Goal: Task Accomplishment & Management: Complete application form

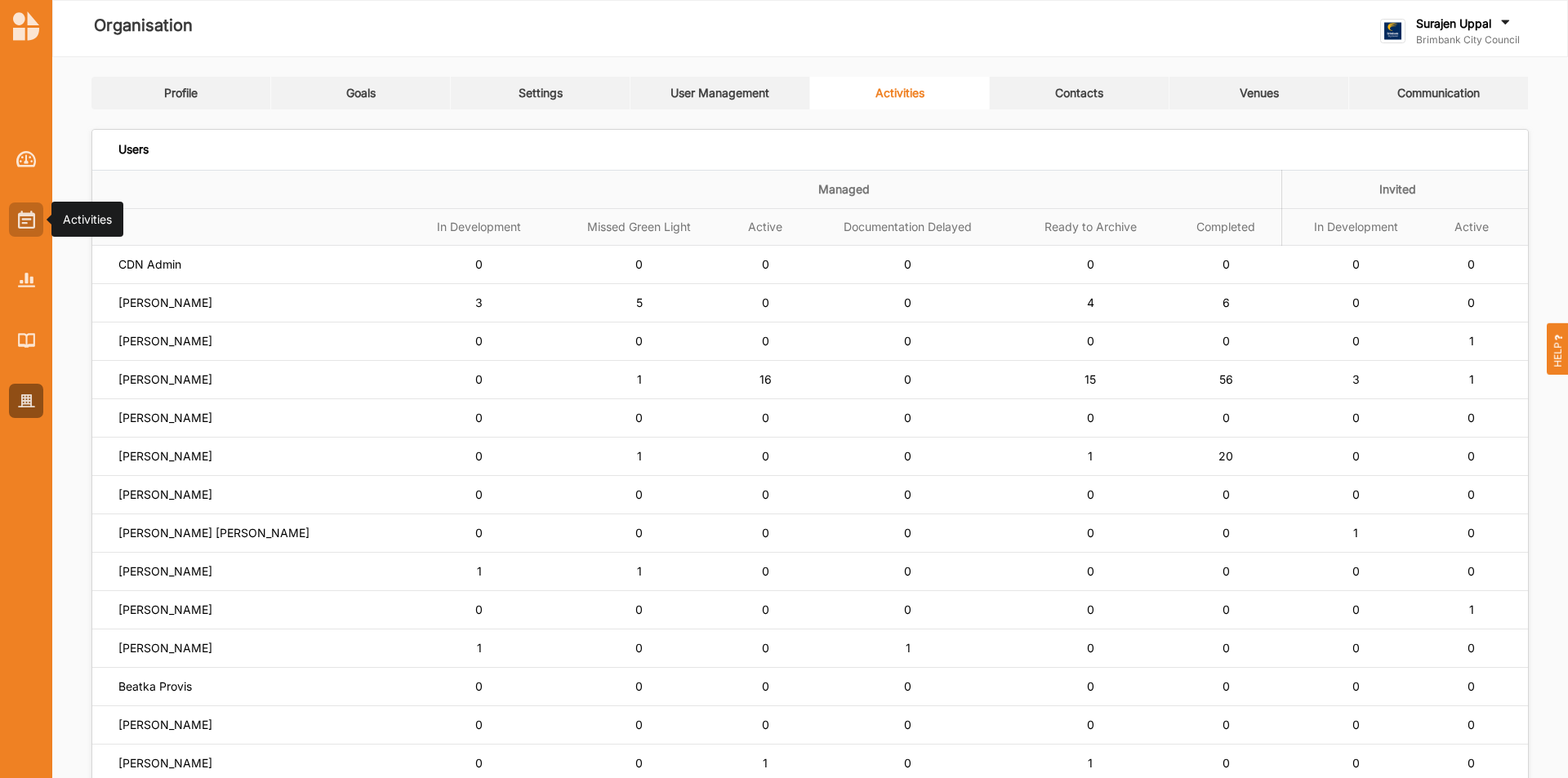
click at [20, 219] on img at bounding box center [26, 220] width 17 height 18
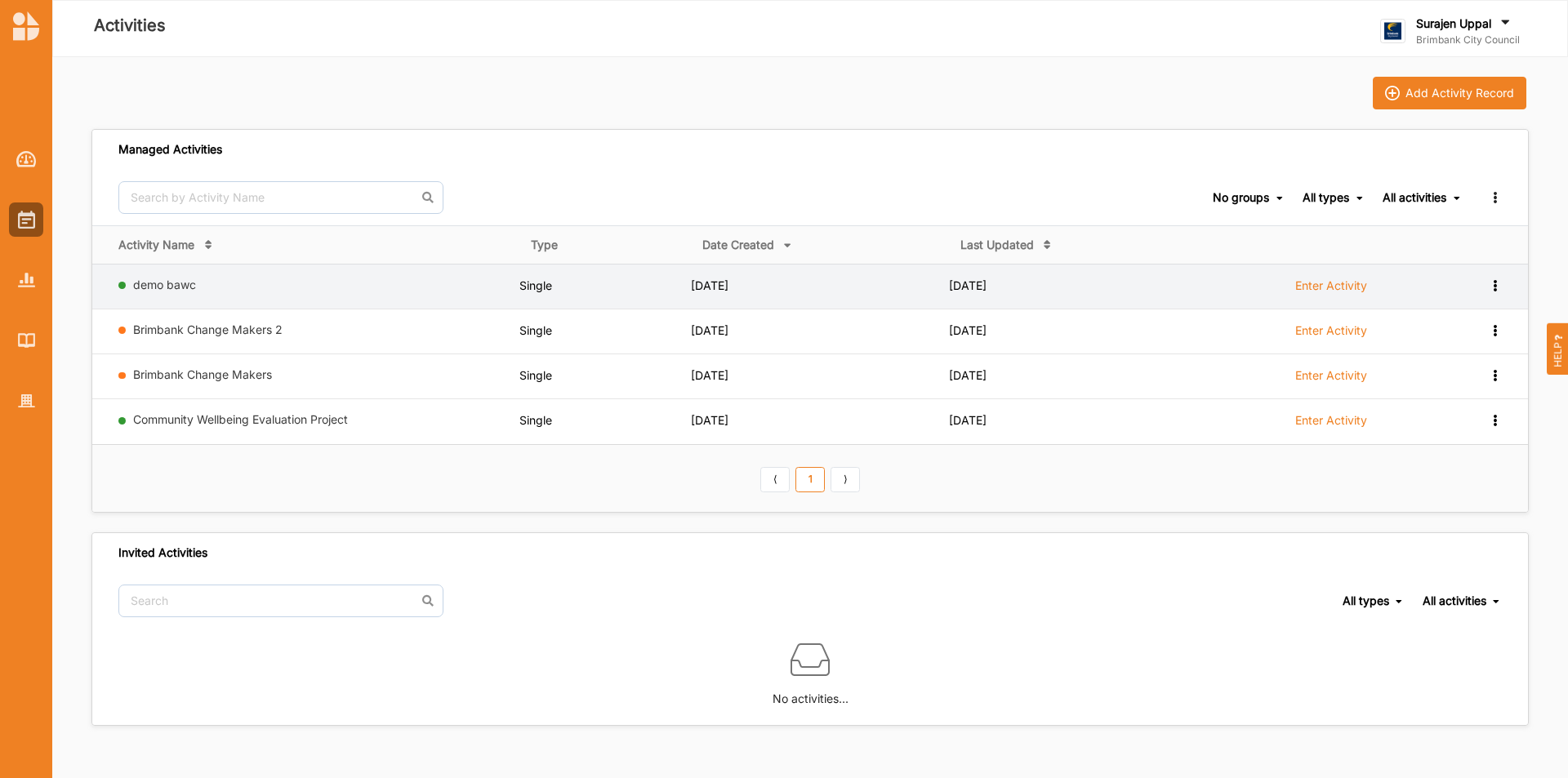
click at [1497, 287] on icon at bounding box center [1495, 283] width 14 height 11
click at [1330, 293] on label "Enter Activity" at bounding box center [1331, 285] width 72 height 14
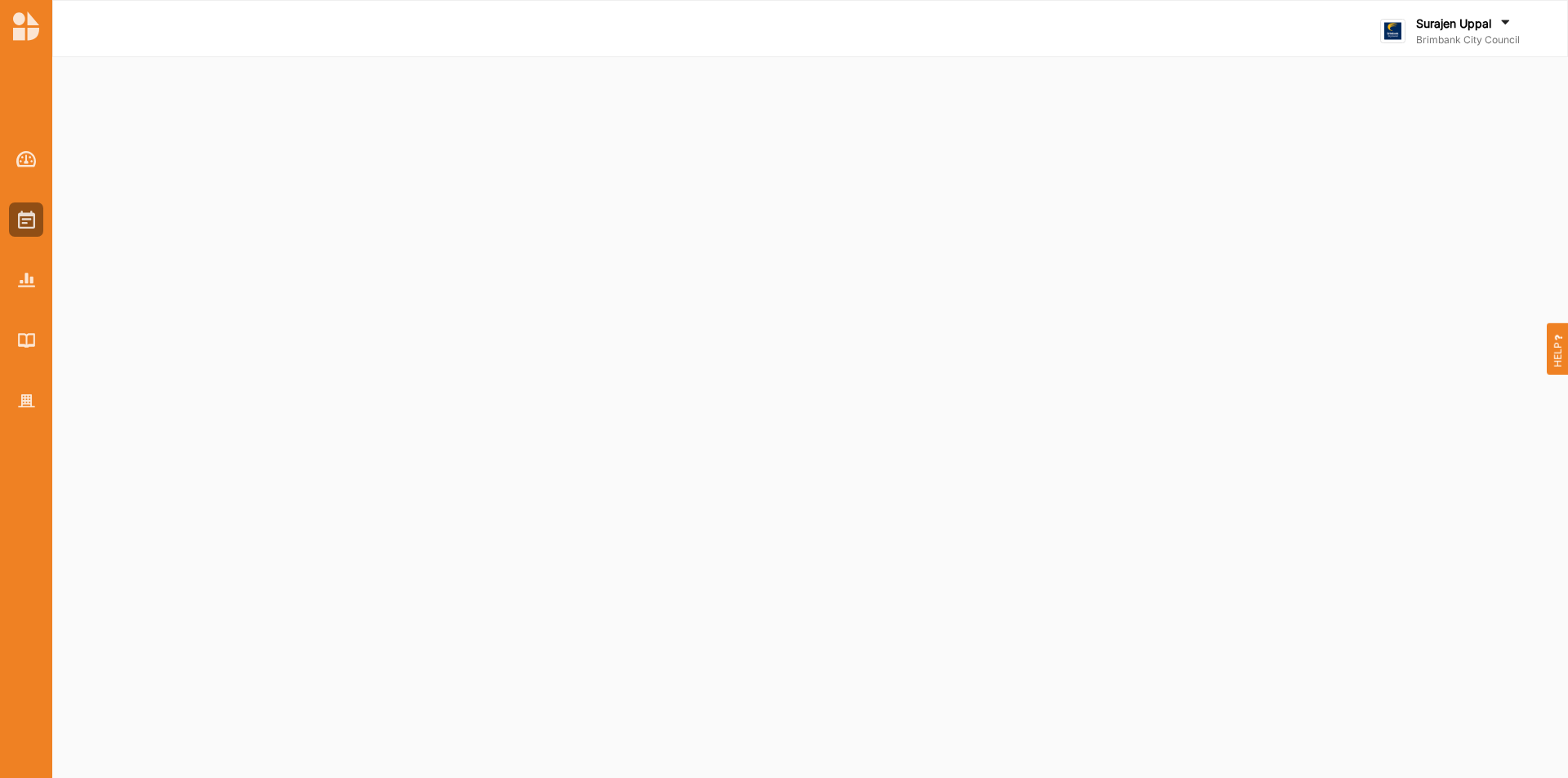
select select "2"
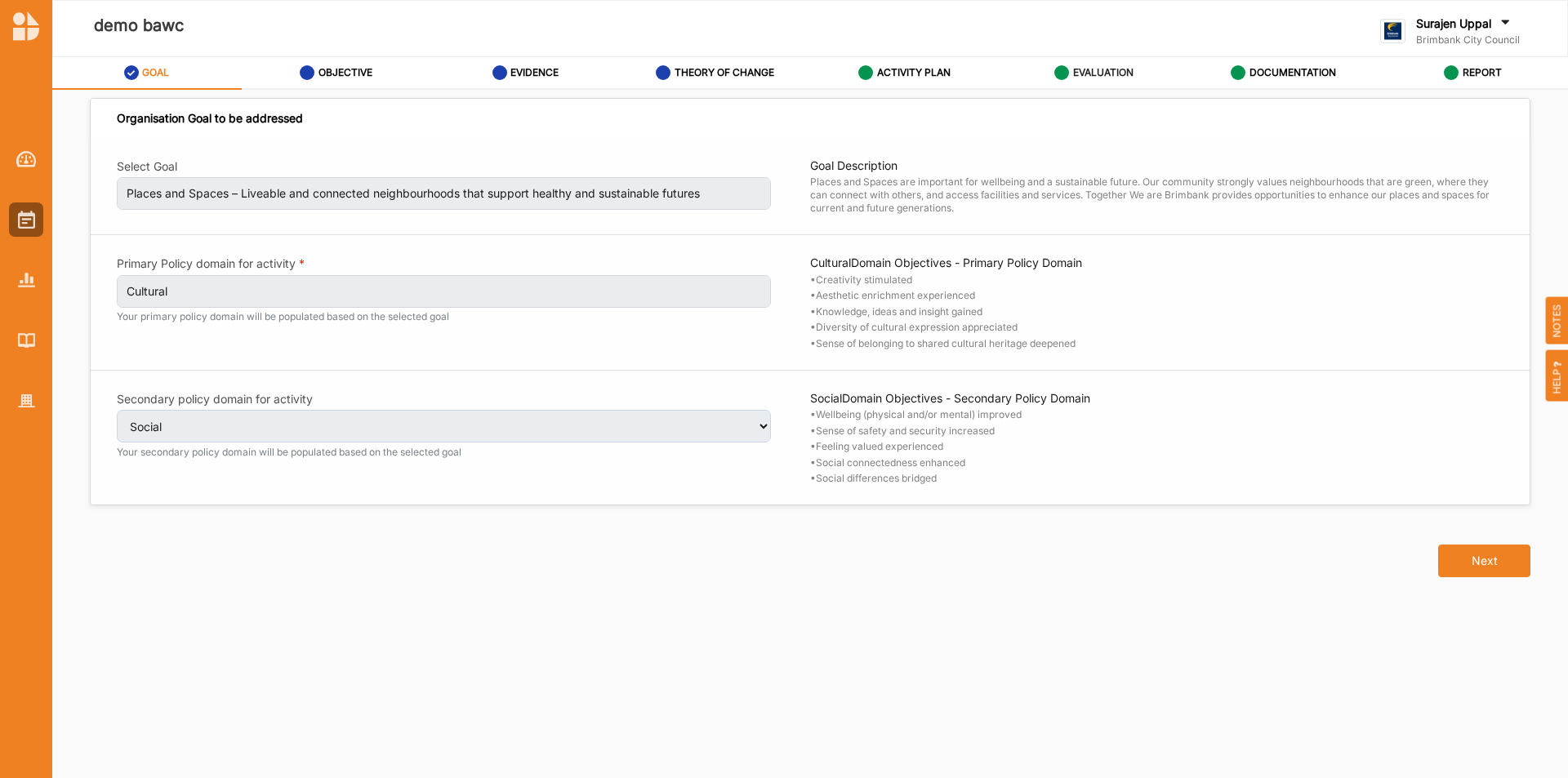
click at [1097, 65] on div "EVALUATION" at bounding box center [1094, 72] width 79 height 30
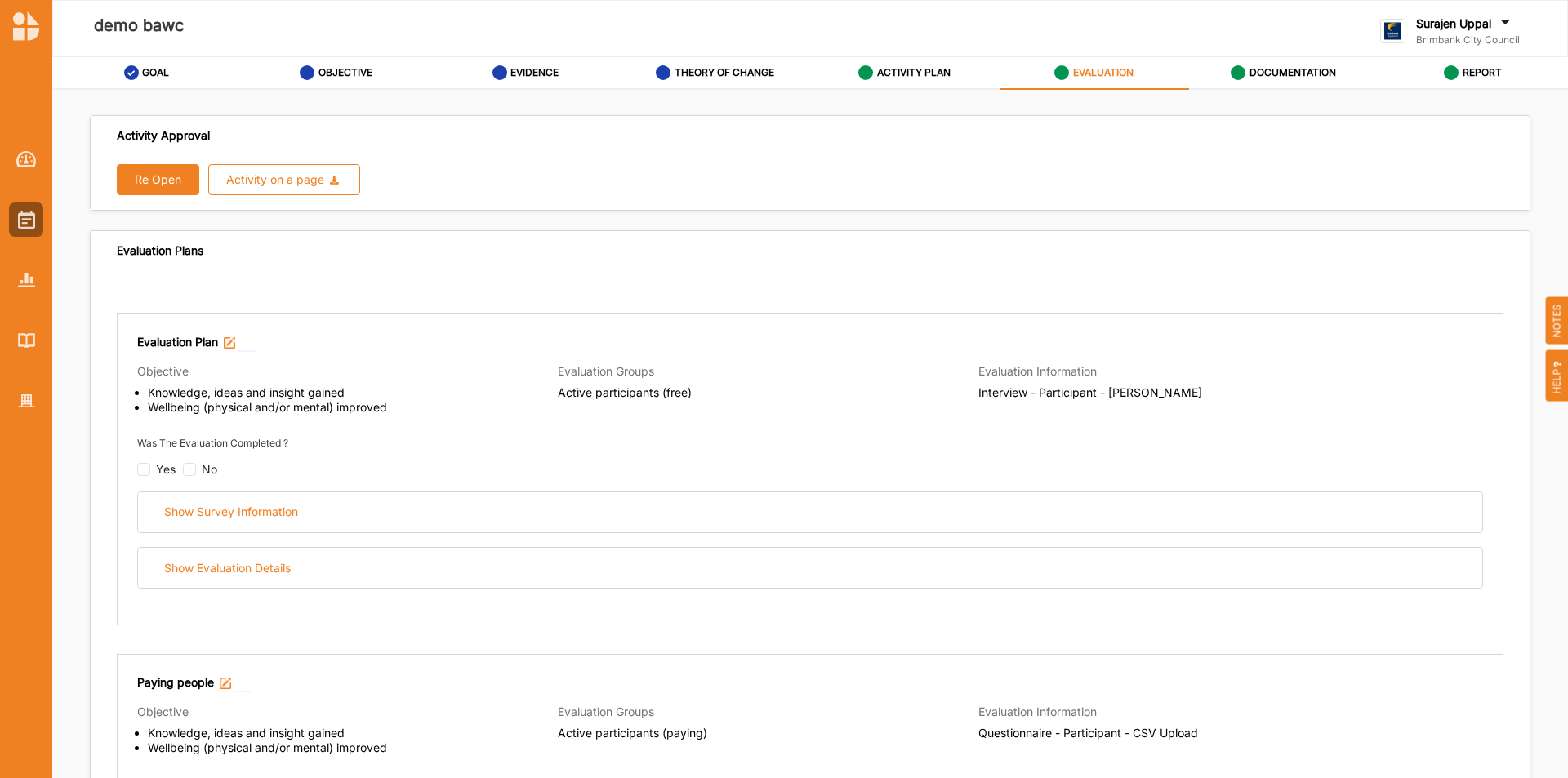
click at [131, 179] on button "Re Open" at bounding box center [157, 180] width 83 height 31
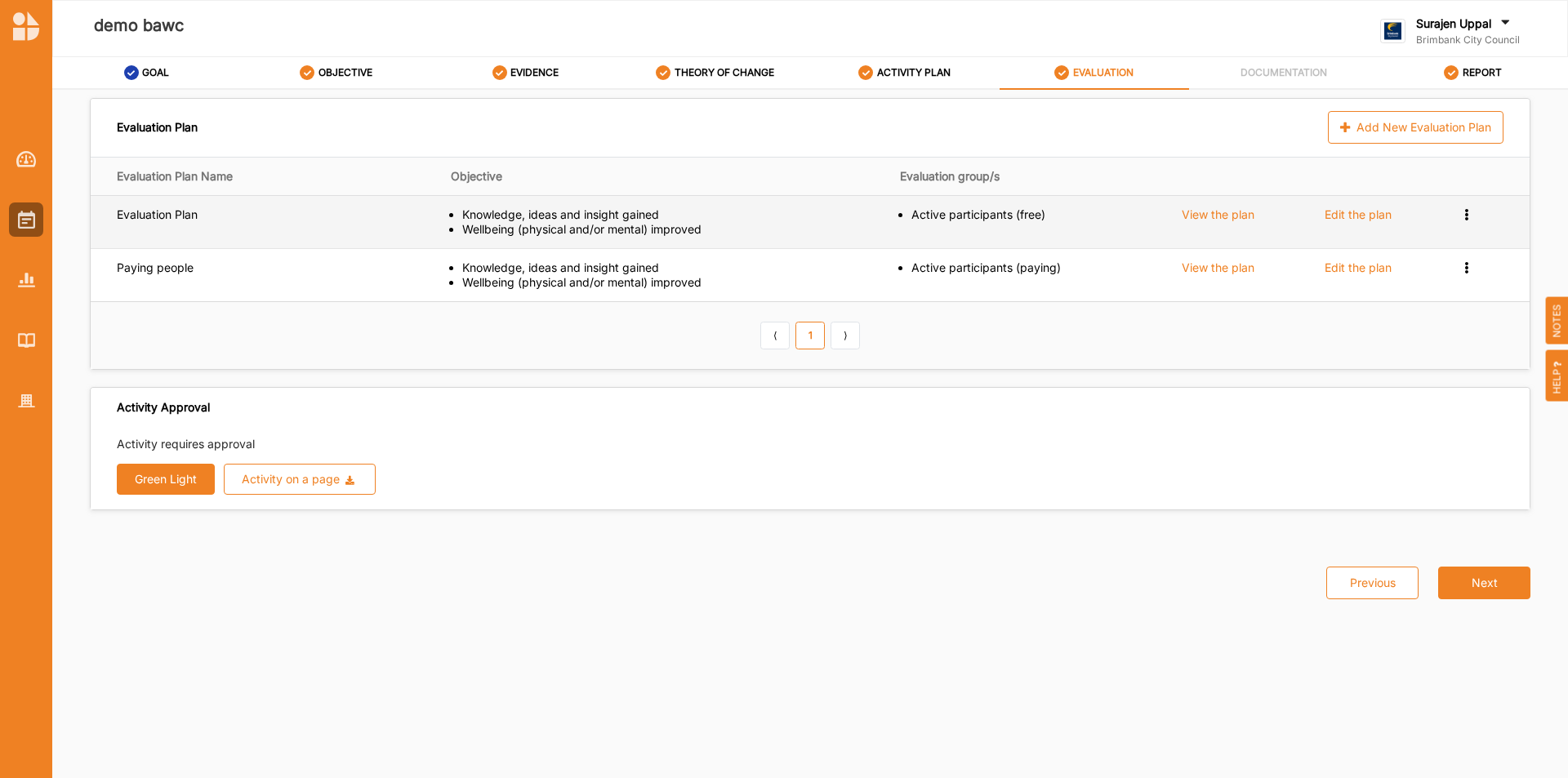
click at [1472, 212] on icon at bounding box center [1468, 213] width 14 height 11
click at [1420, 273] on span "Remove" at bounding box center [1401, 270] width 43 height 14
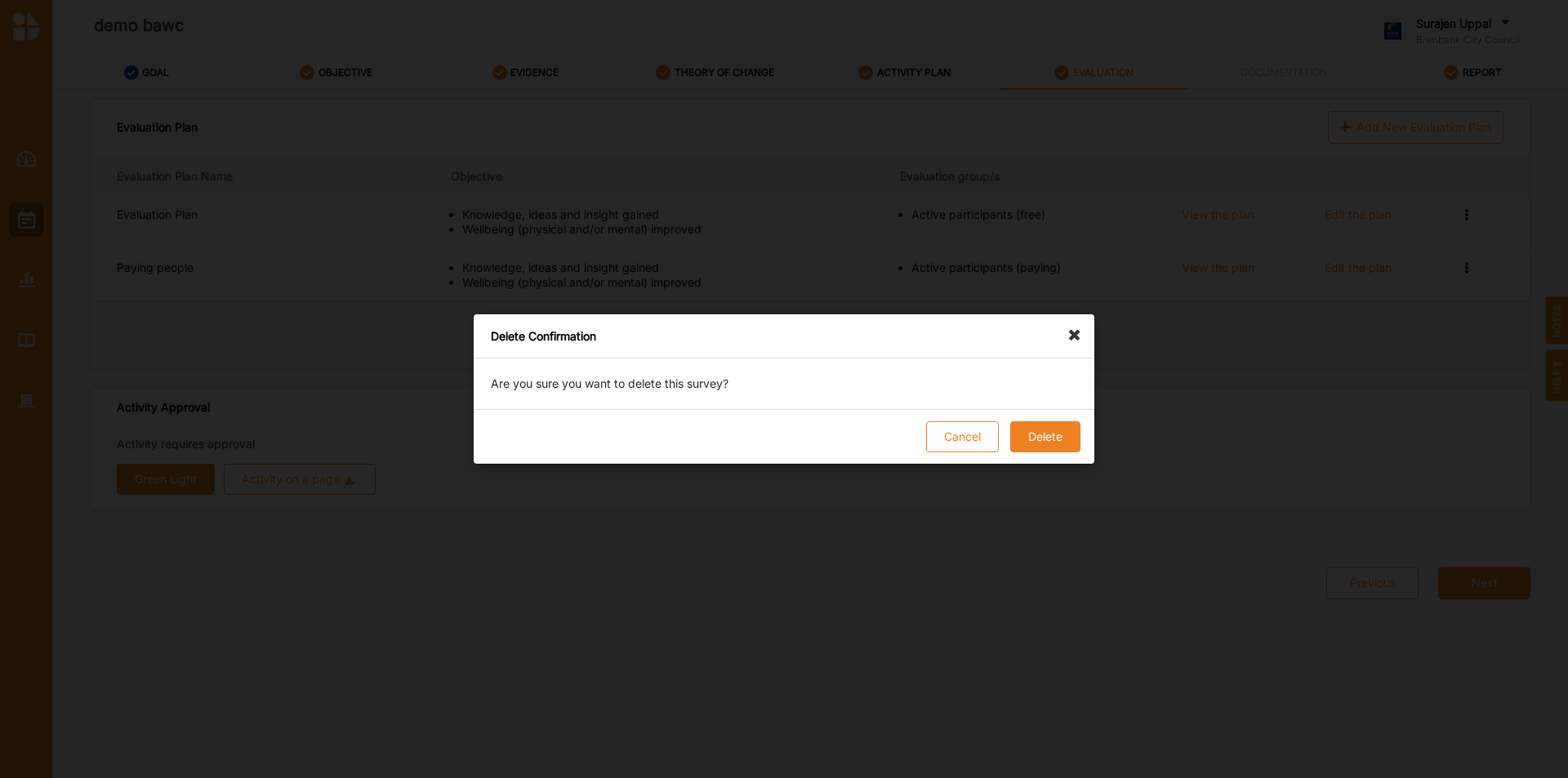
click at [1053, 437] on button "Delete" at bounding box center [1045, 437] width 71 height 31
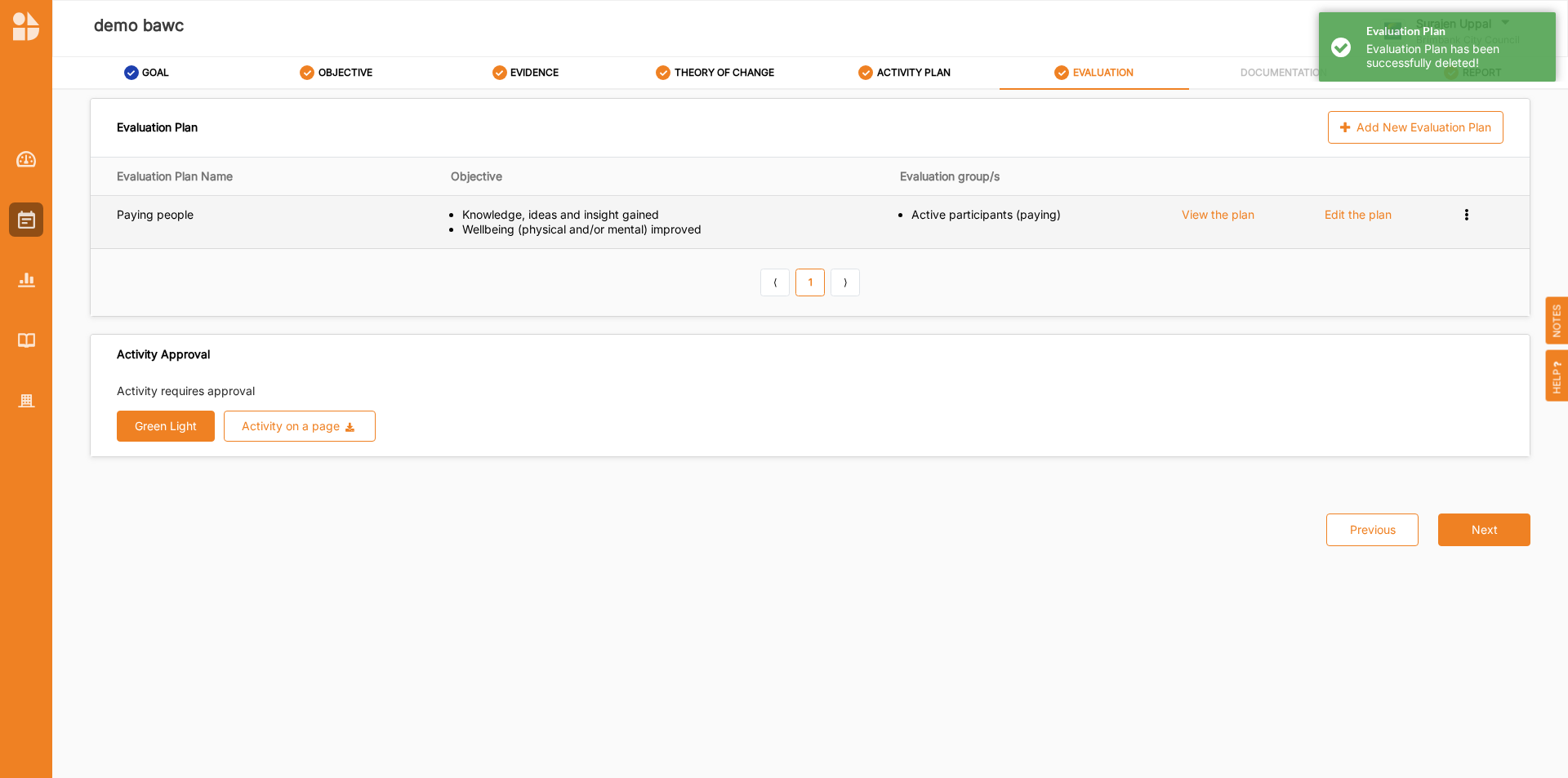
click at [1465, 214] on icon at bounding box center [1468, 213] width 14 height 11
click at [1389, 266] on span "Remove" at bounding box center [1401, 270] width 43 height 14
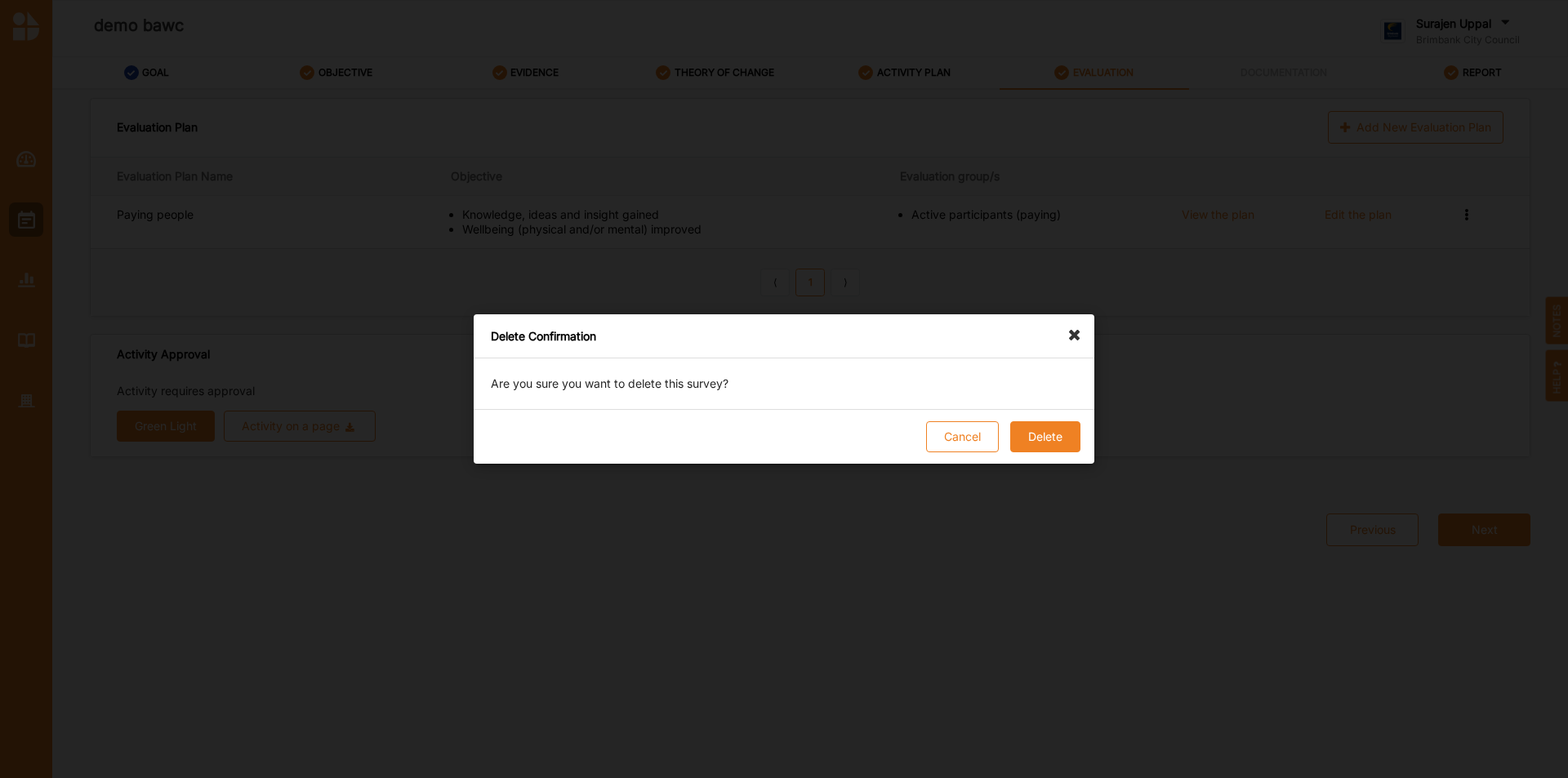
click at [1064, 432] on button "Delete" at bounding box center [1045, 437] width 71 height 31
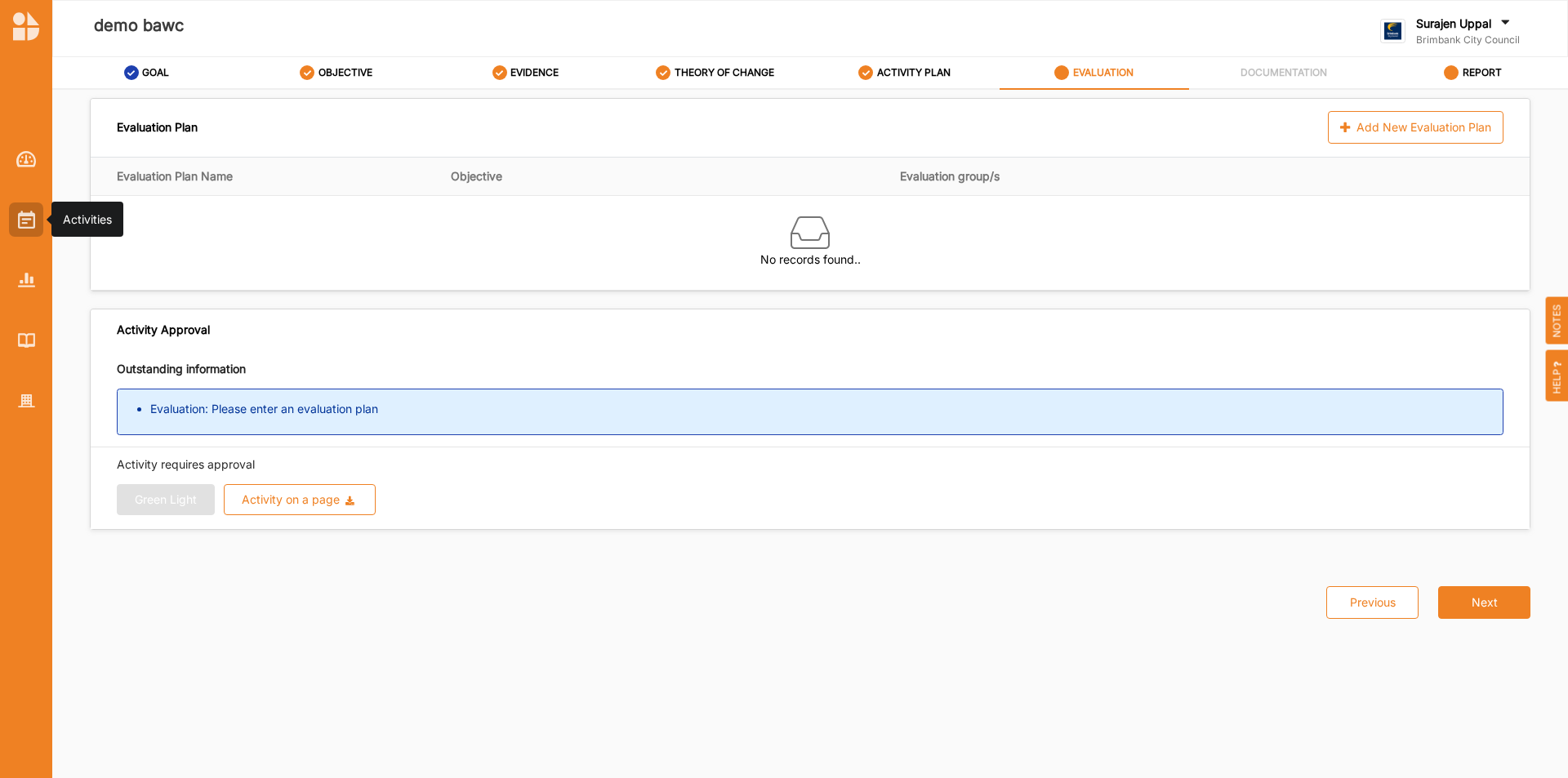
click at [36, 215] on div at bounding box center [26, 220] width 34 height 34
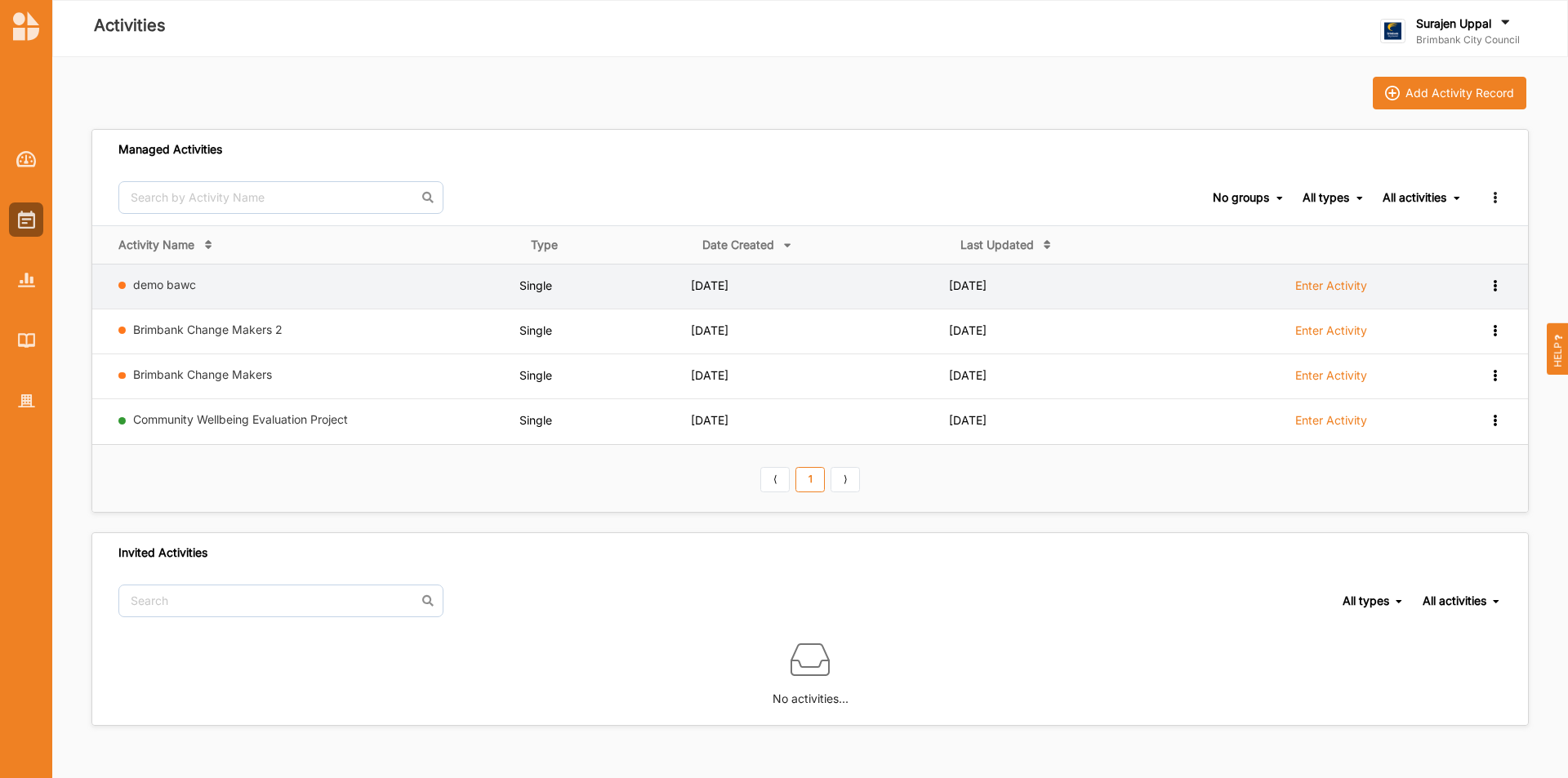
click at [1497, 282] on icon at bounding box center [1495, 283] width 14 height 11
click at [1418, 407] on div "Remove" at bounding box center [1452, 403] width 96 height 31
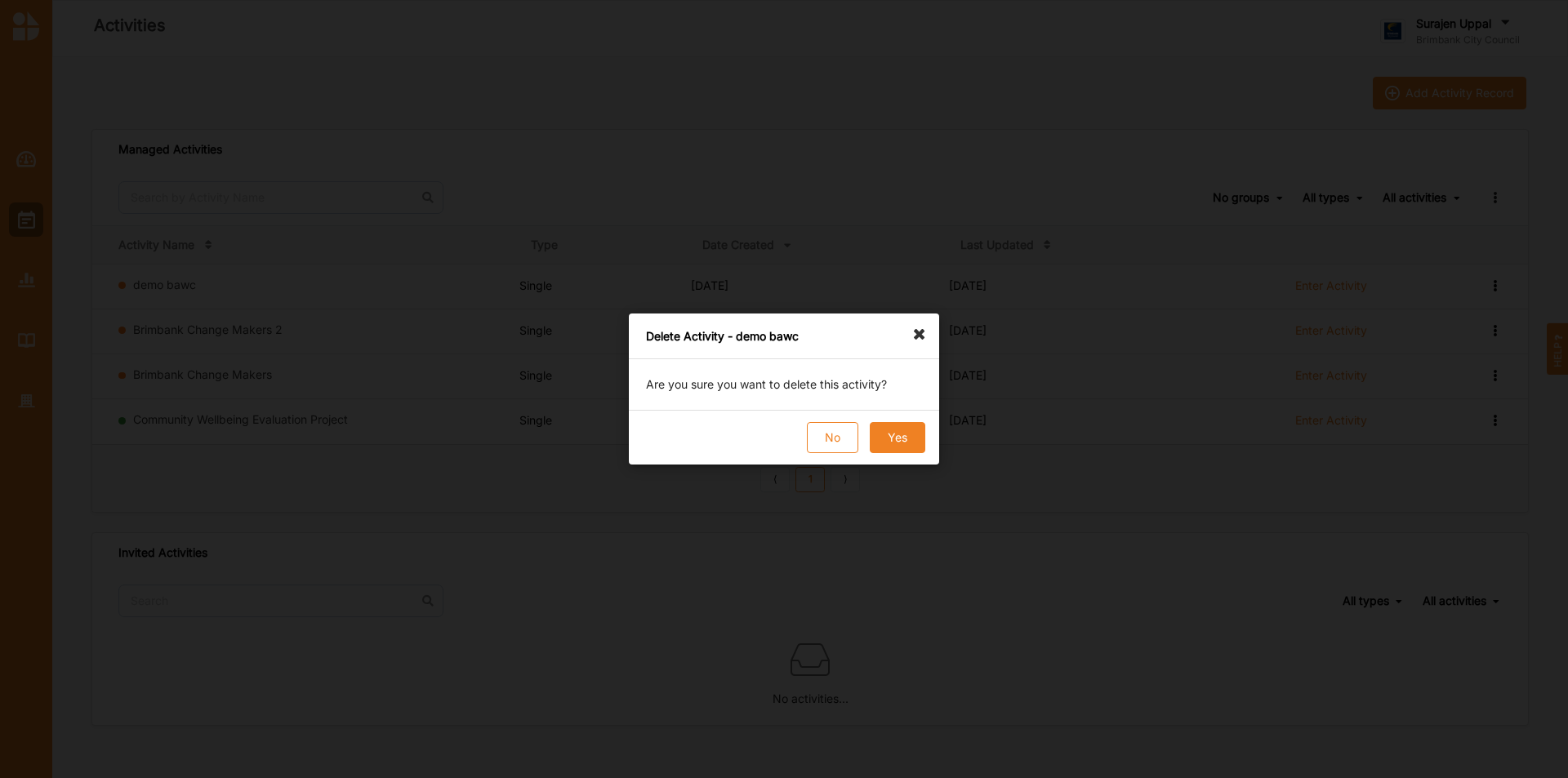
click at [903, 426] on button "Yes" at bounding box center [897, 438] width 55 height 31
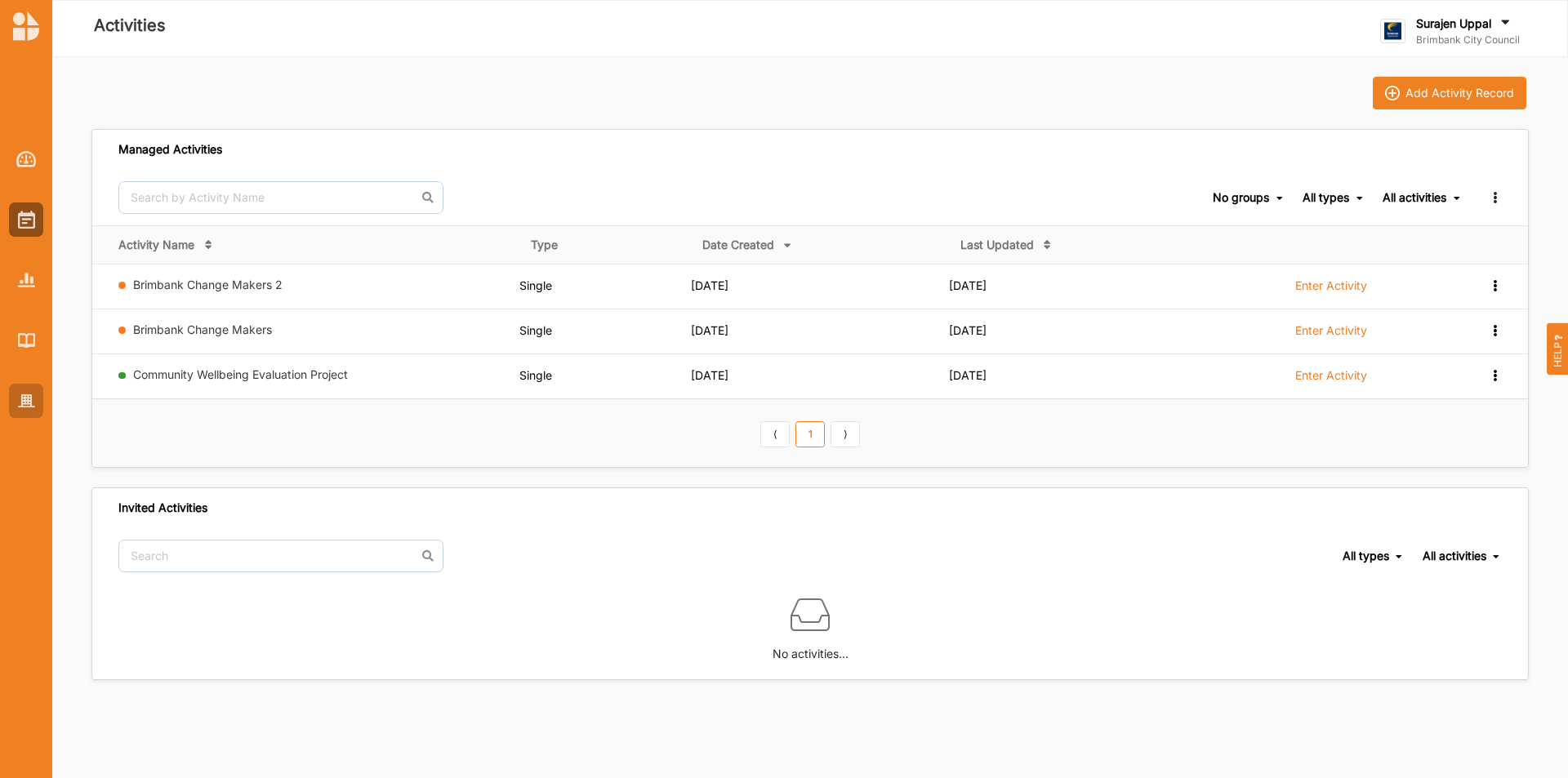
click at [16, 410] on div at bounding box center [26, 401] width 34 height 34
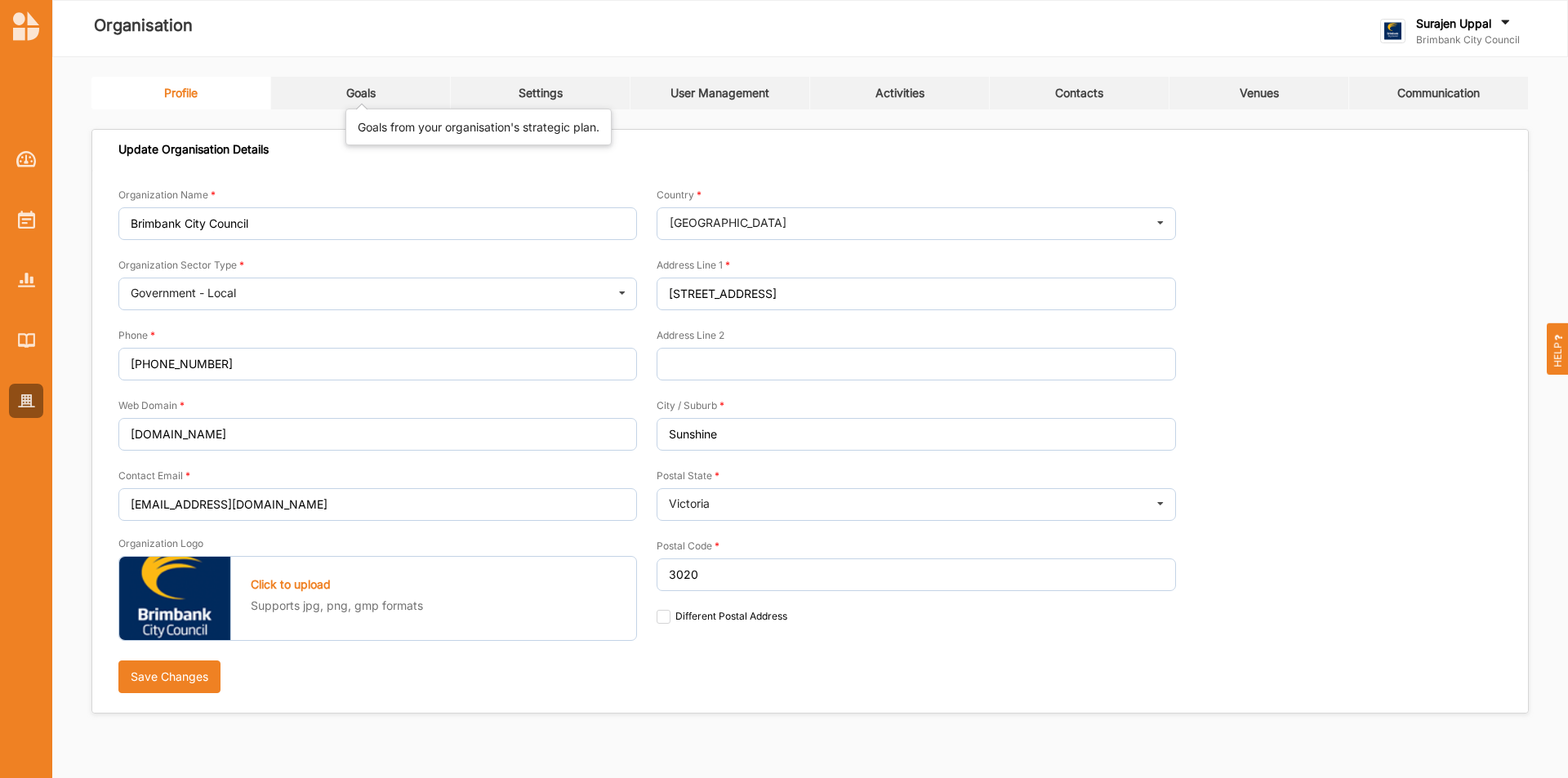
click at [357, 98] on div "Goals" at bounding box center [361, 93] width 30 height 14
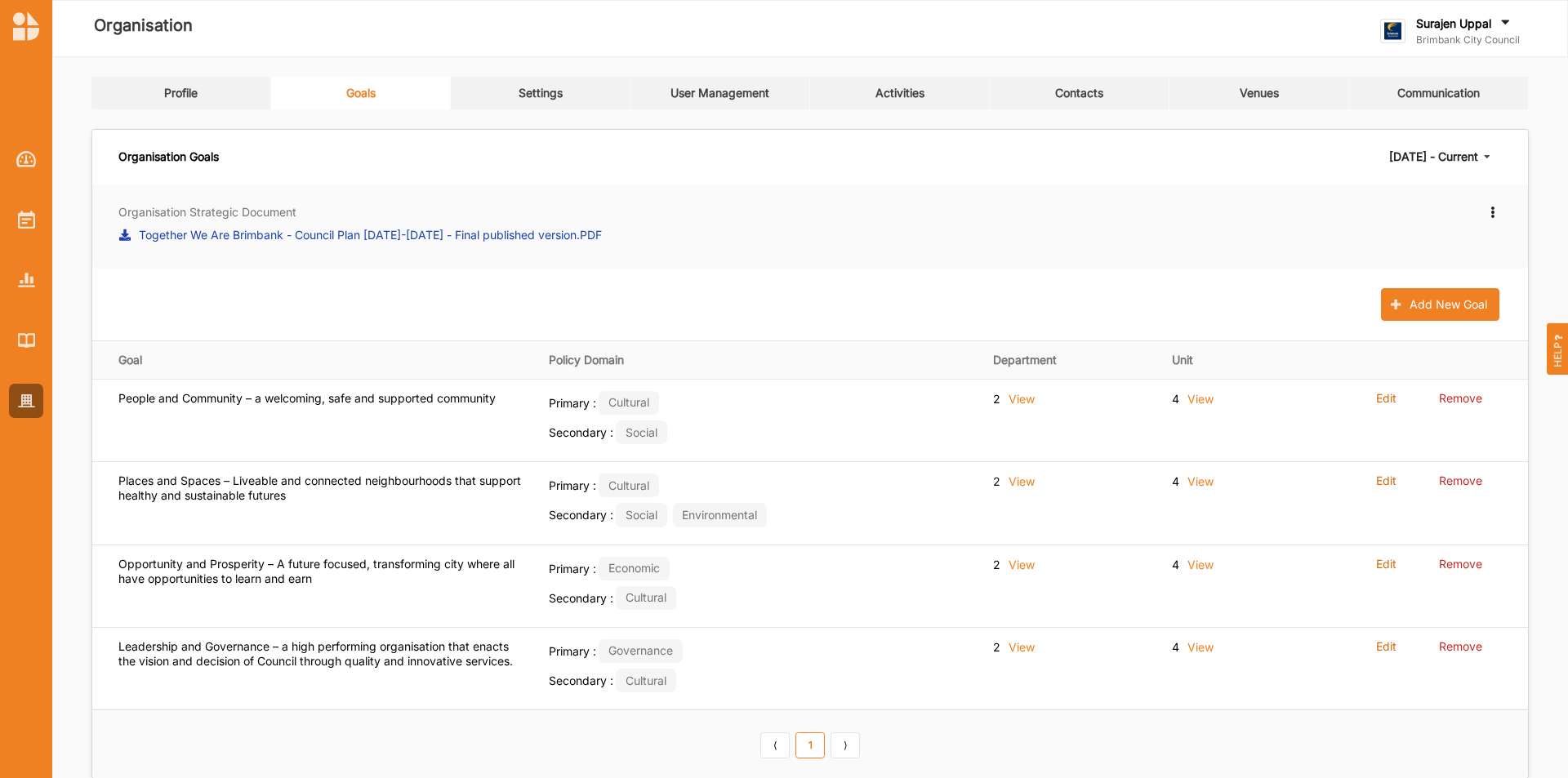
click at [533, 105] on link "Settings" at bounding box center [541, 93] width 180 height 32
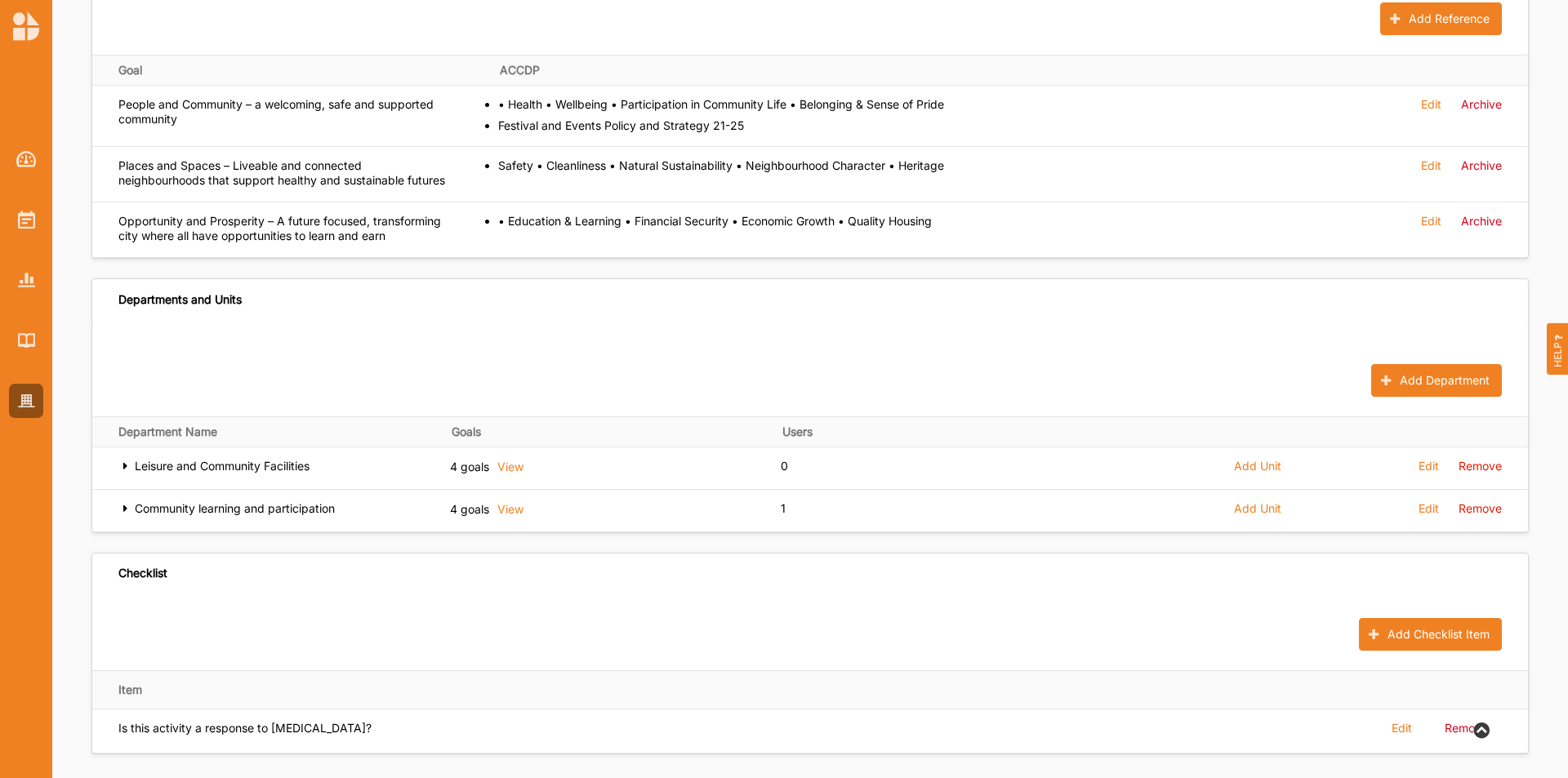
scroll to position [735, 0]
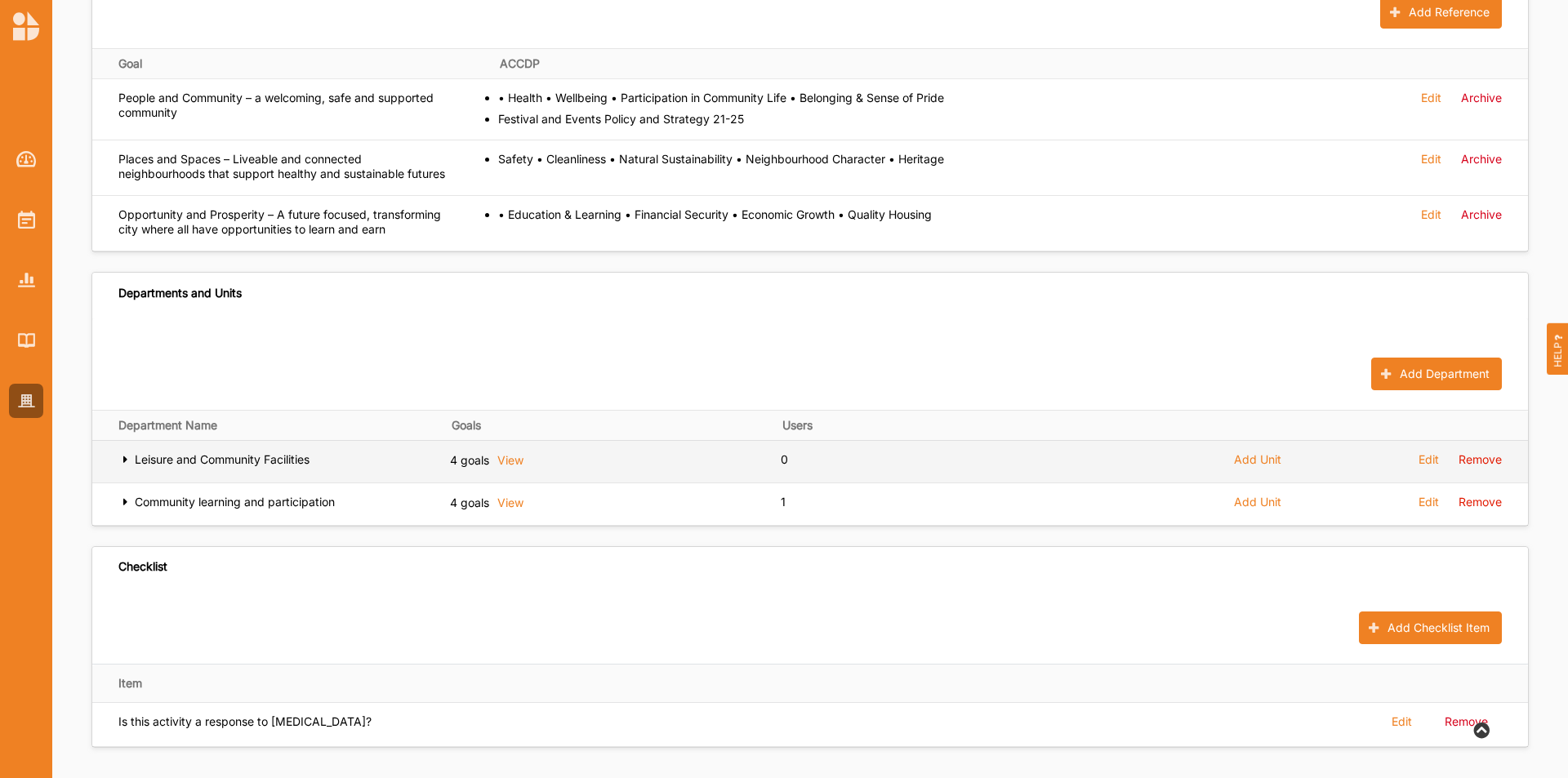
click at [1256, 467] on span "Add Unit" at bounding box center [1258, 460] width 48 height 14
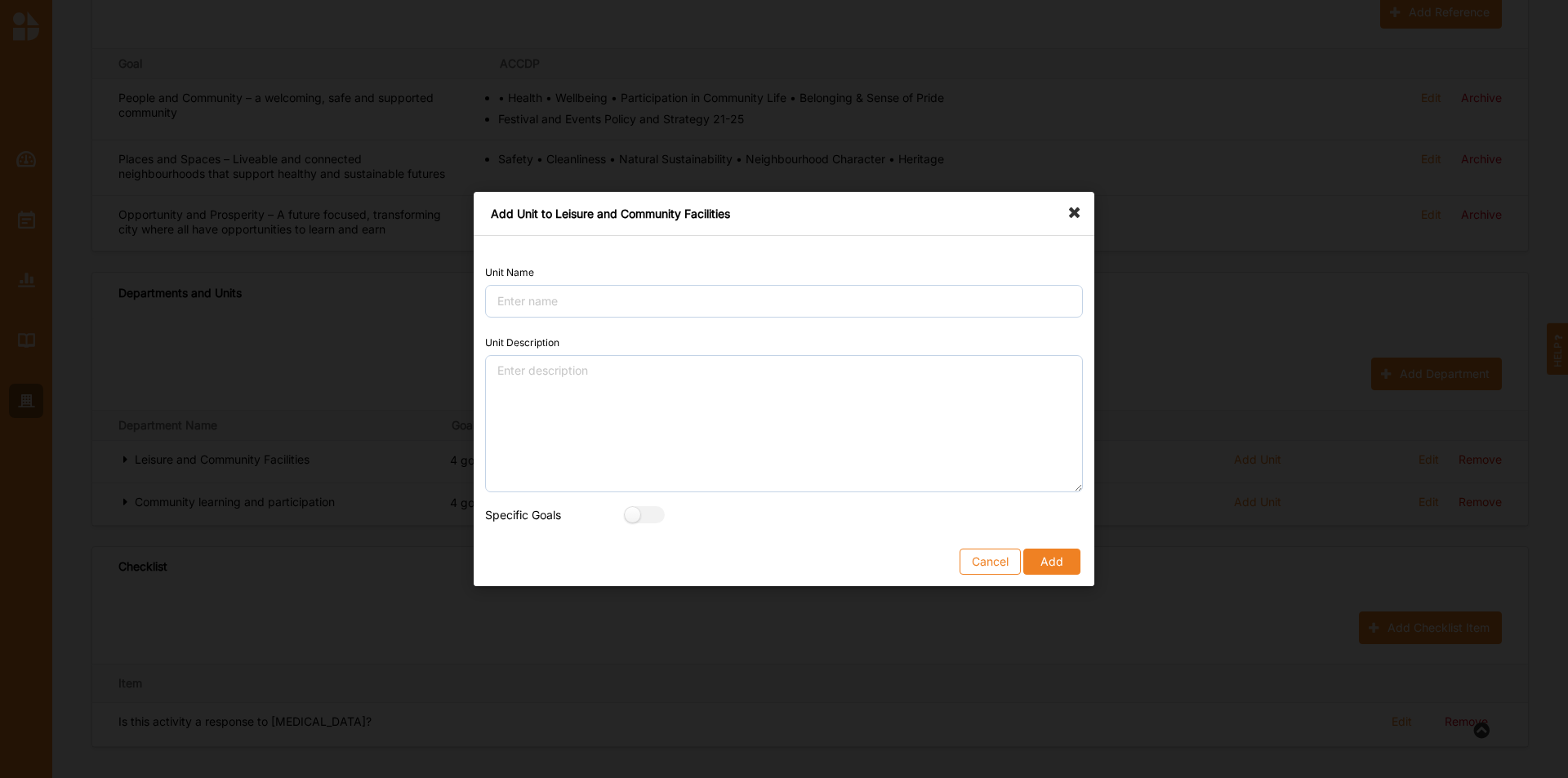
click at [1076, 214] on icon at bounding box center [1079, 205] width 26 height 26
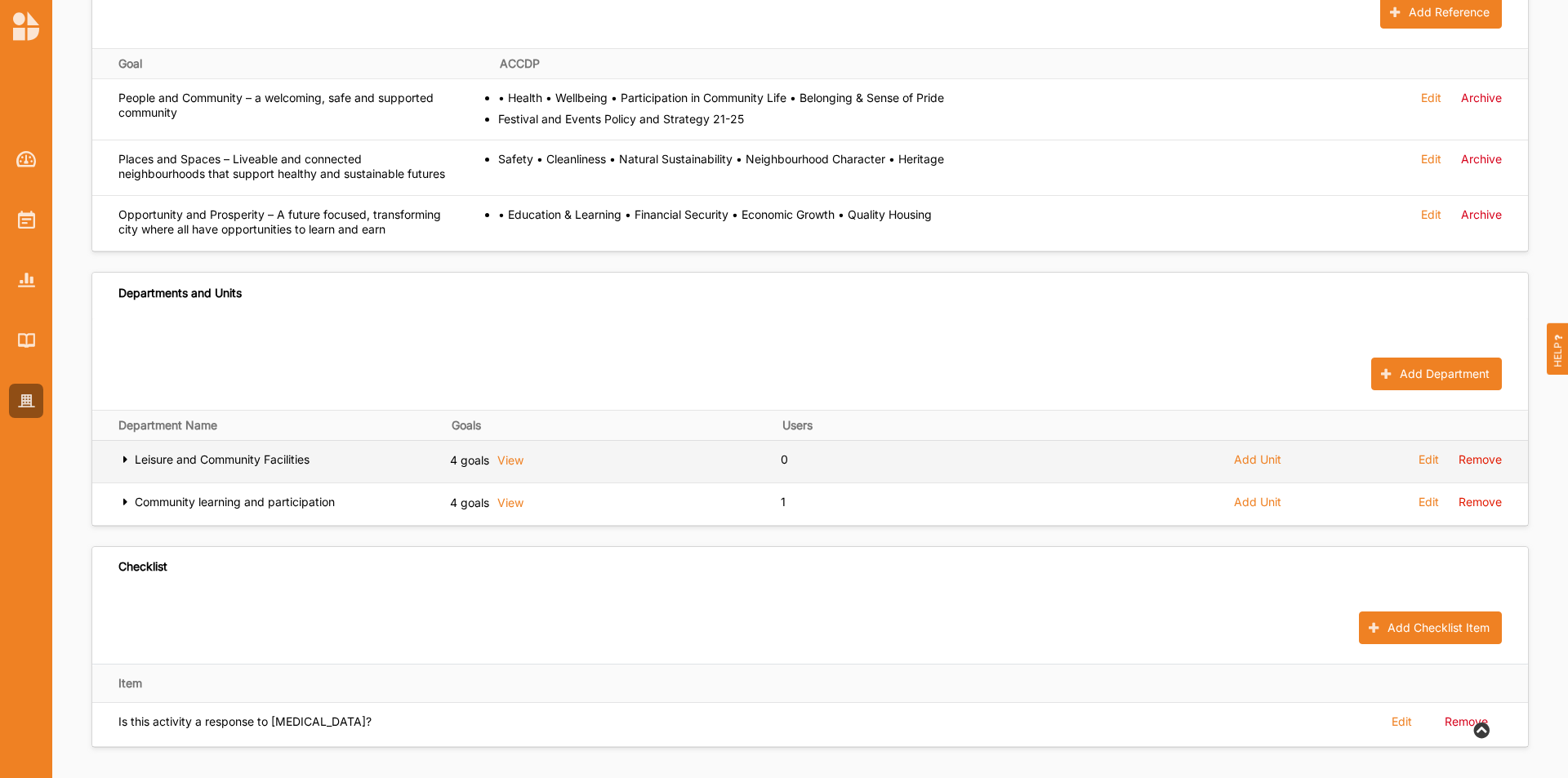
click at [128, 464] on icon at bounding box center [125, 458] width 14 height 11
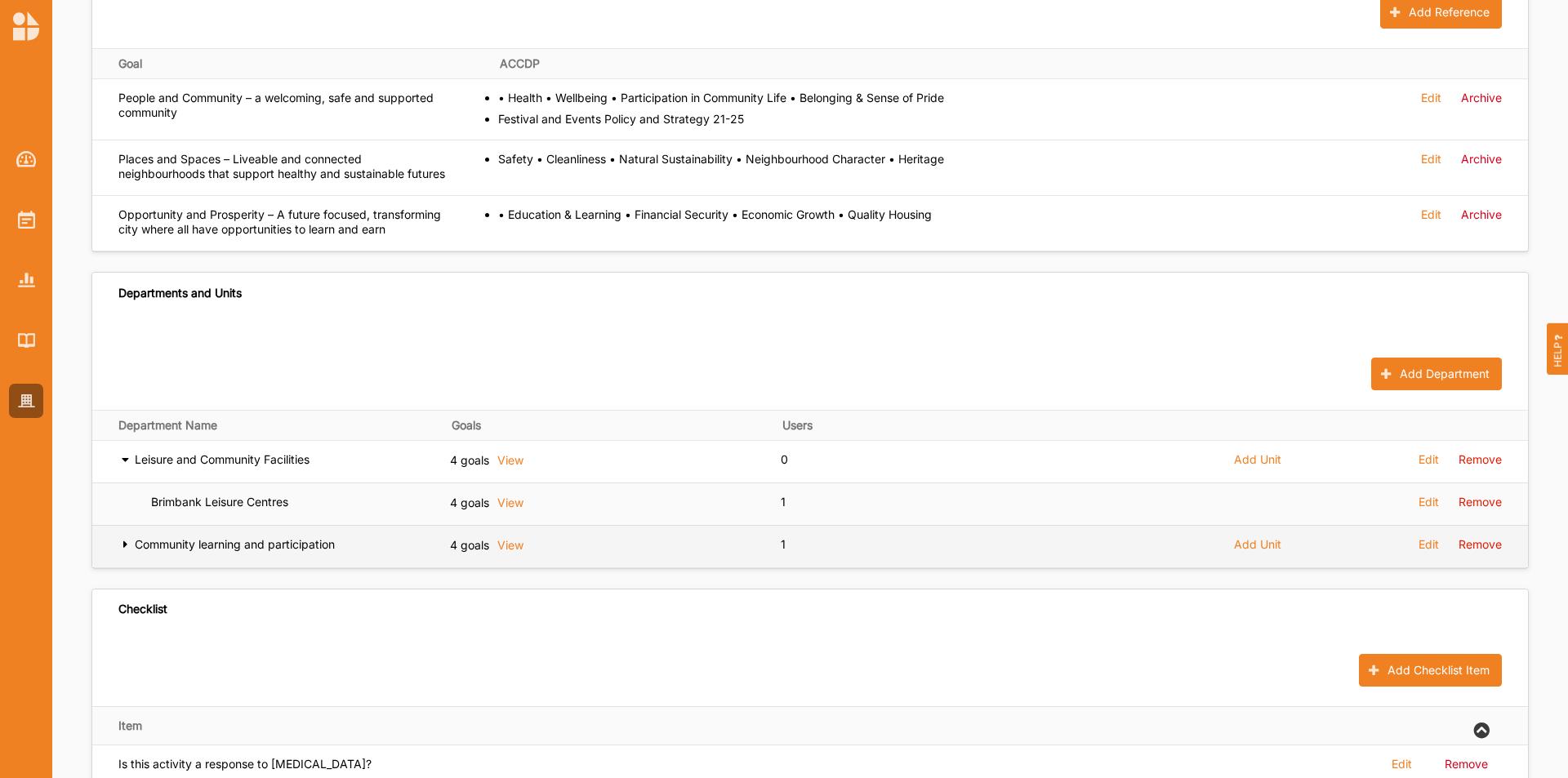
click at [122, 549] on icon at bounding box center [125, 542] width 14 height 11
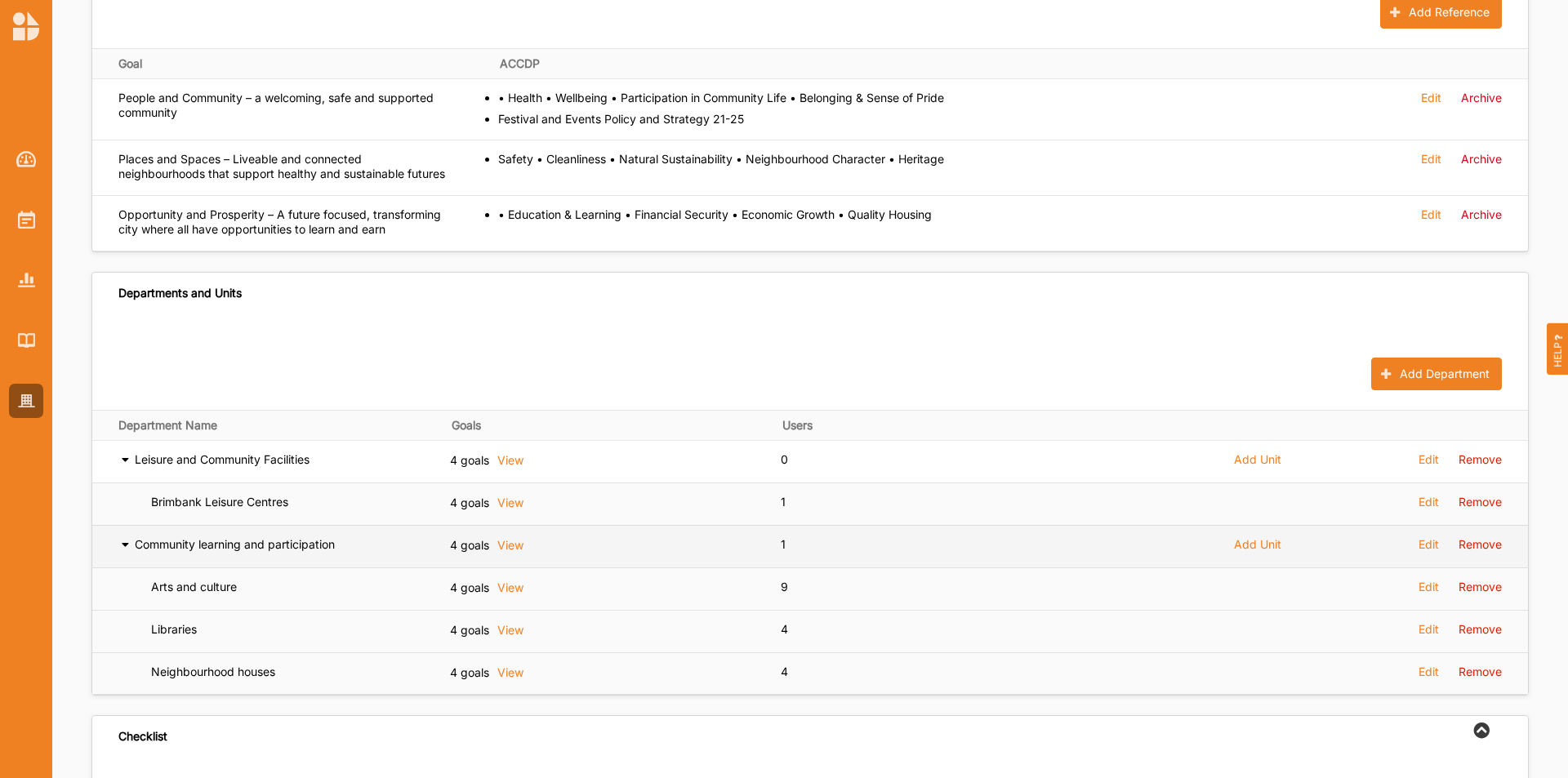
click at [123, 549] on icon at bounding box center [125, 542] width 14 height 11
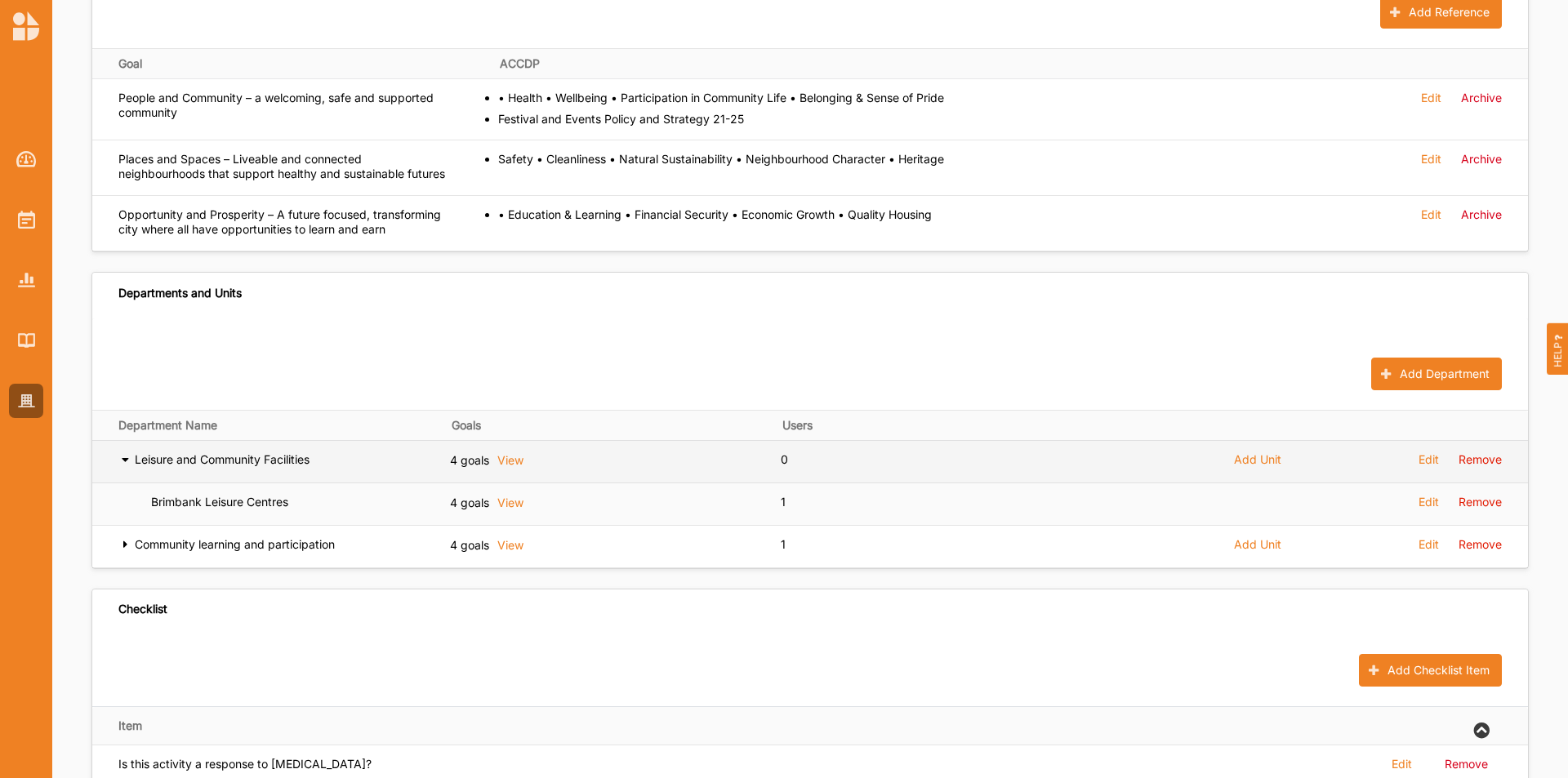
click at [123, 464] on icon at bounding box center [125, 458] width 14 height 11
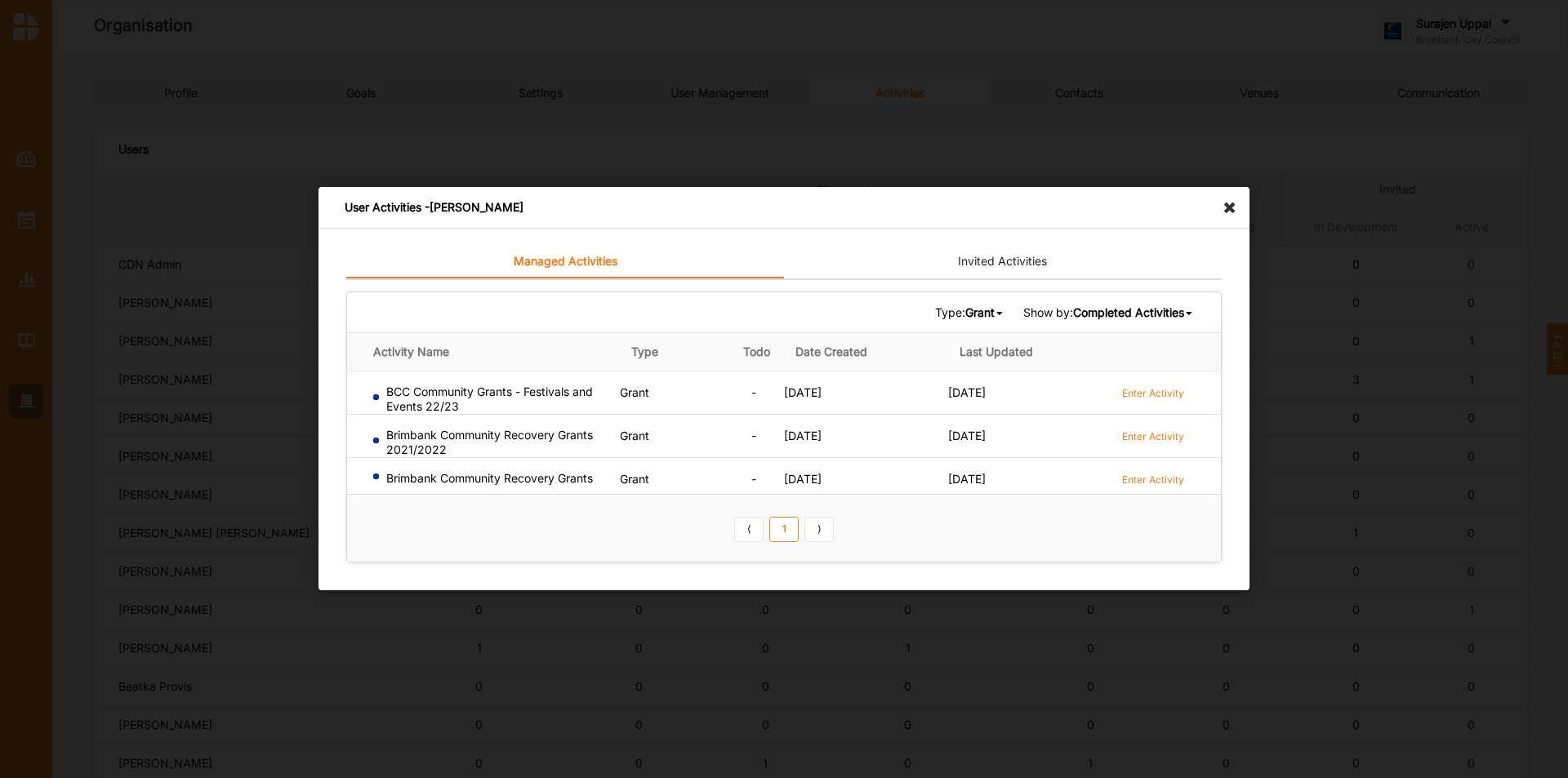
click at [1234, 205] on icon at bounding box center [1234, 200] width 26 height 26
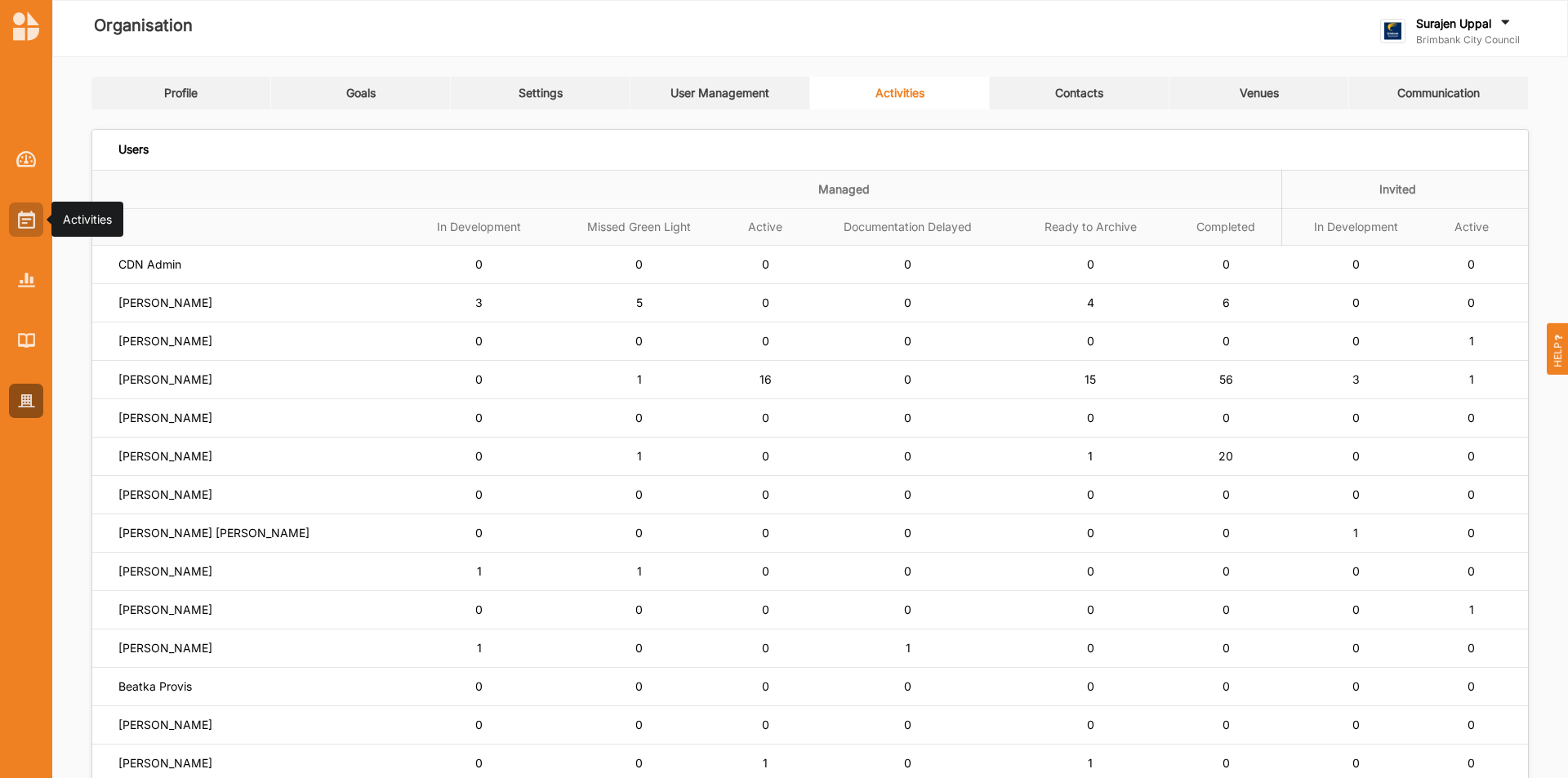
click at [32, 230] on div at bounding box center [26, 220] width 34 height 34
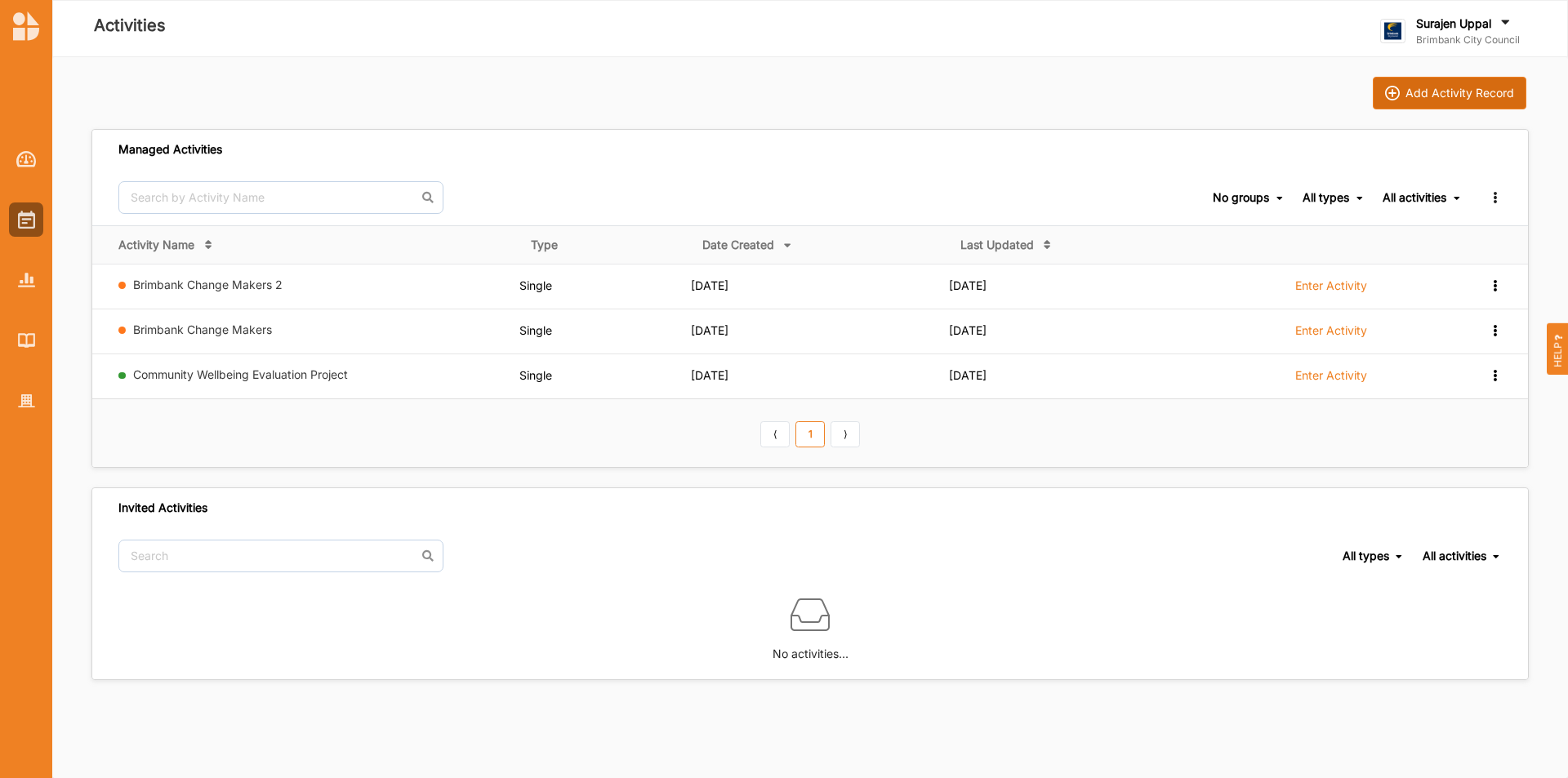
click at [1462, 90] on div "Add Activity Record" at bounding box center [1460, 93] width 109 height 14
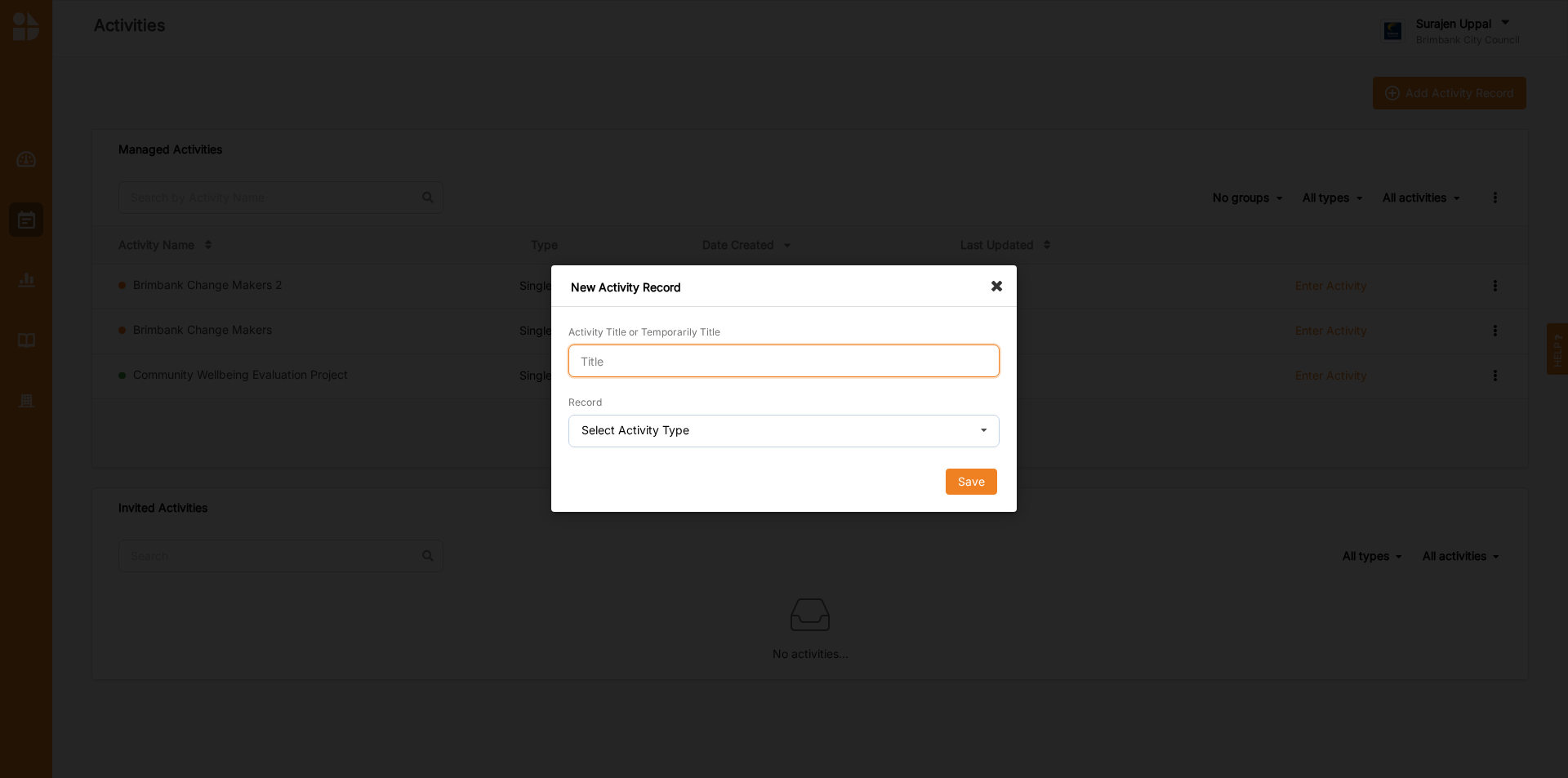
click at [626, 368] on input "Activity Title or Temporarily Title" at bounding box center [784, 361] width 432 height 32
type input "Demo"
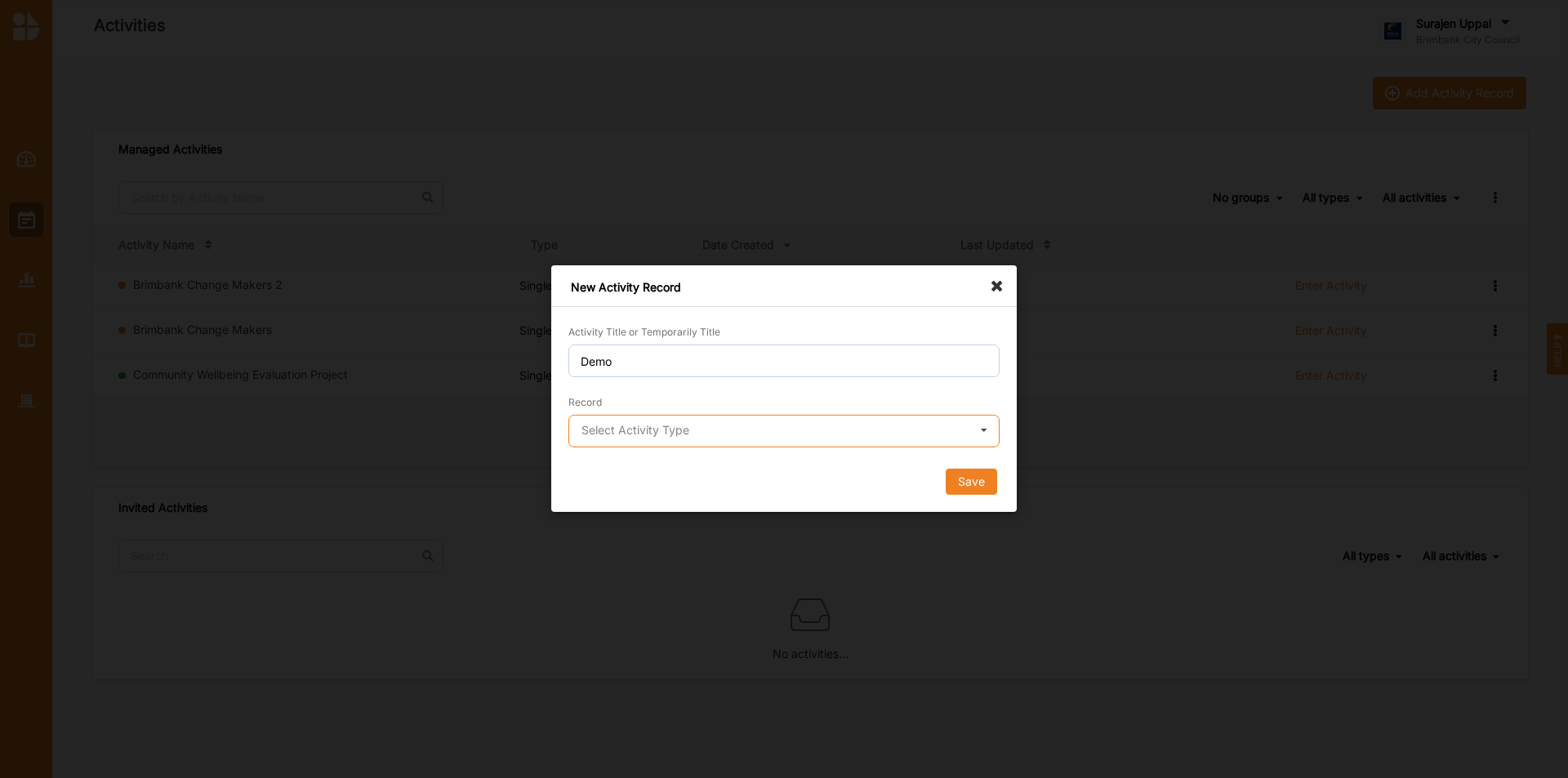
click at [691, 435] on input "text" at bounding box center [785, 432] width 430 height 32
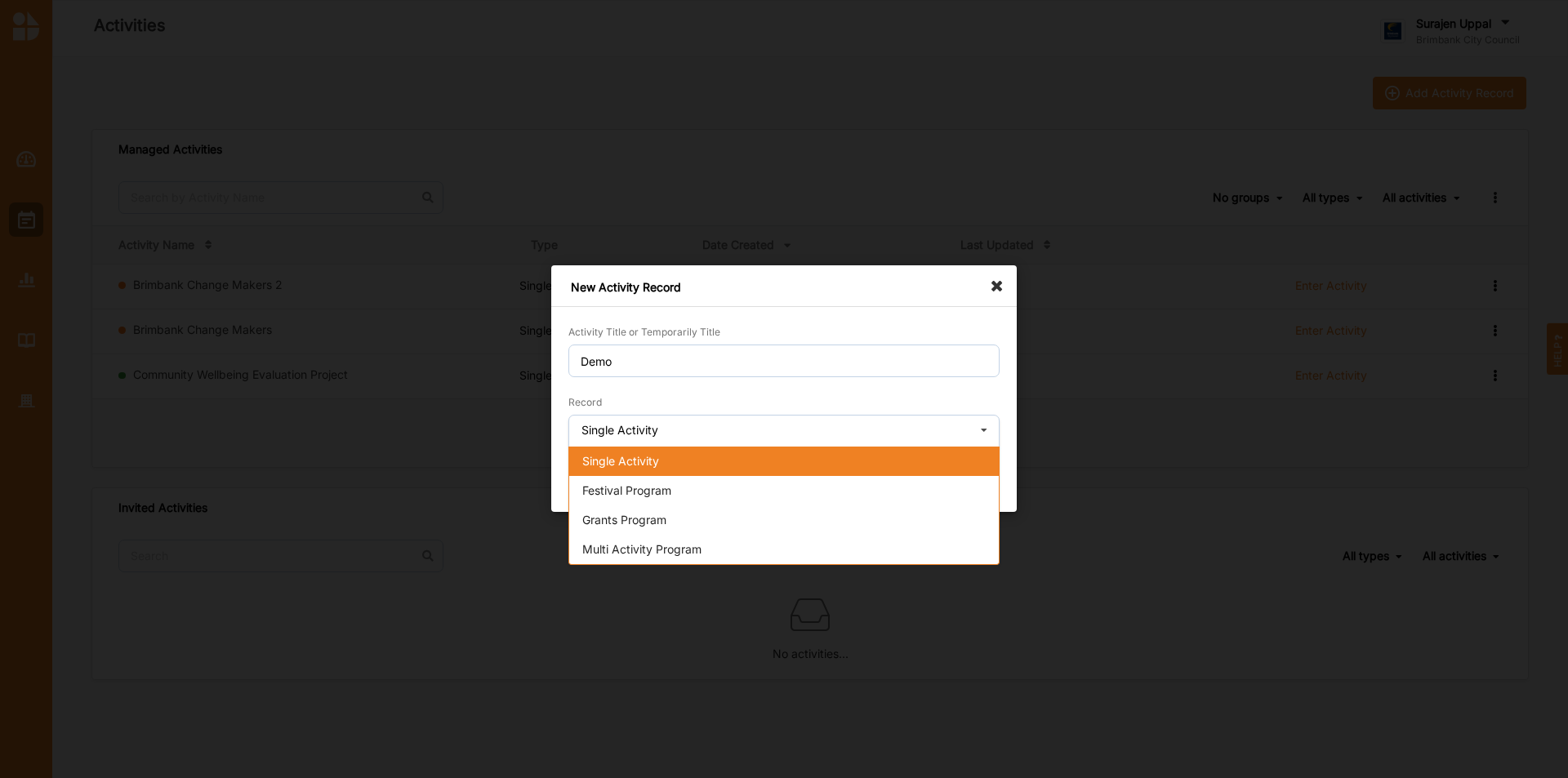
click at [692, 465] on div "Single Activity" at bounding box center [784, 461] width 430 height 30
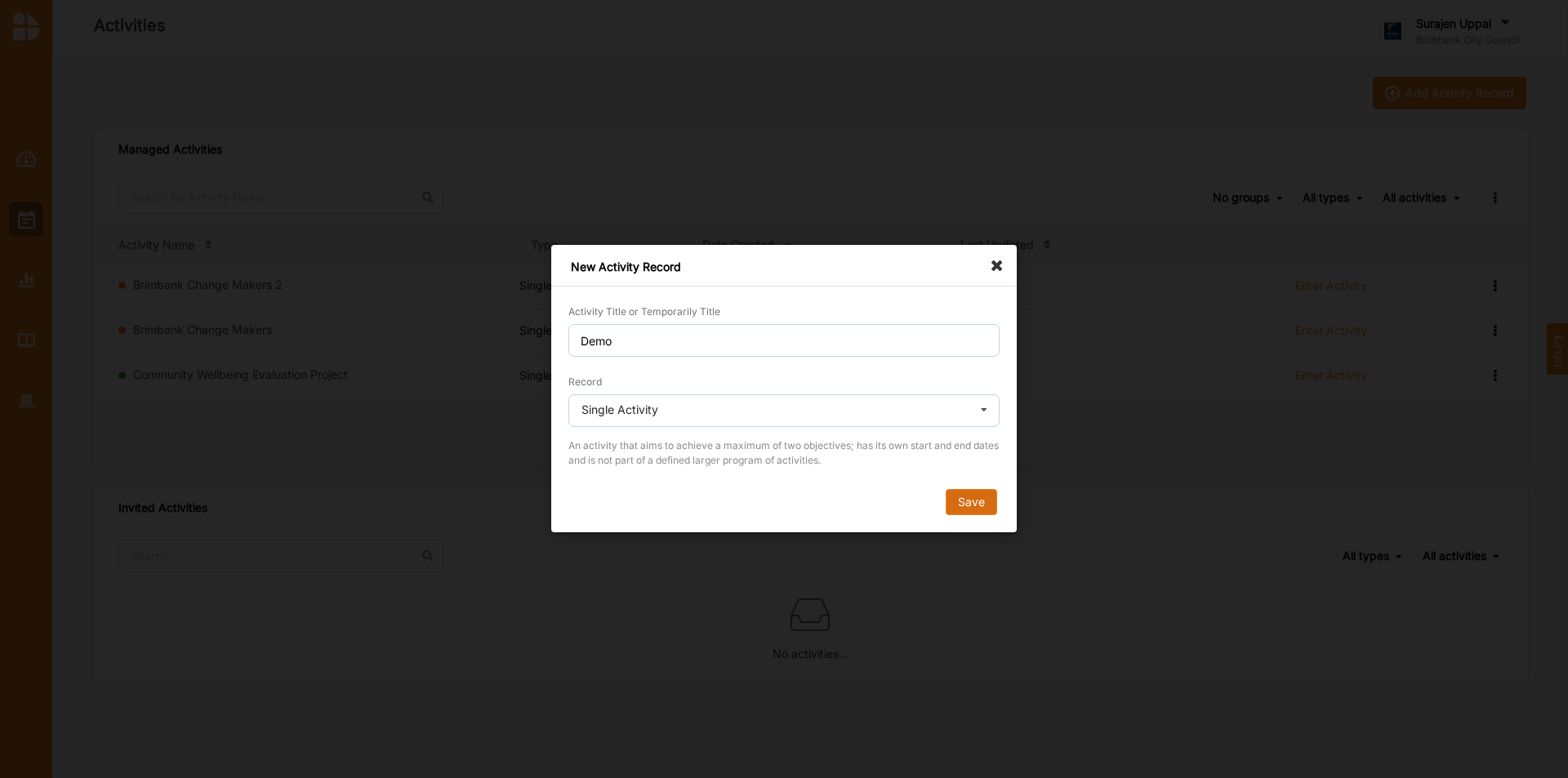
click at [971, 509] on button "Save" at bounding box center [971, 503] width 51 height 26
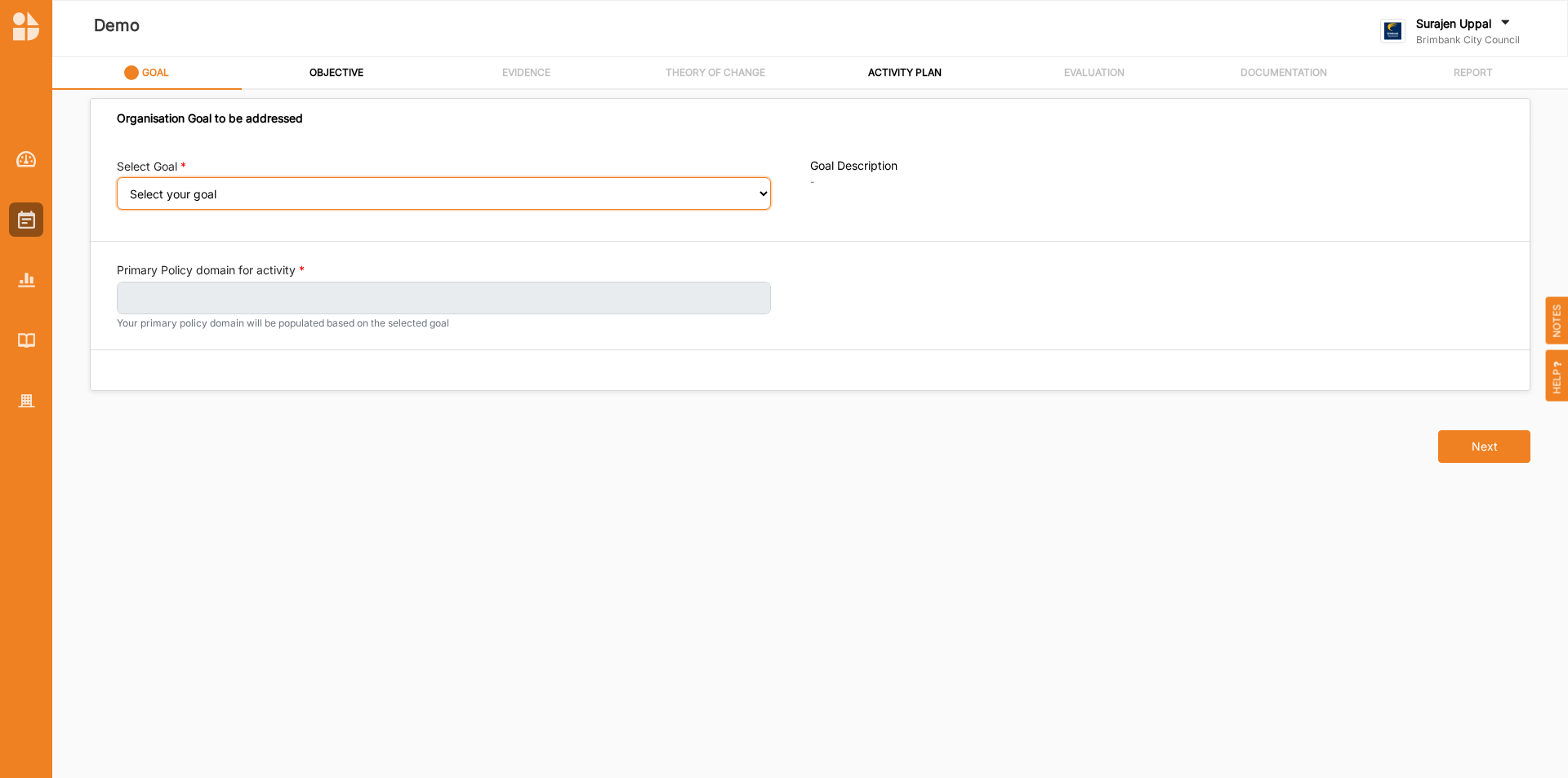
click at [170, 189] on select "Select your goal People and Community – a welcoming, safe and supported communi…" at bounding box center [444, 193] width 655 height 32
select select "240"
click at [117, 189] on select "Select your goal People and Community – a welcoming, safe and supported communi…" at bounding box center [444, 193] width 655 height 32
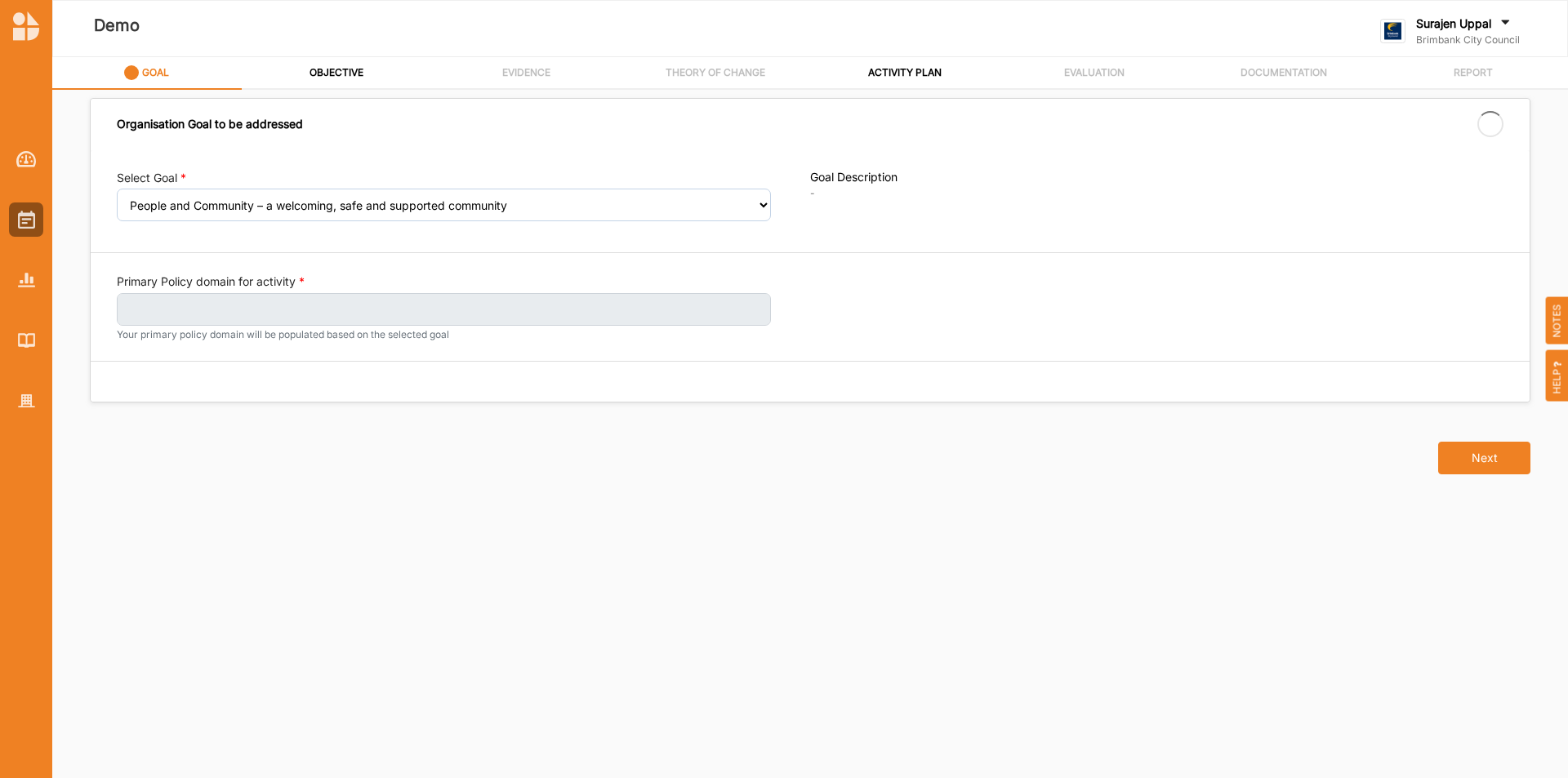
select select "240"
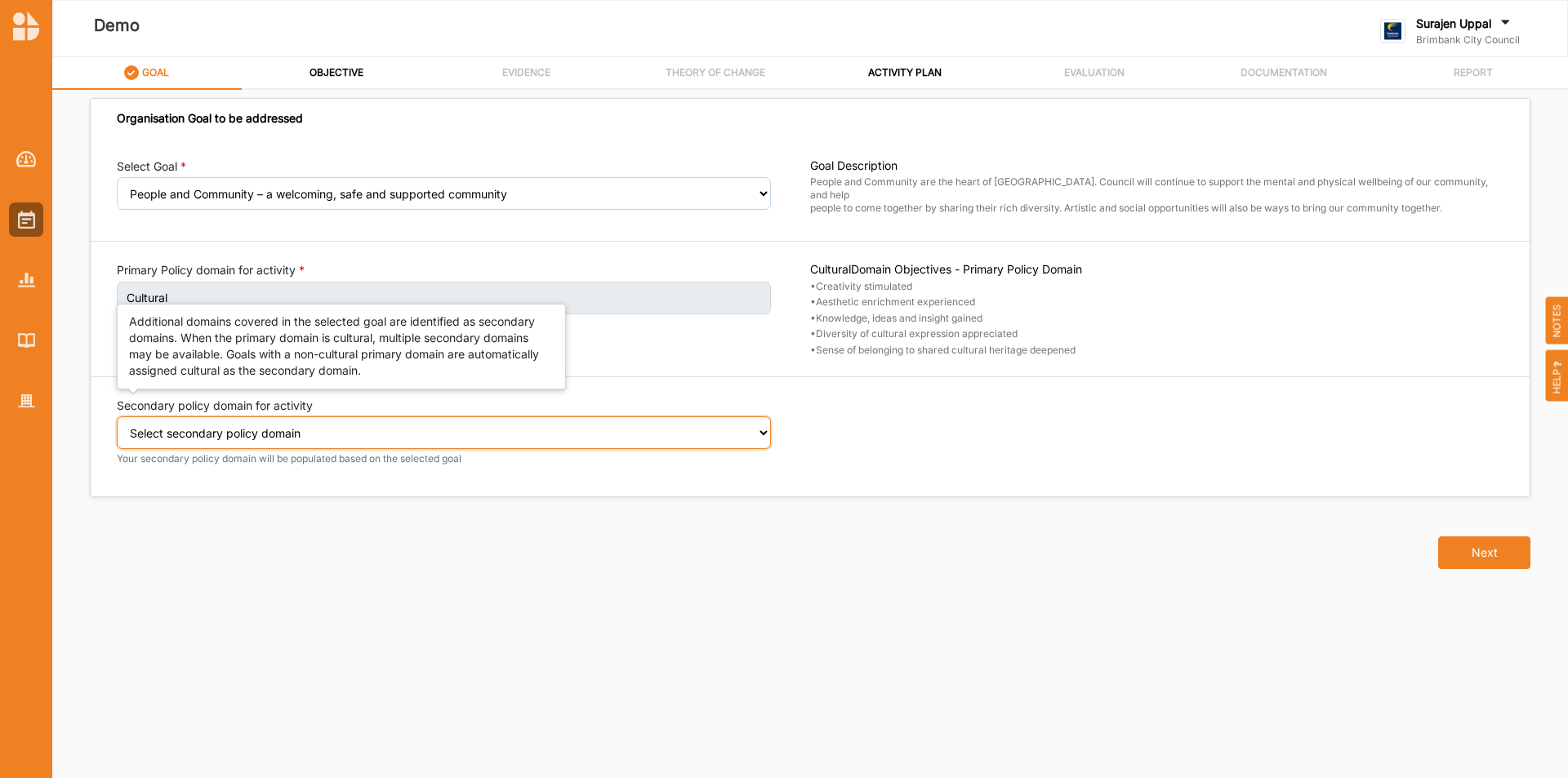
click at [396, 435] on select "Select secondary policy domain No second domain for this activity Social" at bounding box center [444, 432] width 655 height 32
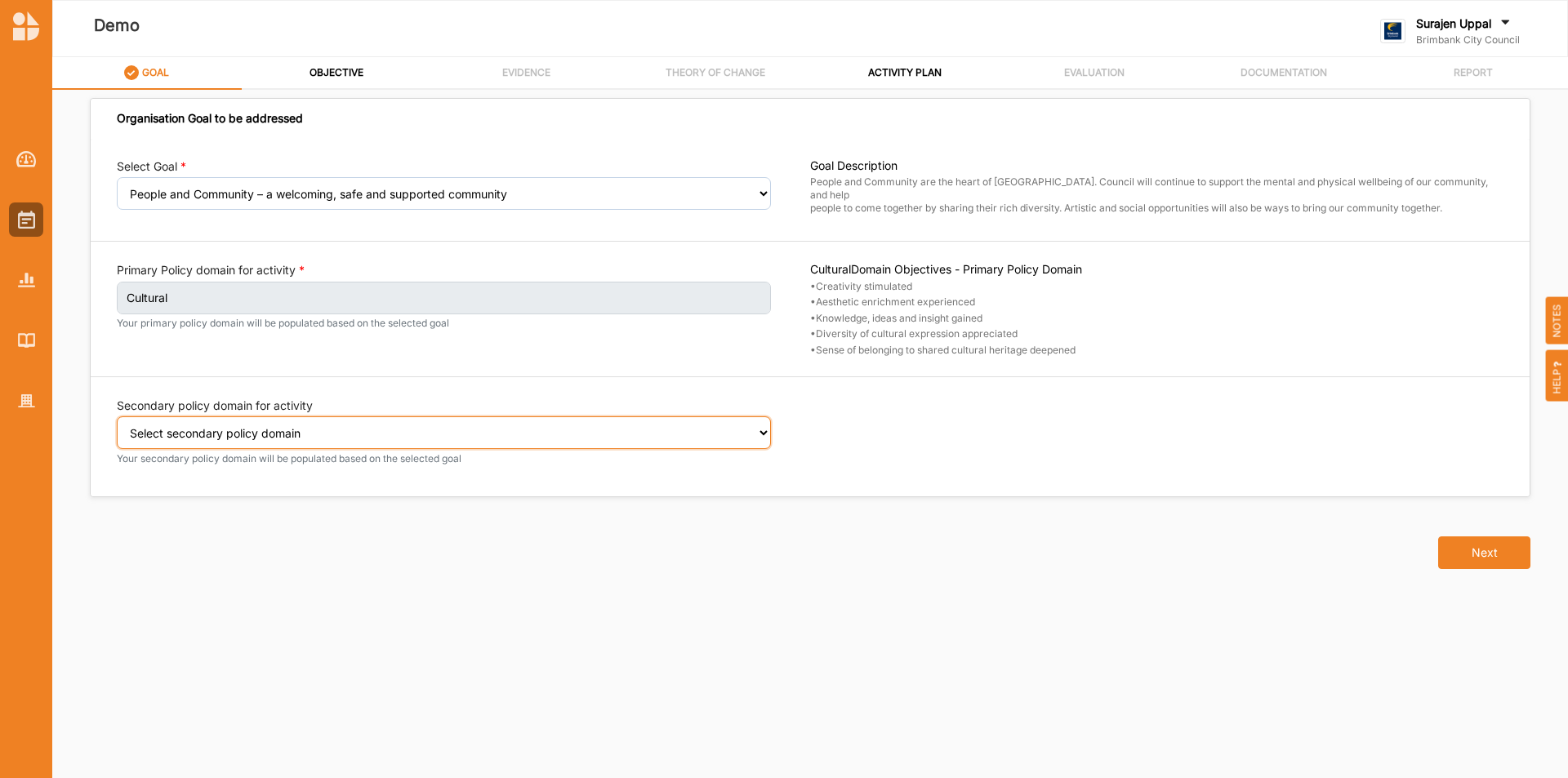
select select "2"
click at [117, 428] on select "Select secondary policy domain No second domain for this activity Social" at bounding box center [444, 432] width 655 height 32
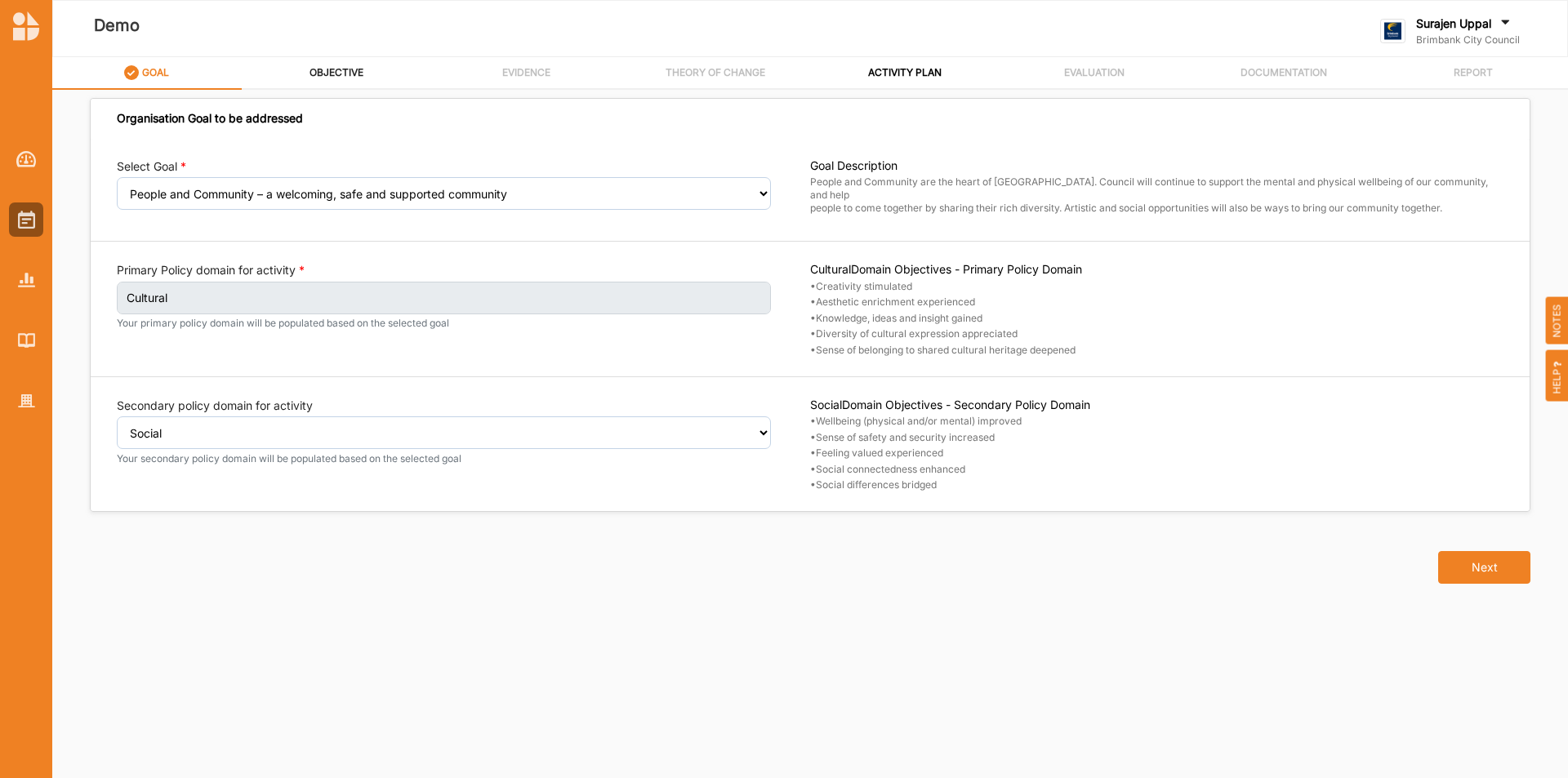
click at [329, 69] on label "OBJECTIVE" at bounding box center [336, 72] width 54 height 13
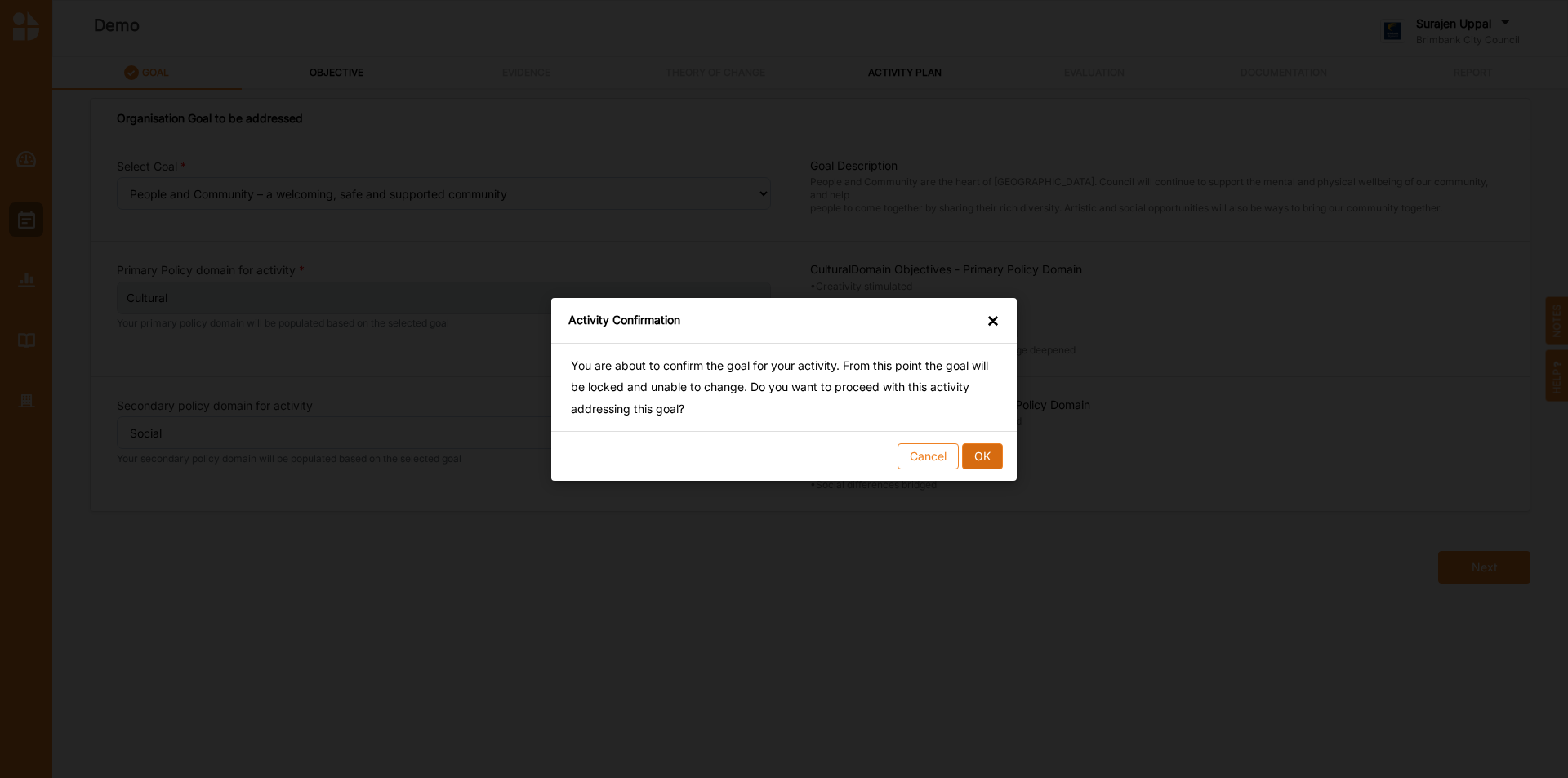
click at [982, 451] on button "OK" at bounding box center [982, 455] width 41 height 26
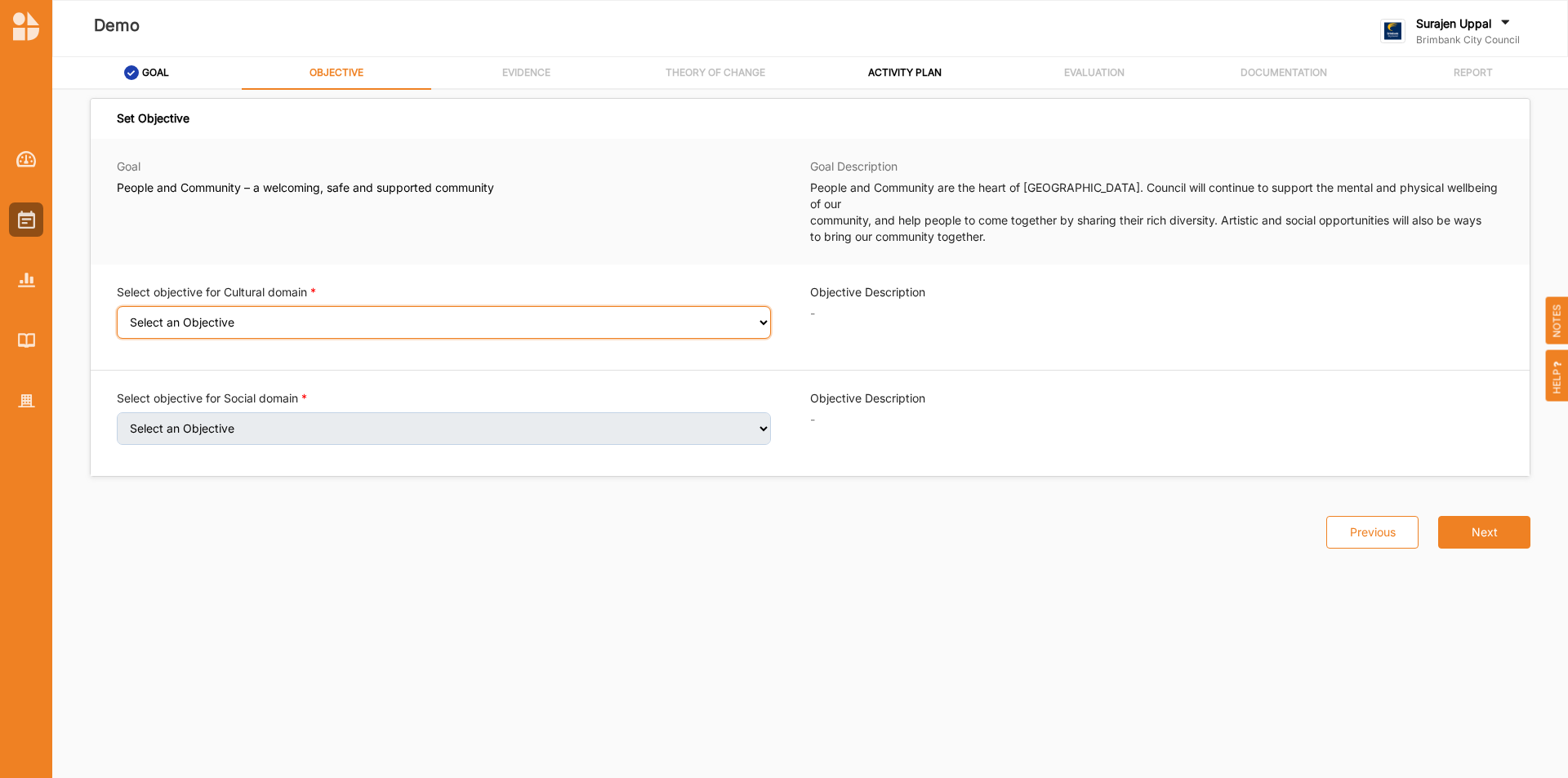
click at [758, 317] on select "Select an Objective Creativity stimulated Aesthetic enrichment experienced Know…" at bounding box center [444, 323] width 655 height 32
select select "3"
click at [117, 306] on select "Select an Objective Creativity stimulated Aesthetic enrichment experienced Know…" at bounding box center [444, 323] width 655 height 32
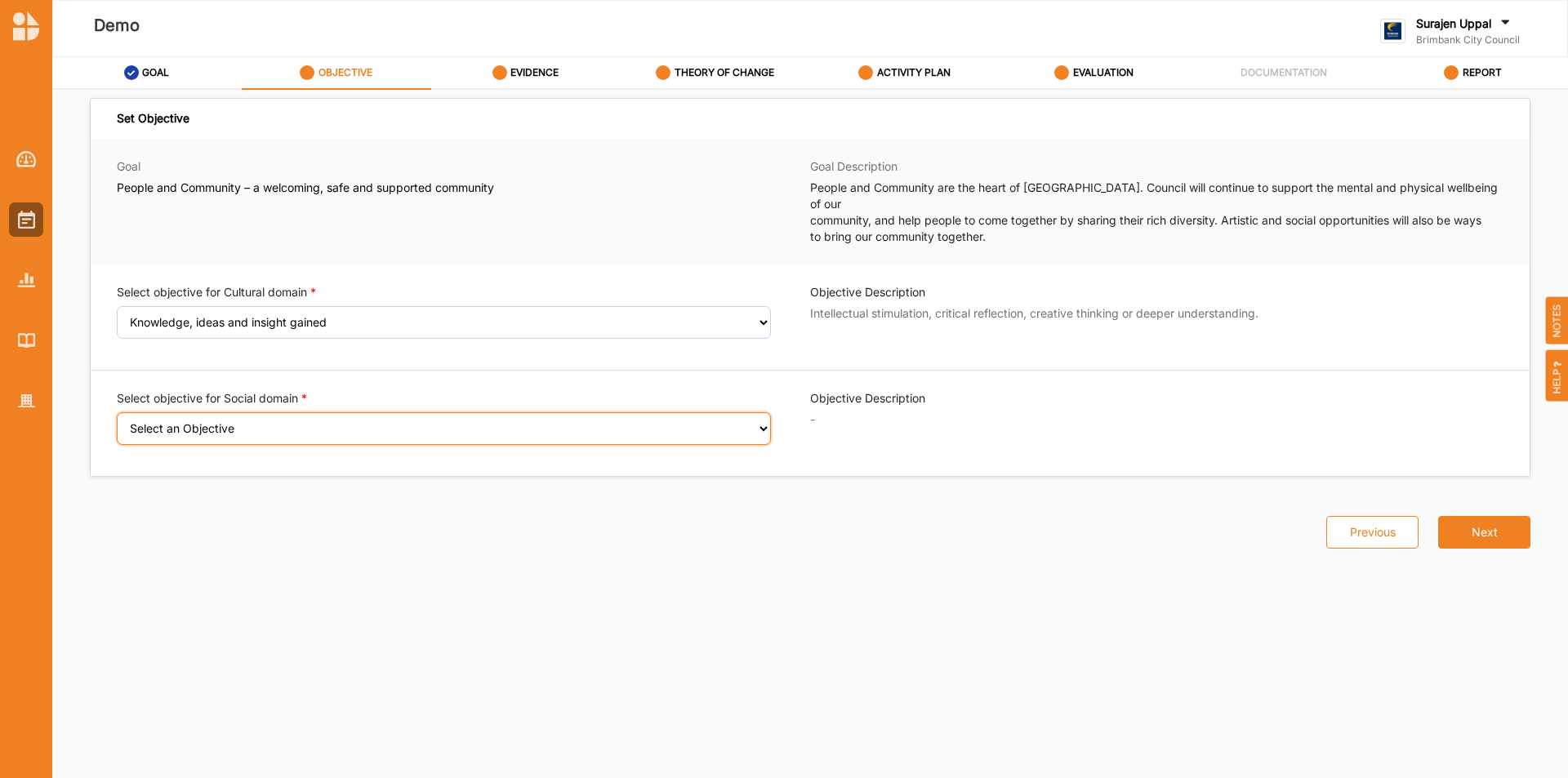
click at [740, 415] on select "Select an Objective Wellbeing (physical and/or mental) improved Sense of safety…" at bounding box center [444, 429] width 655 height 32
select select "6"
click at [117, 413] on select "Select an Objective Wellbeing (physical and/or mental) improved Sense of safety…" at bounding box center [444, 429] width 655 height 32
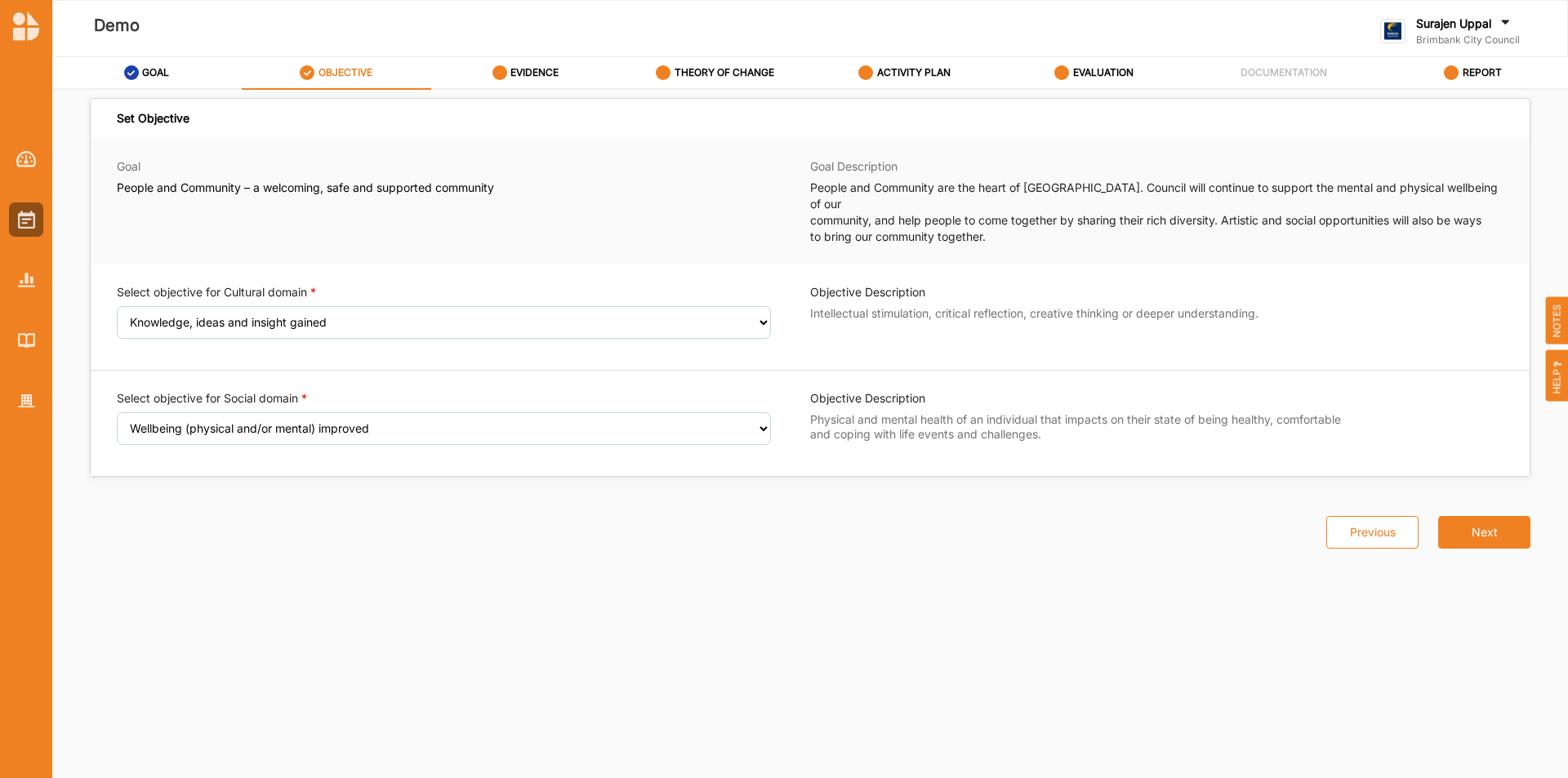
click at [330, 77] on label "OBJECTIVE" at bounding box center [345, 72] width 54 height 13
click at [538, 70] on label "EVIDENCE" at bounding box center [535, 72] width 49 height 13
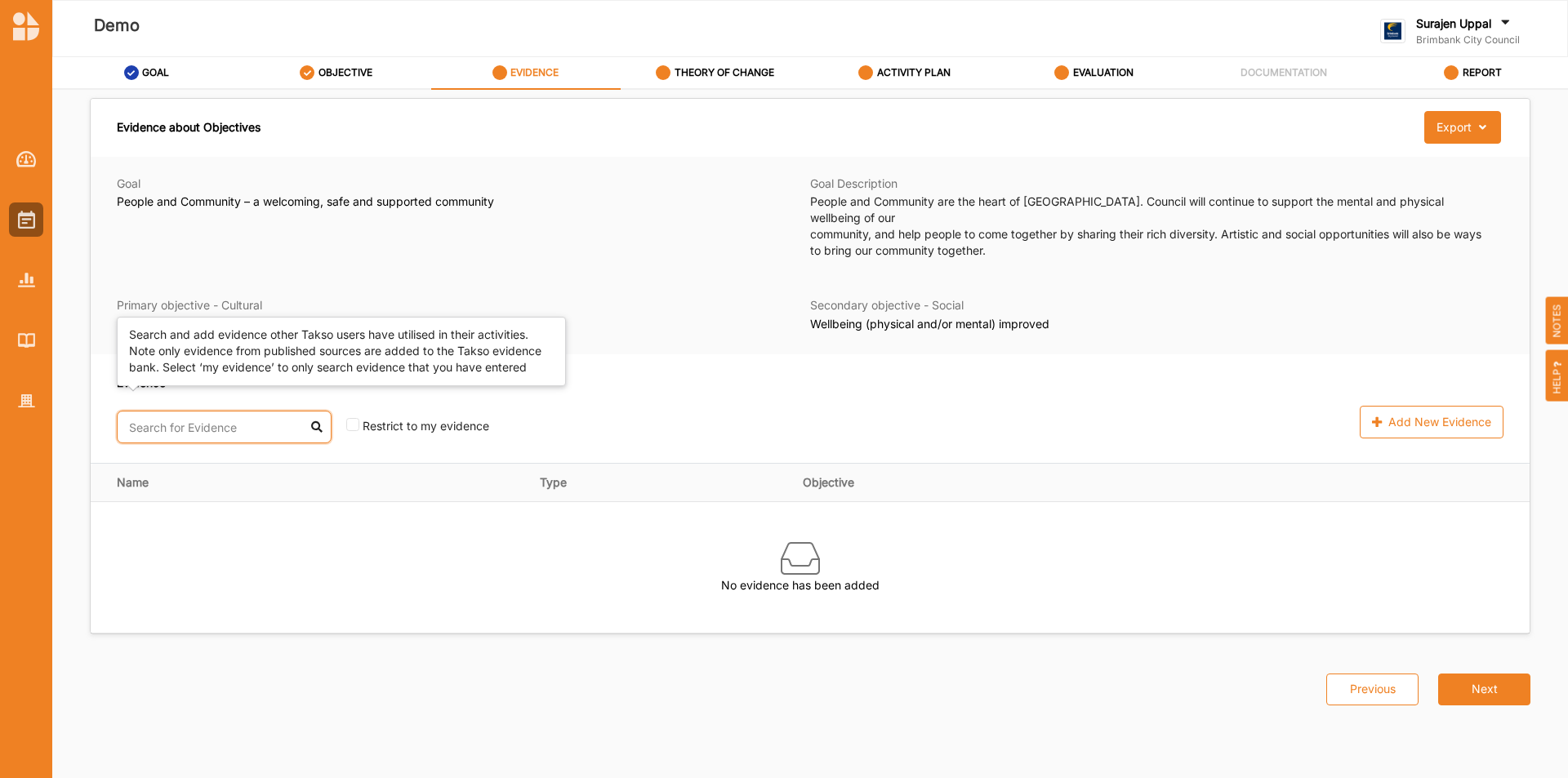
click at [271, 411] on input "text" at bounding box center [224, 427] width 215 height 32
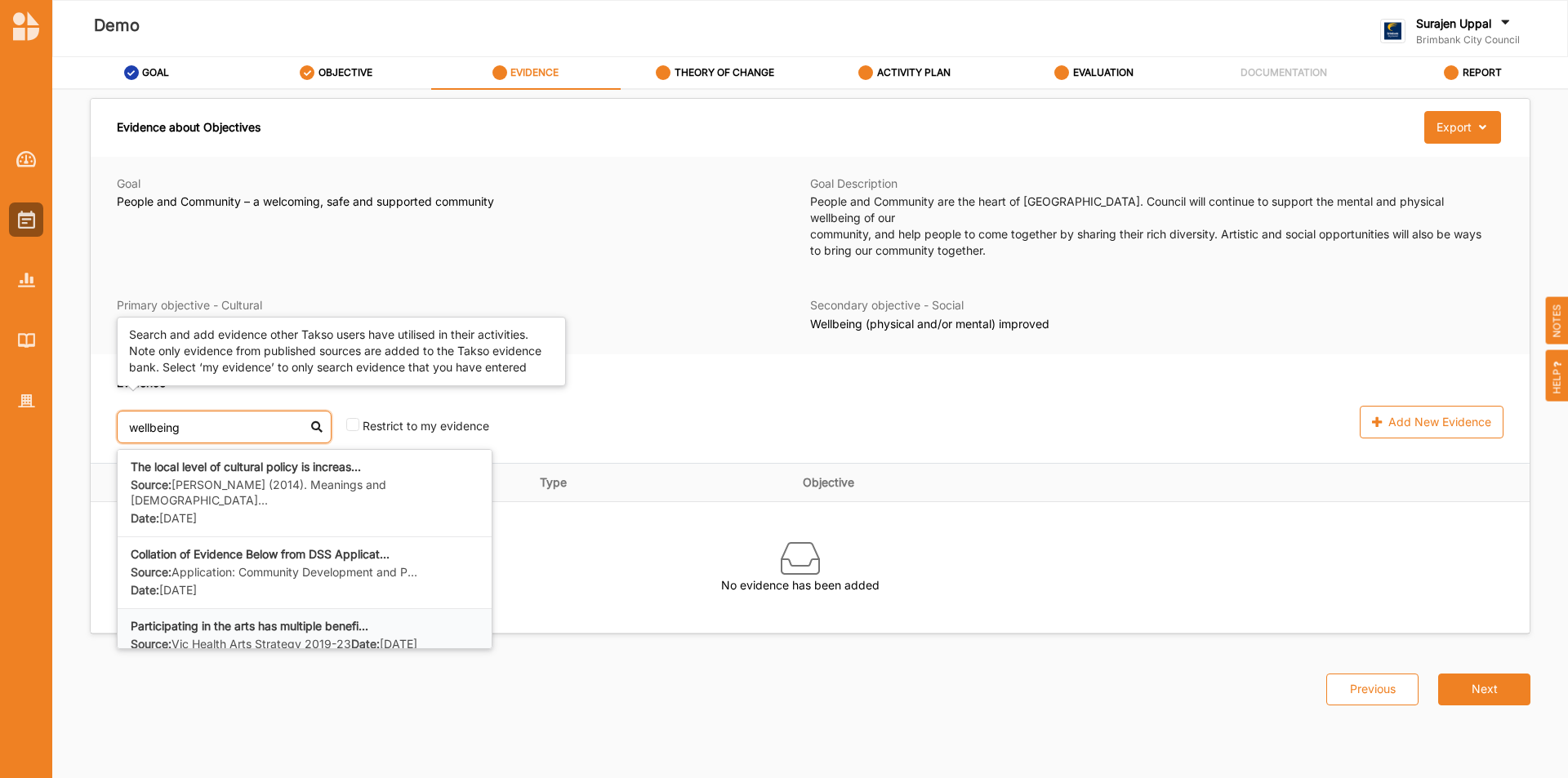
click at [293, 637] on label "Source: Vic Health Arts Strategy 2019-23" at bounding box center [241, 644] width 220 height 15
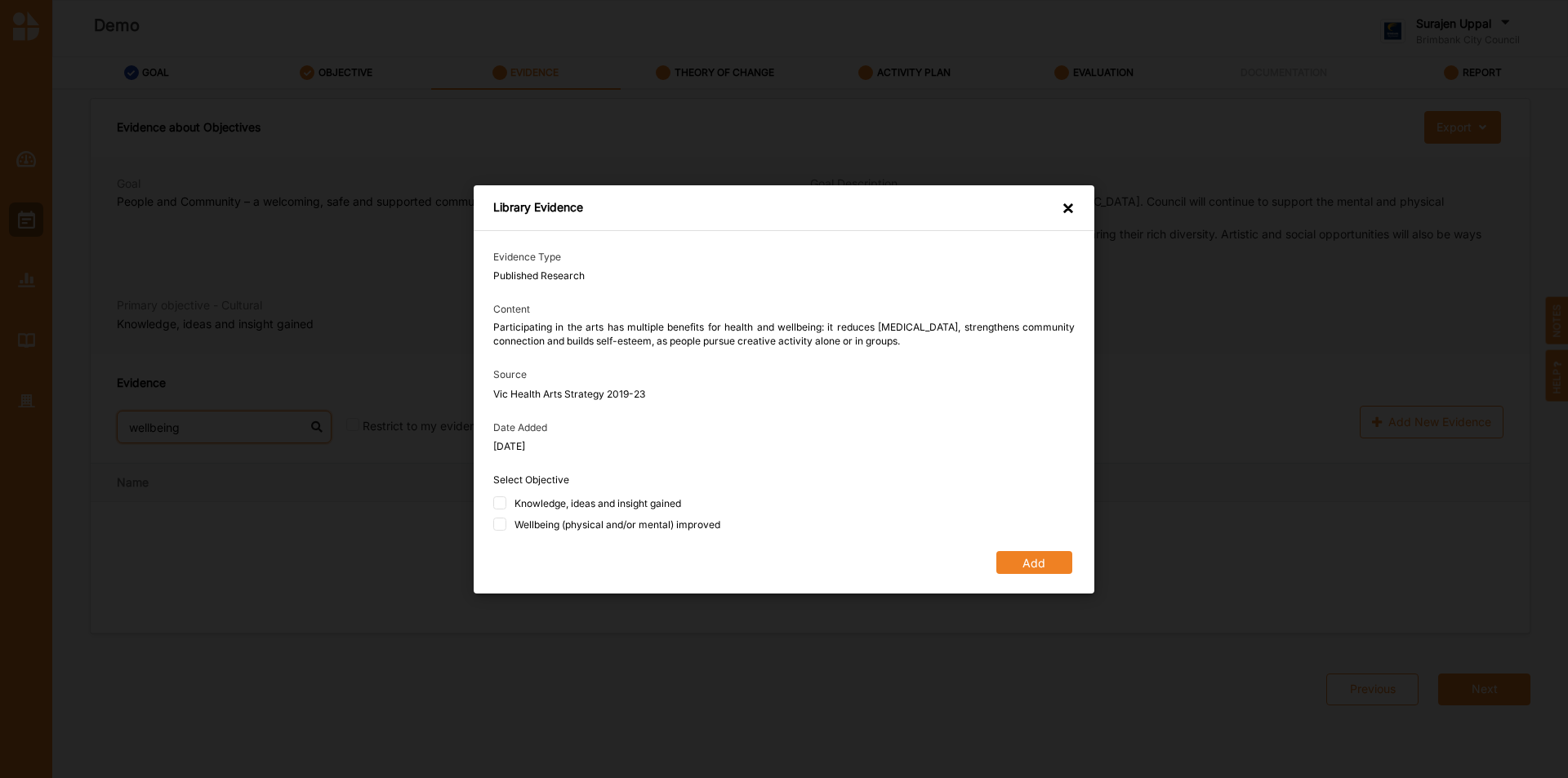
type input "wellbeing"
click at [1065, 212] on div "×" at bounding box center [1067, 209] width 13 height 19
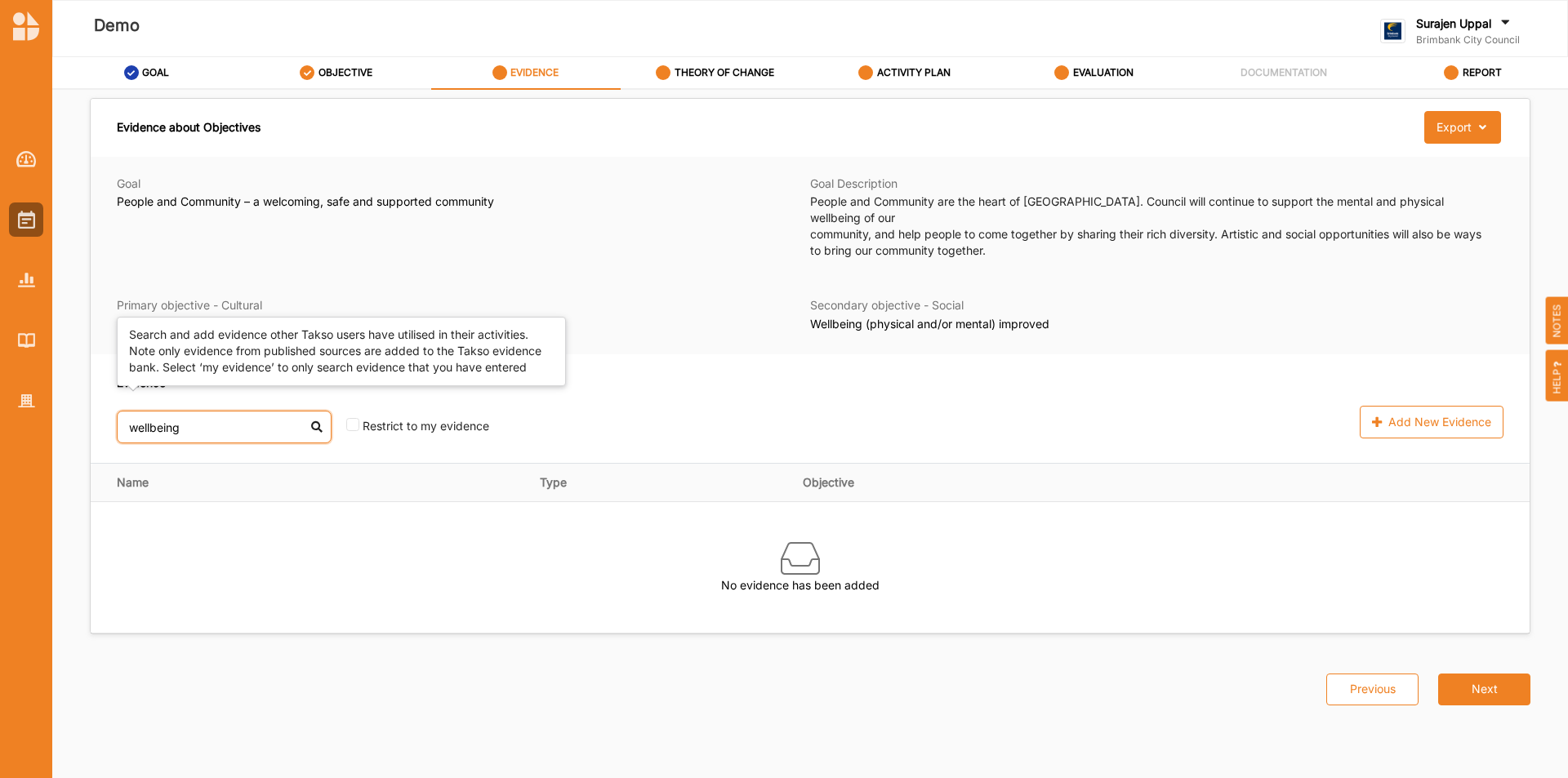
drag, startPoint x: 202, startPoint y: 412, endPoint x: 197, endPoint y: 401, distance: 12.1
click at [205, 411] on input "wellbeing" at bounding box center [224, 427] width 215 height 32
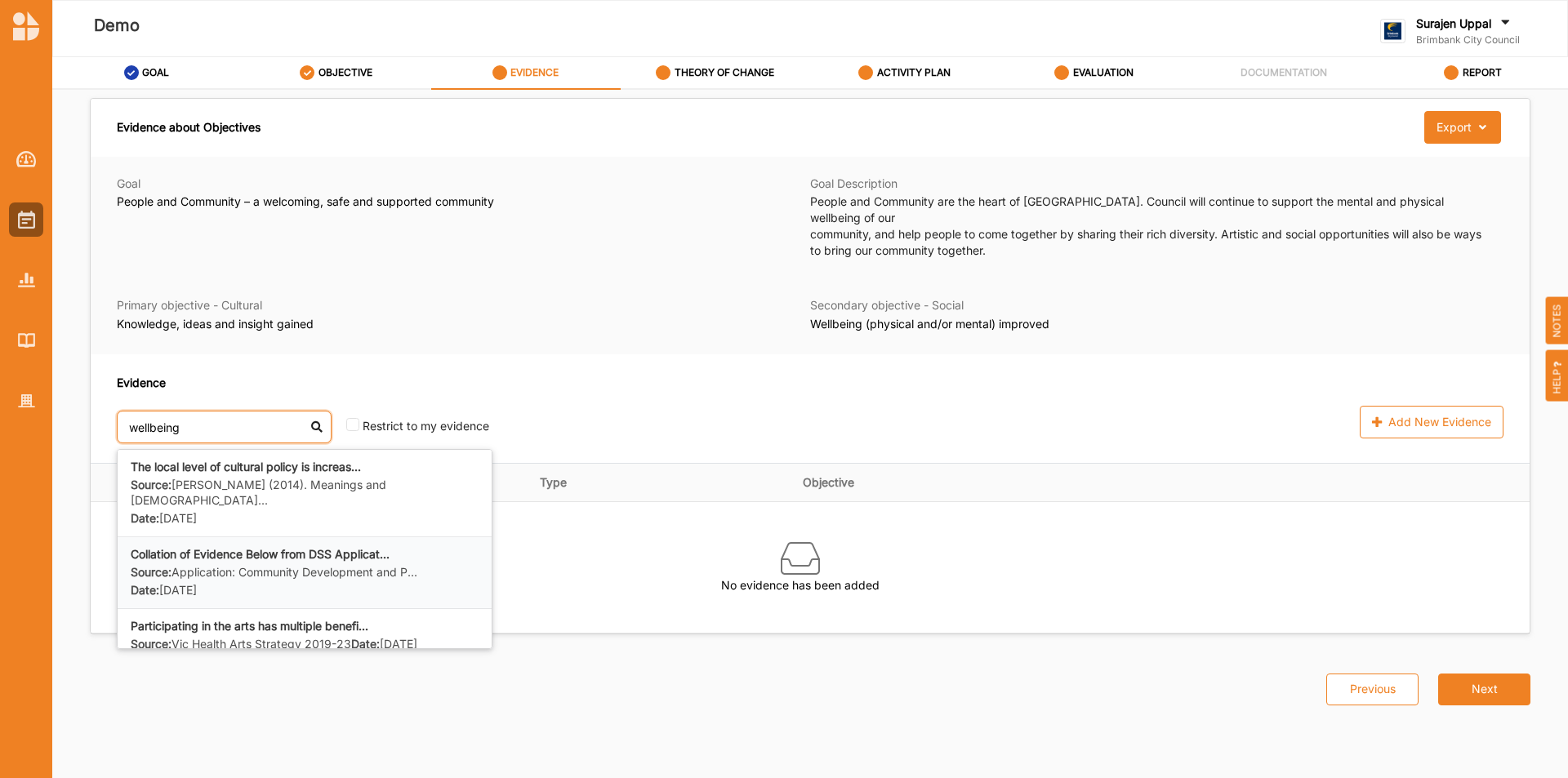
click at [209, 565] on label "Source: Application: Community Development and P..." at bounding box center [274, 573] width 287 height 15
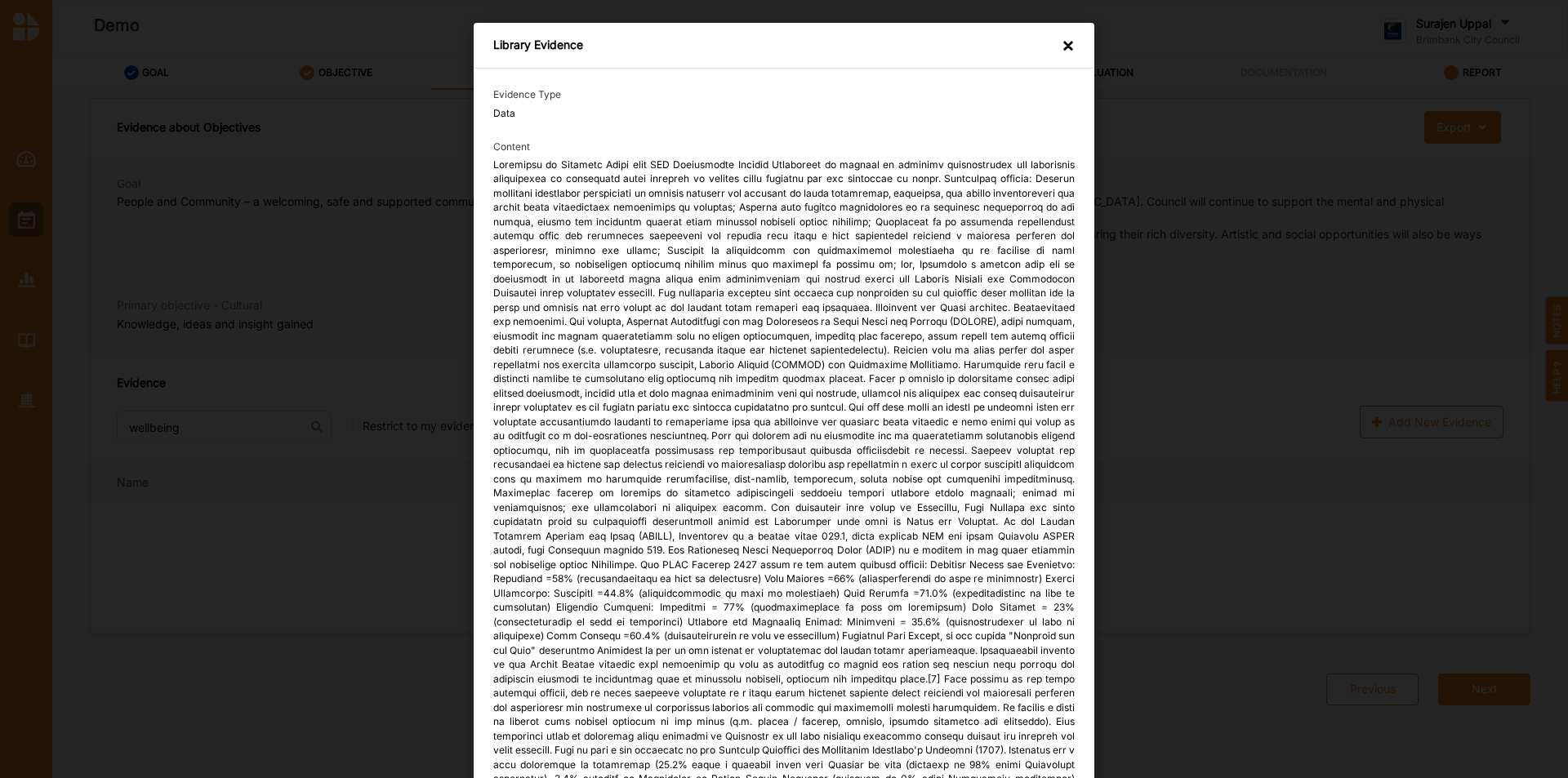
click at [1062, 49] on div "×" at bounding box center [1067, 47] width 13 height 19
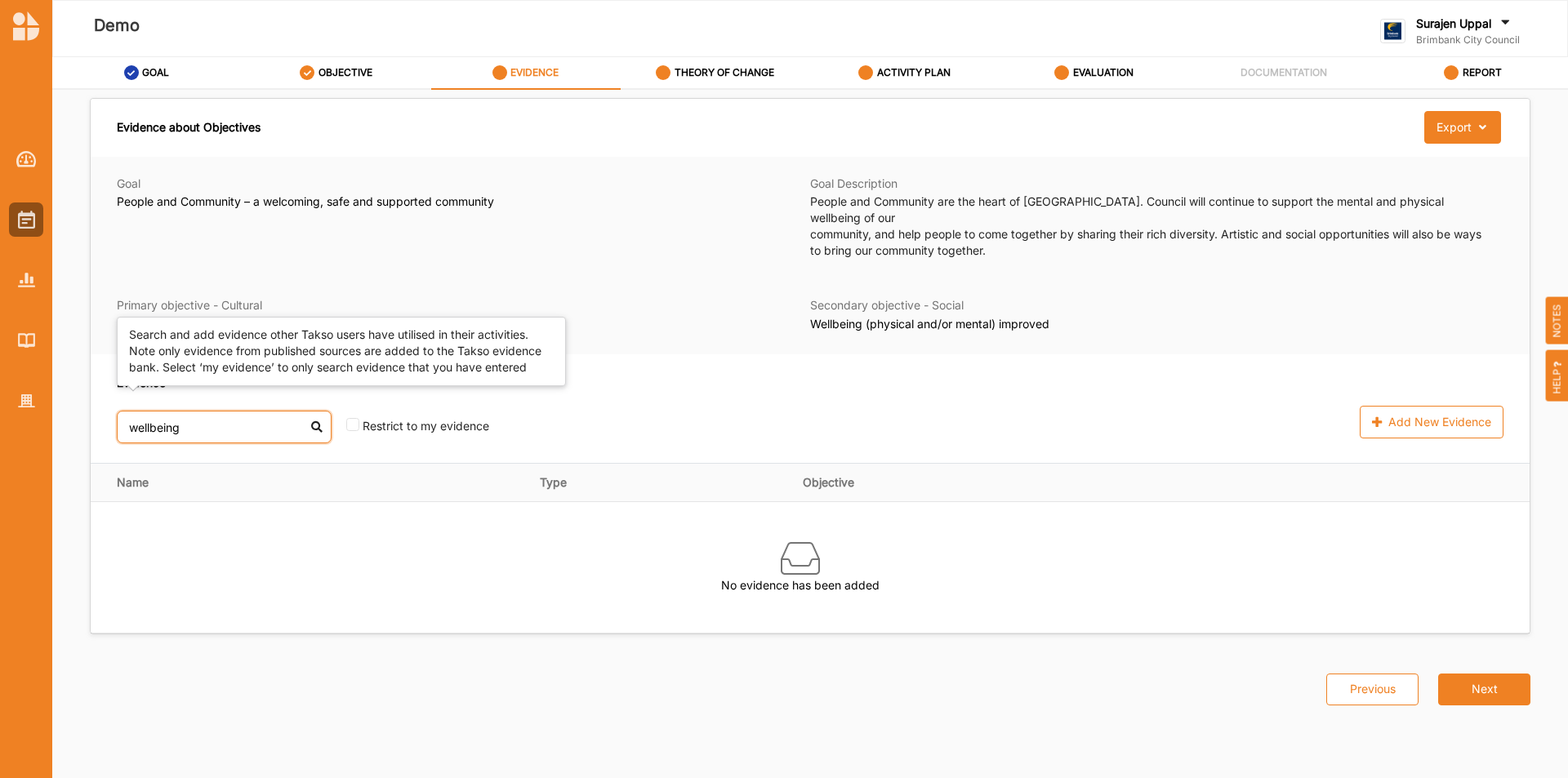
click at [232, 420] on input "wellbeing" at bounding box center [224, 427] width 215 height 32
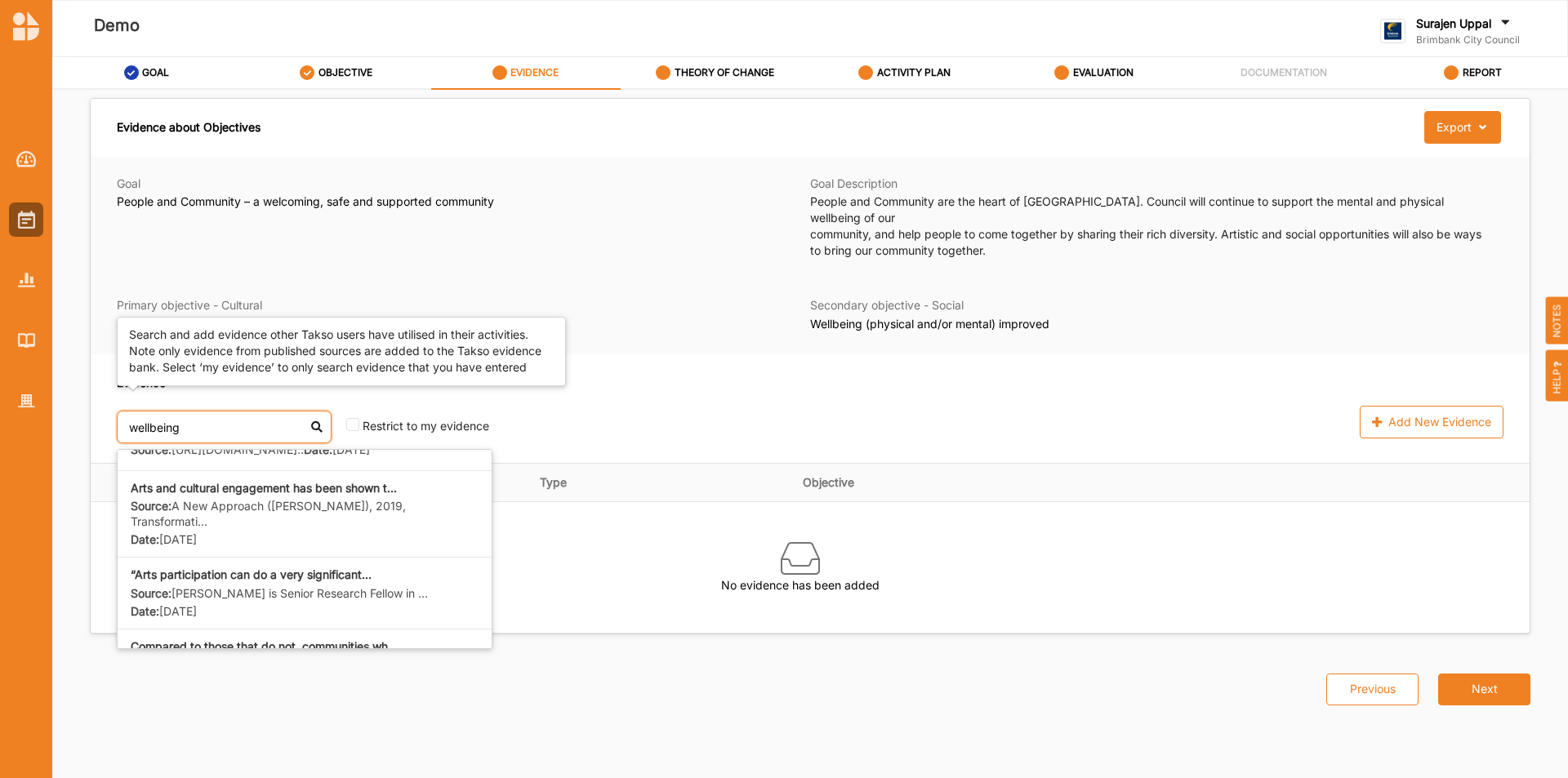
scroll to position [294, 0]
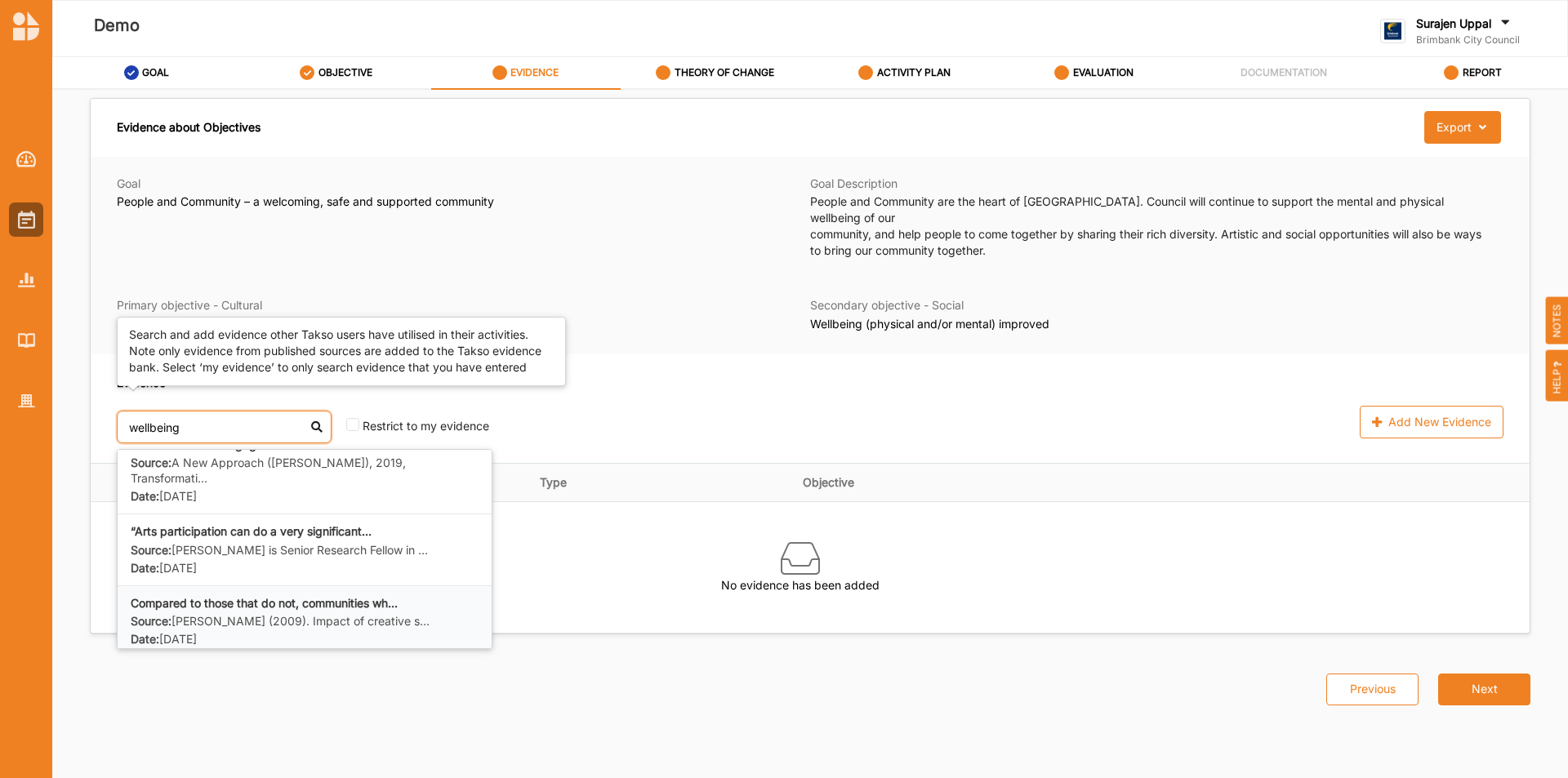
click at [424, 615] on div "Source: Barnett, C. (2009). Impact of creative s... Date: 12 May 2021" at bounding box center [305, 631] width 348 height 33
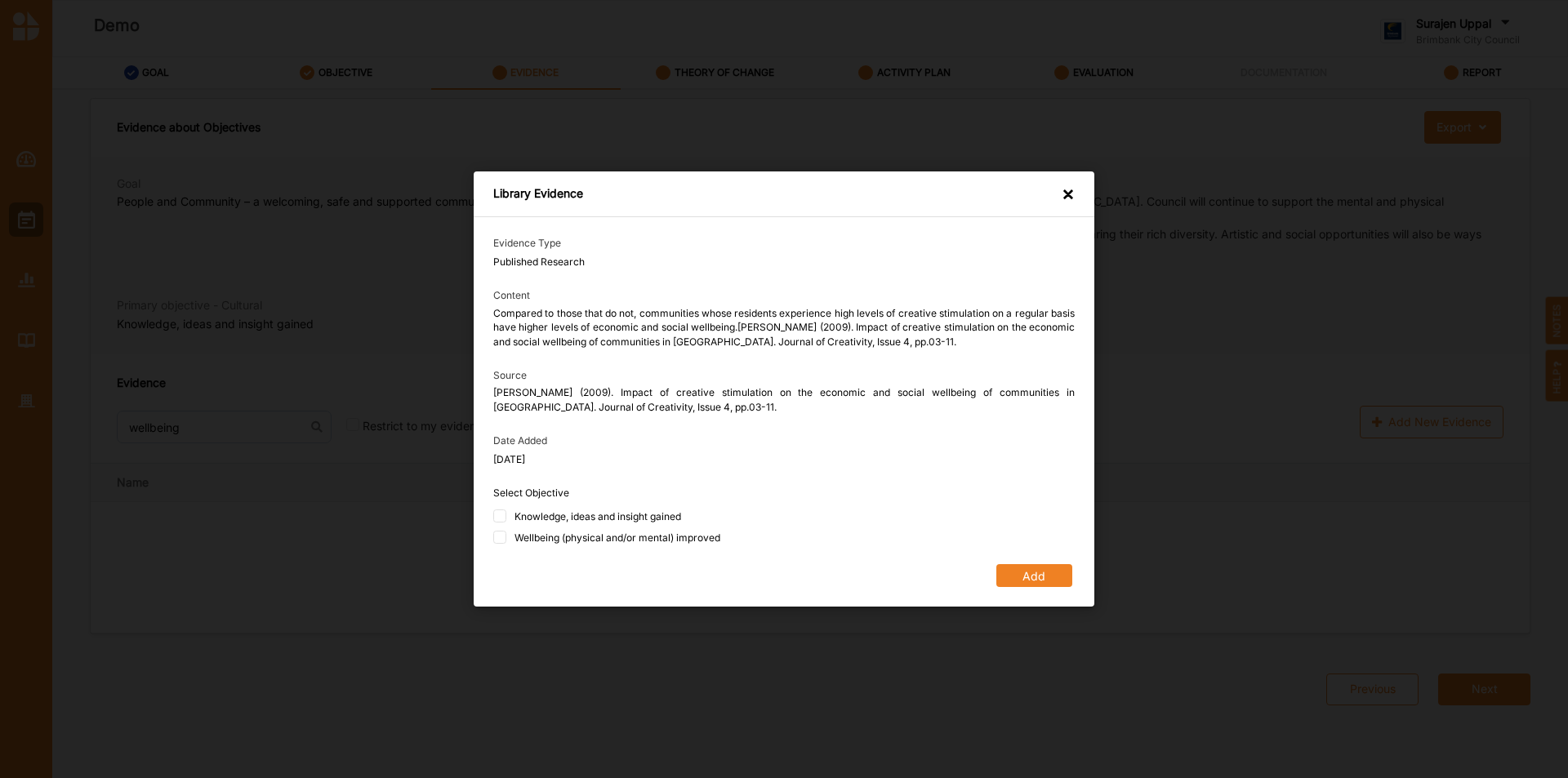
click at [1078, 184] on div "Library Evidence ×" at bounding box center [784, 195] width 621 height 46
click at [1066, 192] on div "×" at bounding box center [1067, 196] width 13 height 19
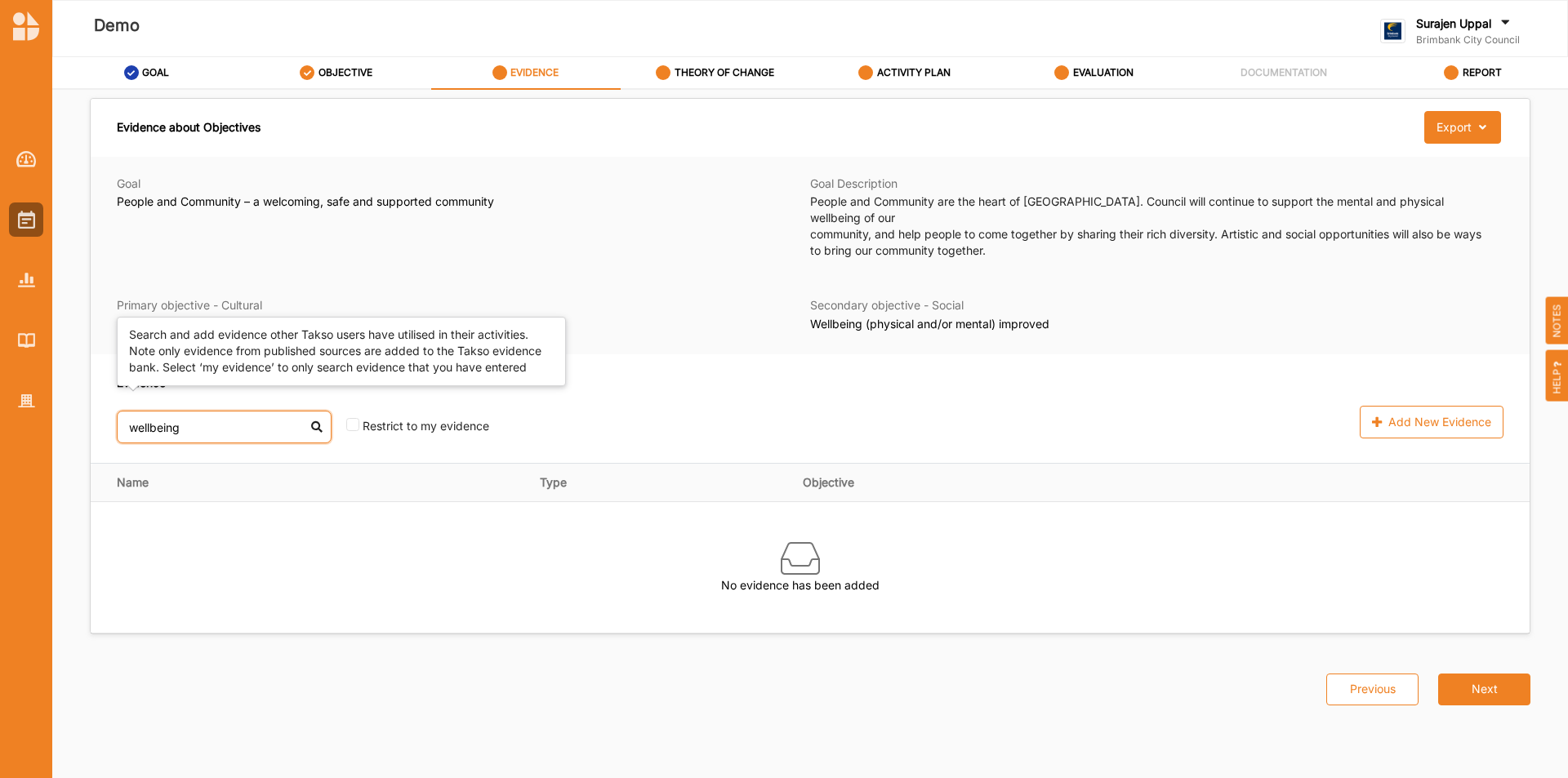
click at [257, 411] on input "wellbeing" at bounding box center [224, 427] width 215 height 32
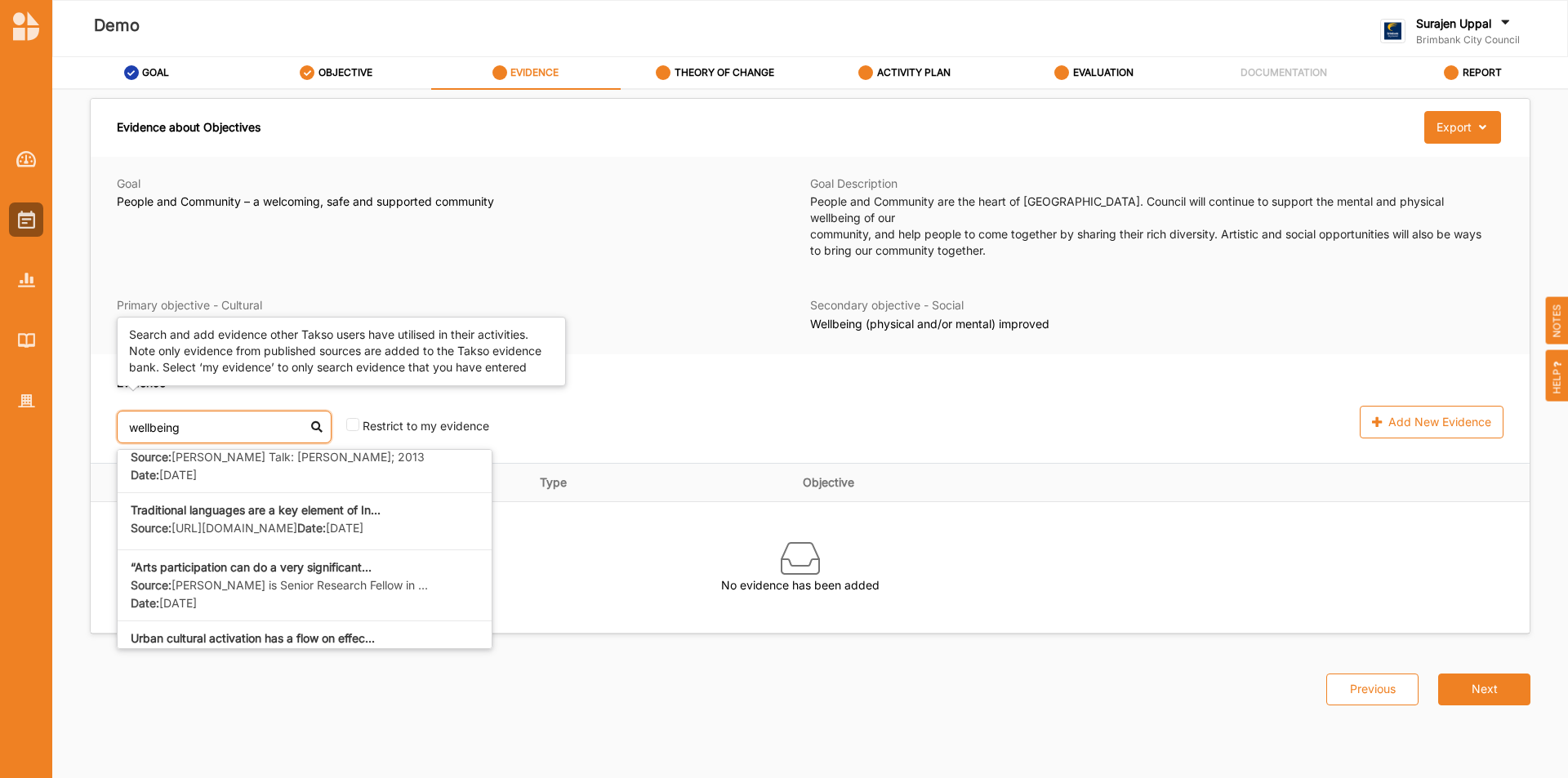
scroll to position [562, 0]
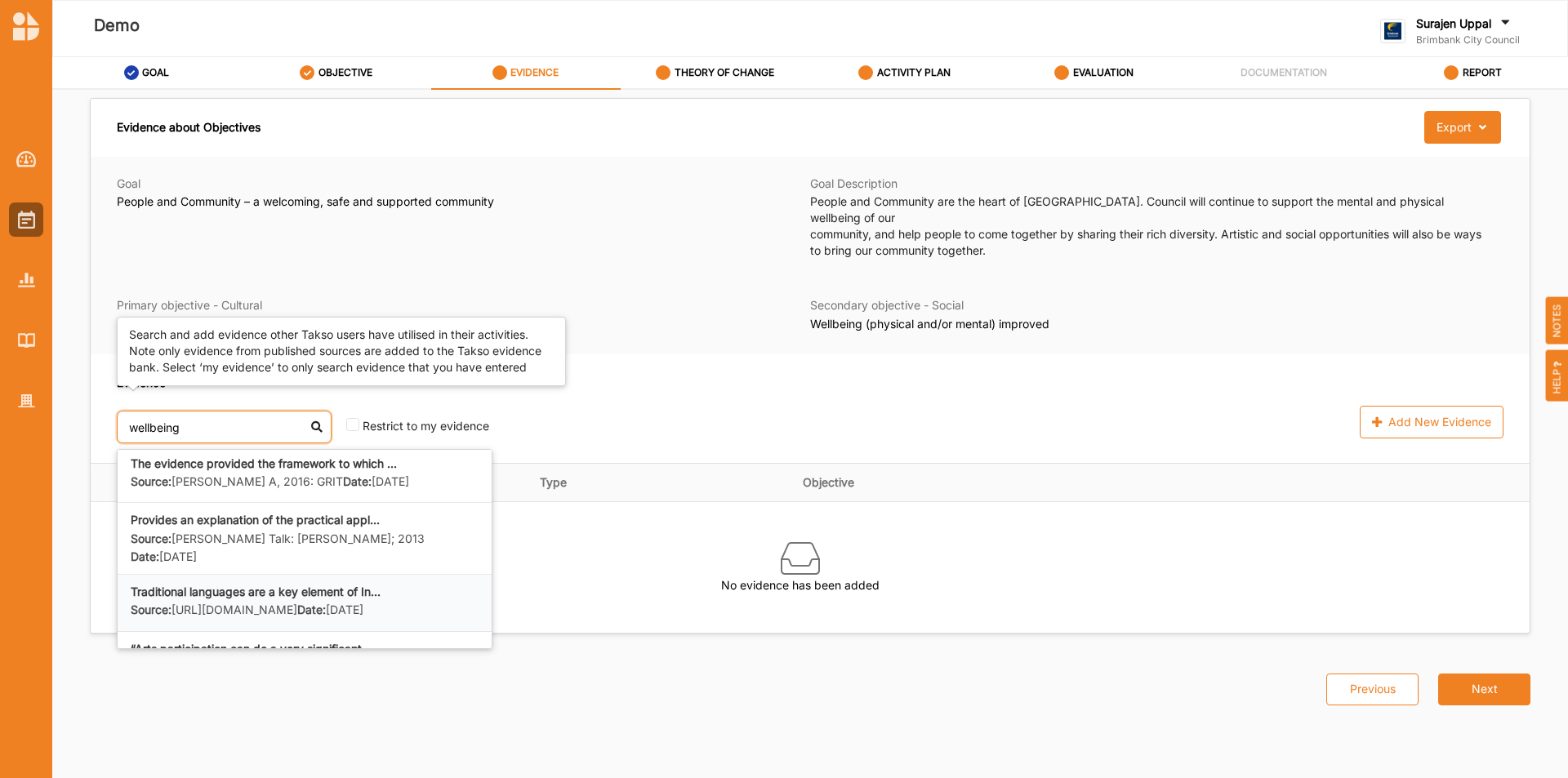
click at [293, 585] on b "Traditional languages are a key element of In..." at bounding box center [256, 592] width 250 height 14
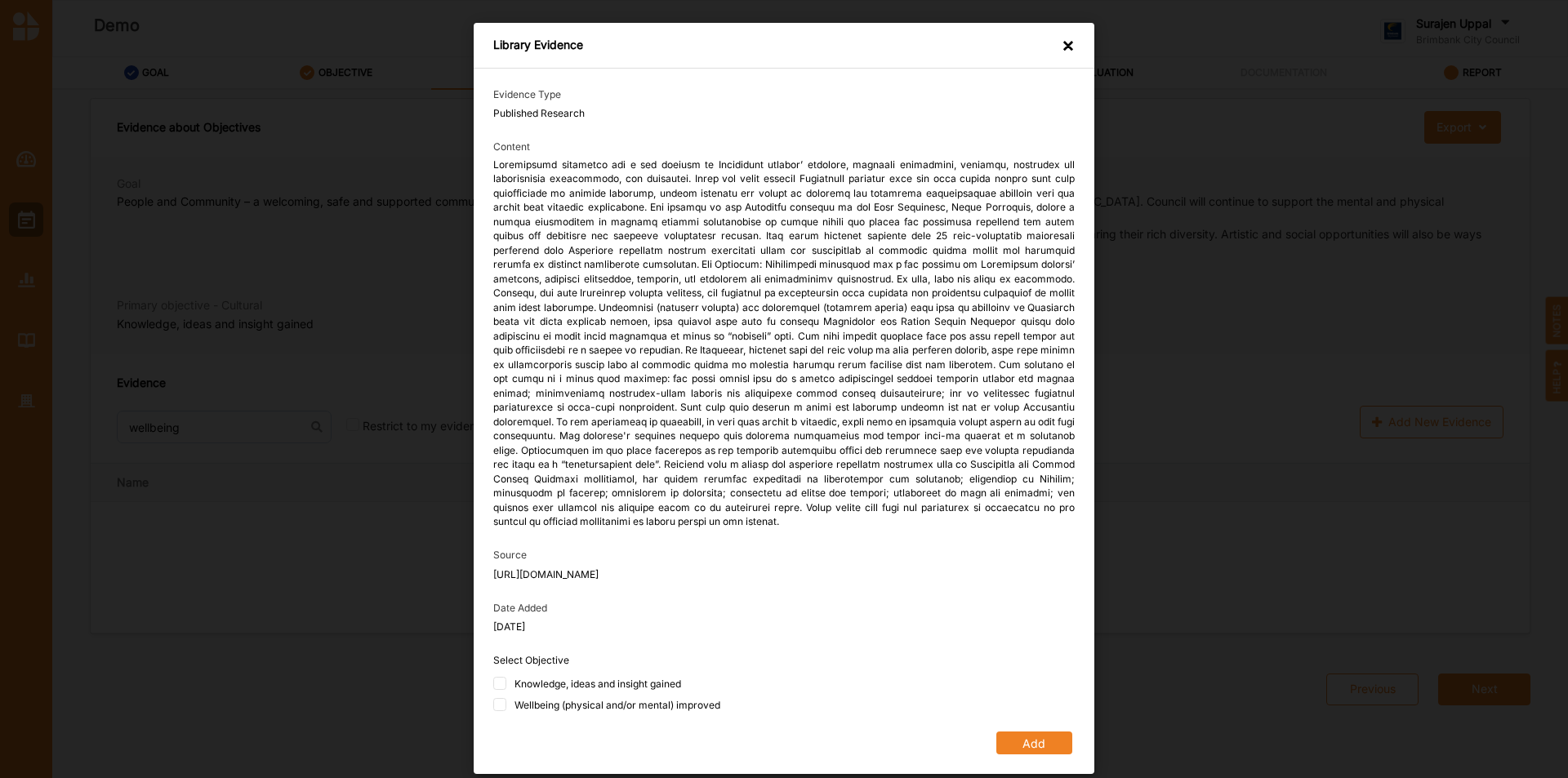
click at [1067, 43] on div "×" at bounding box center [1067, 47] width 13 height 19
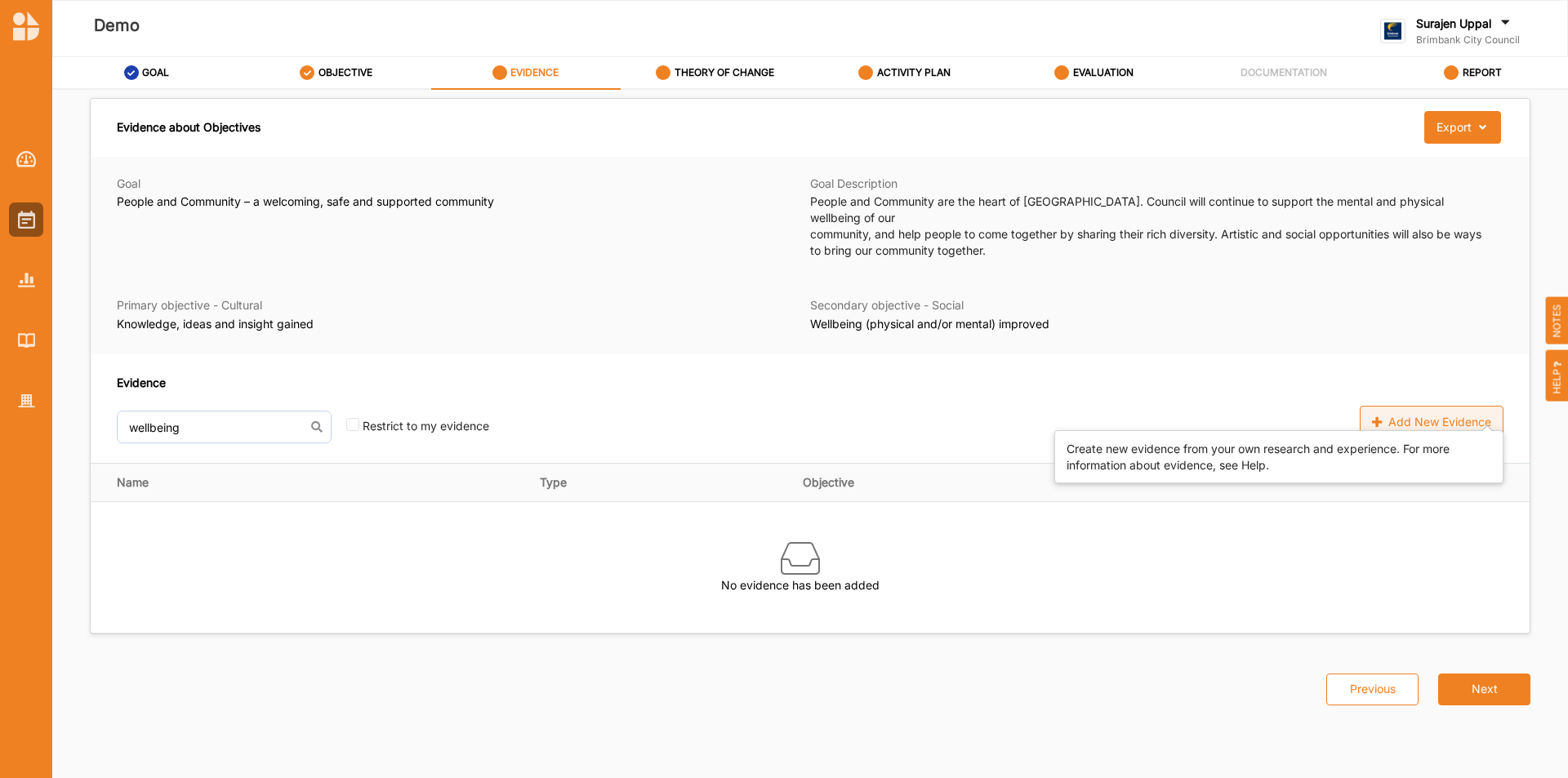
click at [1439, 406] on div "Add New Evidence" at bounding box center [1432, 422] width 144 height 32
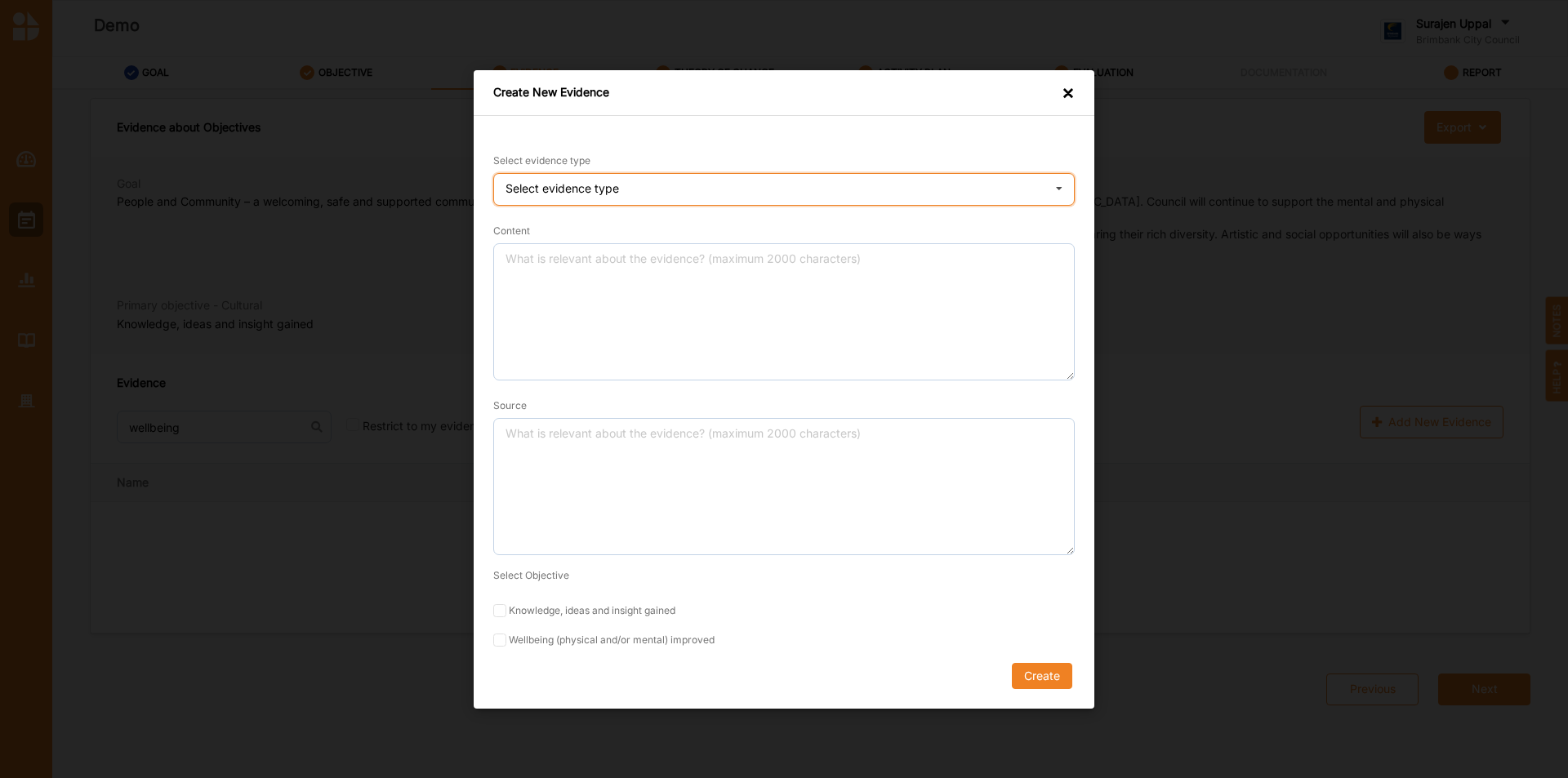
click at [919, 180] on div "Select evidence type Practice Knowledge Published Research Data" at bounding box center [784, 189] width 581 height 32
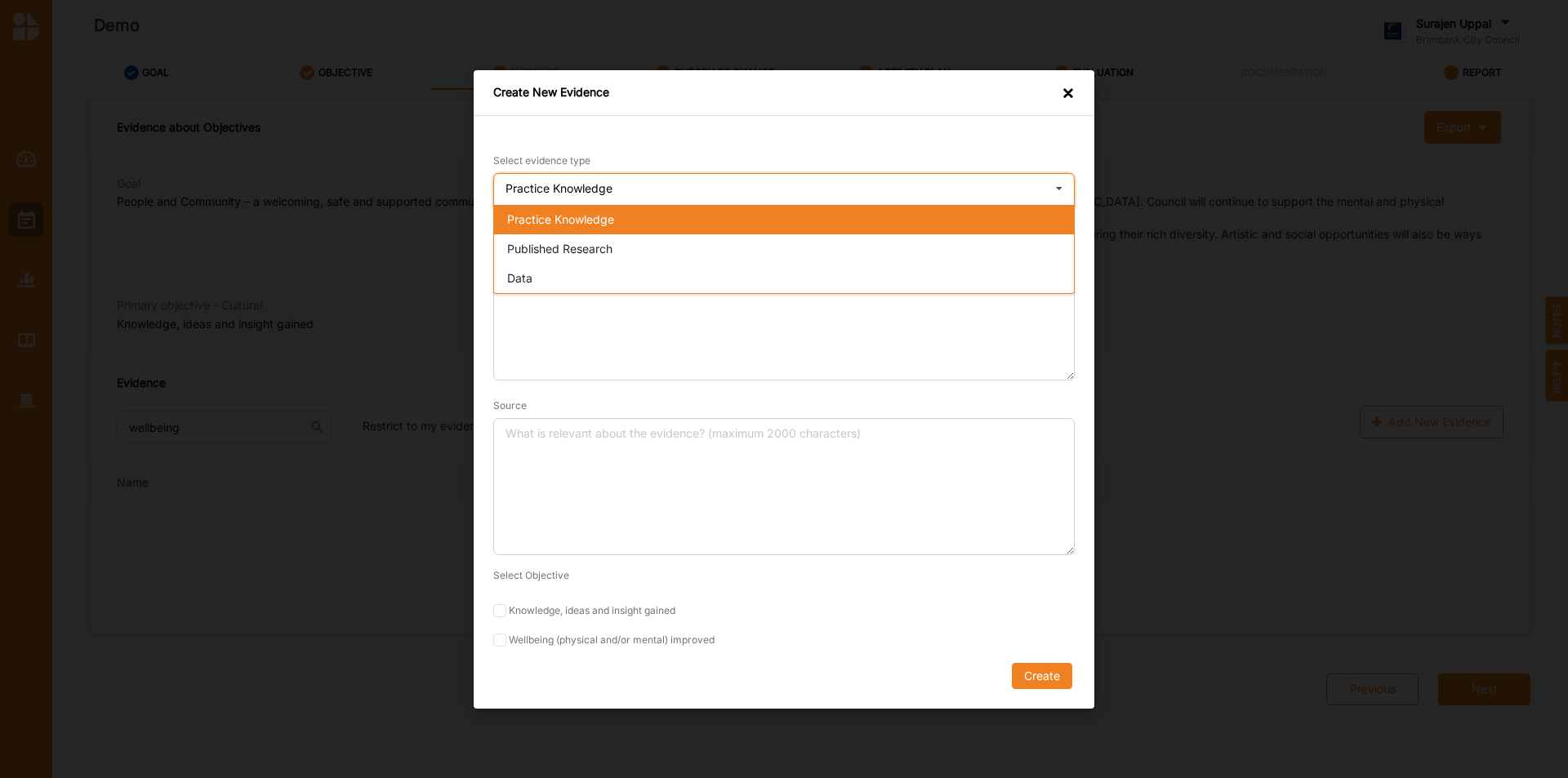
click at [879, 210] on div "Practice Knowledge" at bounding box center [784, 219] width 580 height 30
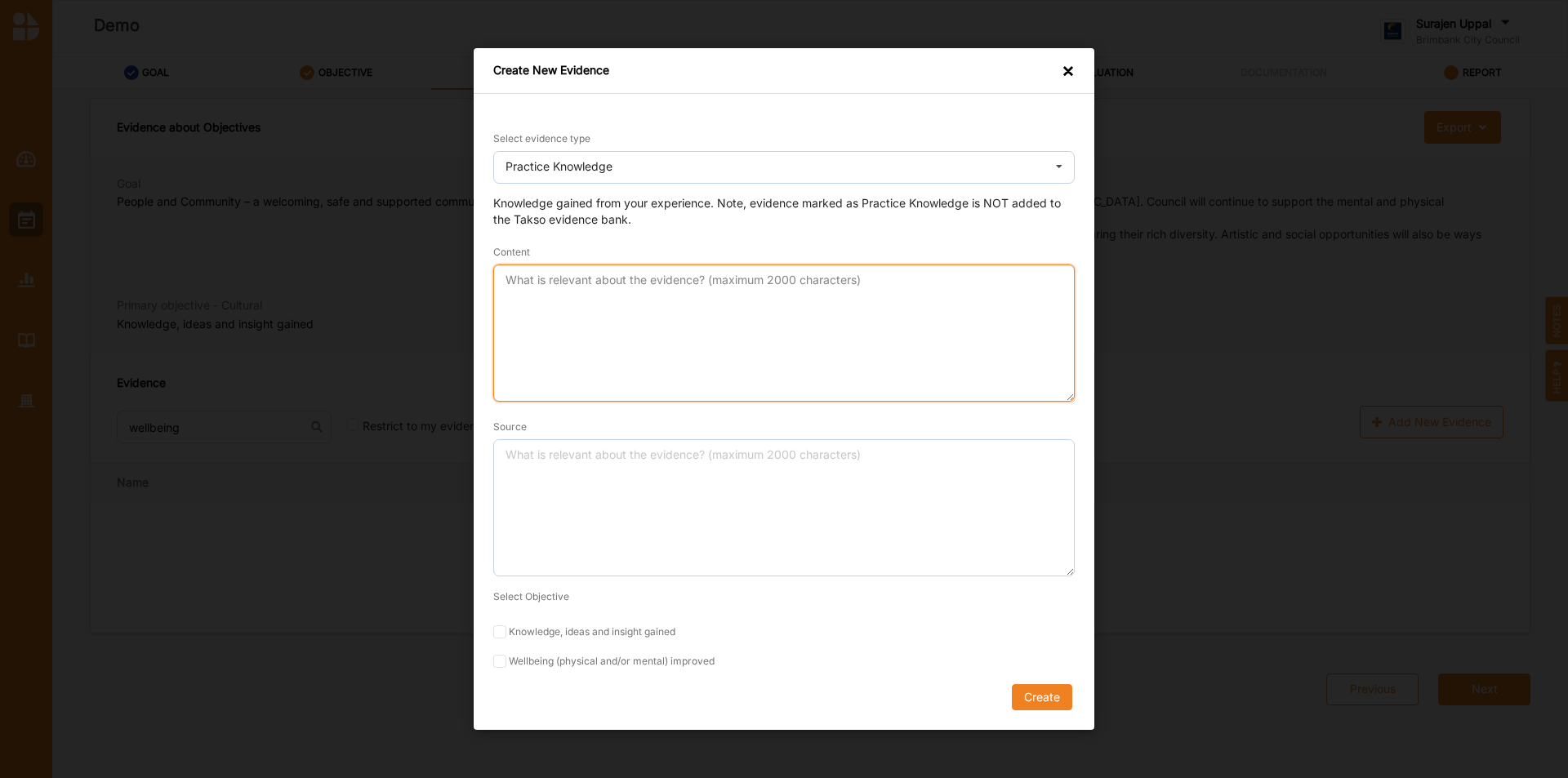
drag, startPoint x: 672, startPoint y: 312, endPoint x: 802, endPoint y: 300, distance: 130.6
click at [672, 313] on textarea "Content" at bounding box center [784, 333] width 581 height 137
type textarea "M"
type textarea "The important part of the evidence I am using"
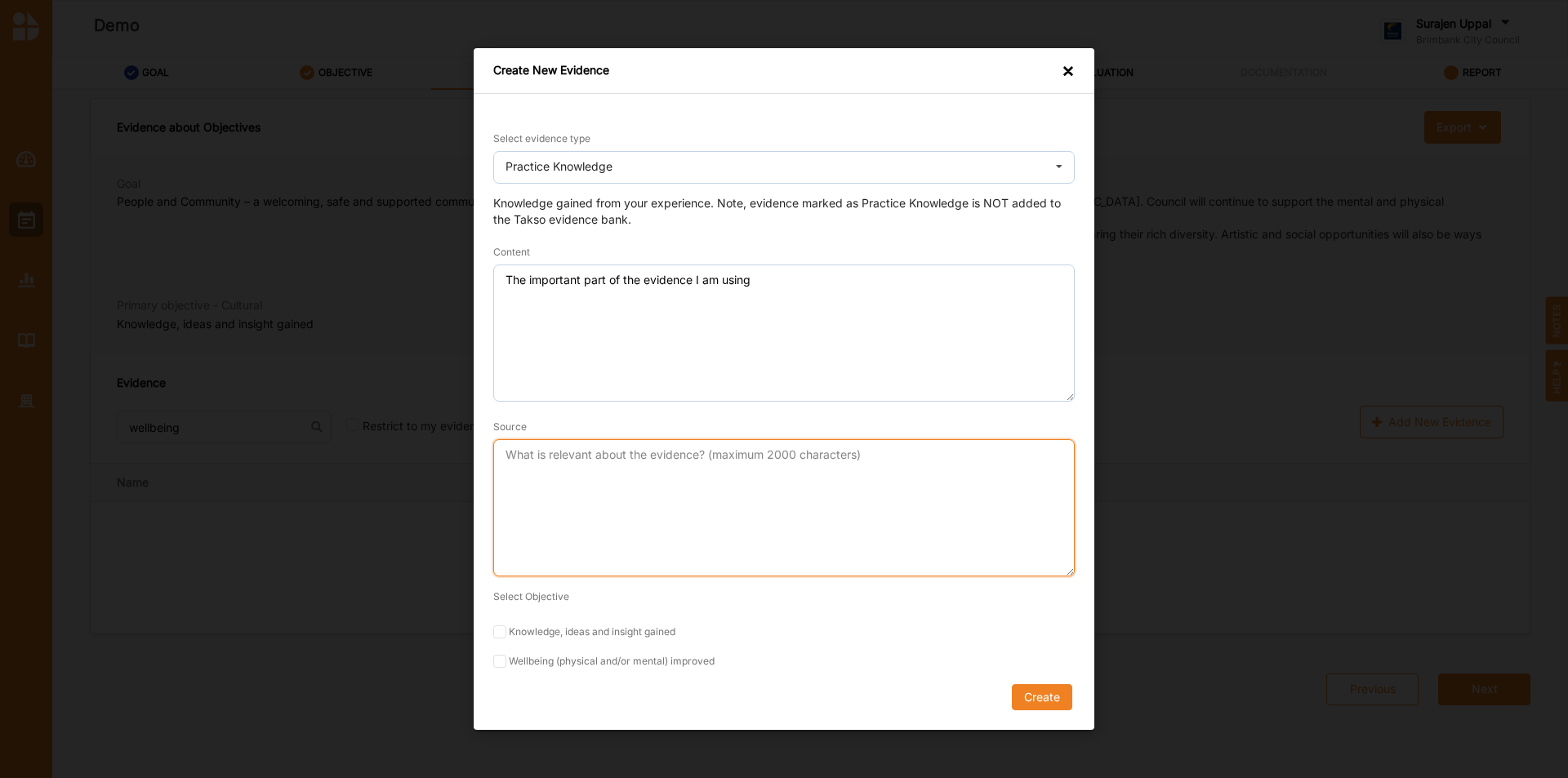
click at [703, 467] on textarea "Source" at bounding box center [784, 507] width 581 height 137
type textarea "Author, date, title, publication/website/url"
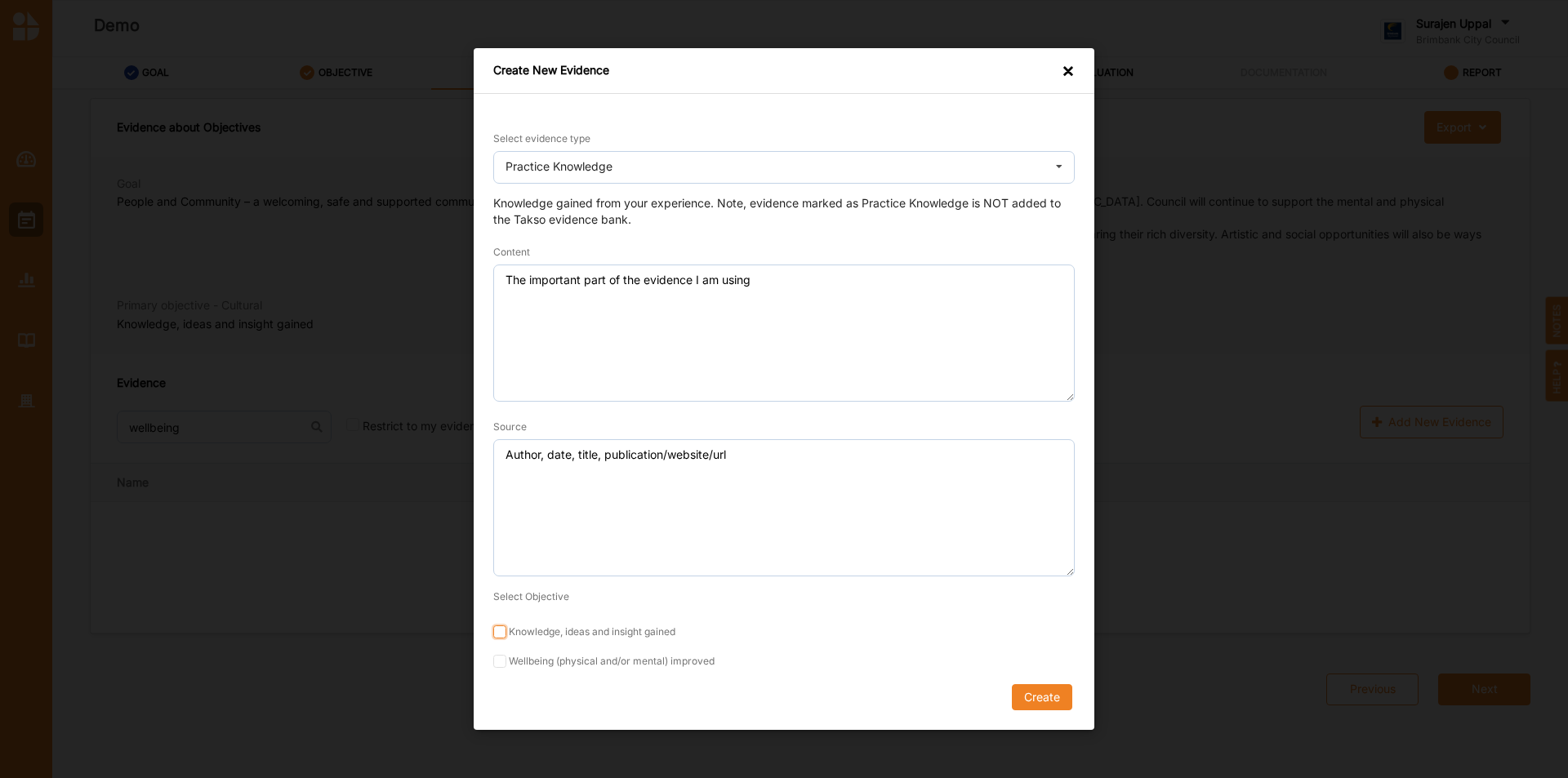
click at [496, 635] on input "Knowledge, ideas and insight gained" at bounding box center [500, 632] width 13 height 13
checkbox input "true"
click at [493, 665] on div "Select evidence type Practice Knowledge Practice Knowledge Published Research D…" at bounding box center [784, 412] width 621 height 637
click at [501, 666] on input "Wellbeing (physical and/or mental) improved" at bounding box center [500, 661] width 13 height 13
checkbox input "true"
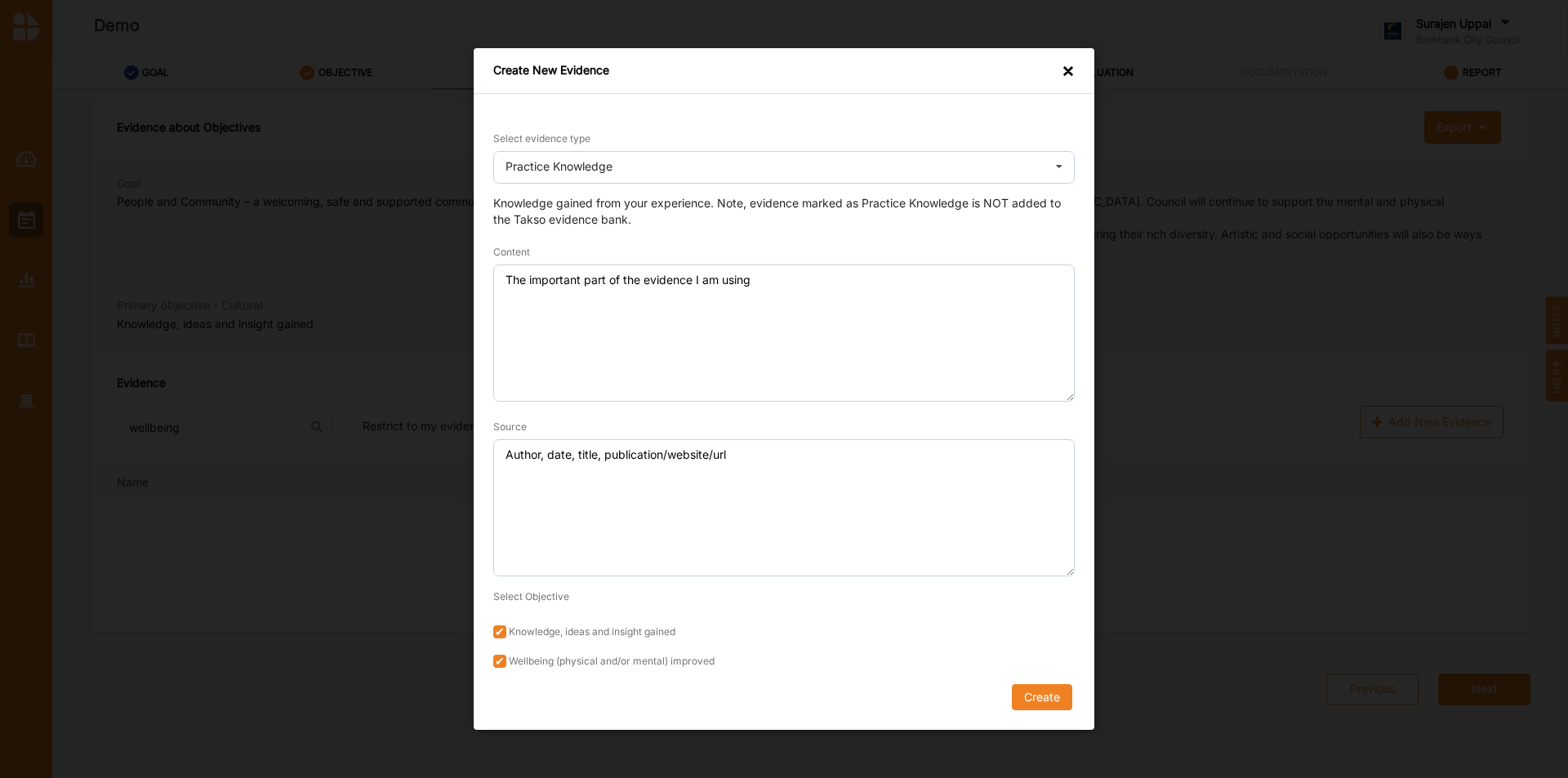
click at [1073, 711] on div "Create" at bounding box center [784, 697] width 581 height 26
click at [1050, 707] on button "Create" at bounding box center [1042, 697] width 60 height 26
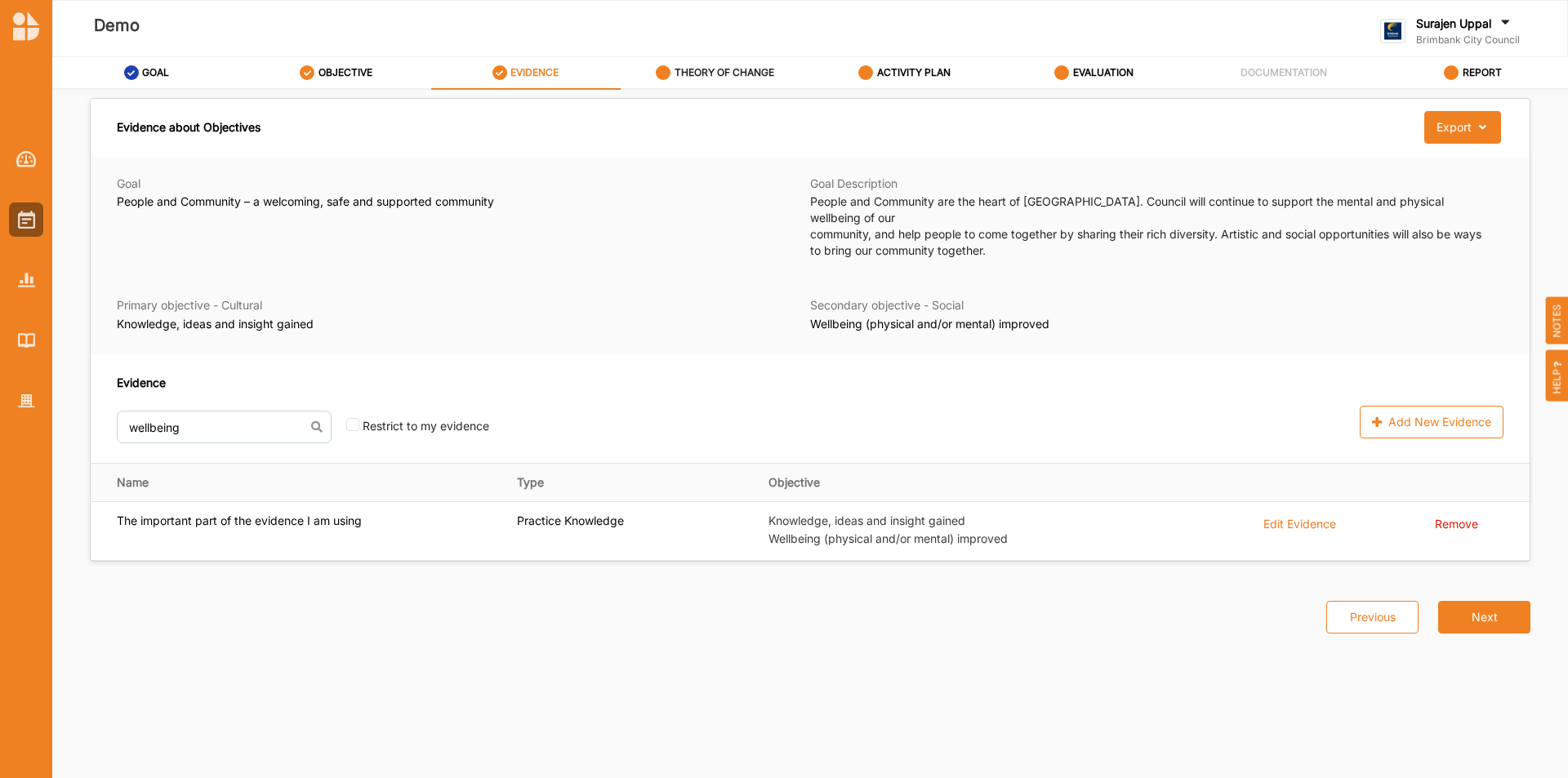
click at [696, 66] on div "THEORY OF CHANGE" at bounding box center [715, 72] width 118 height 30
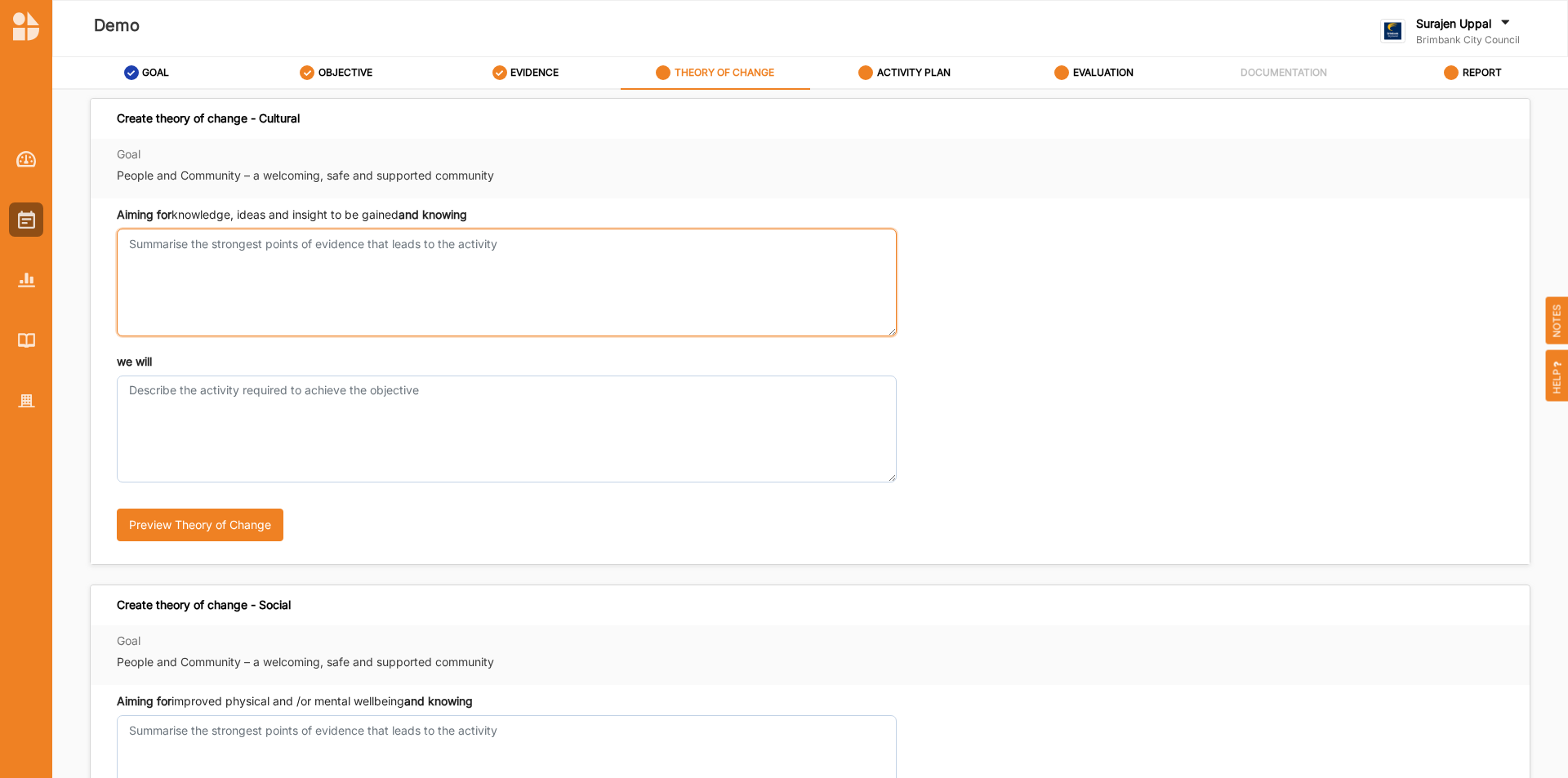
click at [489, 271] on textarea "Aiming for knowledge, ideas and insight to be gained and knowing" at bounding box center [506, 283] width 780 height 107
type textarea "what my evidence has told me"
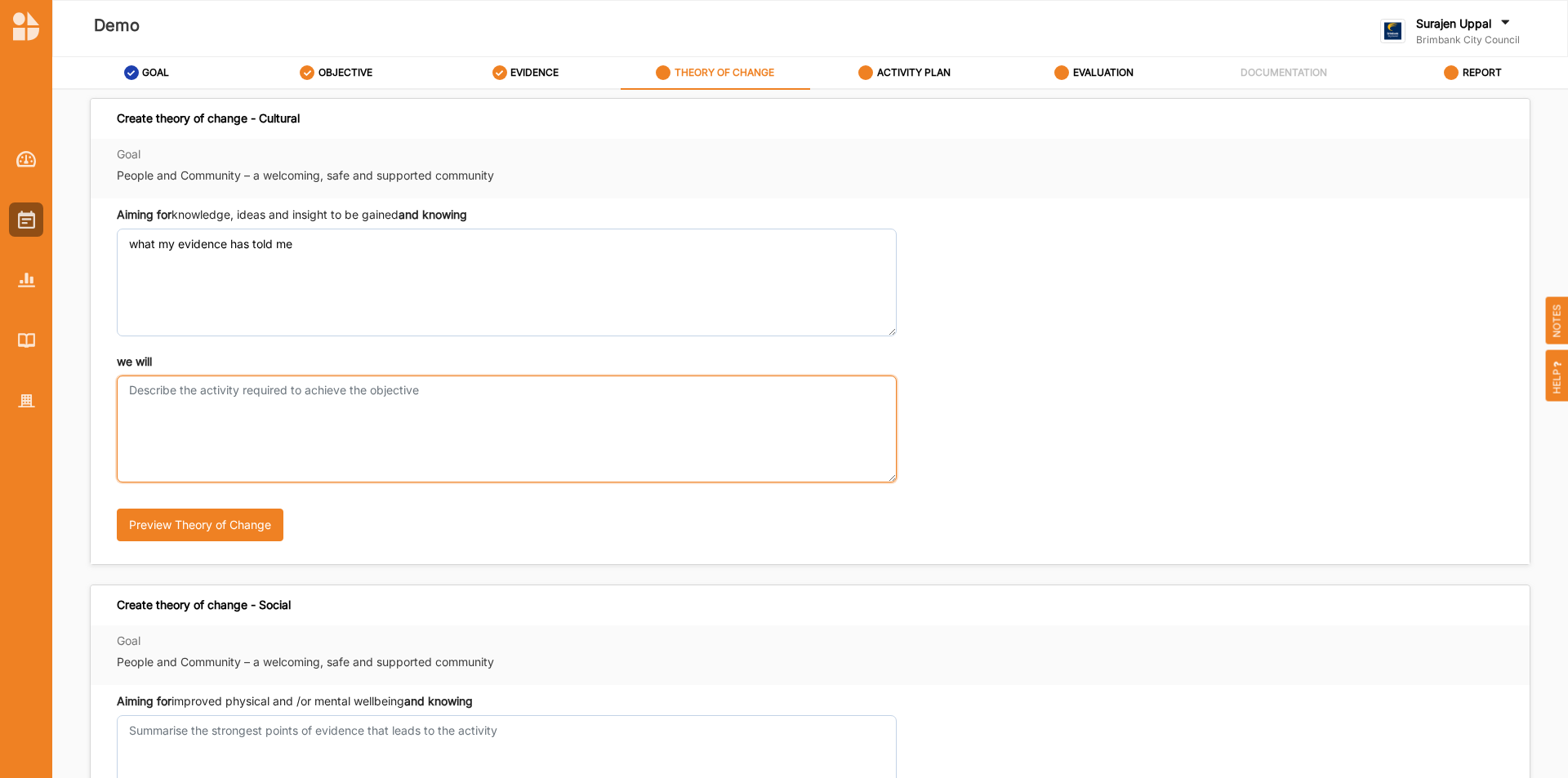
click at [515, 416] on textarea "we will" at bounding box center [506, 429] width 780 height 107
type textarea "do these things / activities in this way"
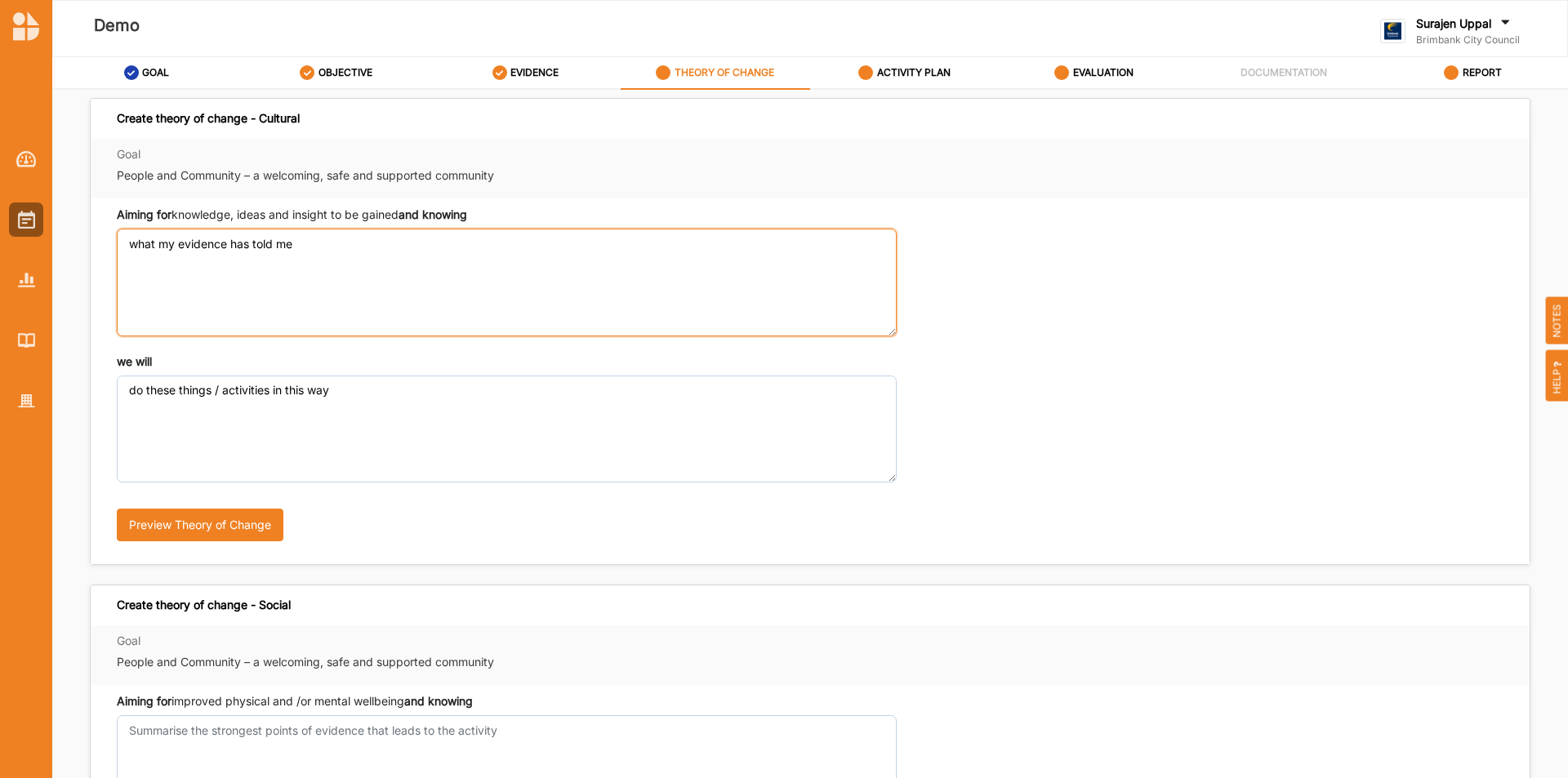
drag, startPoint x: 316, startPoint y: 250, endPoint x: 0, endPoint y: 114, distance: 344.0
click at [0, 114] on div "Demo Surajen Uppal Brimbank City Council Brimbank City C... User Profile Help L…" at bounding box center [784, 389] width 1568 height 778
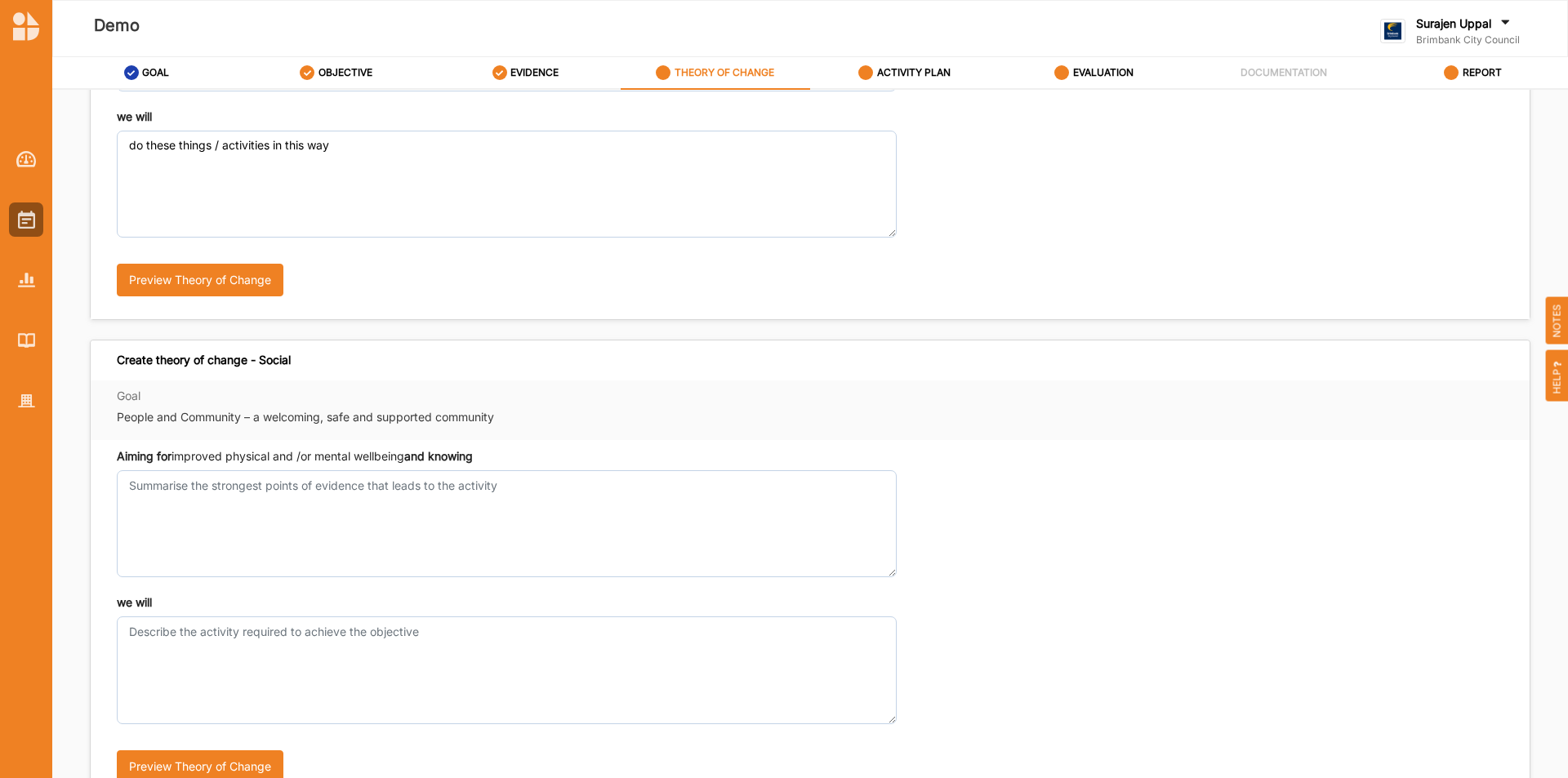
click at [191, 467] on div "Aiming for improved physical and /or mental wellbeing and knowing" at bounding box center [506, 513] width 780 height 129
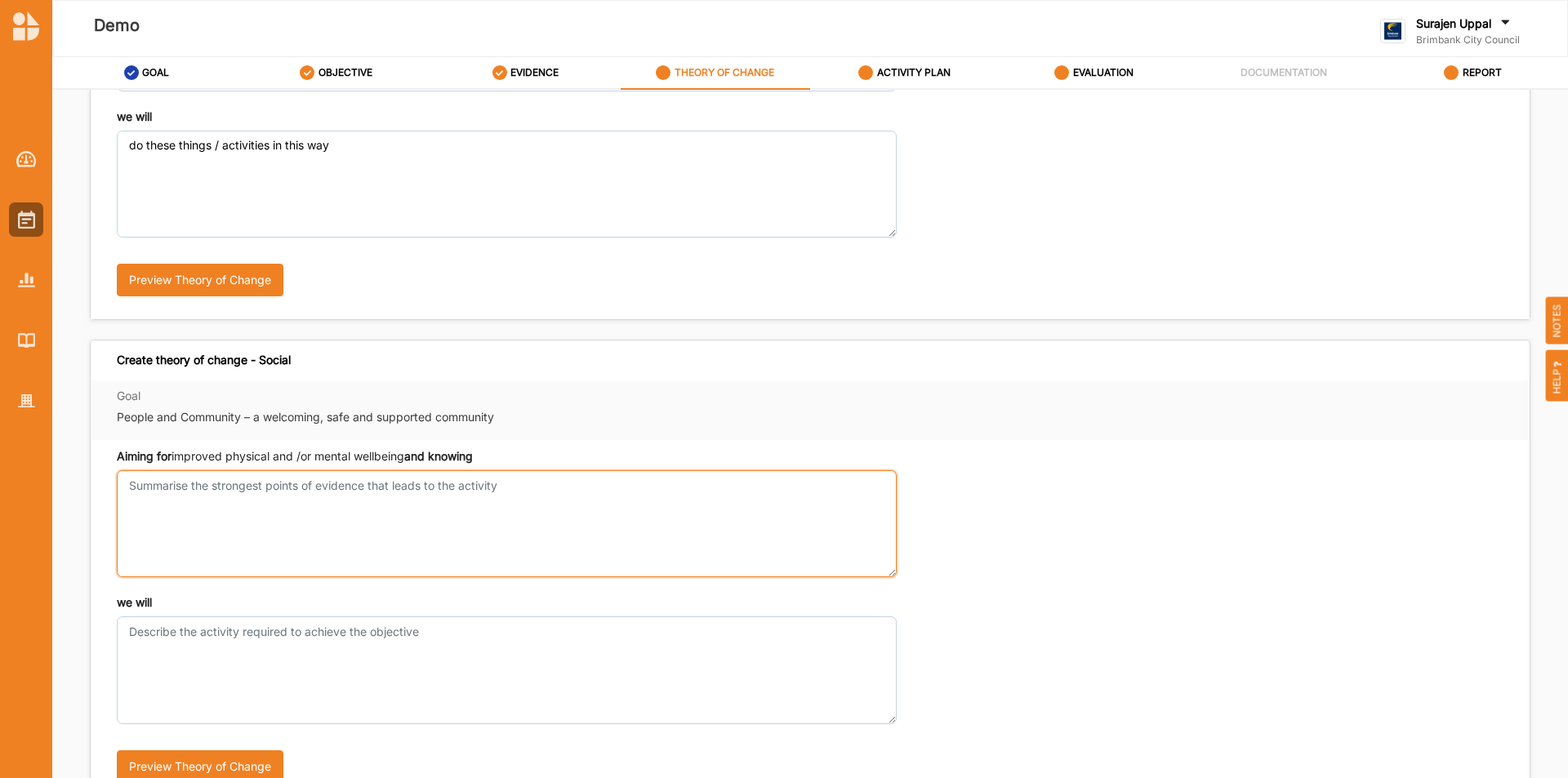
click at [177, 500] on textarea "Aiming for knowledge, ideas and insight to be gained and knowing" at bounding box center [506, 524] width 780 height 107
paste textarea "what my evidence has told me"
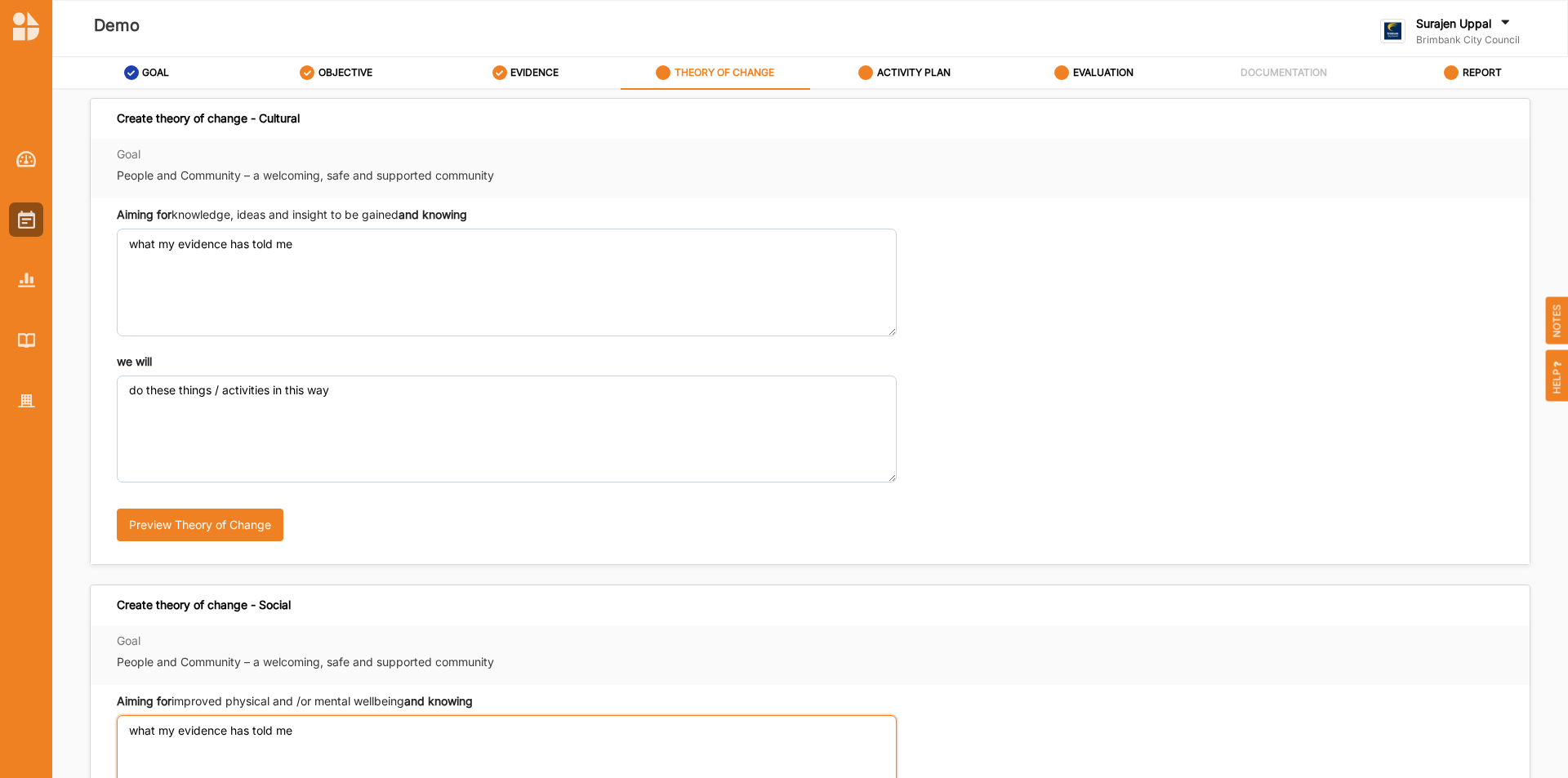
type textarea "what my evidence has told me"
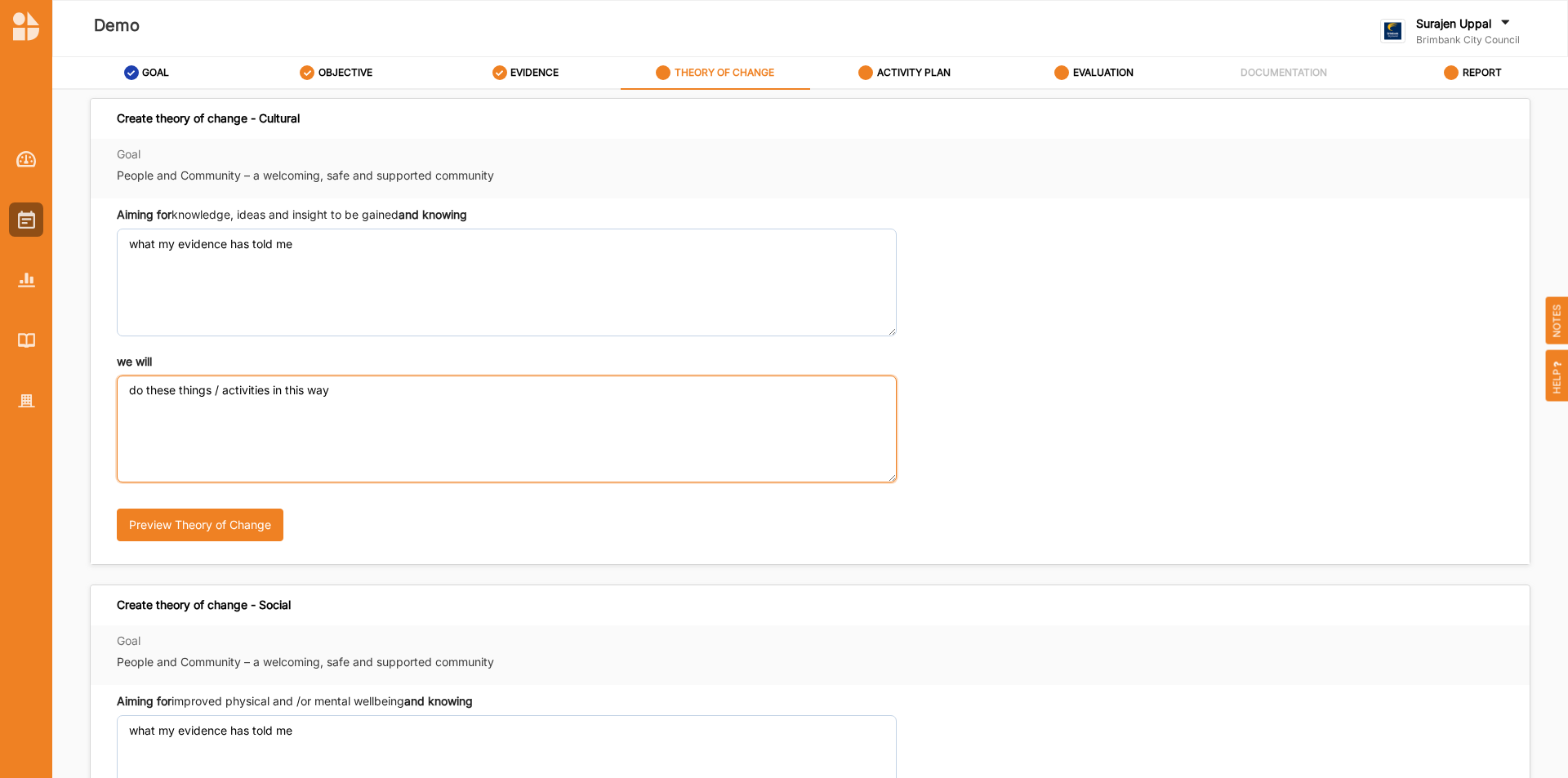
drag, startPoint x: 371, startPoint y: 396, endPoint x: 0, endPoint y: 121, distance: 461.8
click at [0, 121] on div "Demo Surajen Uppal Brimbank City Council Brimbank City C... User Profile Help L…" at bounding box center [784, 389] width 1568 height 778
paste textarea "what my evidence has told me"
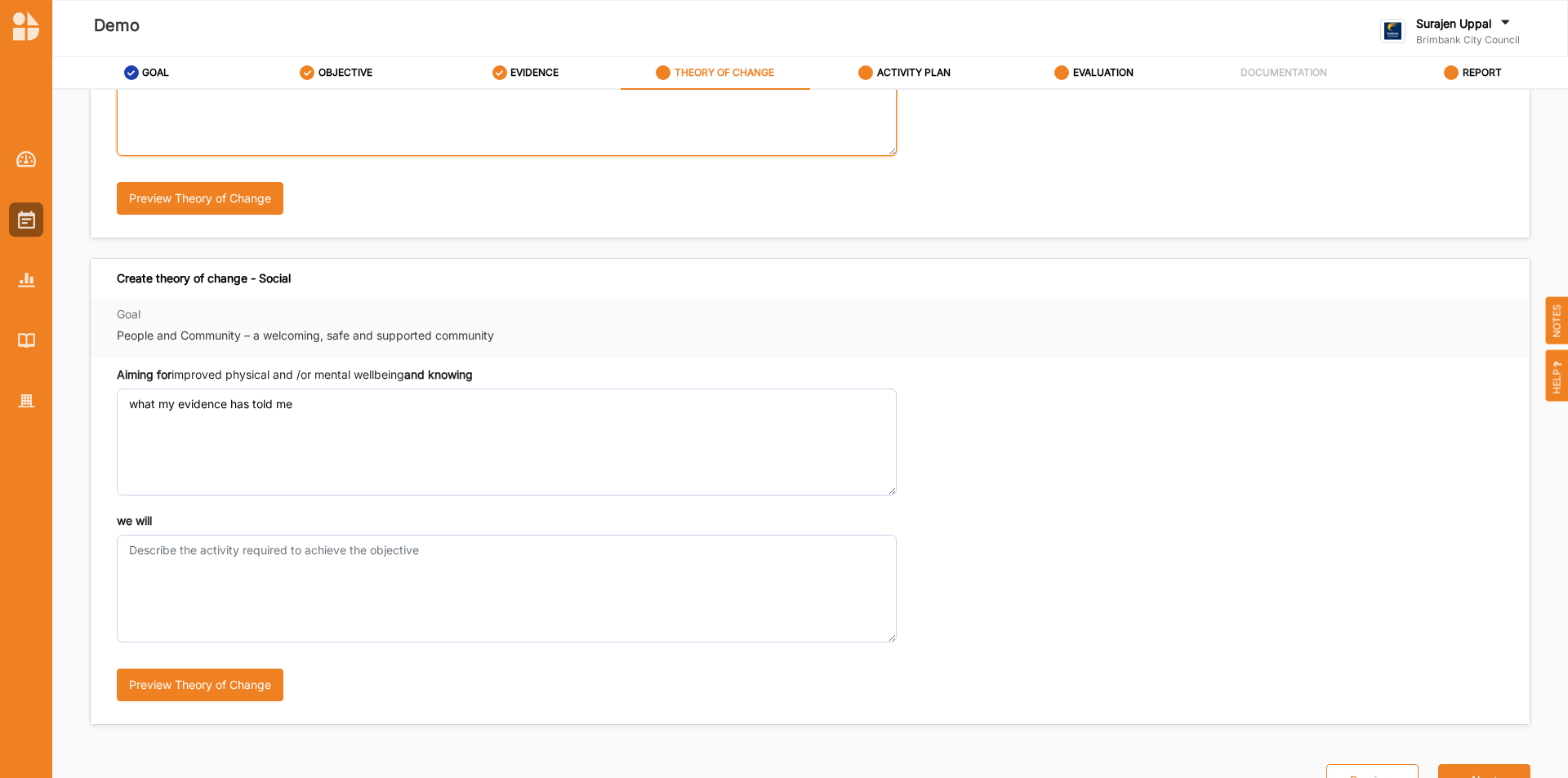
type textarea "what my evidence has told me"
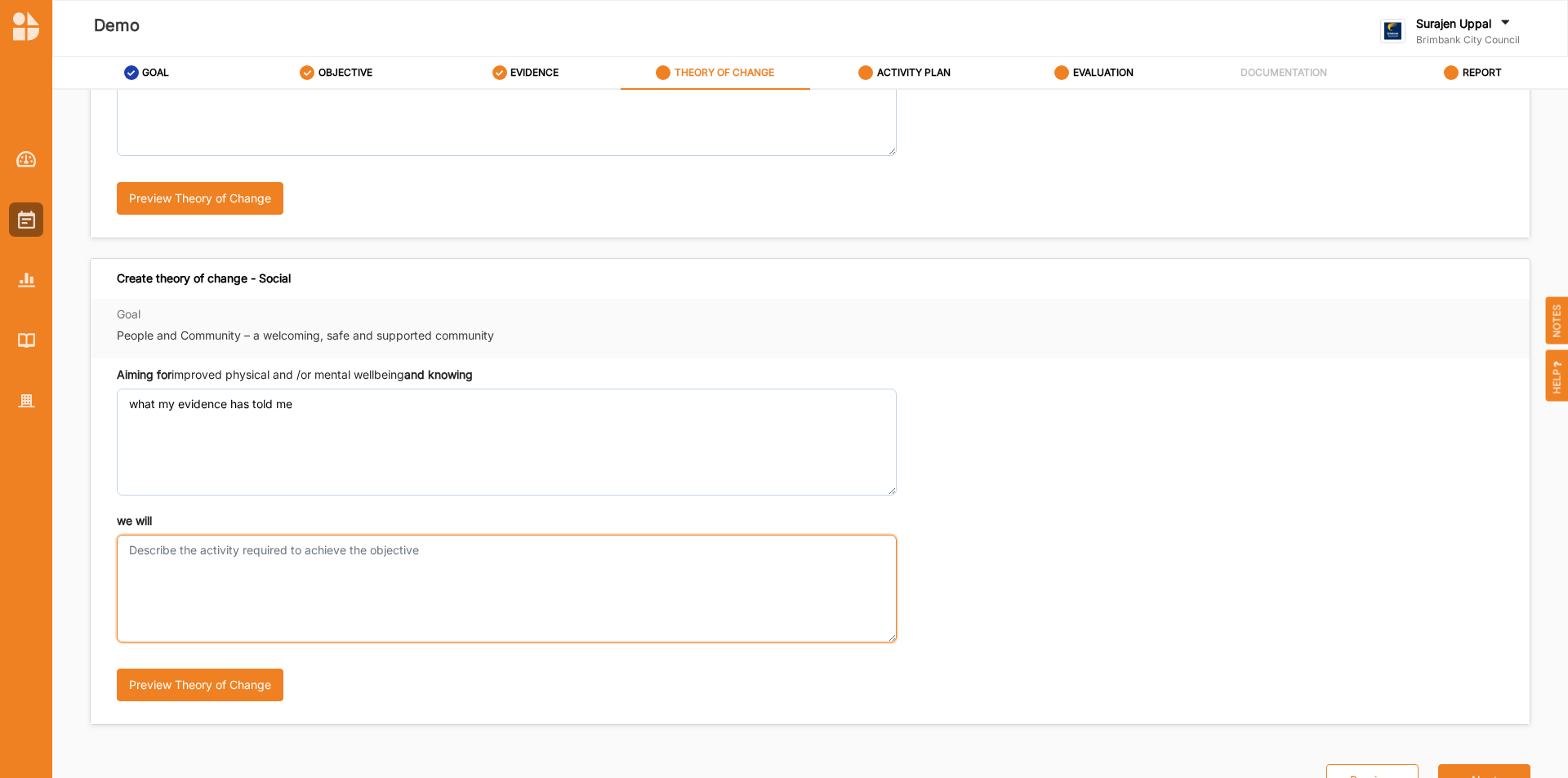
drag, startPoint x: 290, startPoint y: 601, endPoint x: 286, endPoint y: 587, distance: 14.6
click at [290, 600] on textarea "we will" at bounding box center [506, 589] width 780 height 107
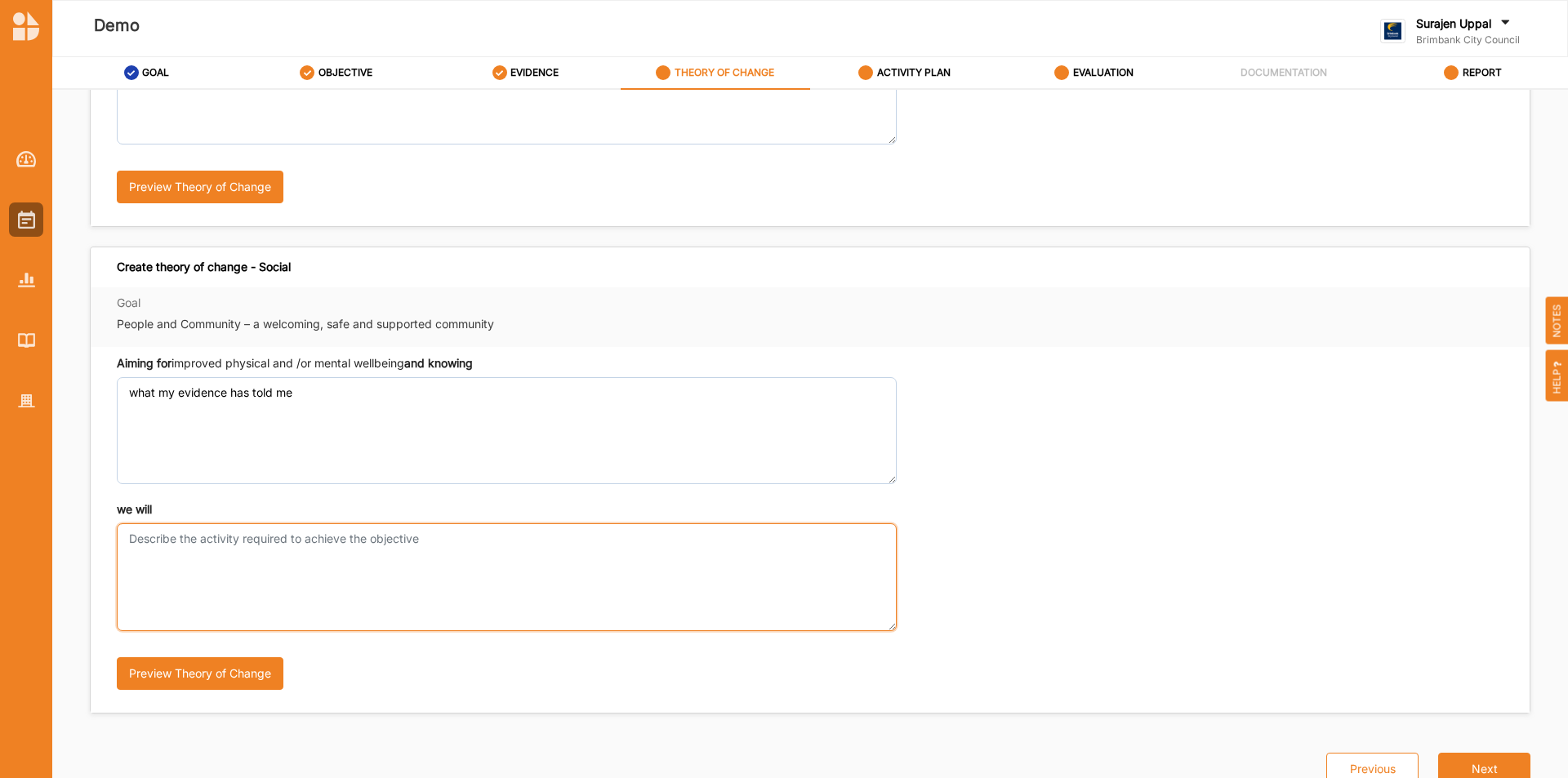
paste textarea "what my evidence has told me"
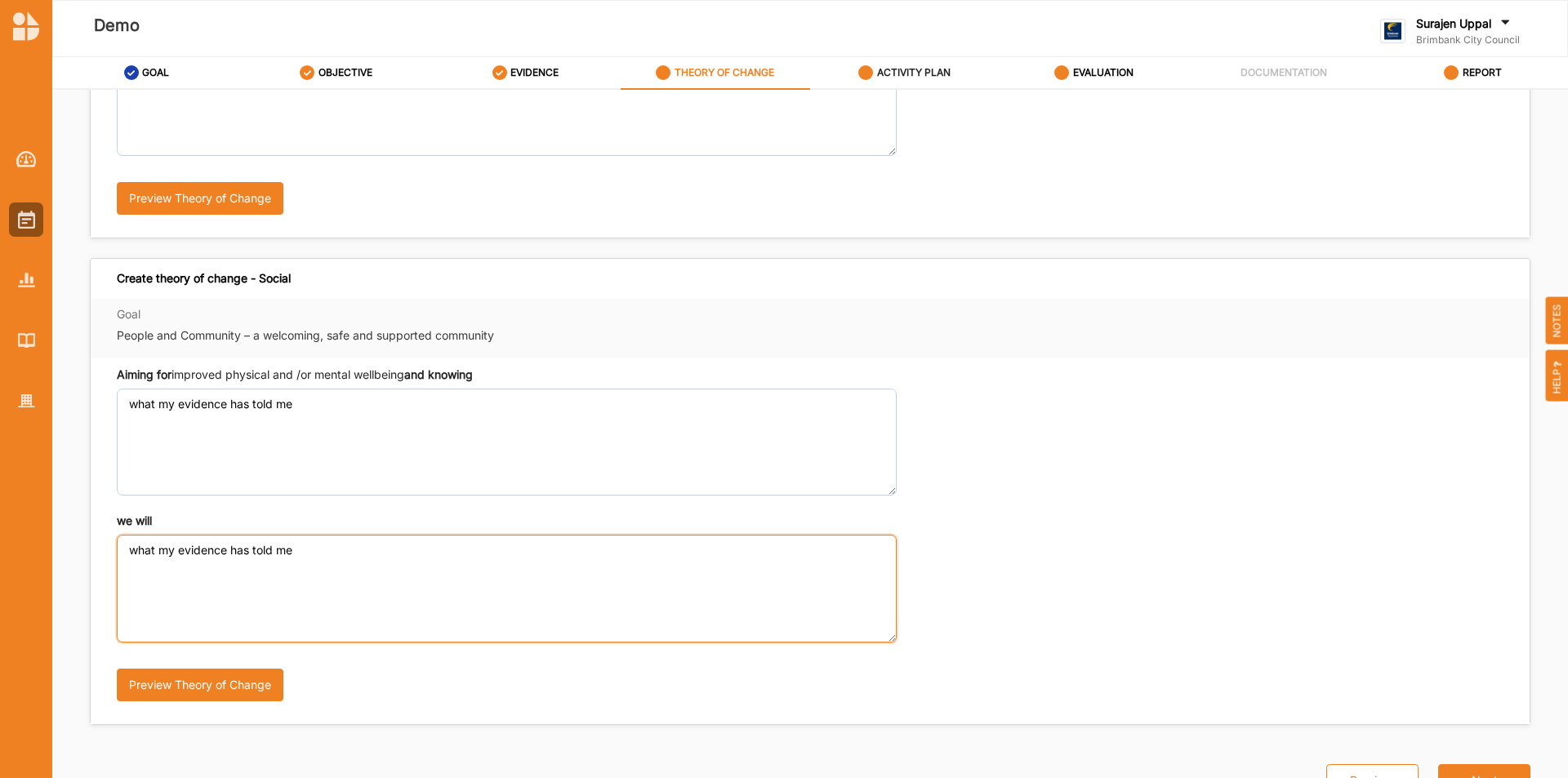
type textarea "what my evidence has told me"
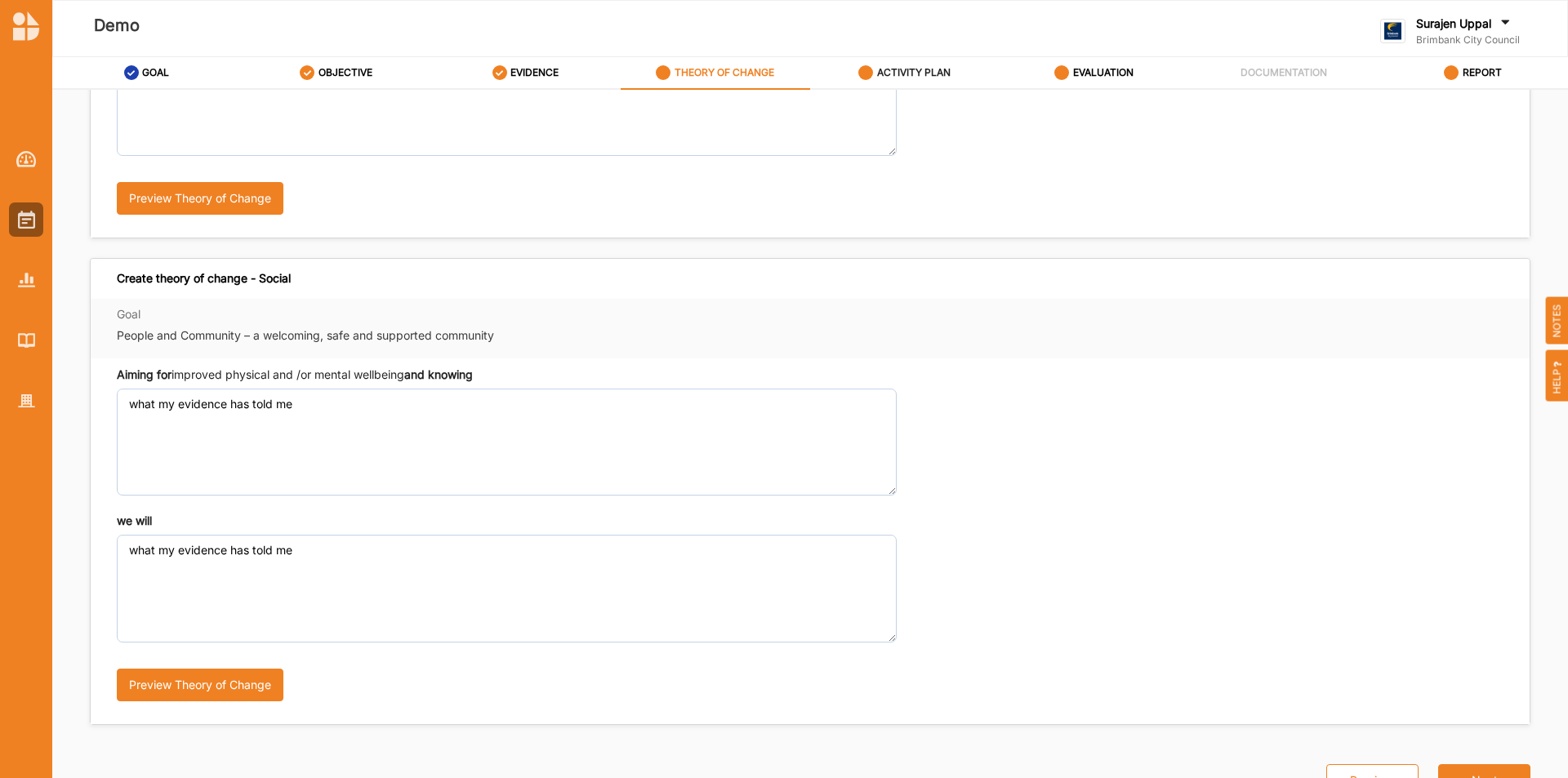
click at [890, 66] on label "ACTIVITY PLAN" at bounding box center [914, 72] width 73 height 13
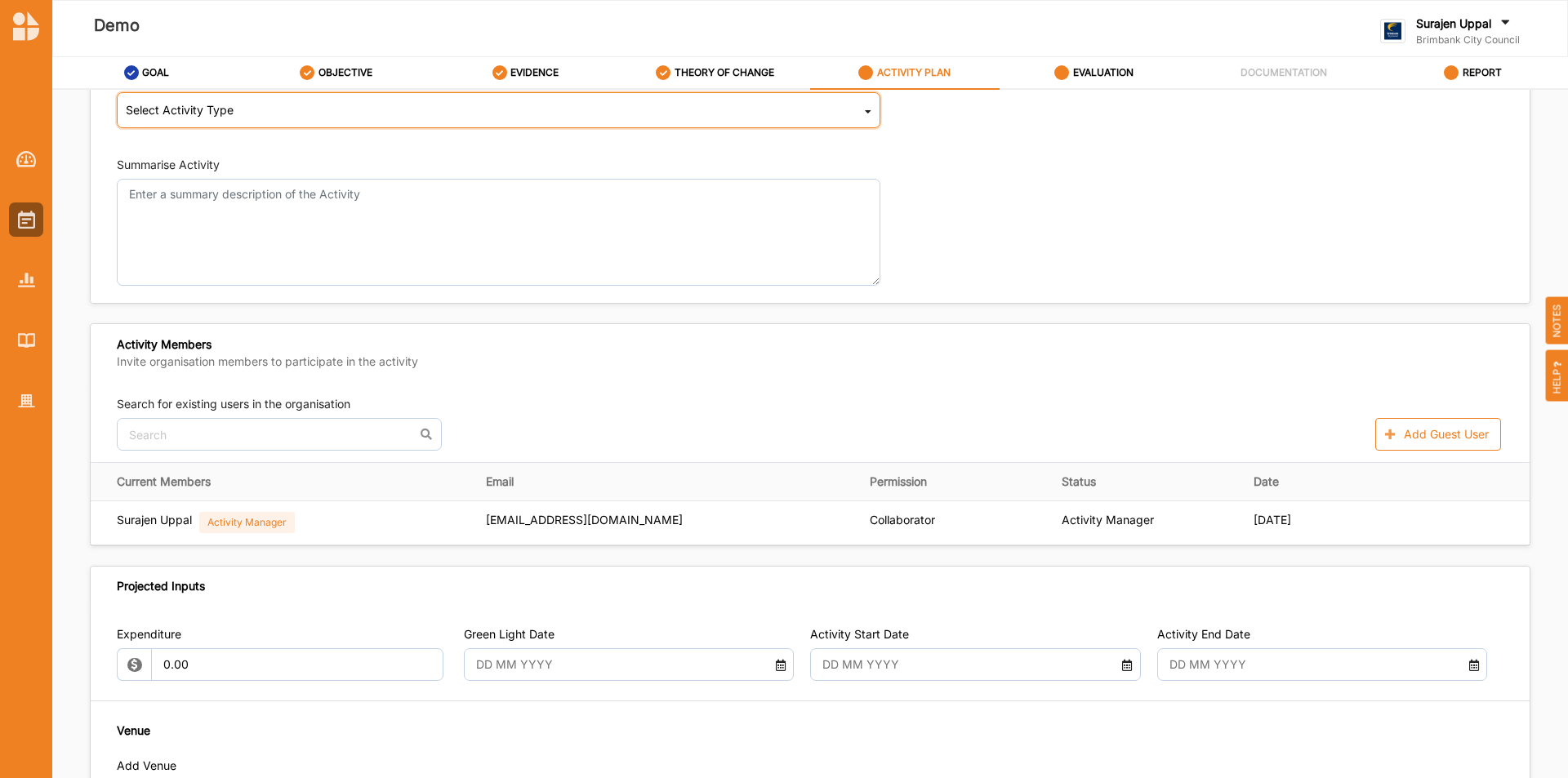
click at [343, 120] on div "Select Activity Type Cultural infrastructure development Acquisitions and Commi…" at bounding box center [498, 110] width 764 height 36
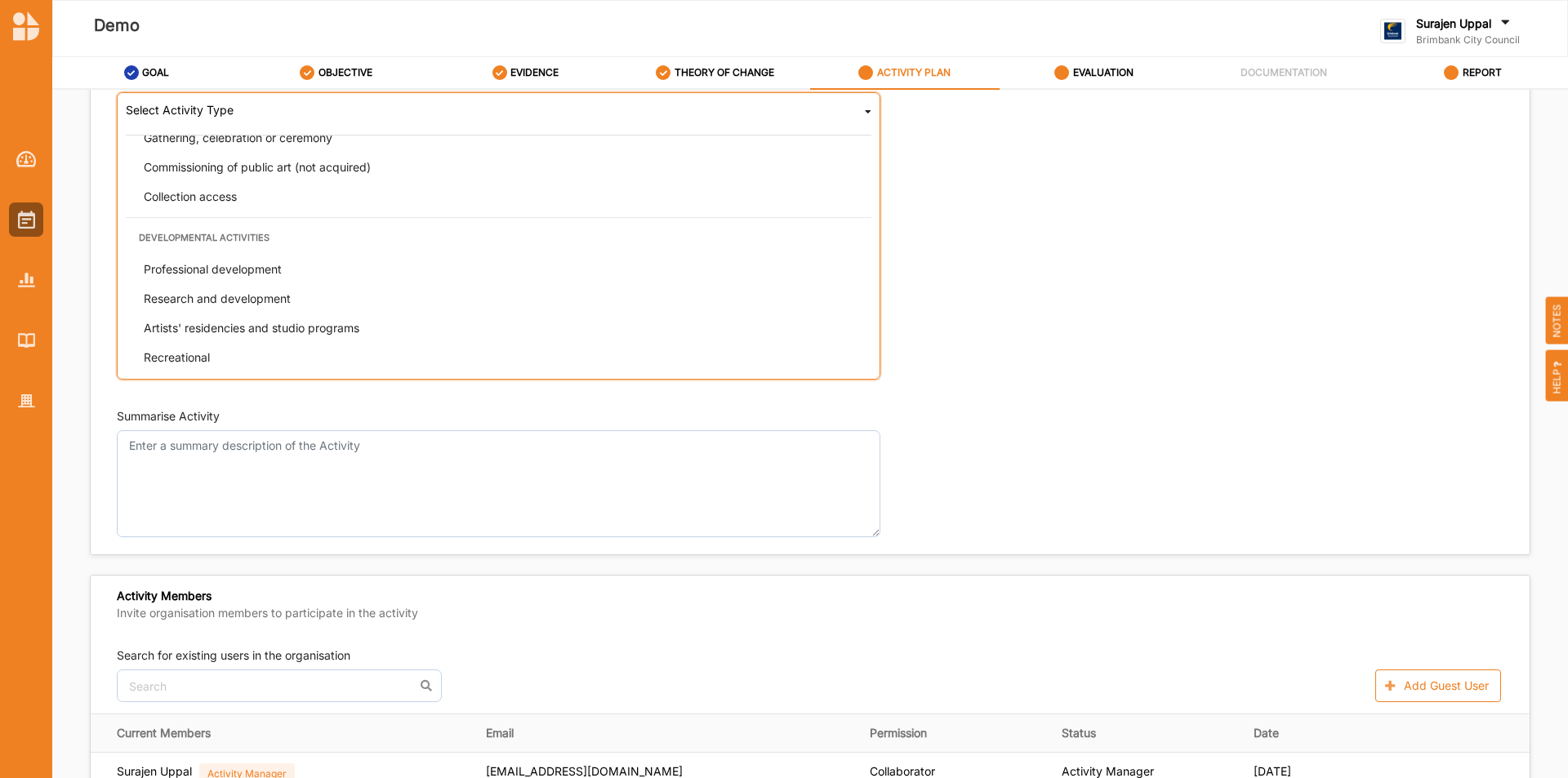
scroll to position [417, 0]
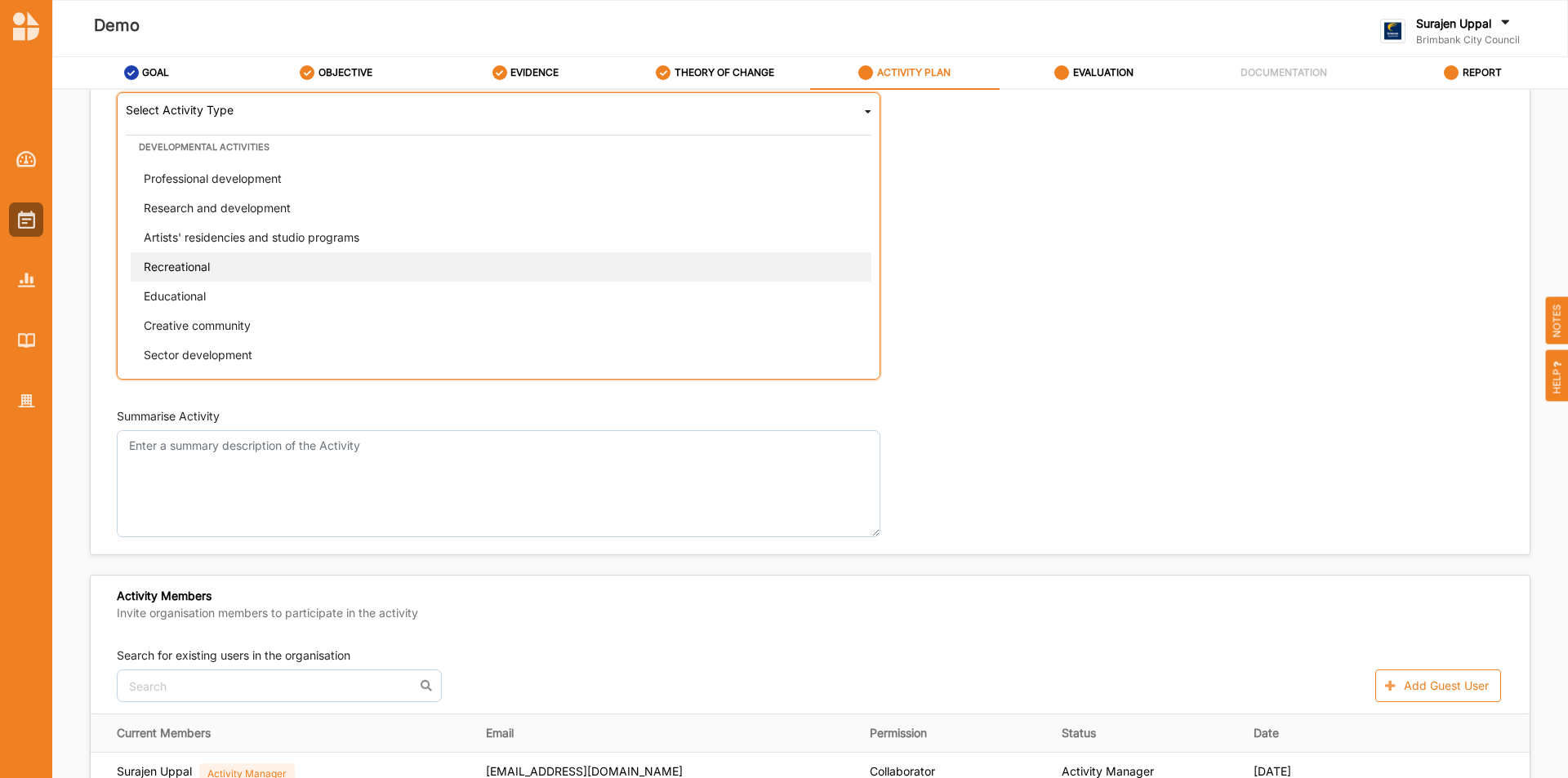
click at [136, 272] on div "Recreational" at bounding box center [504, 267] width 746 height 30
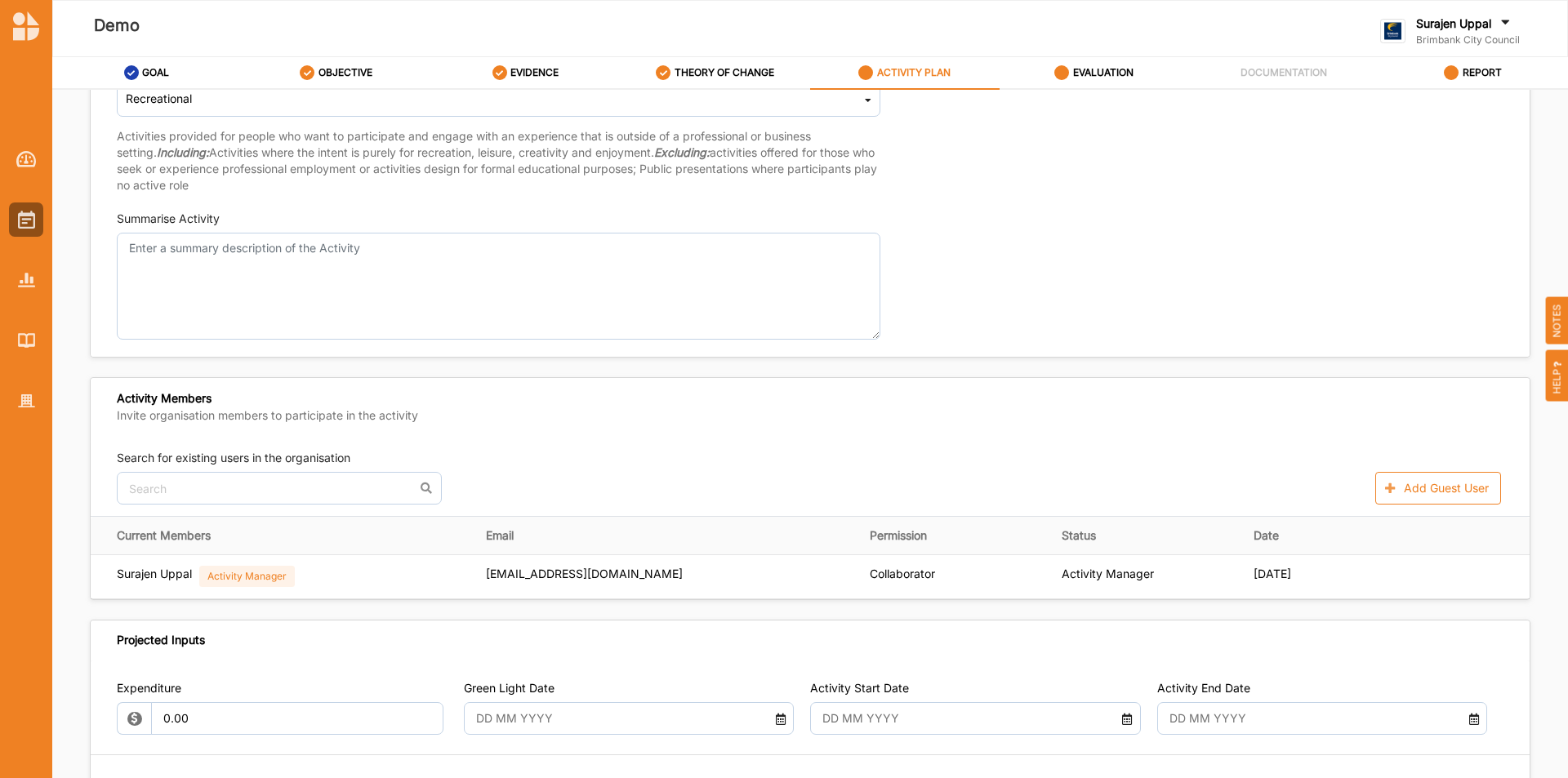
scroll to position [327, 0]
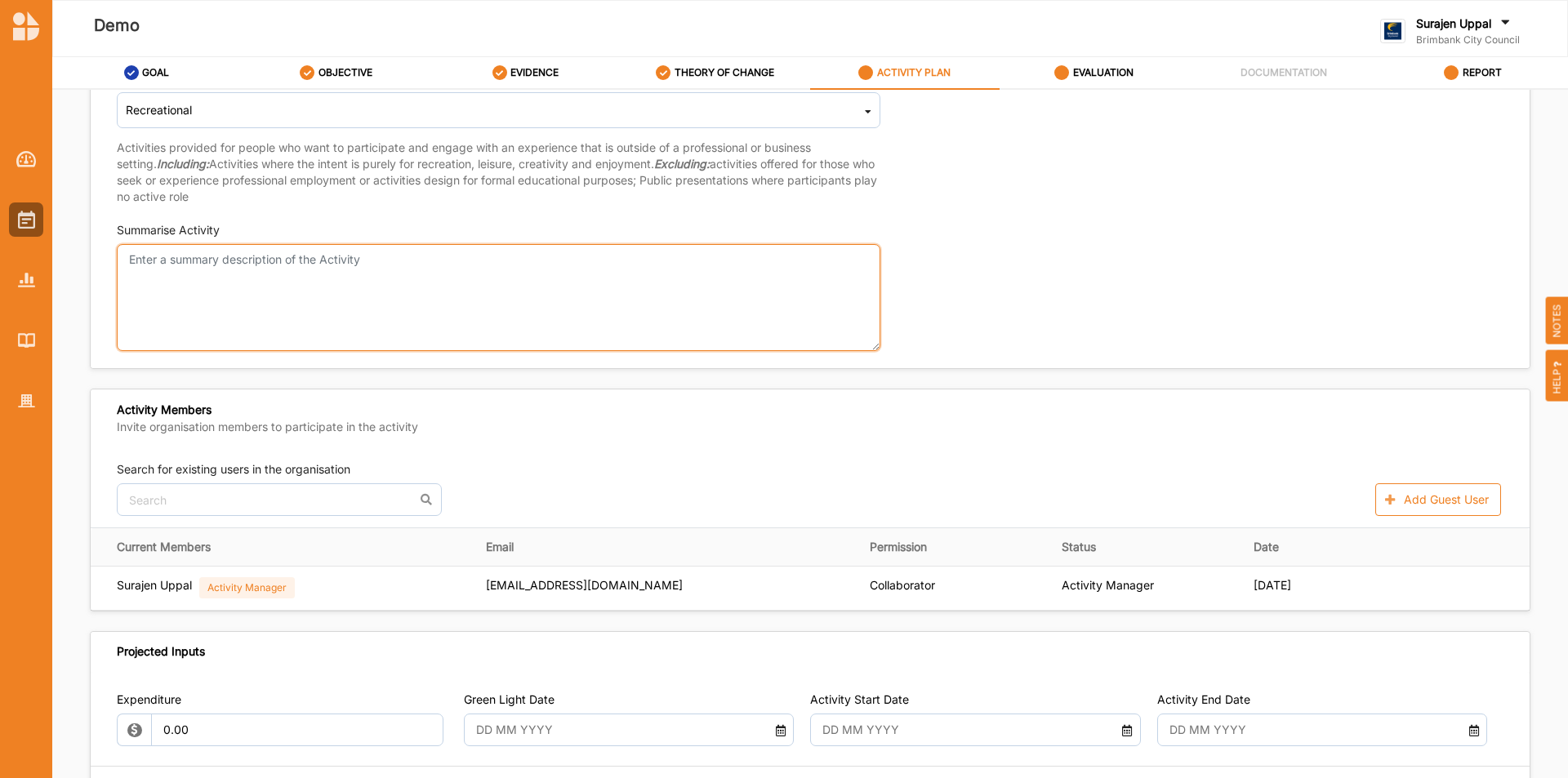
click at [512, 268] on textarea "Summarise Activity" at bounding box center [498, 298] width 764 height 107
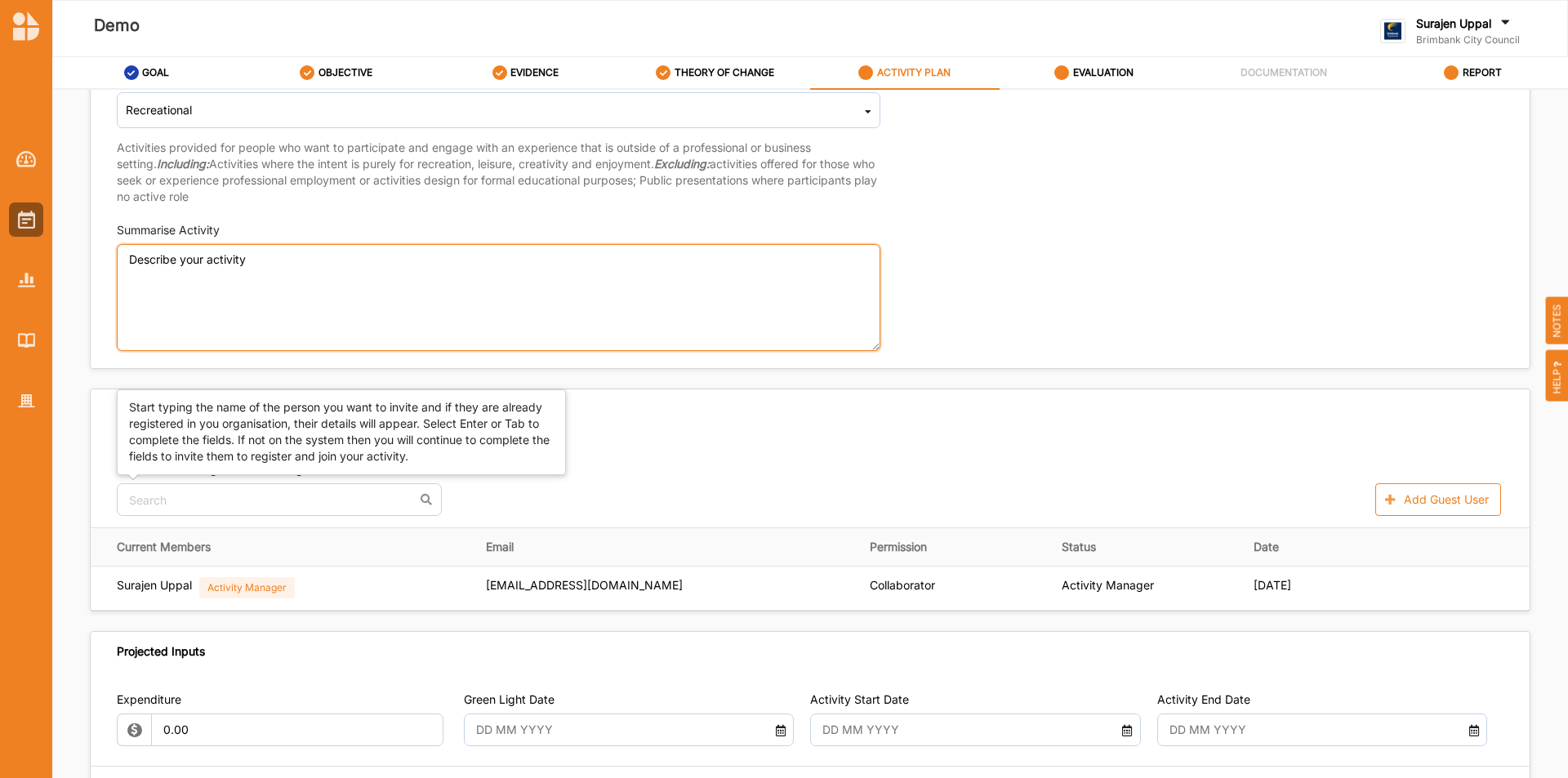
type textarea "Describe your activity"
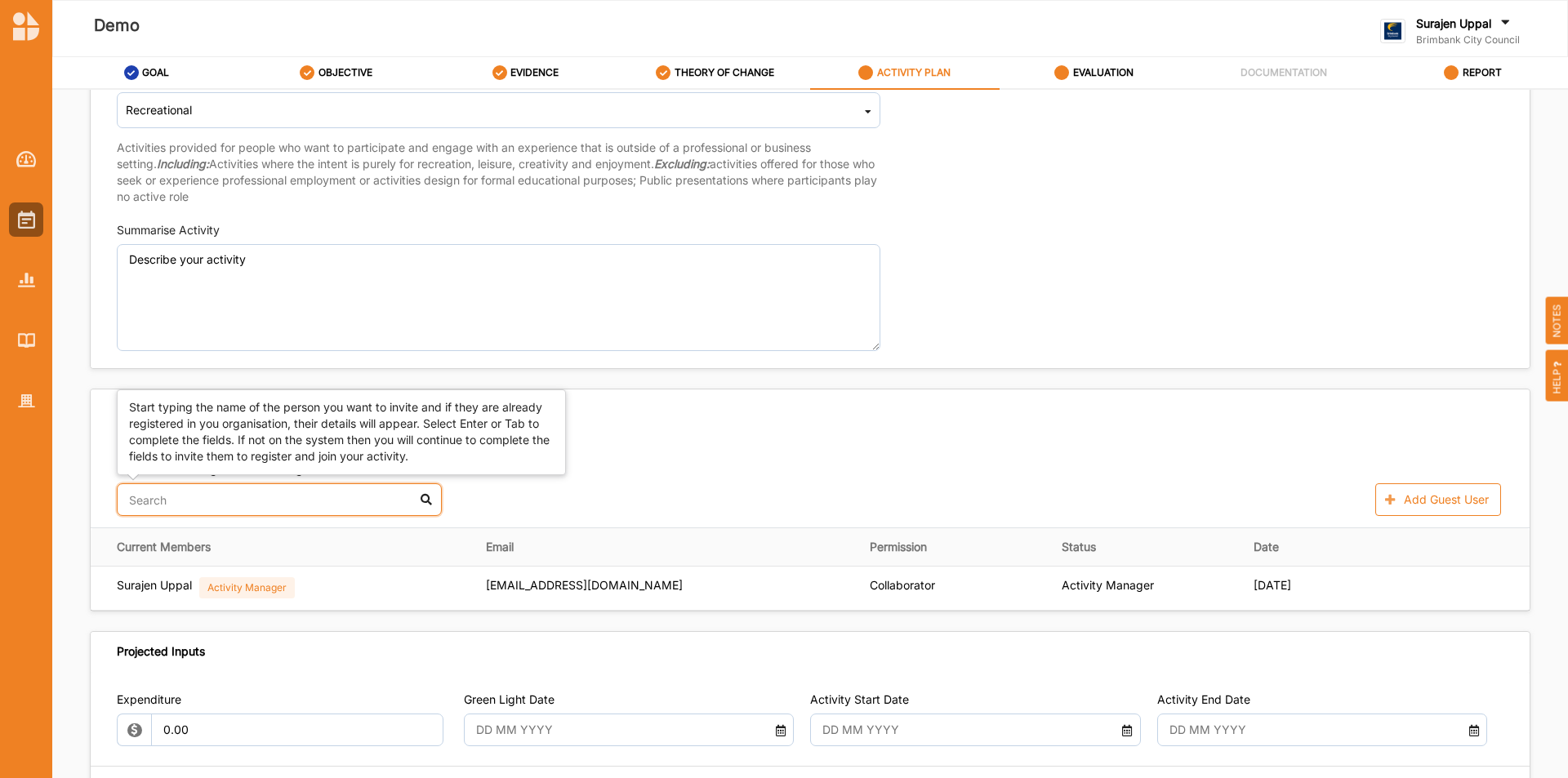
click at [298, 490] on input "text" at bounding box center [279, 500] width 325 height 32
click at [149, 545] on div "[PERSON_NAME]" at bounding box center [279, 540] width 323 height 35
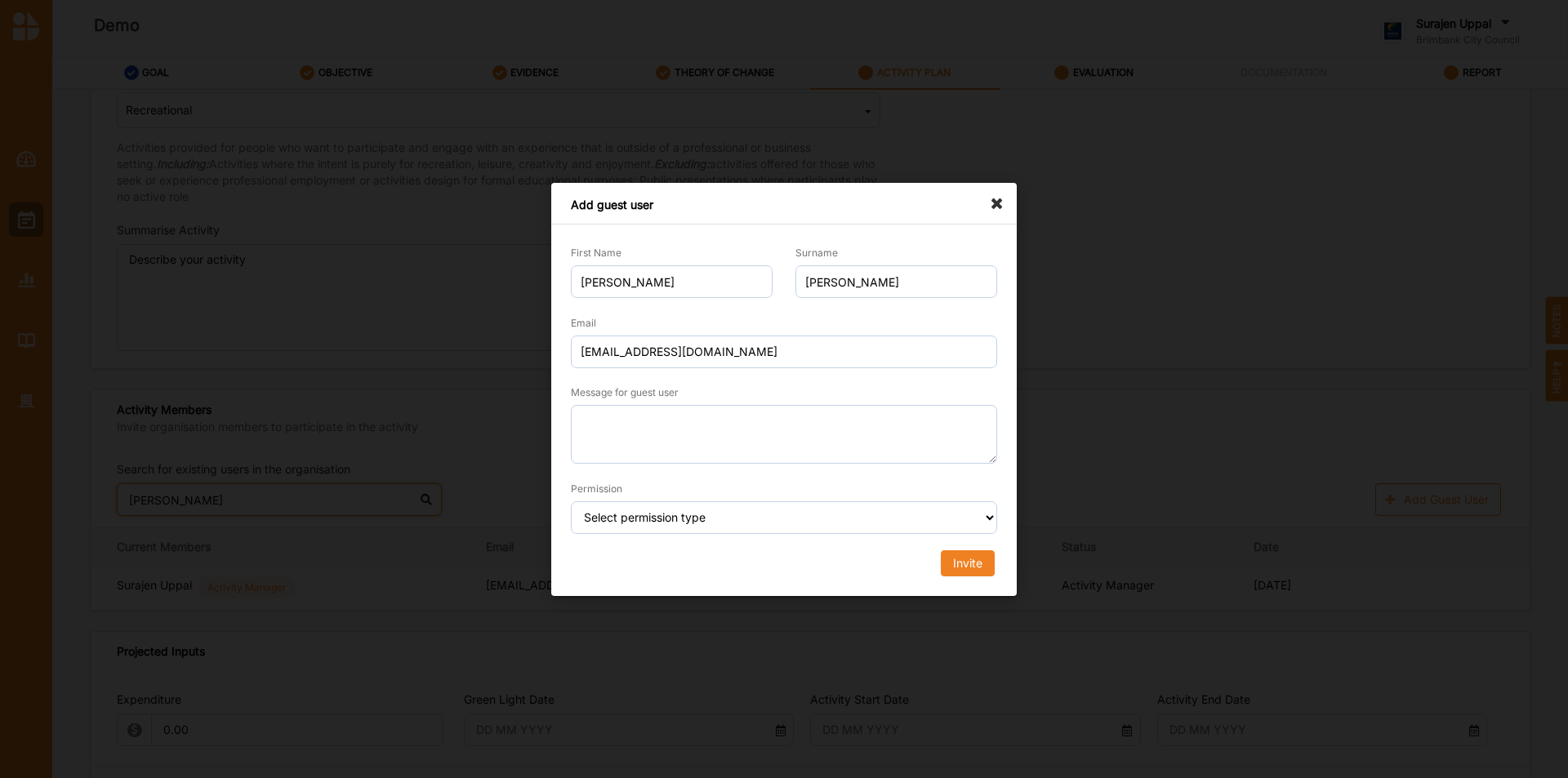
type input "mariah"
click at [754, 530] on select "Select permission type Collaborator Documentor Report Only Custom" at bounding box center [784, 518] width 426 height 32
select select "collaborator"
click at [571, 501] on select "Select permission type Collaborator Documentor Report Only Custom" at bounding box center [784, 518] width 426 height 32
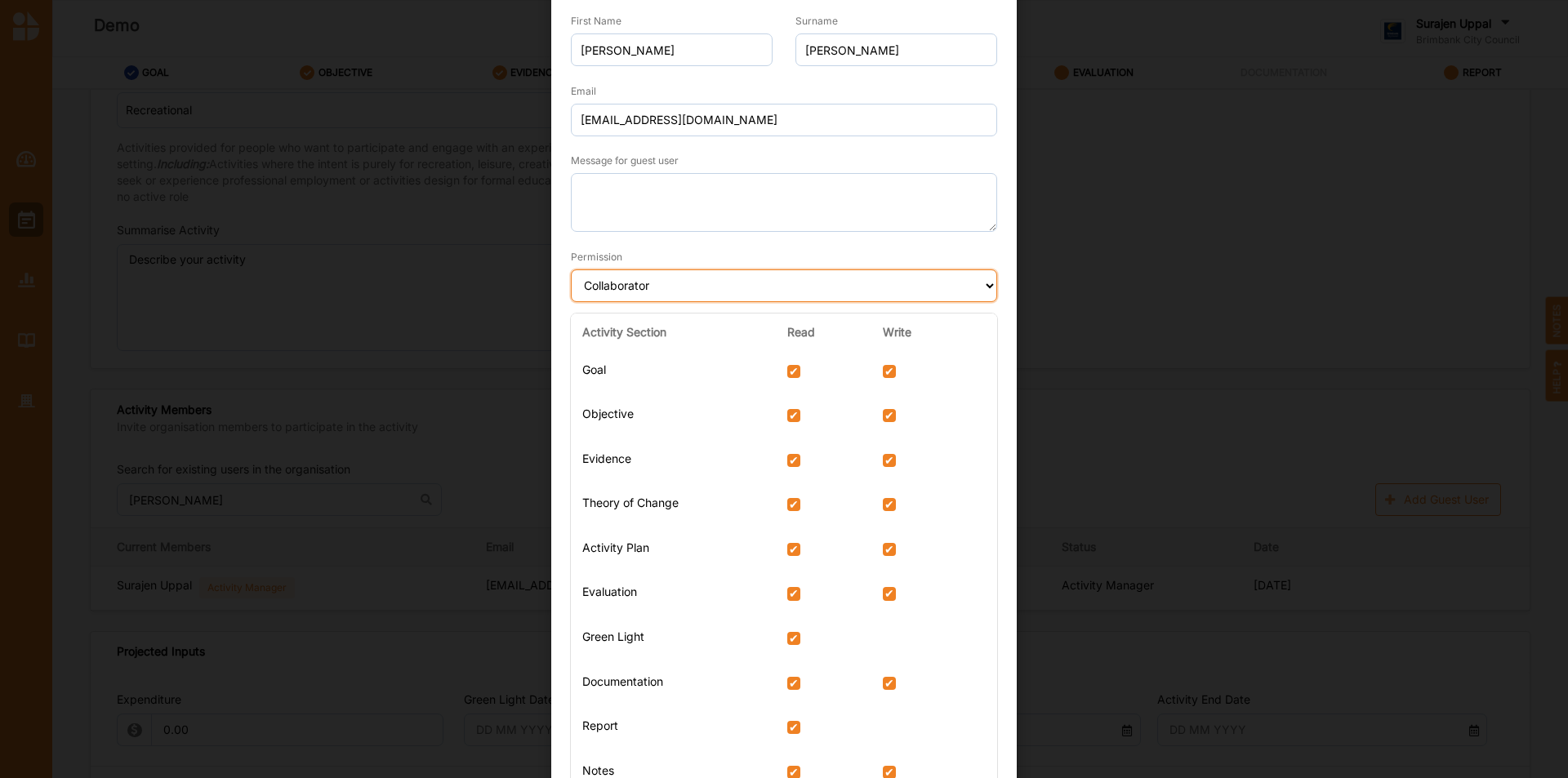
scroll to position [0, 0]
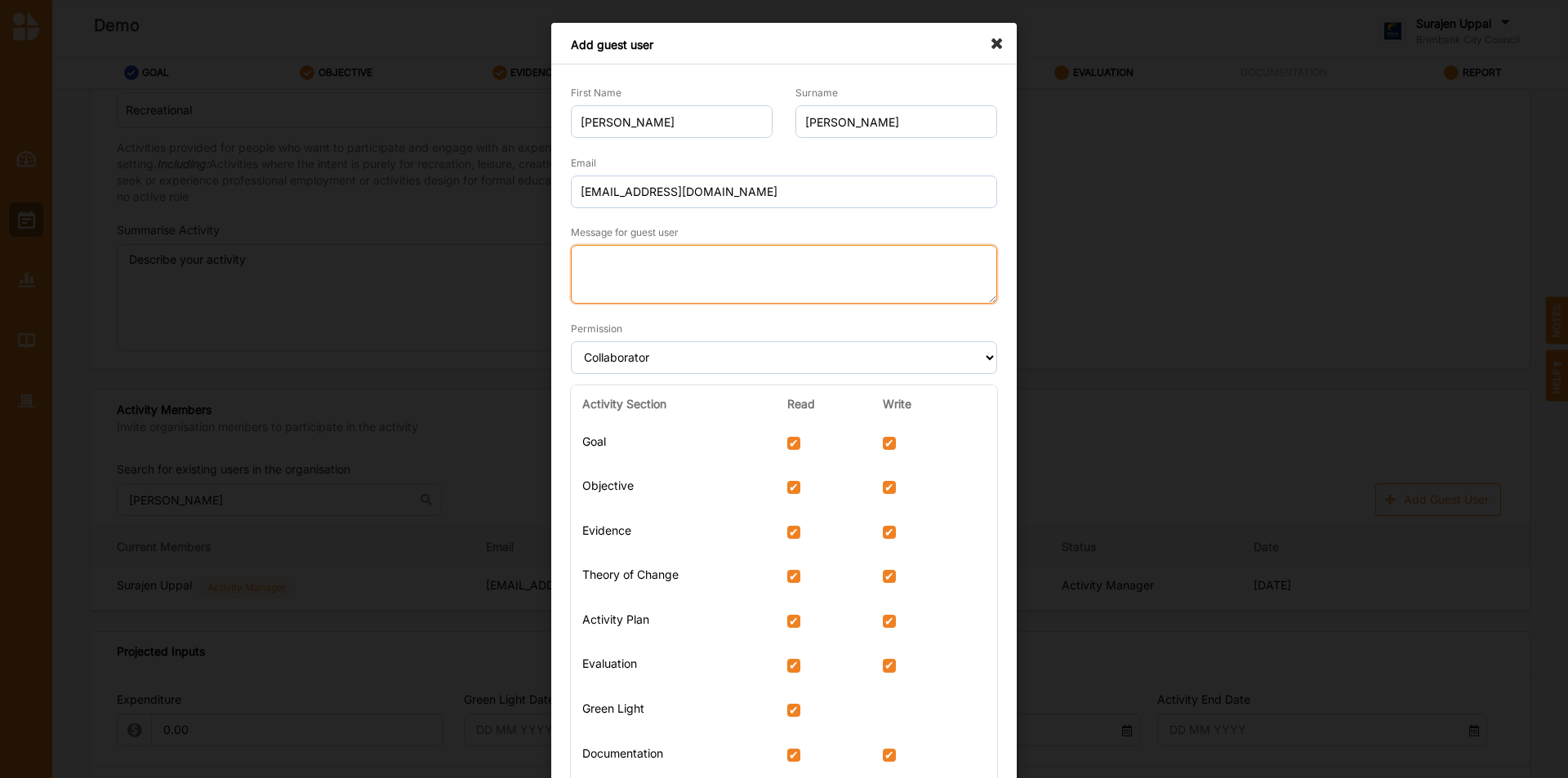
click at [729, 271] on textarea "Message for guest user" at bounding box center [784, 274] width 426 height 59
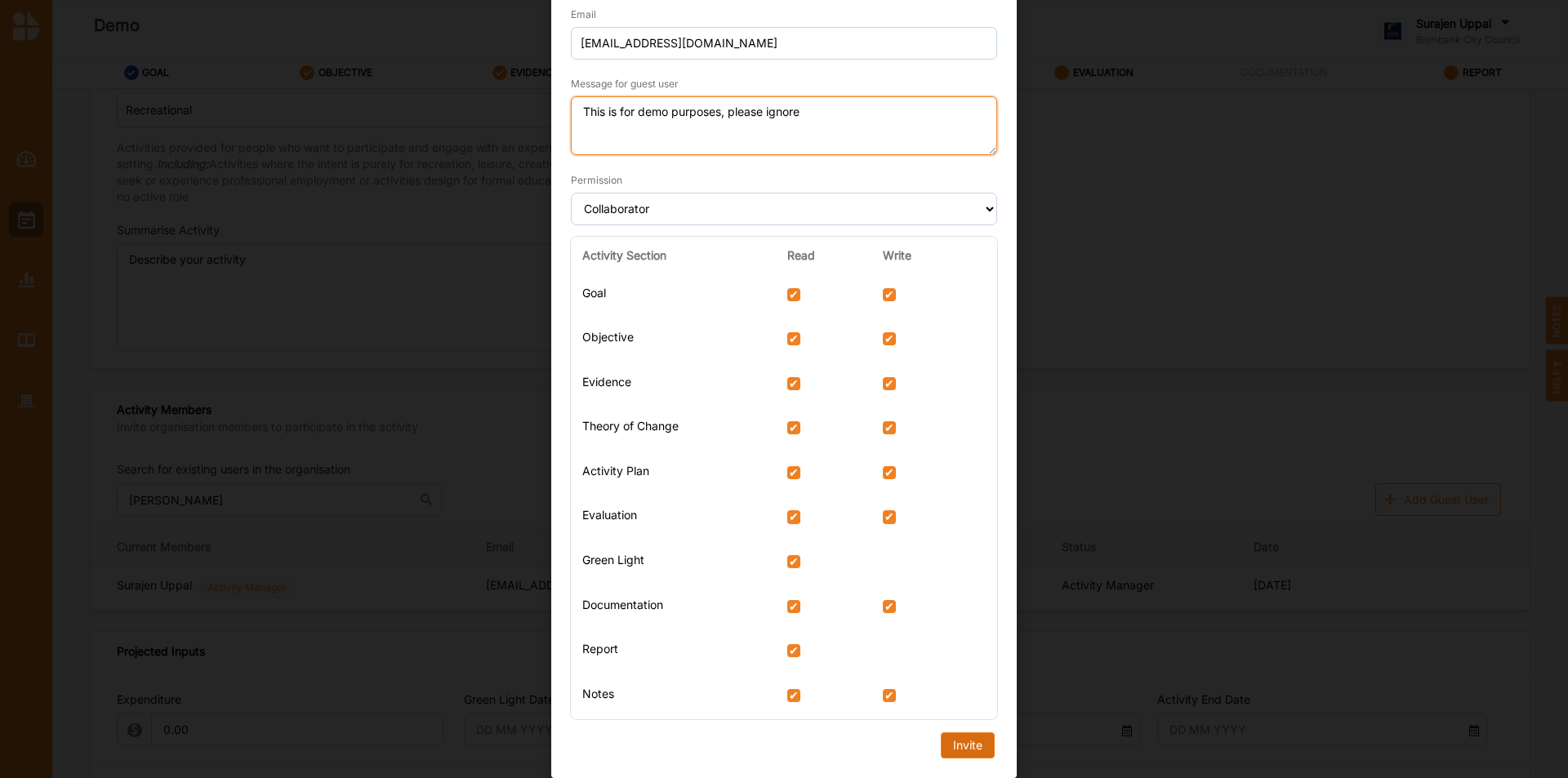
type textarea "This is for demo purposes, please ignore"
click at [959, 751] on div "Invite" at bounding box center [968, 745] width 30 height 14
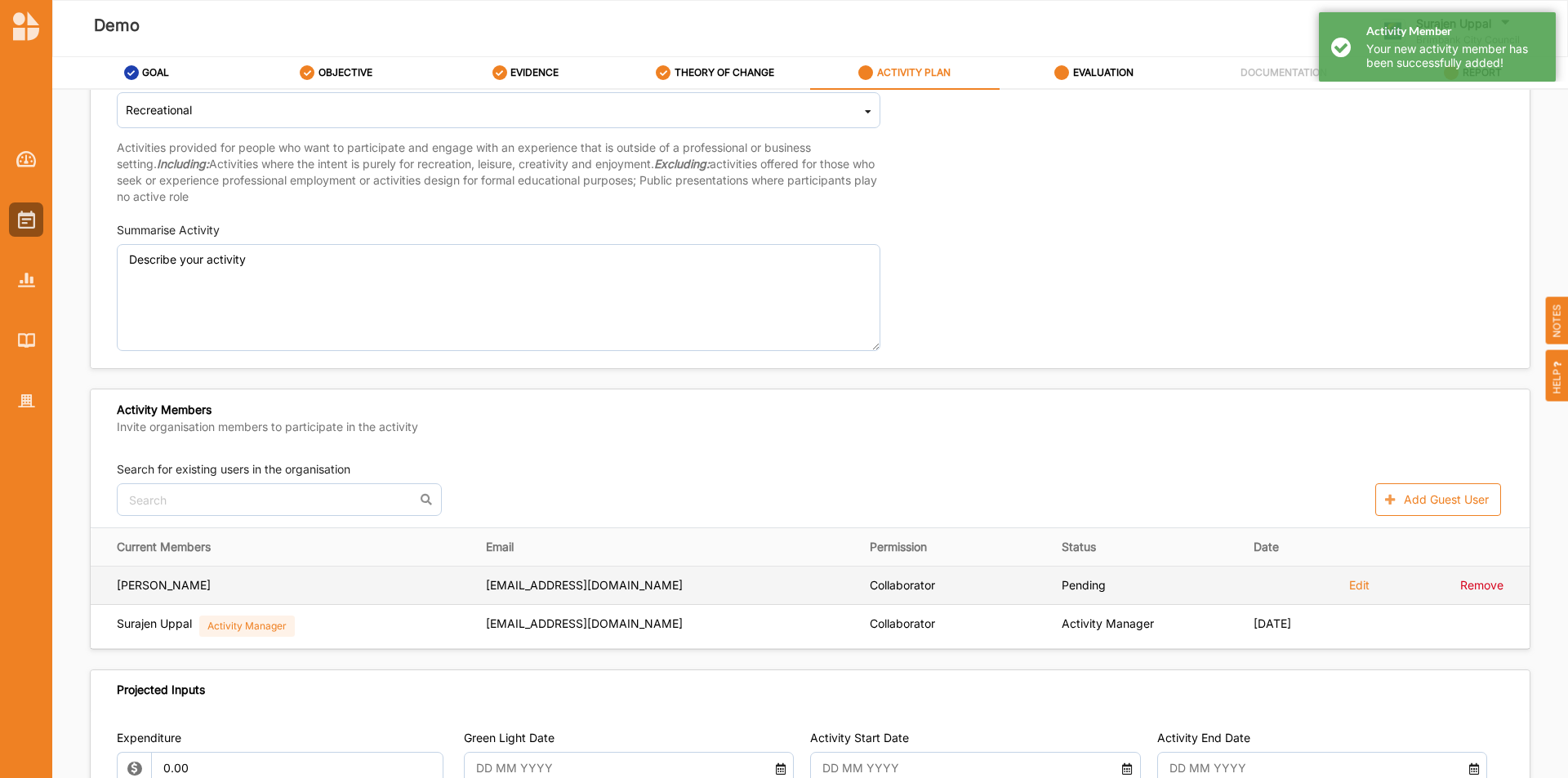
click at [0, 0] on label "Remove" at bounding box center [0, 0] width 0 height 0
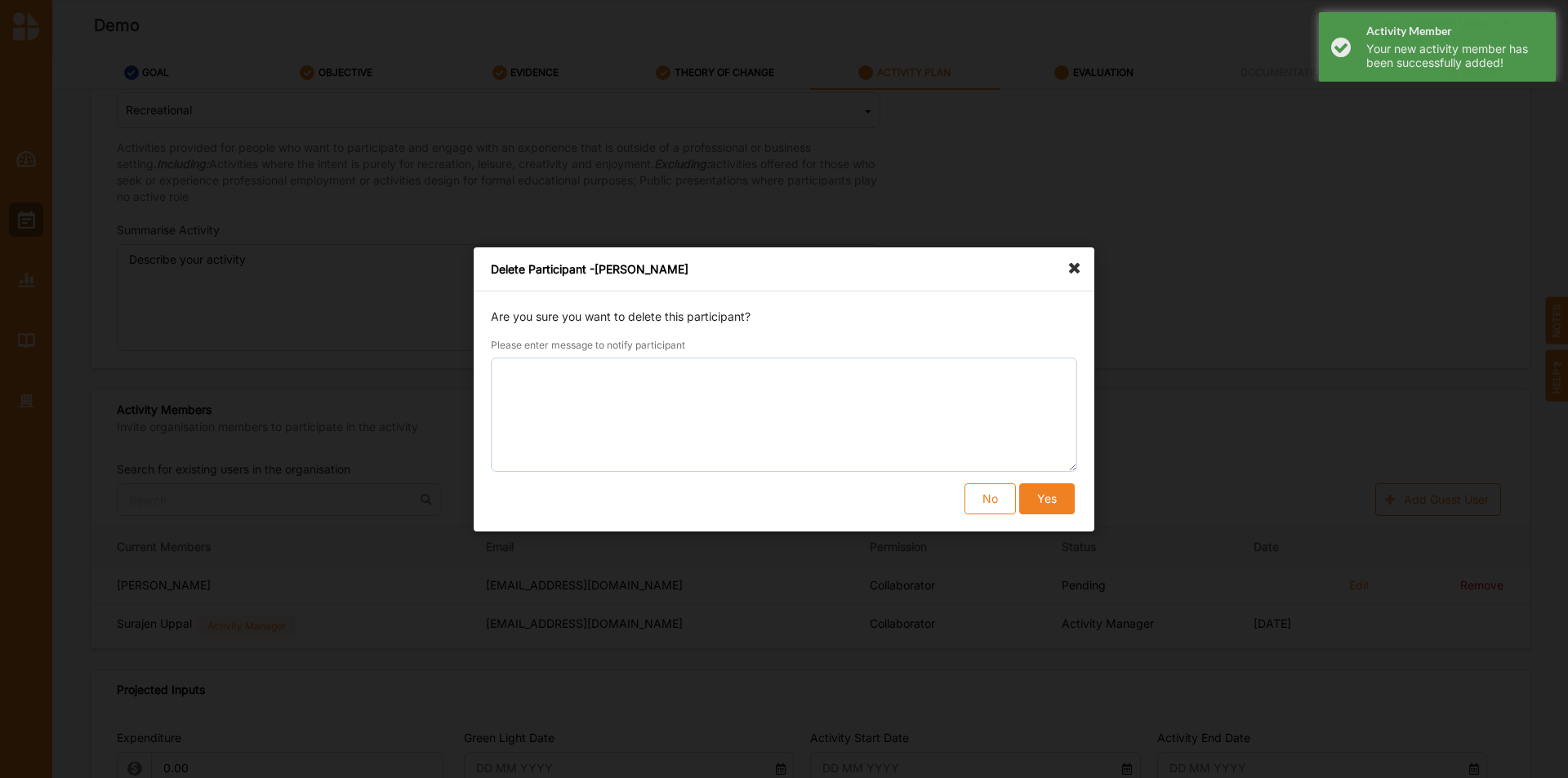
click at [1056, 505] on button "Yes" at bounding box center [1047, 499] width 55 height 31
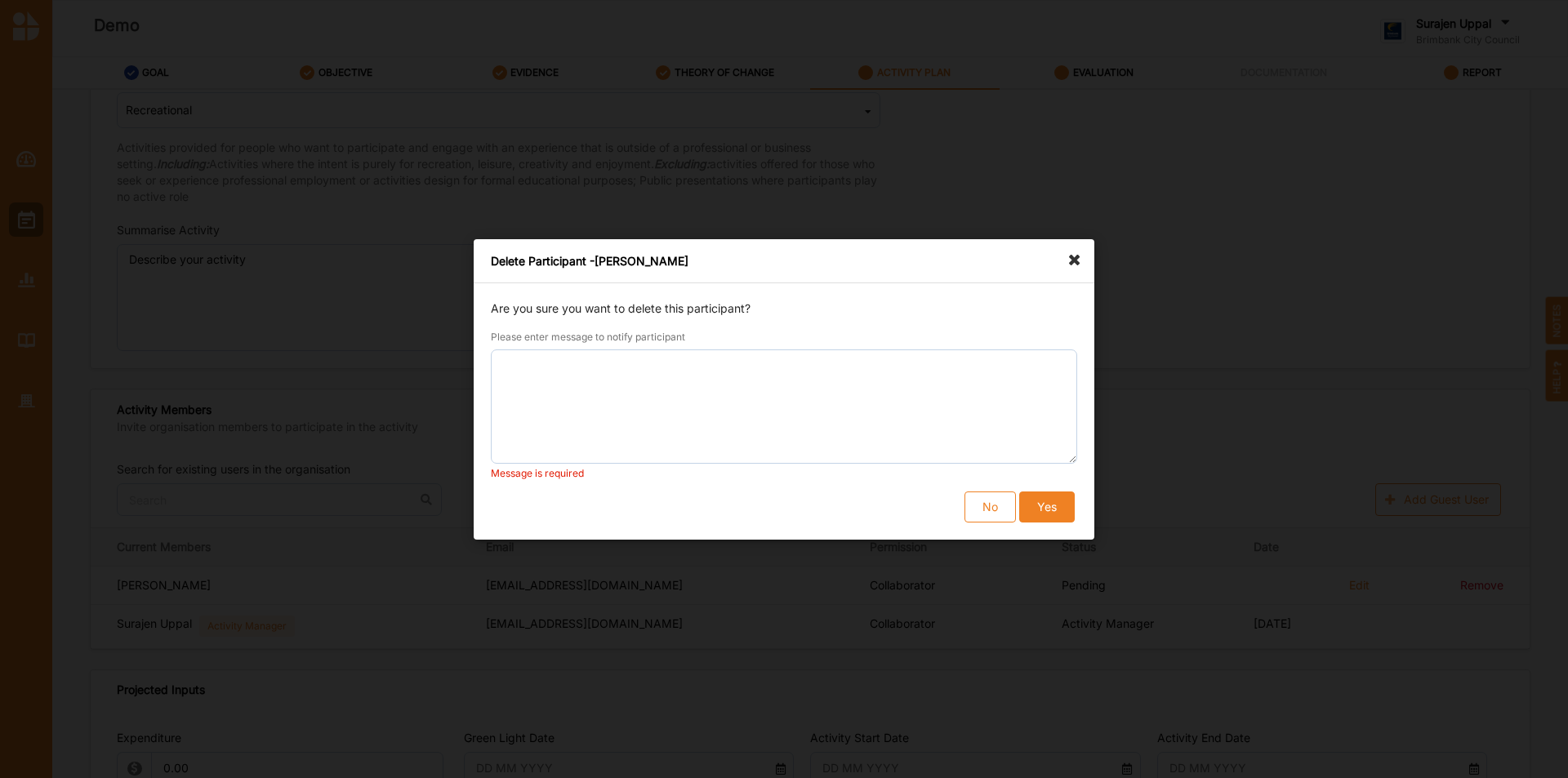
click at [1052, 508] on button "Yes" at bounding box center [1047, 506] width 55 height 31
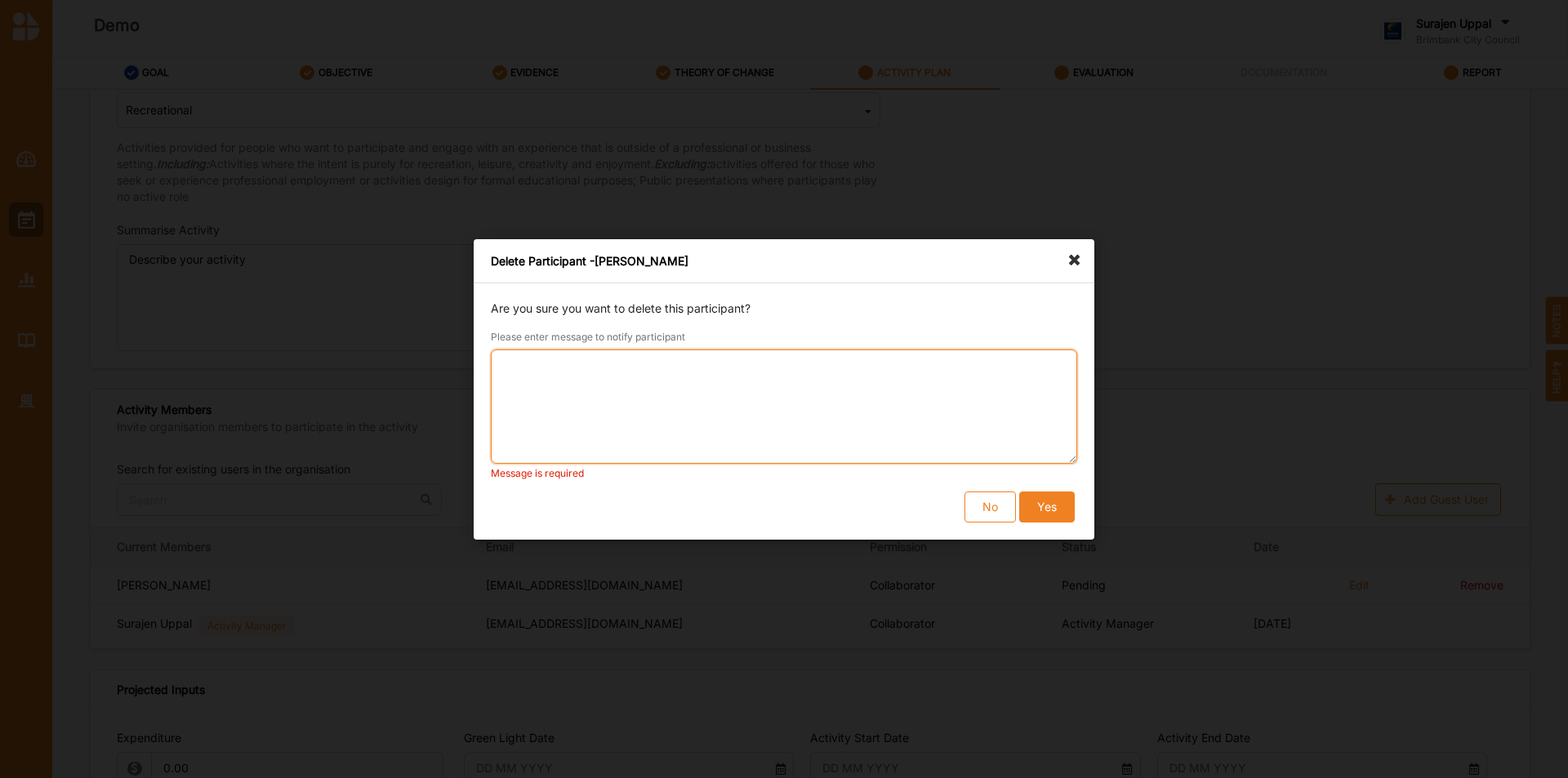
drag, startPoint x: 842, startPoint y: 436, endPoint x: 854, endPoint y: 442, distance: 13.4
click at [843, 436] on textarea "Please enter message to notify participant" at bounding box center [784, 407] width 587 height 114
type textarea "r"
type textarea "S"
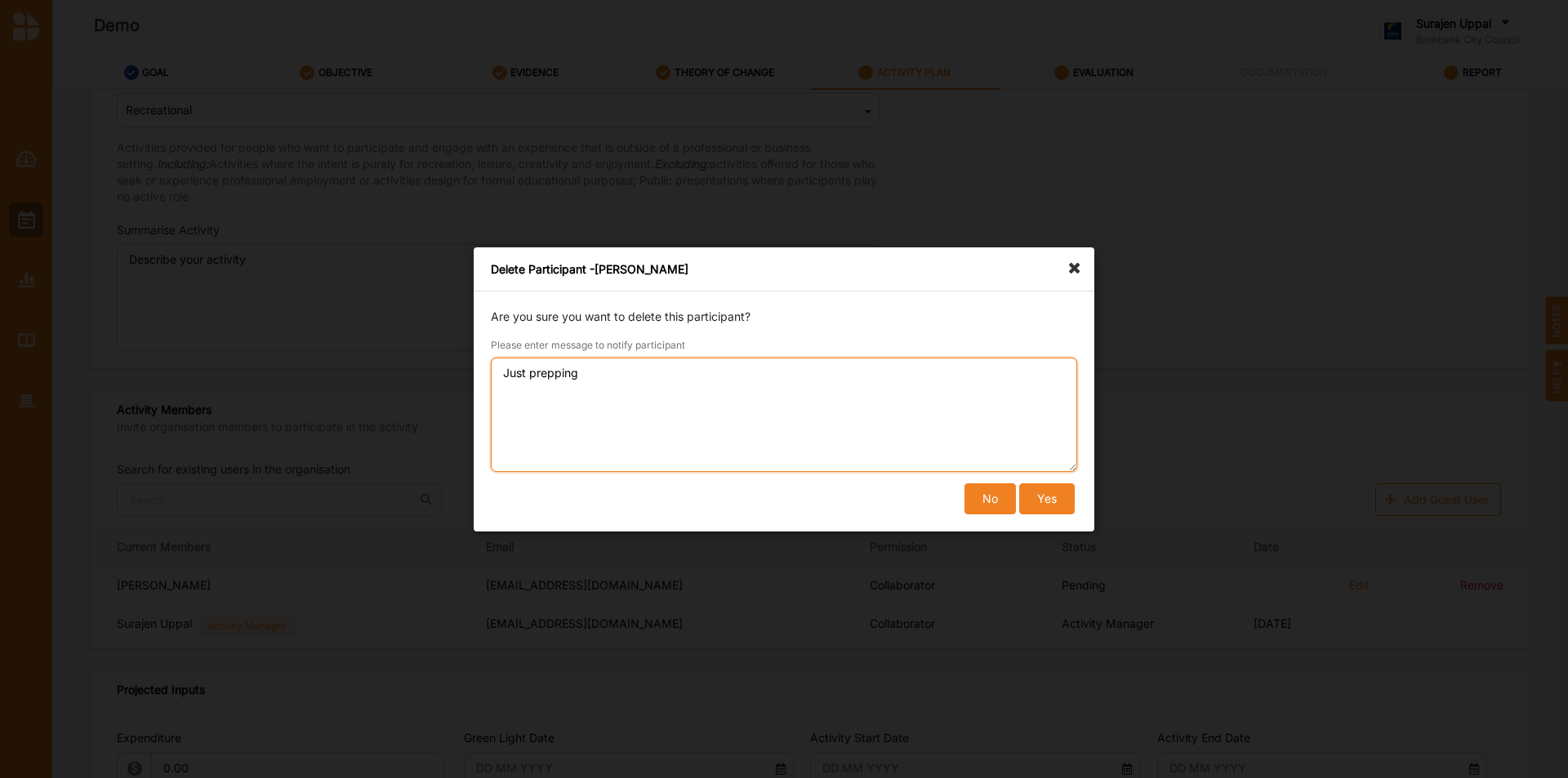
type textarea "Just prepping"
click at [999, 500] on button "No" at bounding box center [990, 499] width 51 height 31
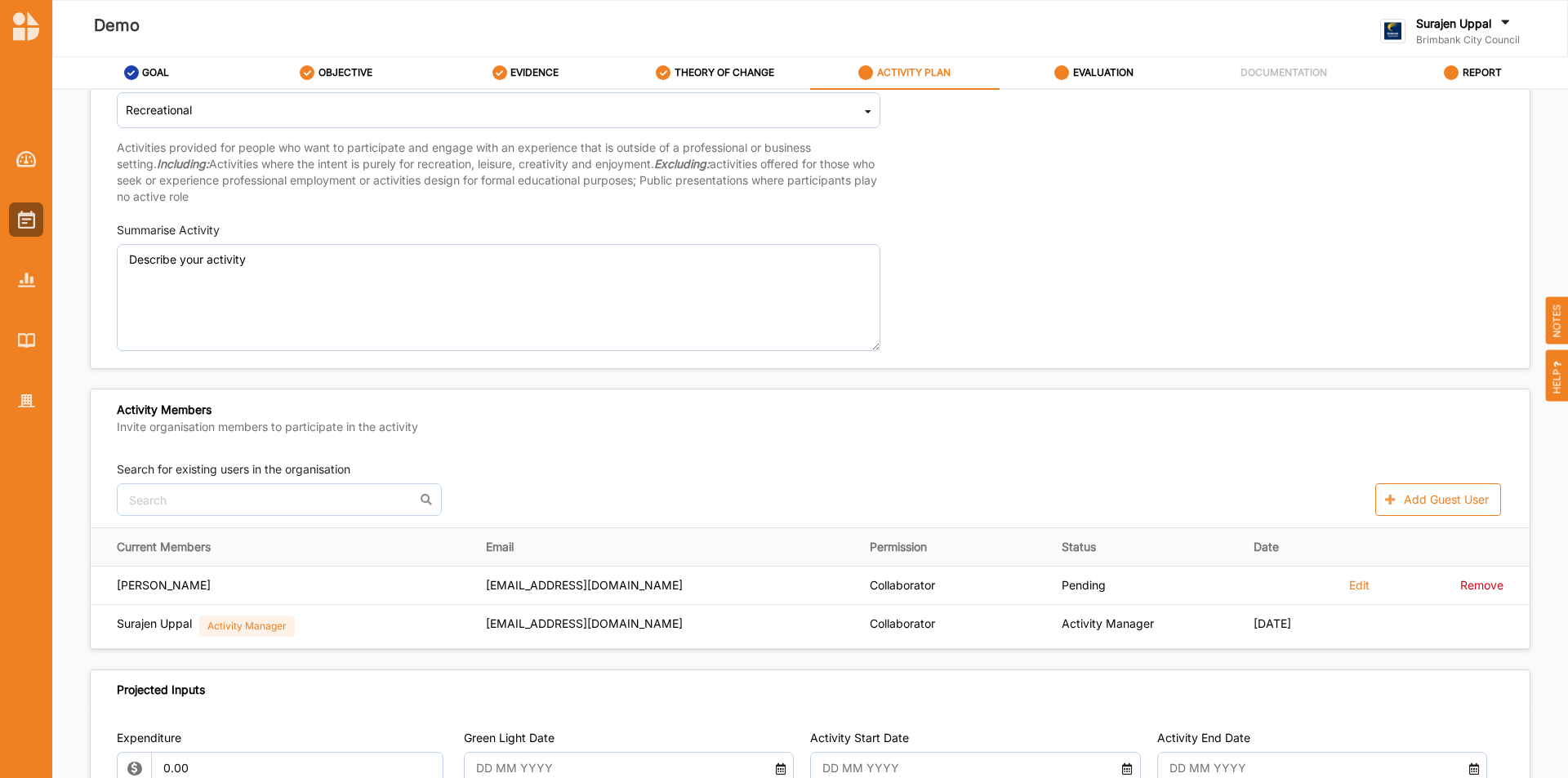
scroll to position [654, 0]
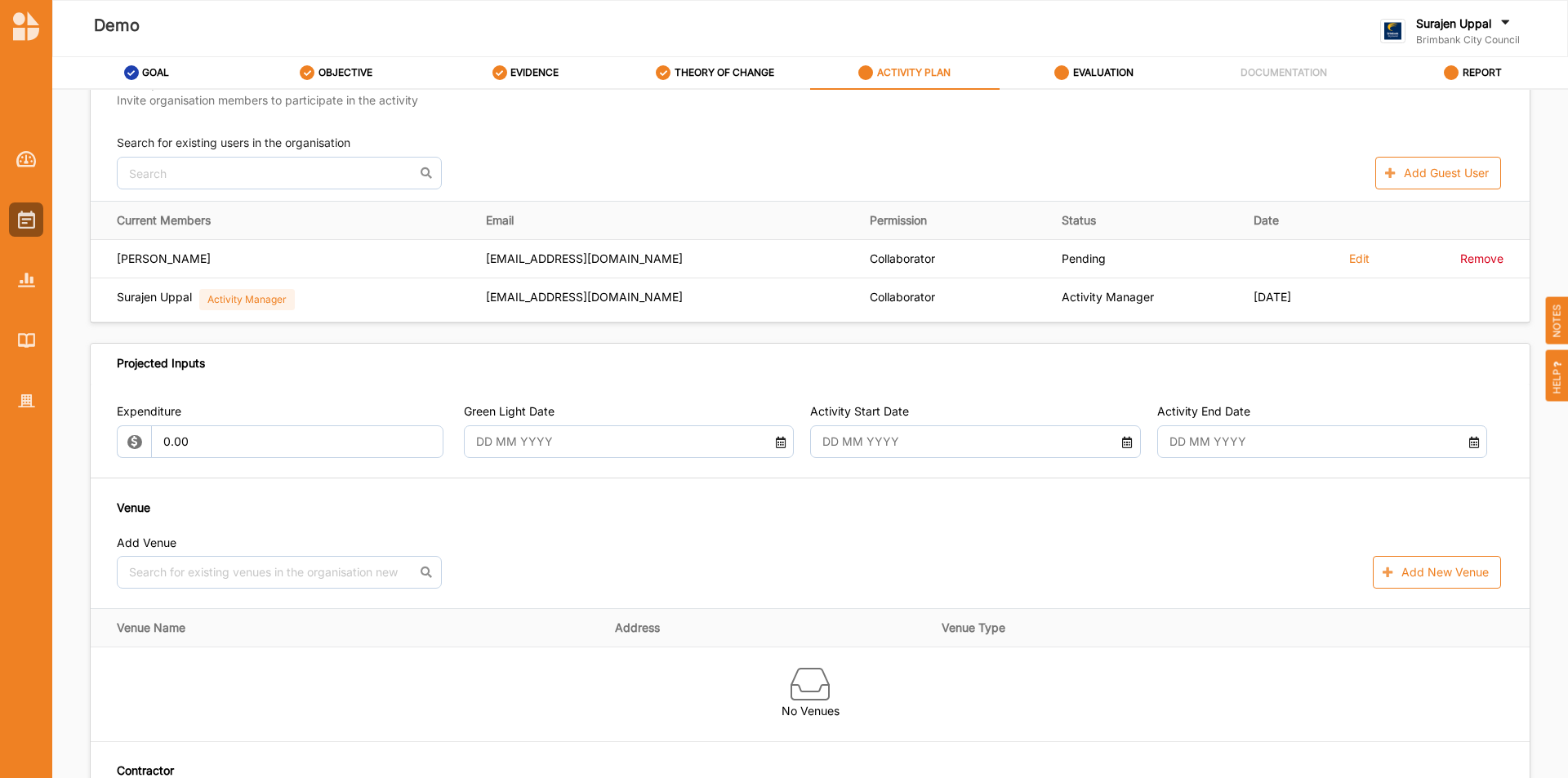
click at [774, 438] on icon at bounding box center [781, 440] width 14 height 11
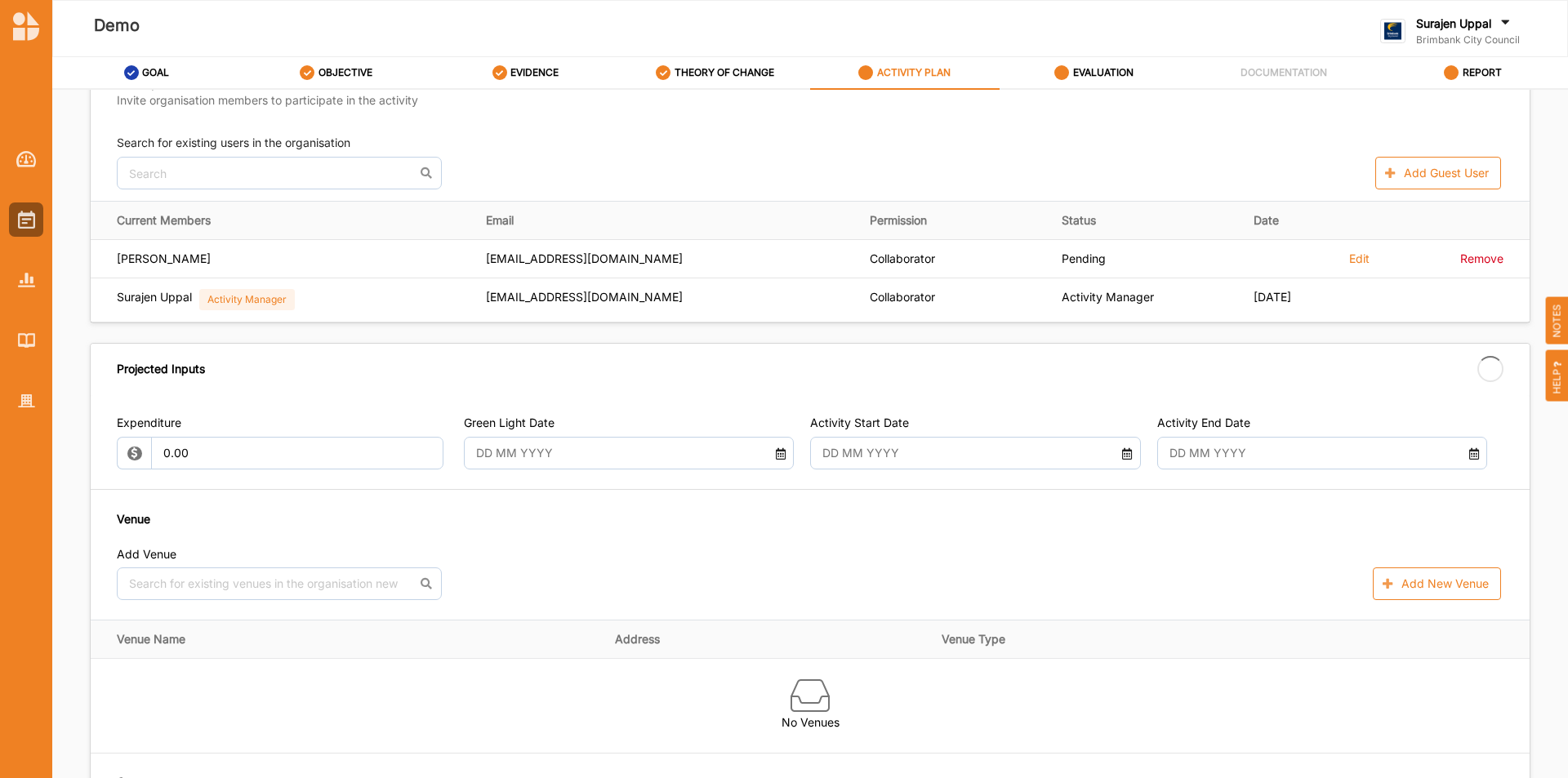
type input "21 Sep 2025"
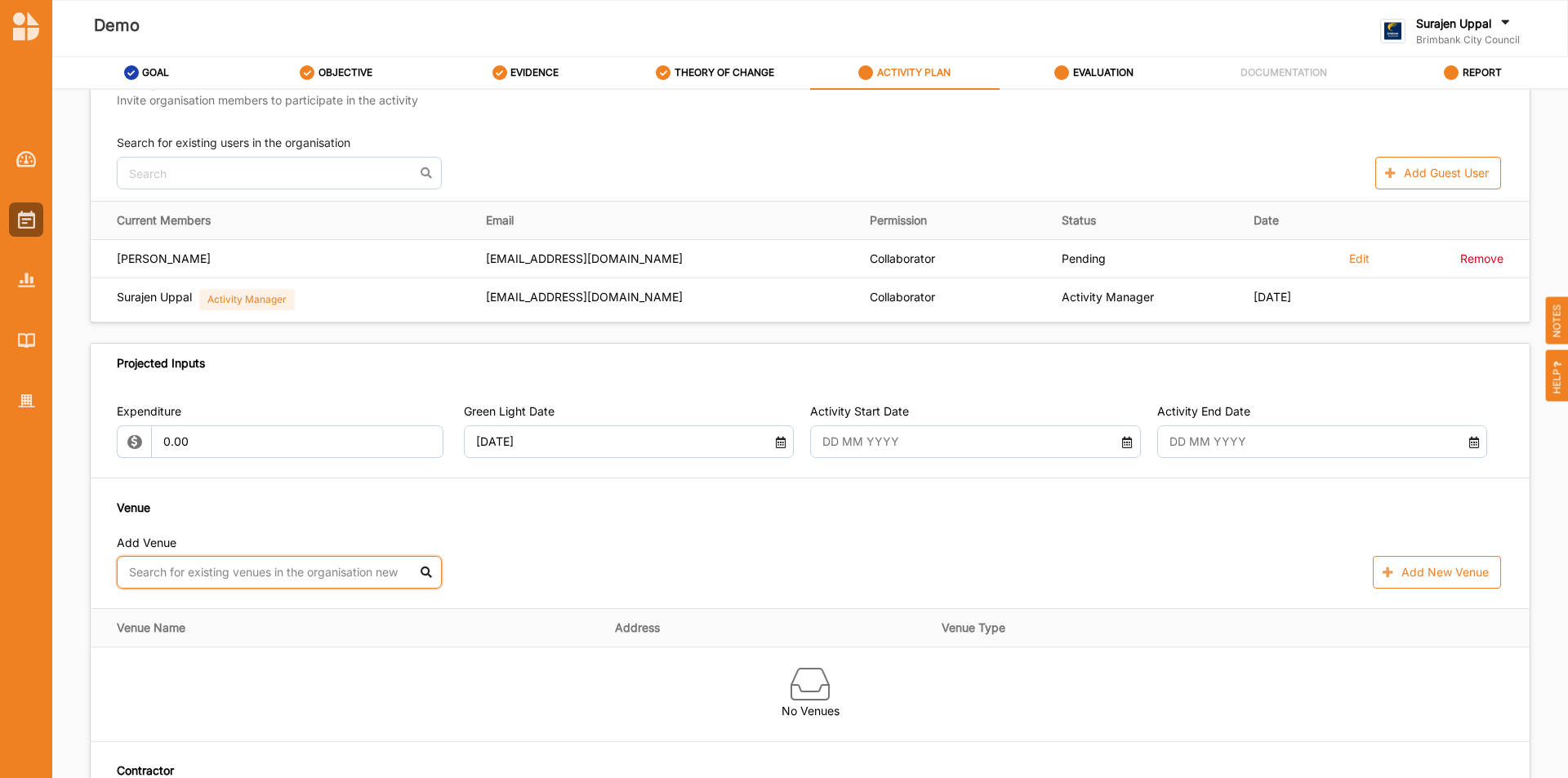
click at [197, 577] on input "text" at bounding box center [279, 572] width 325 height 32
type input "brimbank a"
click at [200, 606] on div "Brimbank Aquatic and Wellness Centre" at bounding box center [279, 609] width 323 height 35
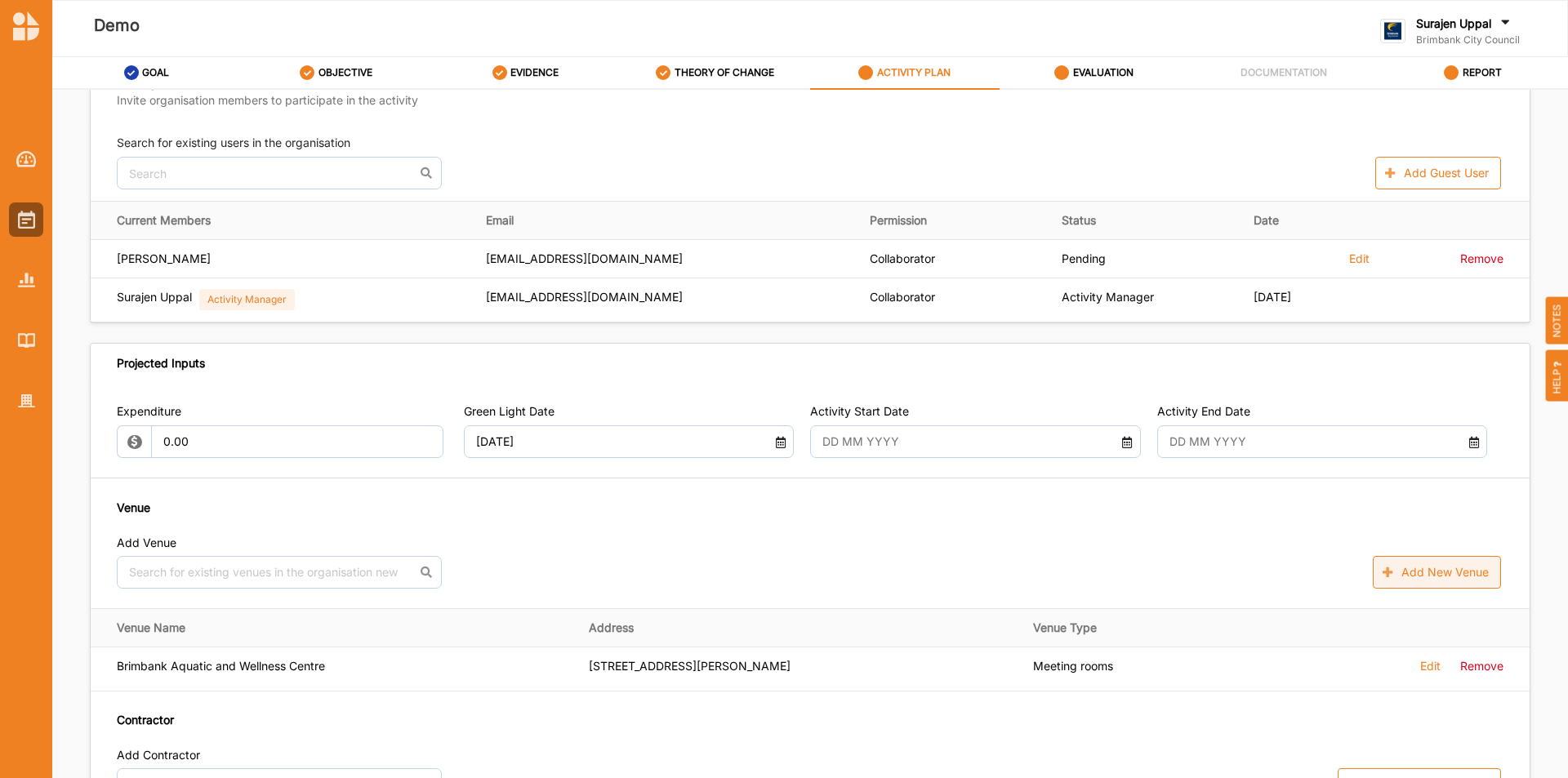
click at [1404, 565] on button "Add New Venue" at bounding box center [1437, 572] width 129 height 32
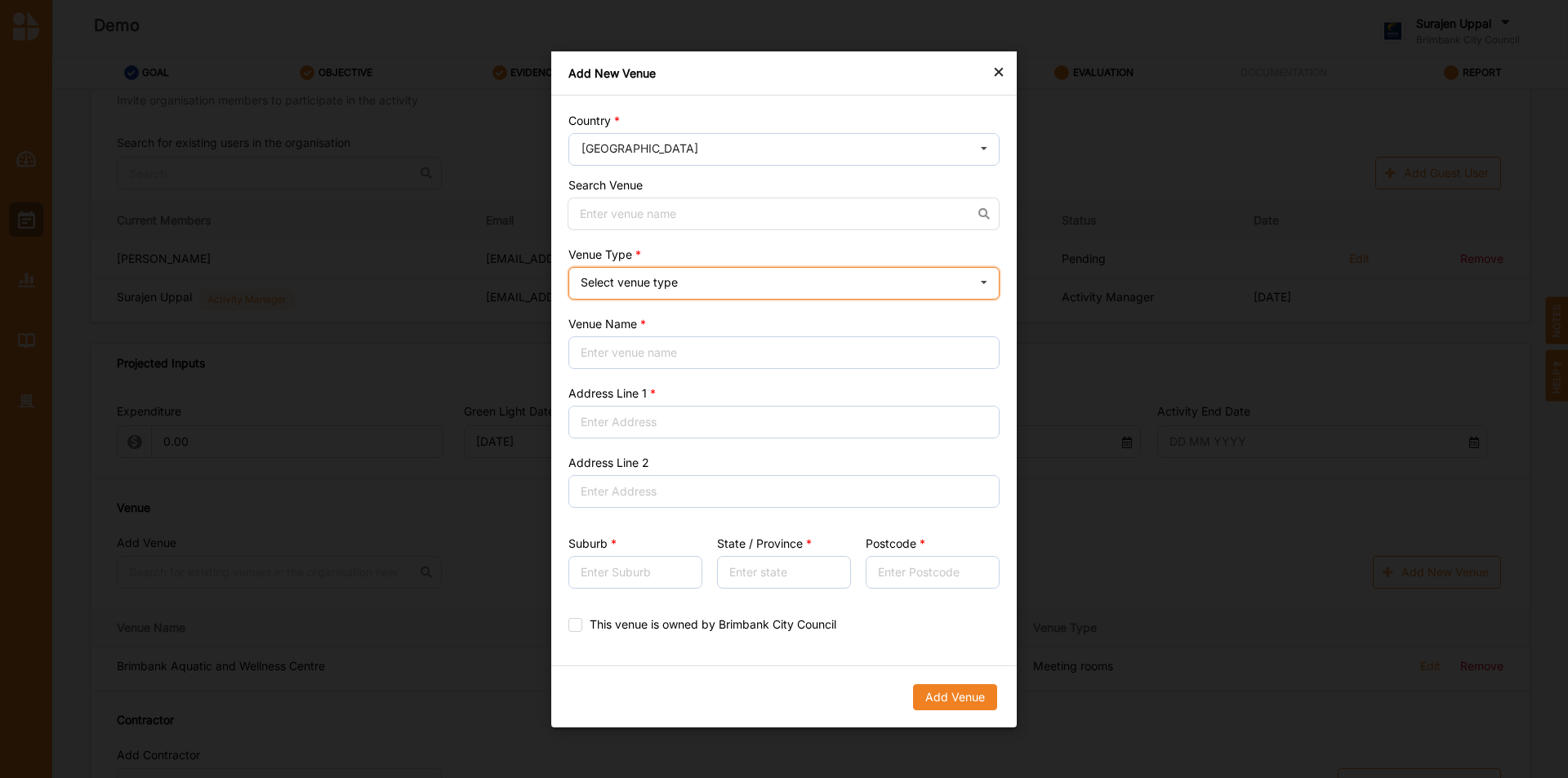
click at [677, 277] on div "Select venue type" at bounding box center [629, 282] width 97 height 11
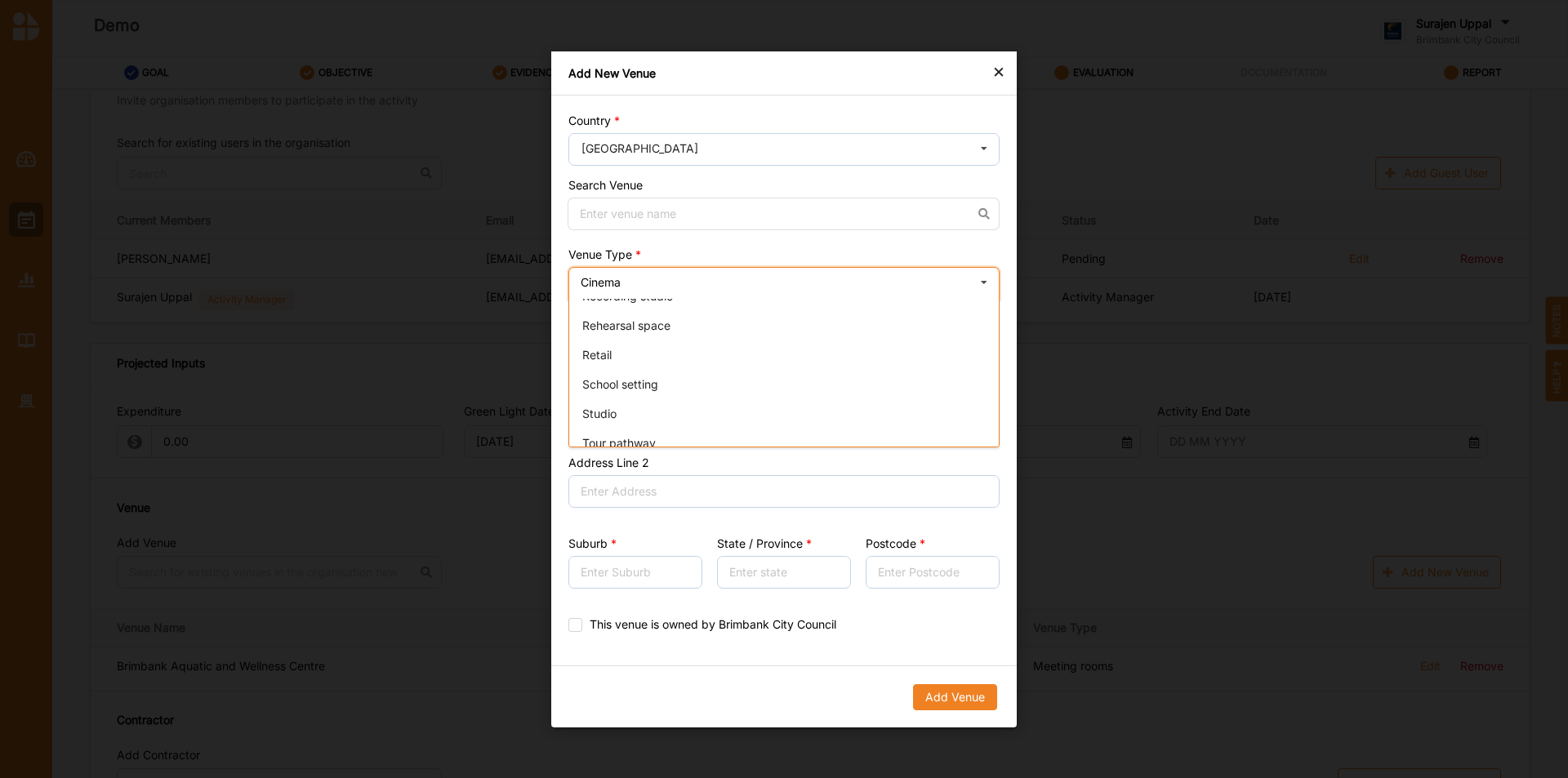
scroll to position [411, 0]
click at [995, 75] on div "×" at bounding box center [999, 71] width 13 height 20
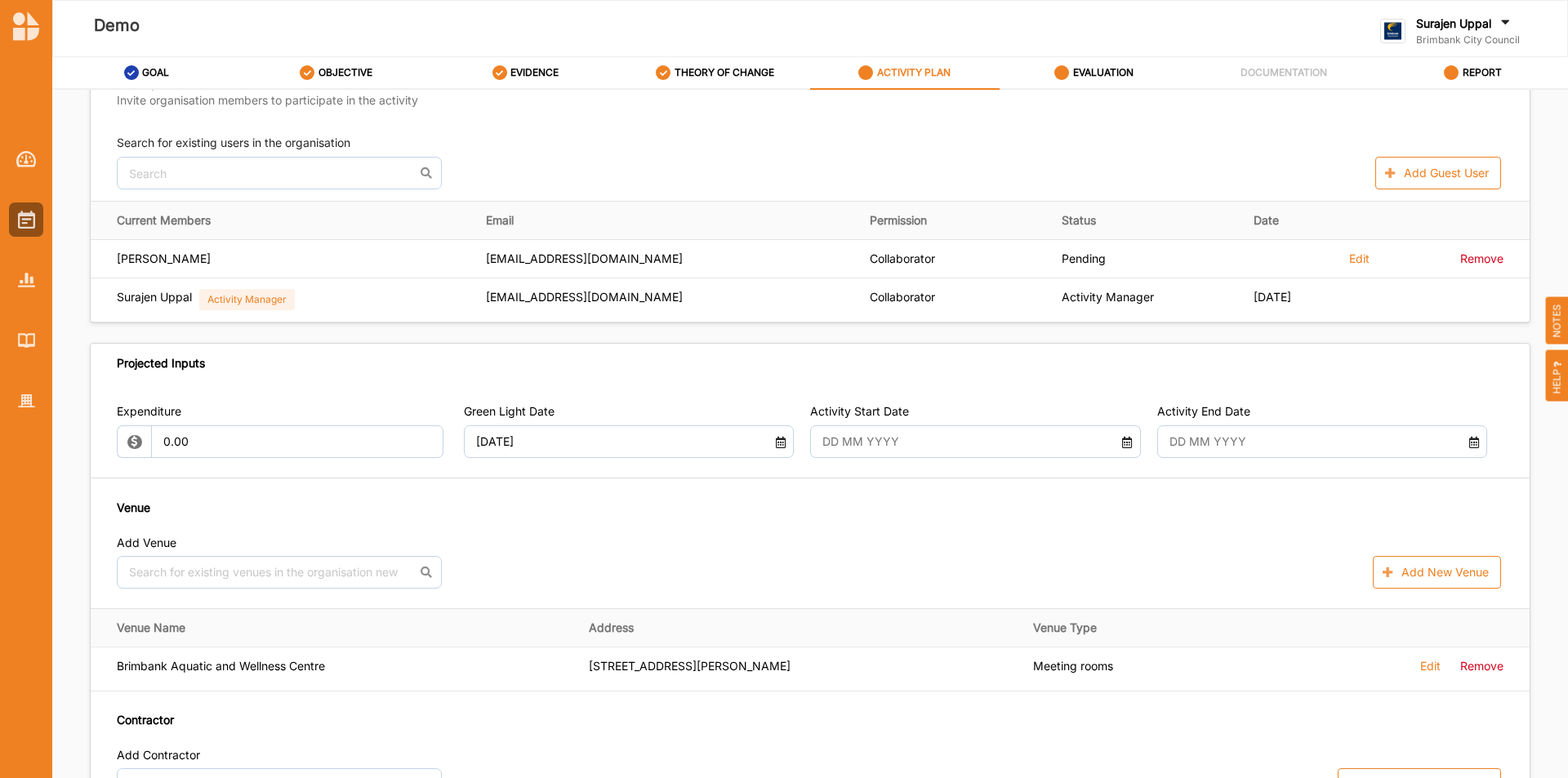
click at [1457, 590] on div "Expenditure 0.00 Green Light Date 21 Sep 2025 Activity Start Date Activity End …" at bounding box center [810, 602] width 1439 height 437
click at [1455, 579] on button "Add New Venue" at bounding box center [1437, 572] width 129 height 32
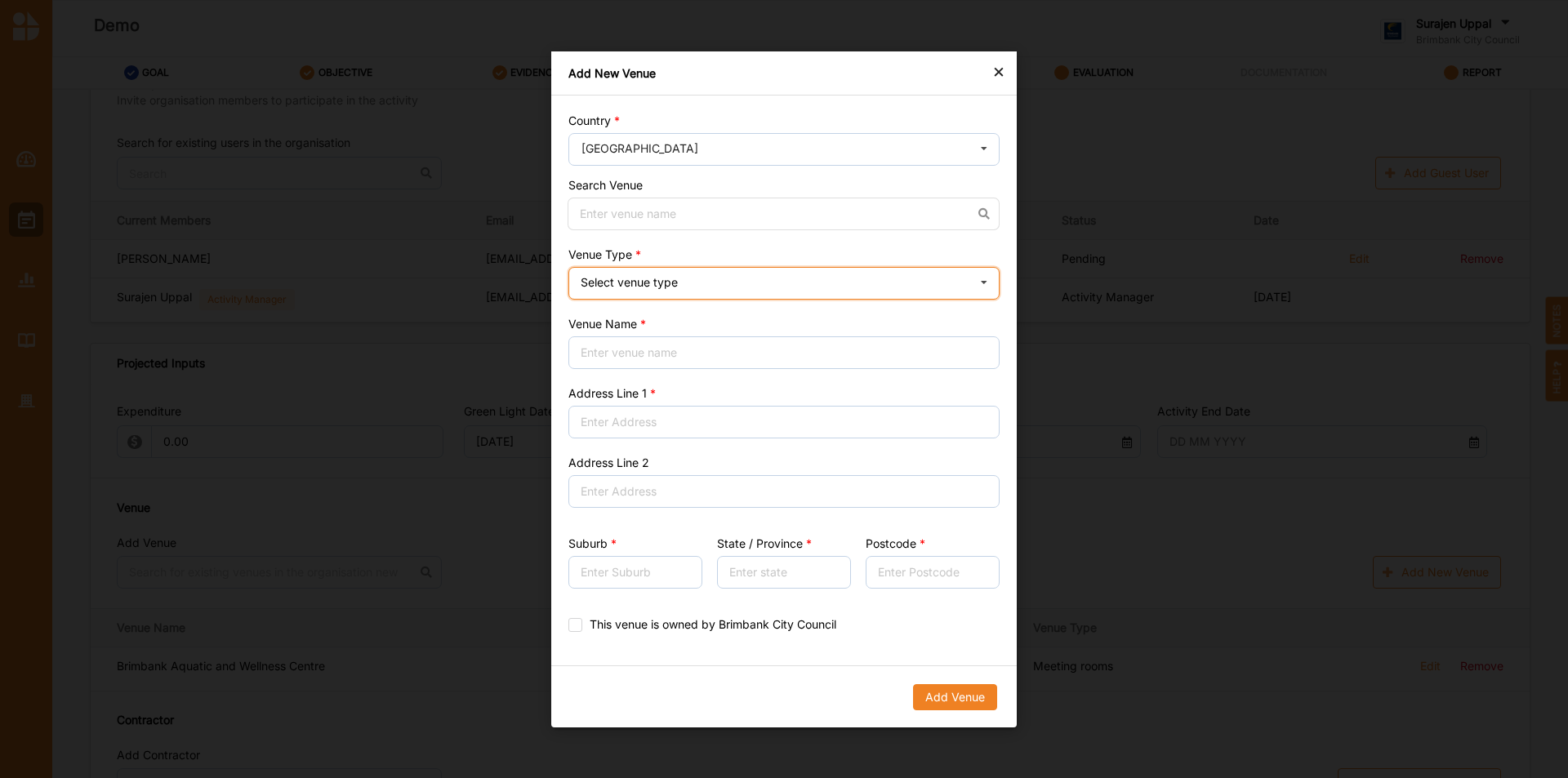
click at [730, 289] on div "Select venue type Cinema Distributed media Exhibition venue Flat floor space He…" at bounding box center [784, 283] width 432 height 32
click at [1006, 71] on div "Add New Venue" at bounding box center [784, 73] width 466 height 44
click at [996, 75] on div "×" at bounding box center [999, 71] width 13 height 20
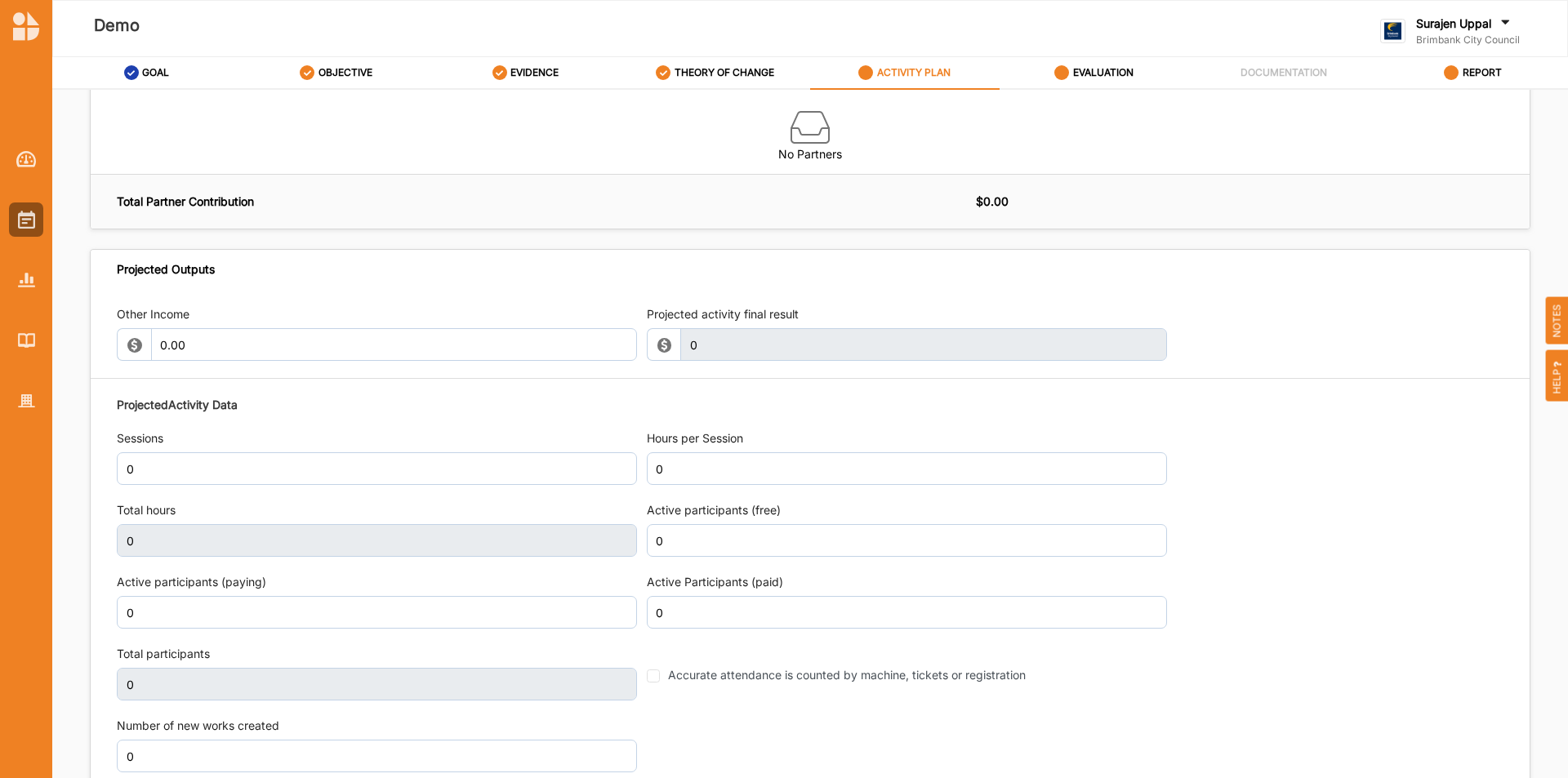
scroll to position [1715, 0]
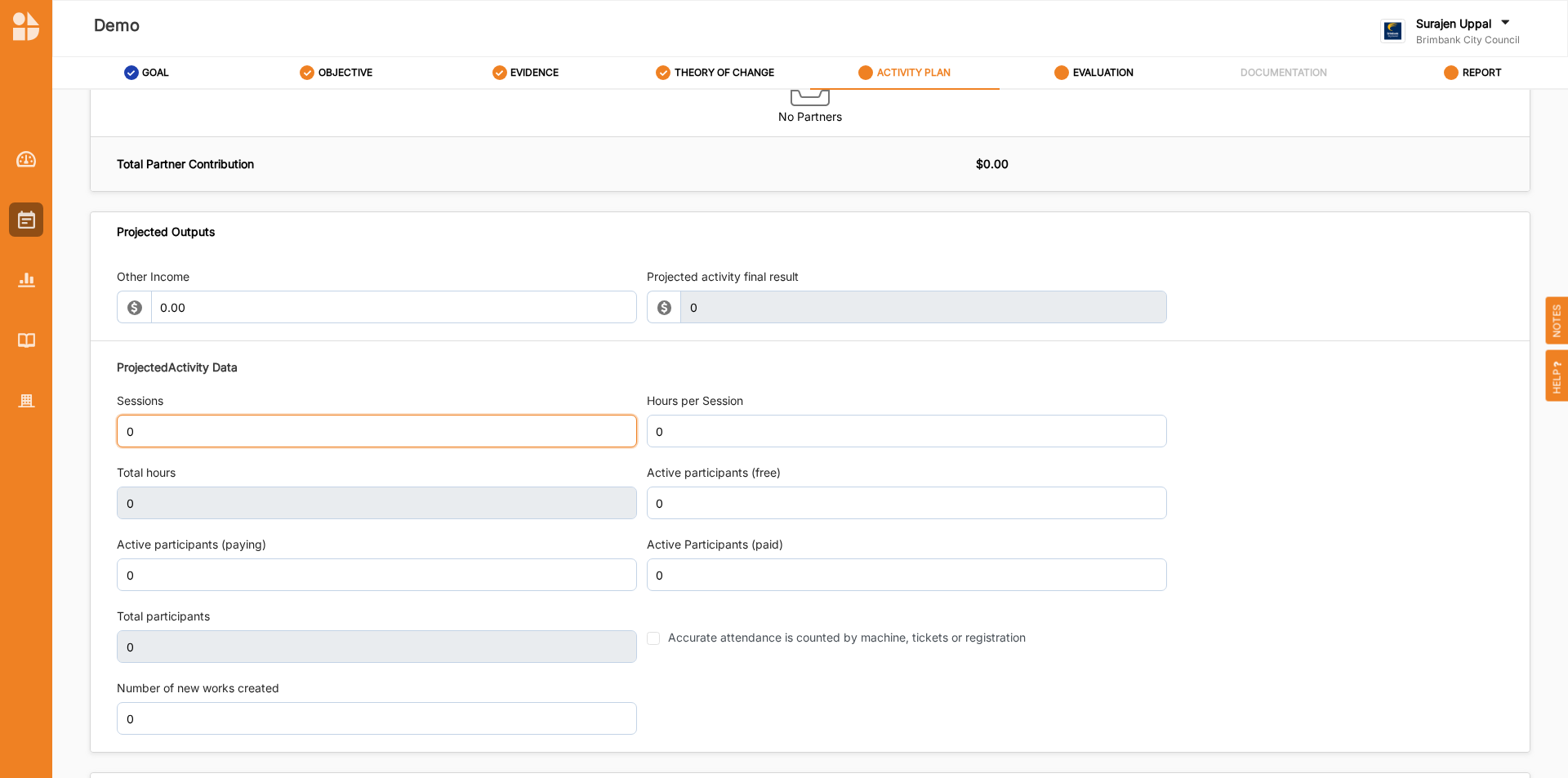
click at [229, 438] on input "0" at bounding box center [376, 431] width 520 height 32
type input "250"
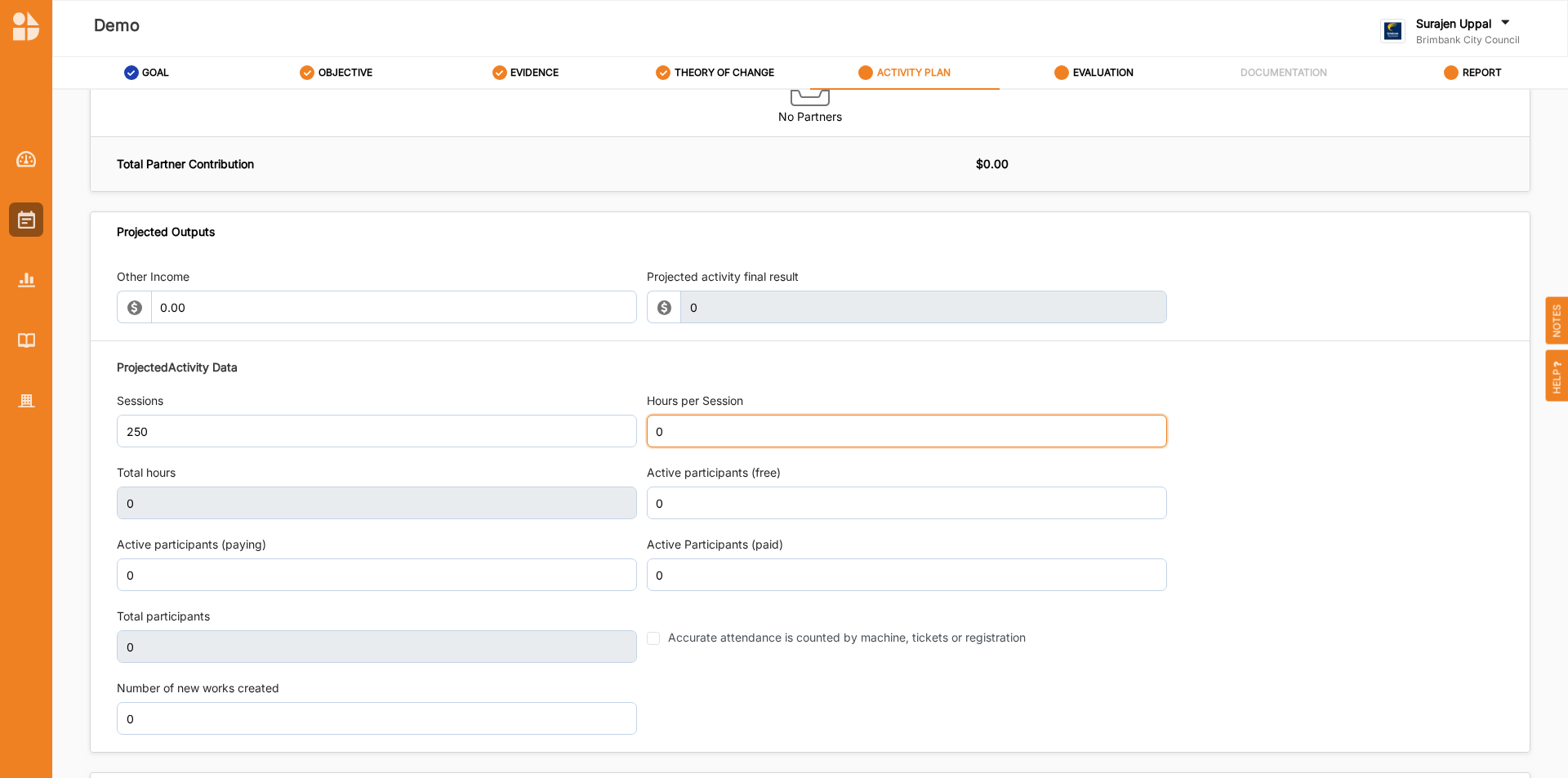
drag, startPoint x: 780, startPoint y: 429, endPoint x: 787, endPoint y: 416, distance: 14.8
click at [780, 428] on input "0" at bounding box center [907, 431] width 520 height 32
type input "."
type input "1"
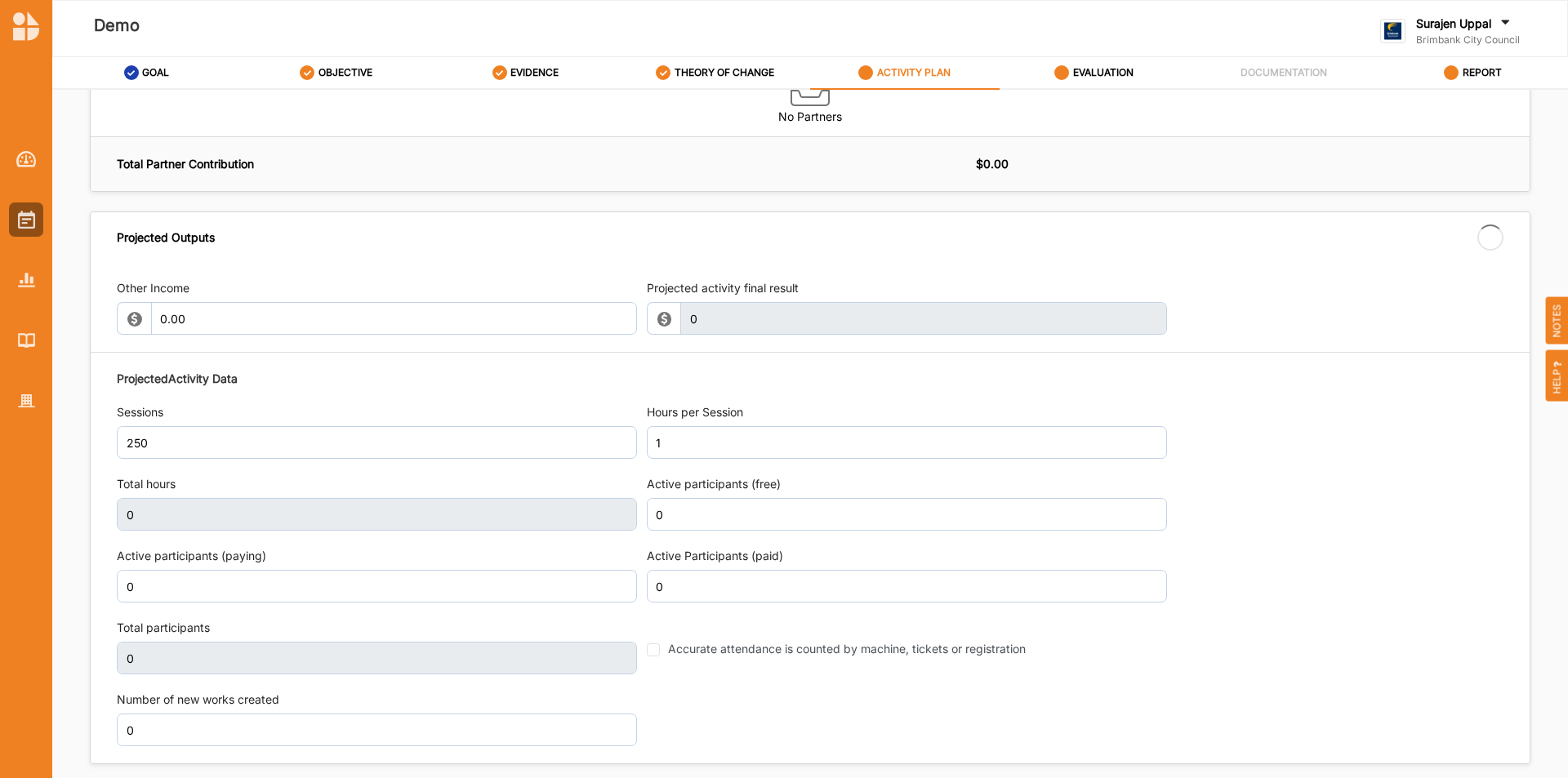
click at [1469, 458] on div "Projected Activity Data Sessions 250 Hours per Session 1 Total hours 0 Active p…" at bounding box center [810, 559] width 1387 height 393
type input "250"
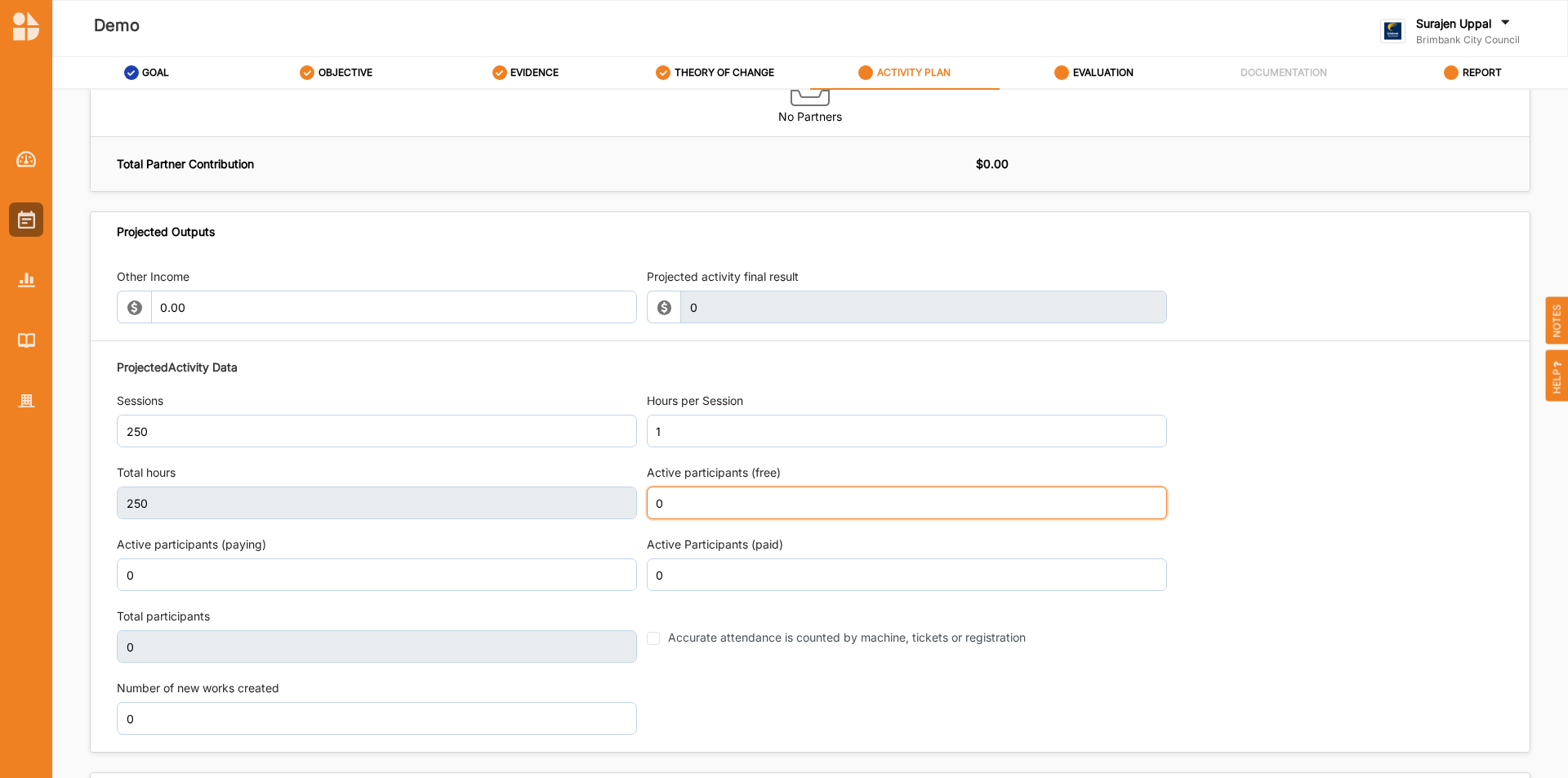
click at [688, 503] on input "0" at bounding box center [907, 503] width 520 height 32
type input "2,500"
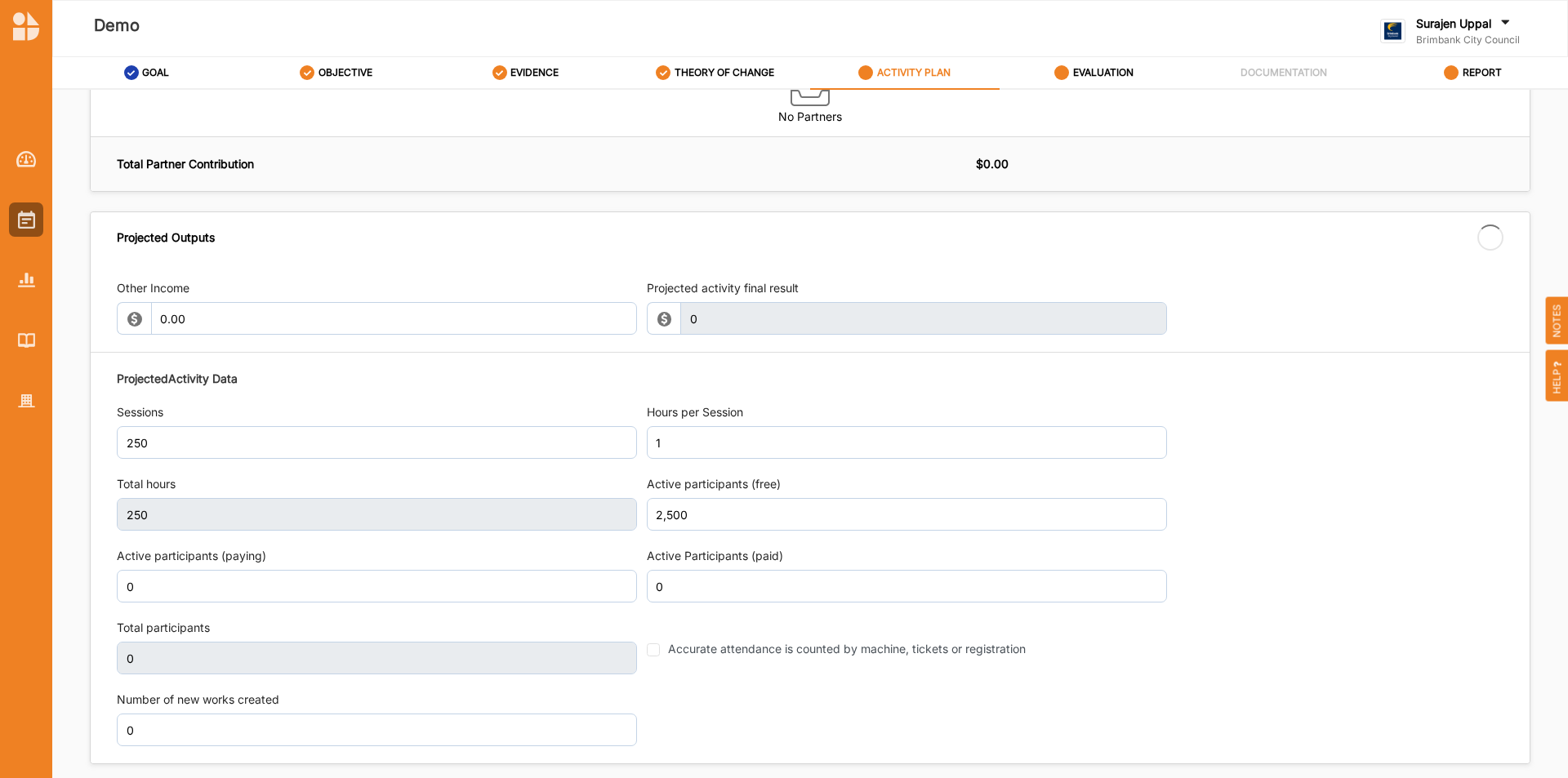
click at [1045, 740] on div "Projected Activity Data Sessions 250 Hours per Session 1 Total hours 250 Active…" at bounding box center [810, 559] width 1387 height 393
type input "2,500"
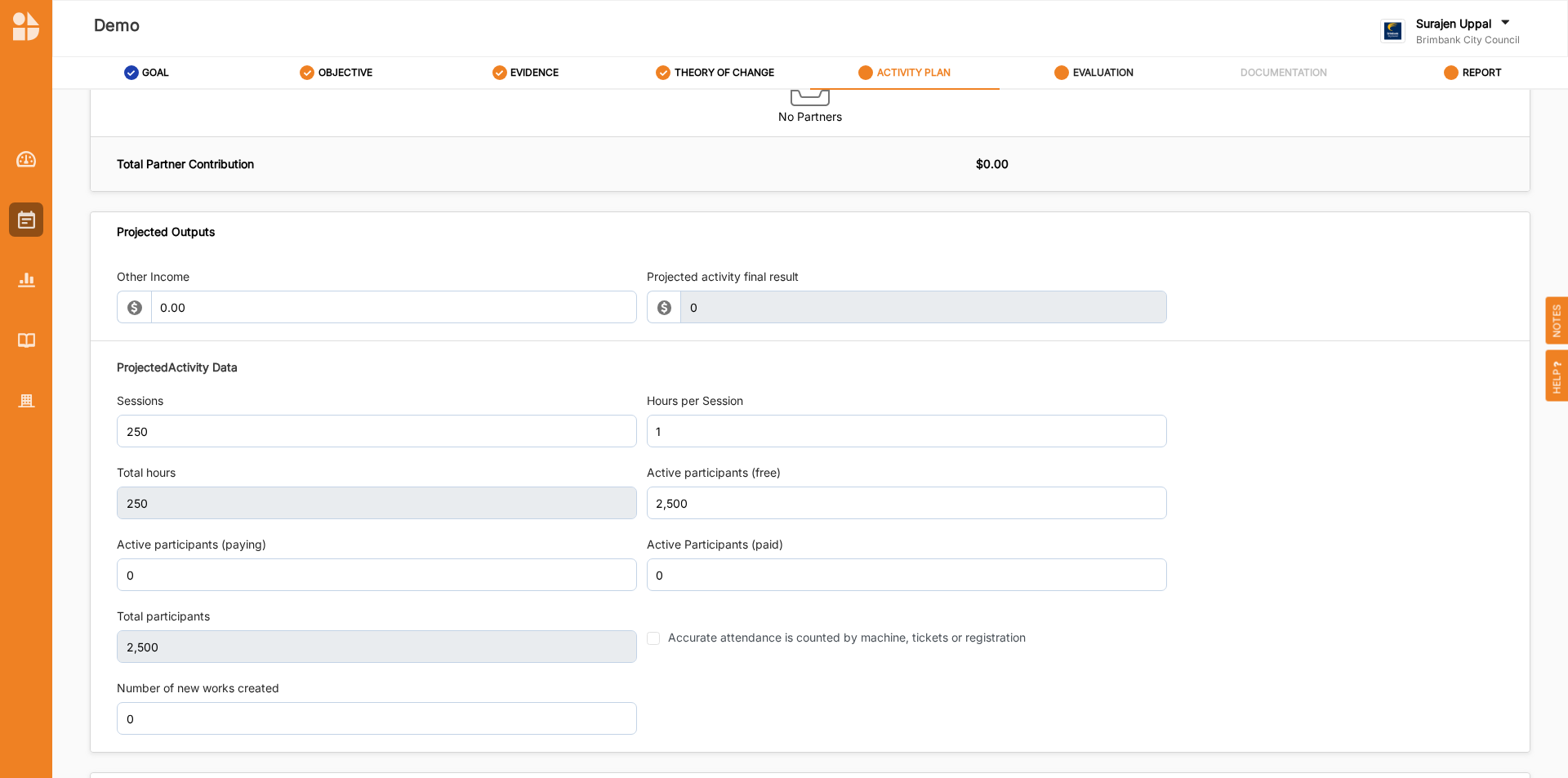
click at [1097, 71] on label "EVALUATION" at bounding box center [1103, 72] width 60 height 13
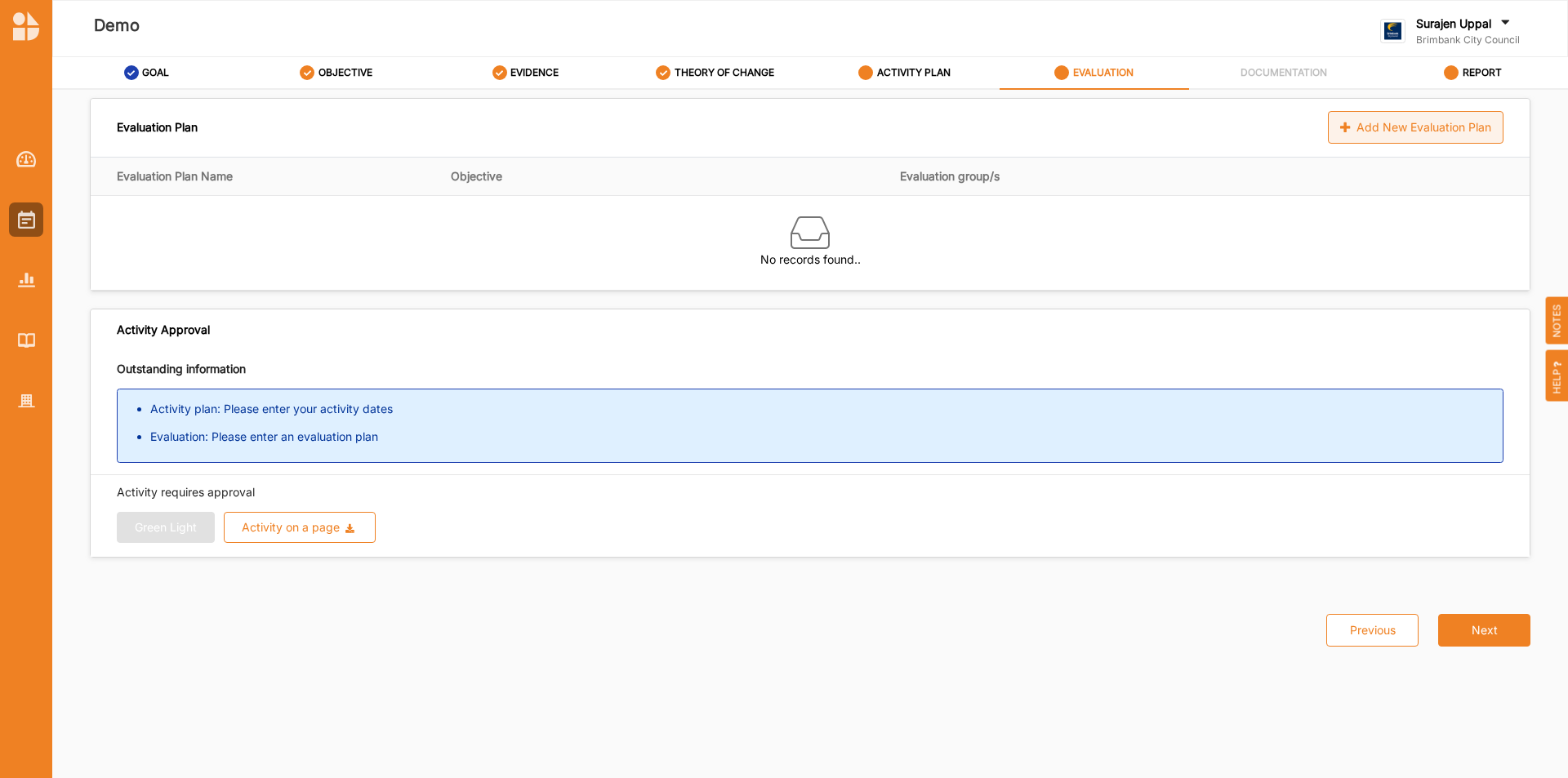
click at [1373, 134] on div "Add New Evaluation Plan" at bounding box center [1416, 128] width 175 height 32
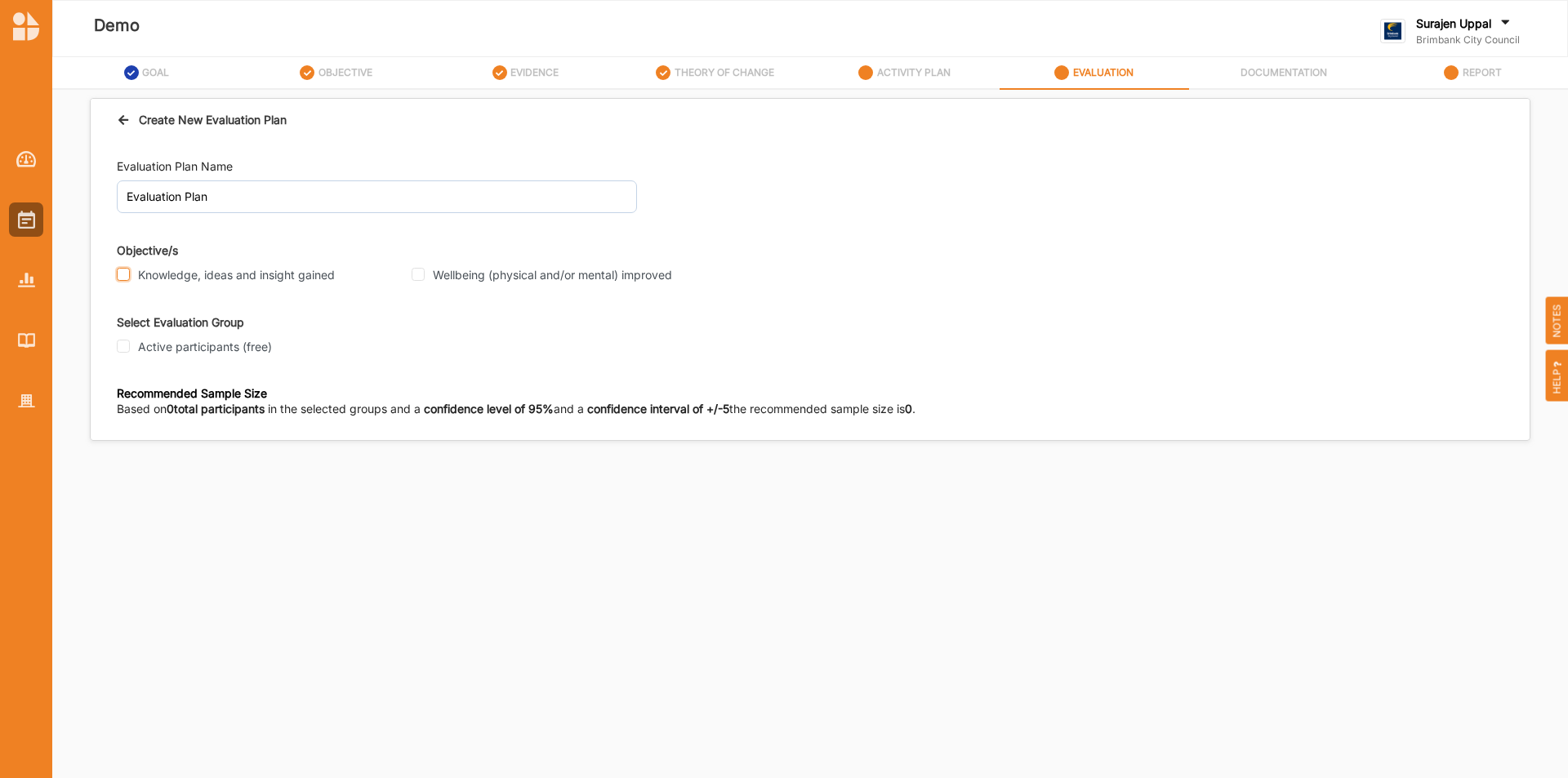
click at [128, 273] on input "Knowledge, ideas and insight gained" at bounding box center [123, 274] width 13 height 13
checkbox input "true"
click at [406, 276] on div "Knowledge, ideas and insight gained" at bounding box center [264, 275] width 295 height 21
click at [422, 277] on input "Wellbeing (physical and/or mental) improved" at bounding box center [418, 274] width 13 height 13
checkbox input "true"
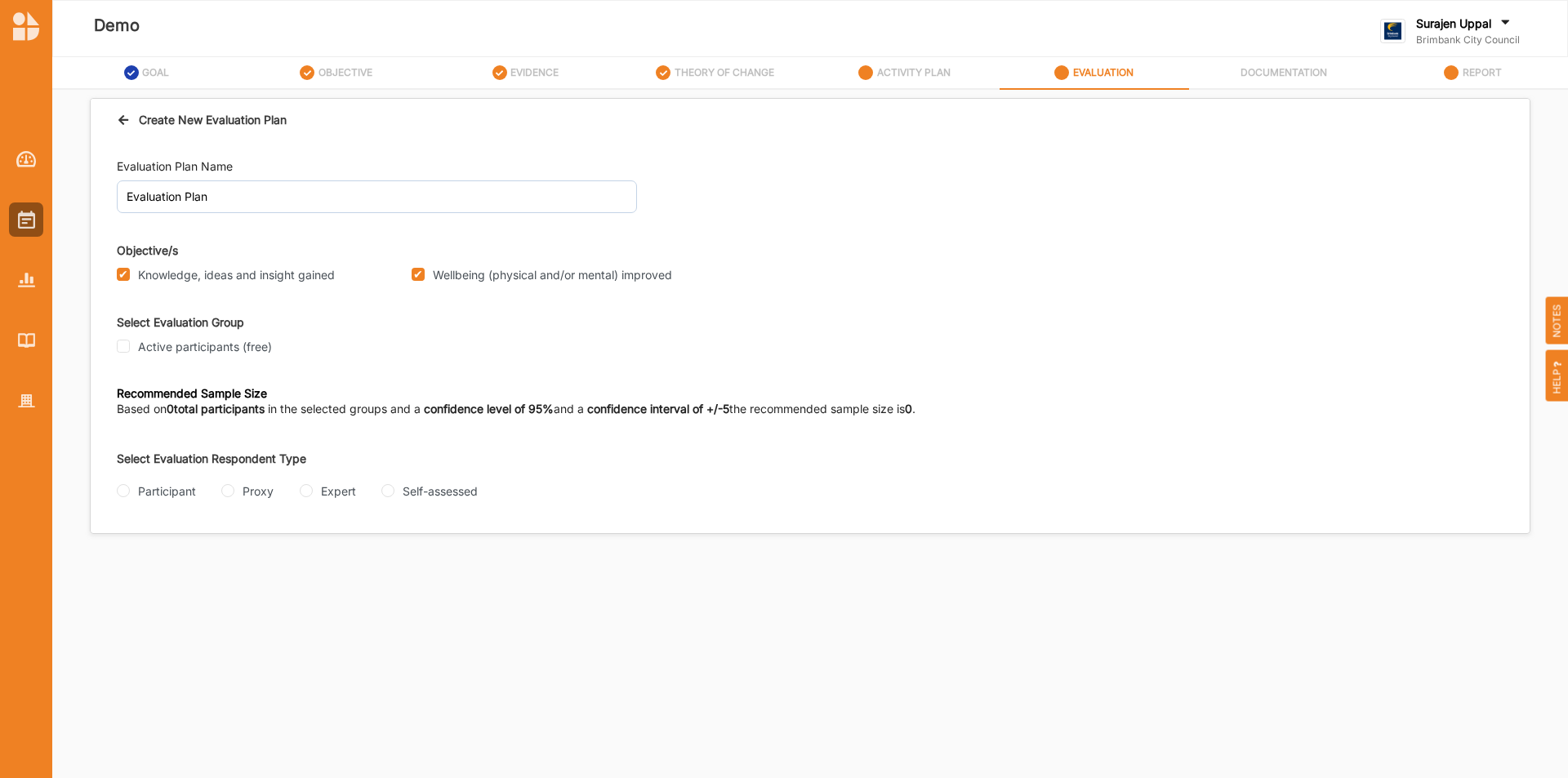
click at [130, 344] on div "Active participants (free)" at bounding box center [259, 346] width 285 height 14
click at [121, 346] on input "Active participants (free)" at bounding box center [123, 346] width 13 height 13
checkbox input "true"
click at [228, 494] on input "Proxy" at bounding box center [227, 490] width 13 height 13
radio input "true"
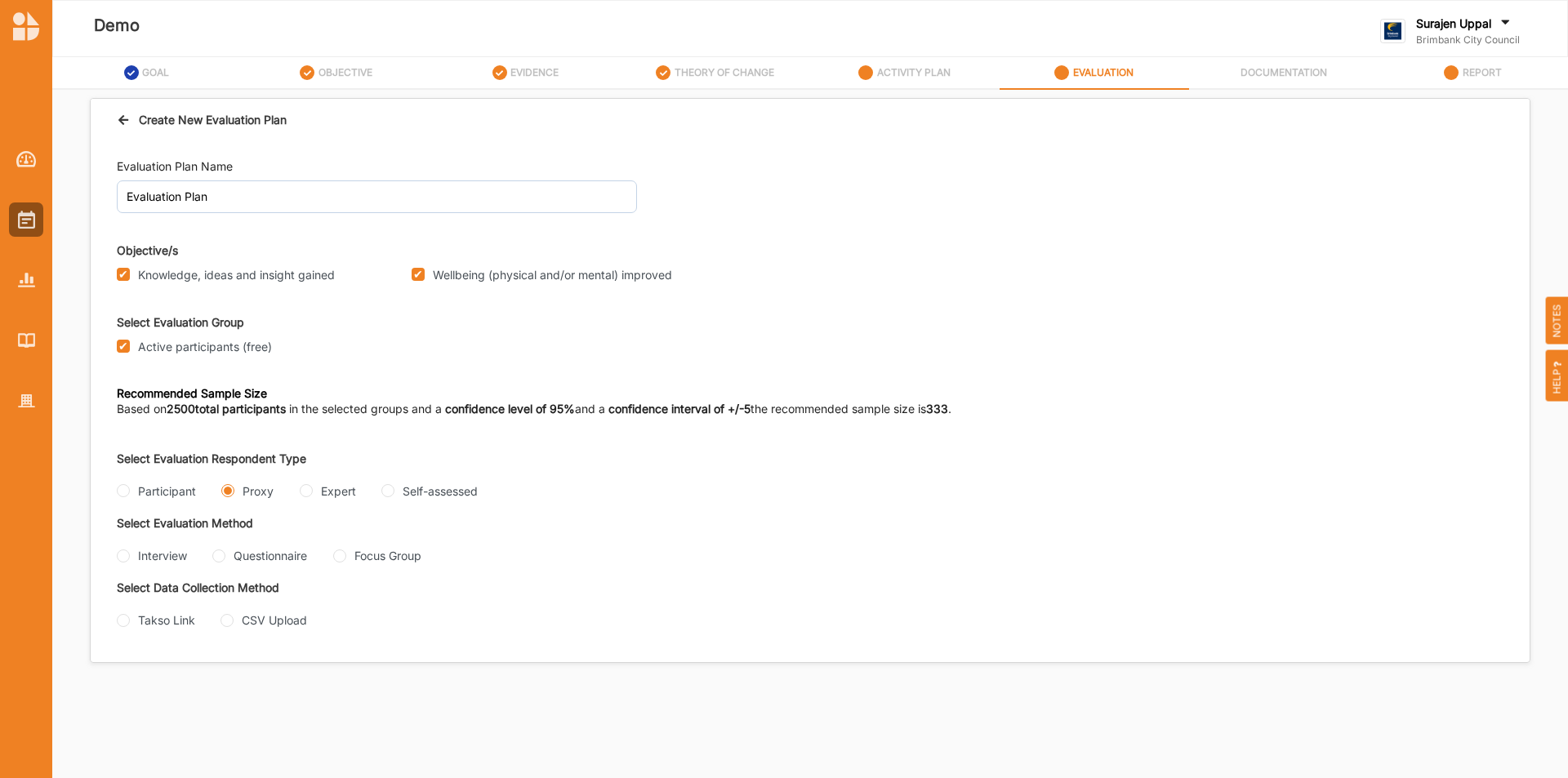
click at [226, 561] on div "Questionnaire" at bounding box center [259, 556] width 94 height 17
click at [218, 556] on input "Questionnaire" at bounding box center [218, 556] width 13 height 13
radio input "true"
click at [125, 625] on input "Takso Link" at bounding box center [123, 621] width 13 height 13
radio input "true"
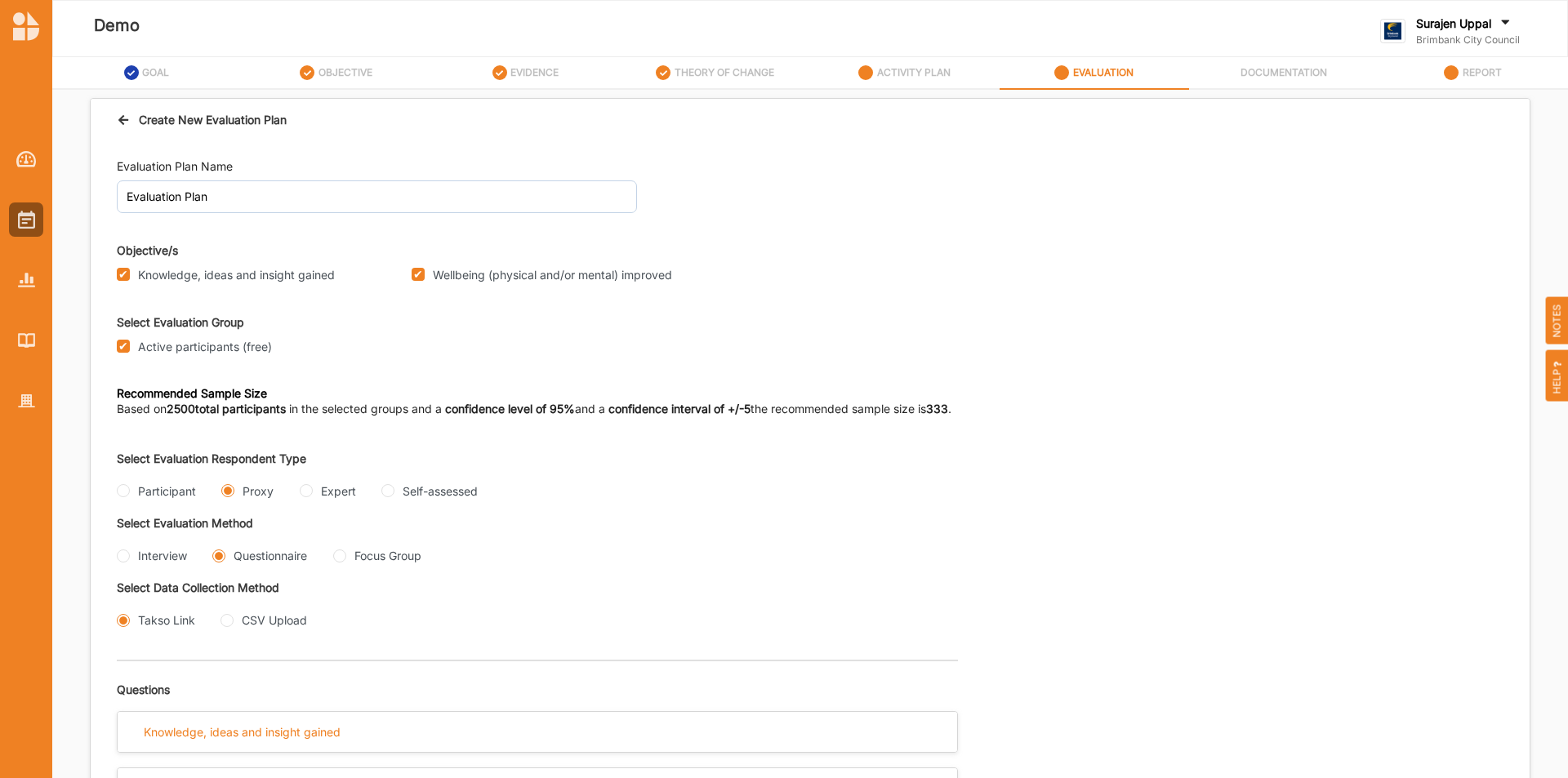
click at [116, 125] on div "Create New Evaluation Plan" at bounding box center [810, 120] width 1439 height 43
click at [126, 117] on icon at bounding box center [123, 117] width 14 height 11
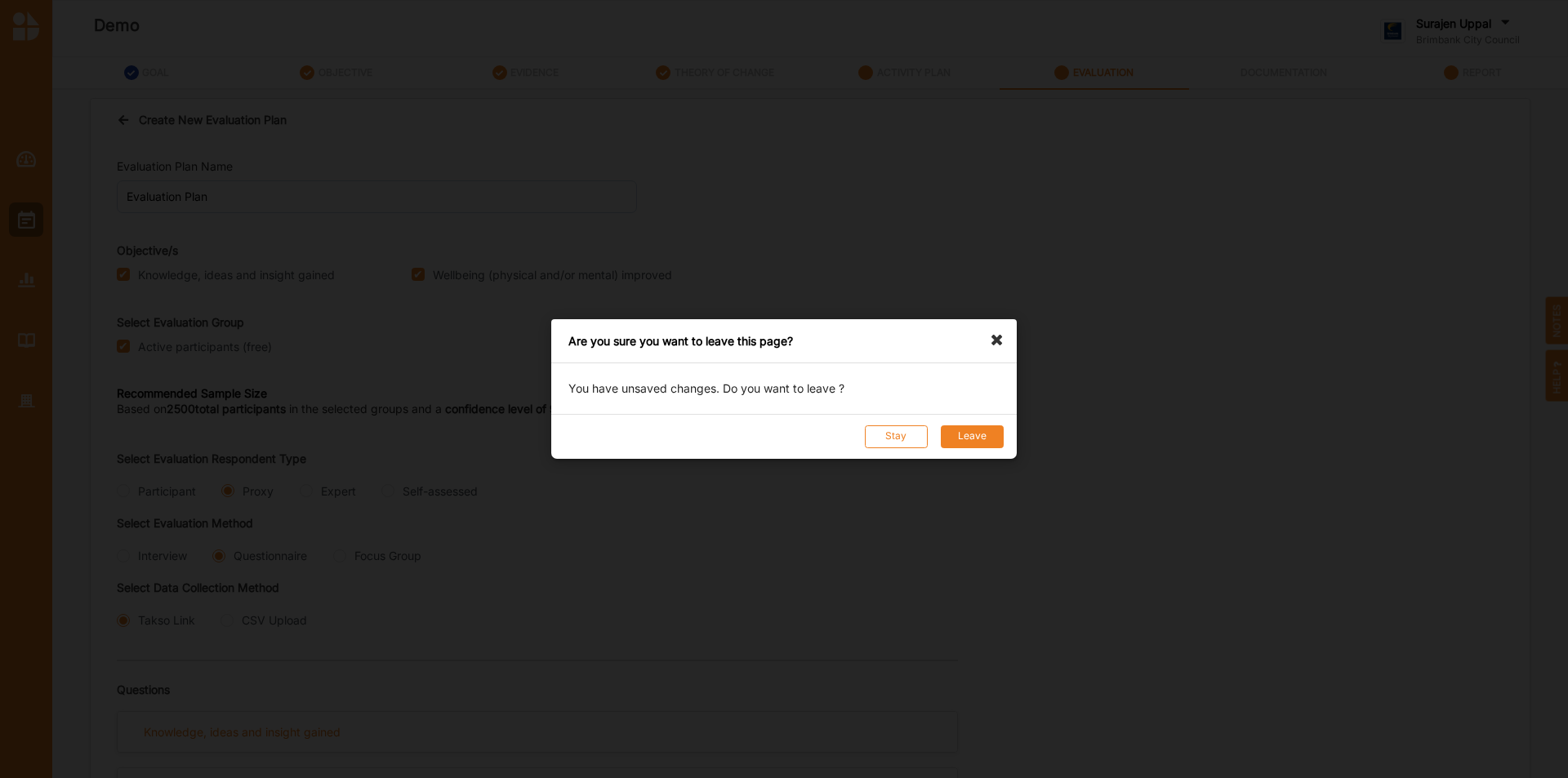
click at [957, 427] on button "Leave" at bounding box center [972, 437] width 63 height 23
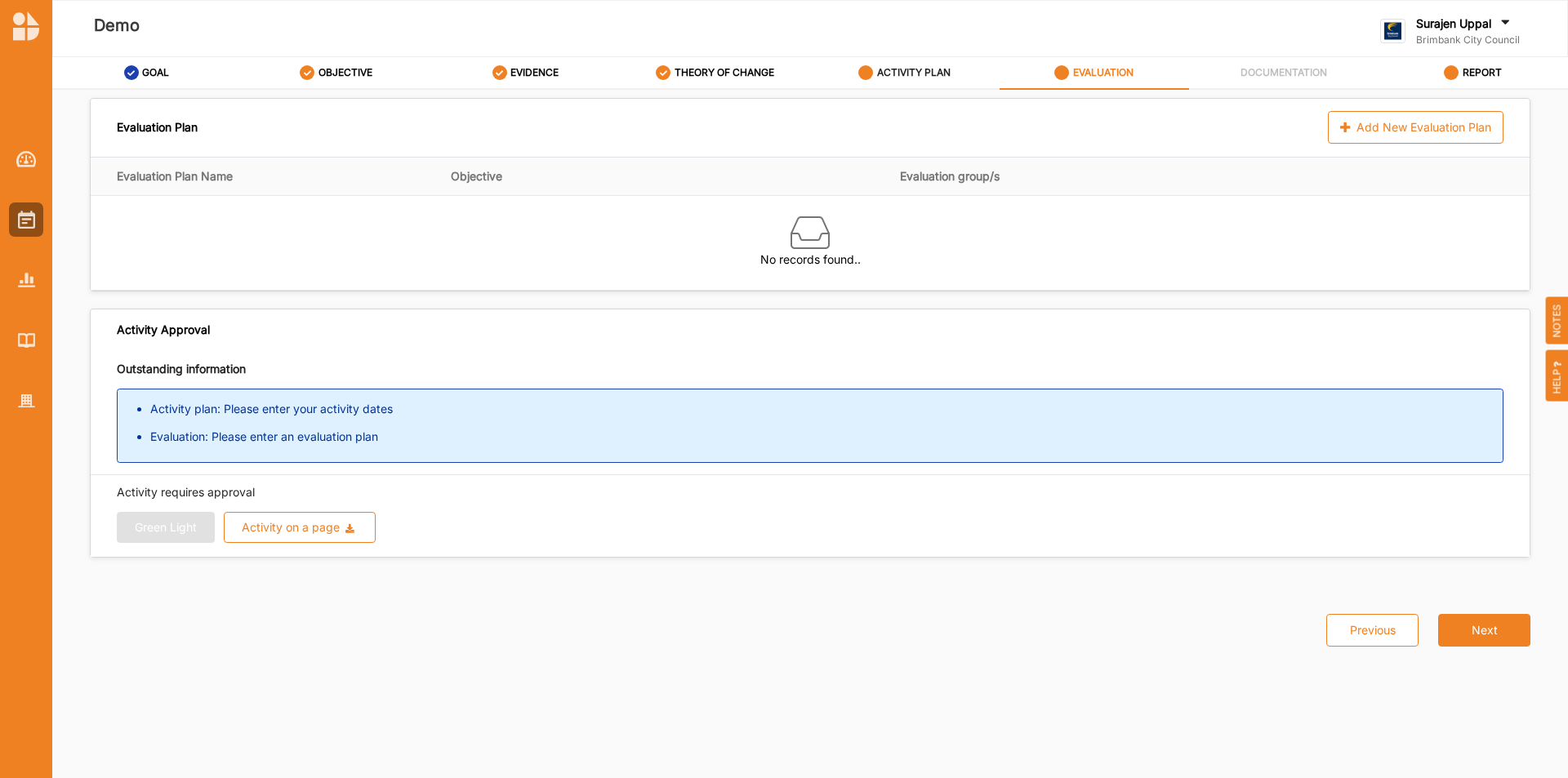
click at [898, 71] on label "ACTIVITY PLAN" at bounding box center [914, 72] width 73 height 13
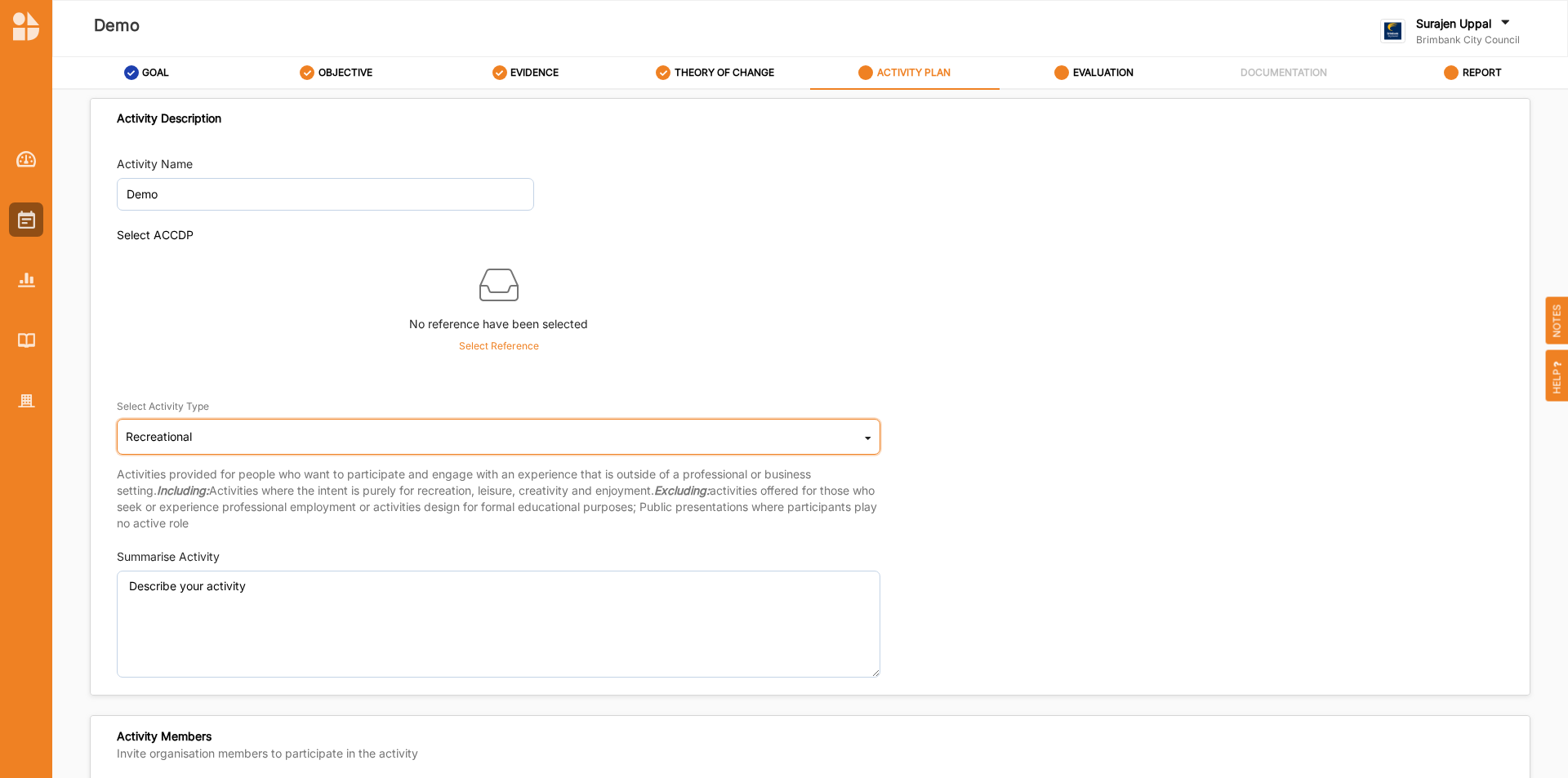
click at [212, 435] on div "Recreational Cultural infrastructure development Acquisitions and Commissions R…" at bounding box center [498, 437] width 764 height 36
click at [1303, 606] on div "Activity Name Demo Select ACCDP No reference have been selected Select Referenc…" at bounding box center [810, 417] width 1439 height 540
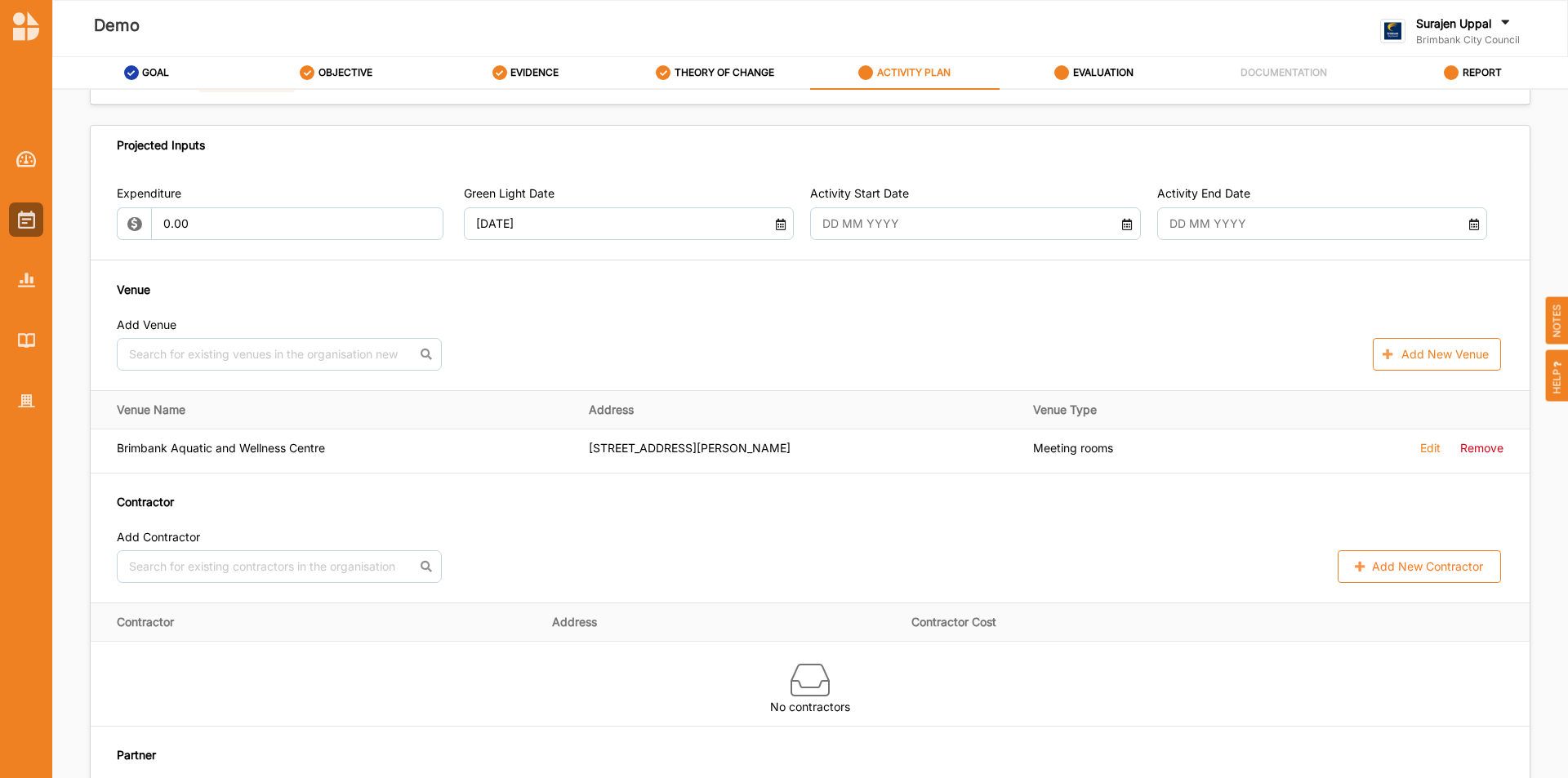
scroll to position [899, 0]
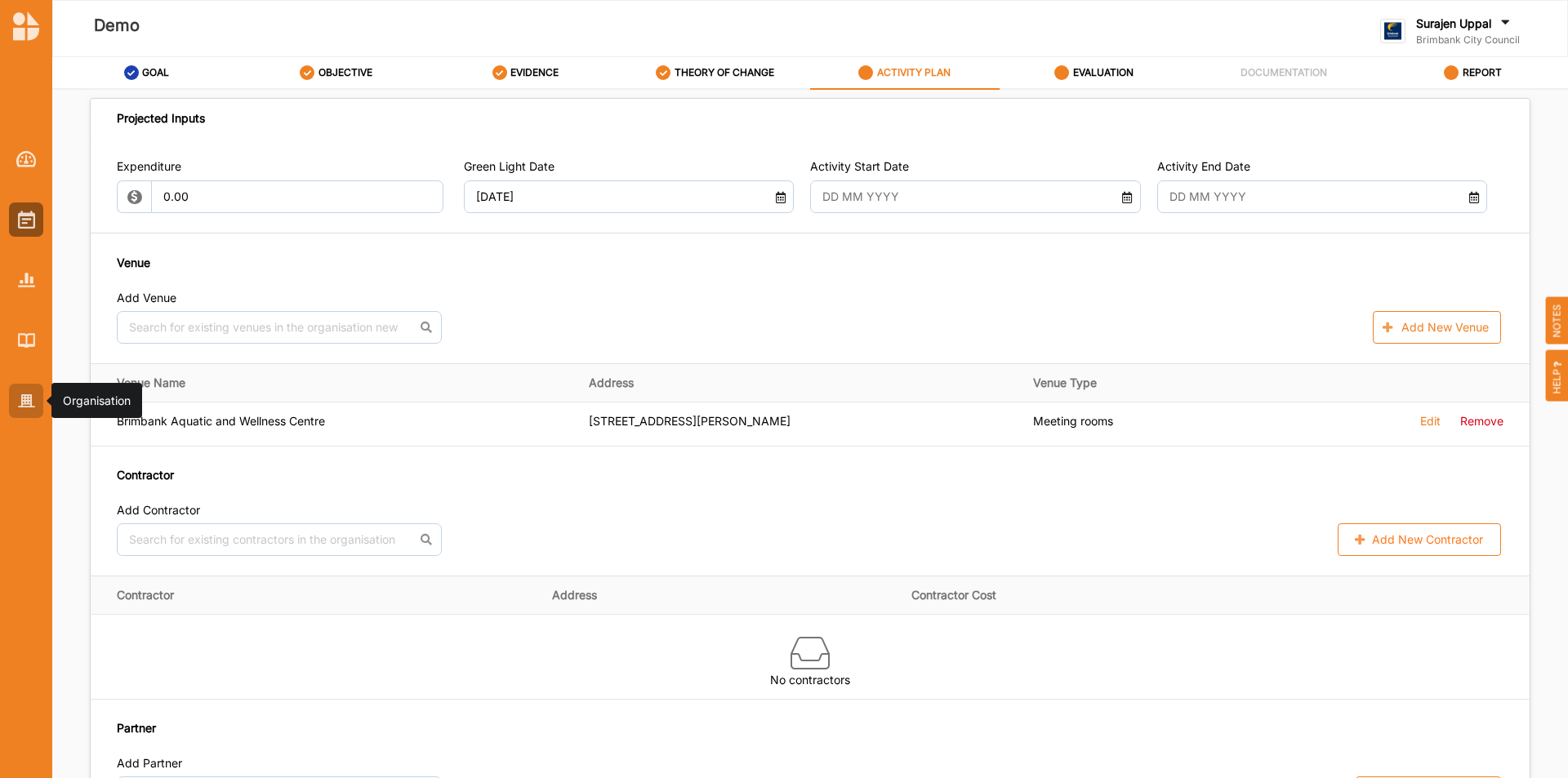
click at [19, 408] on img at bounding box center [26, 401] width 17 height 14
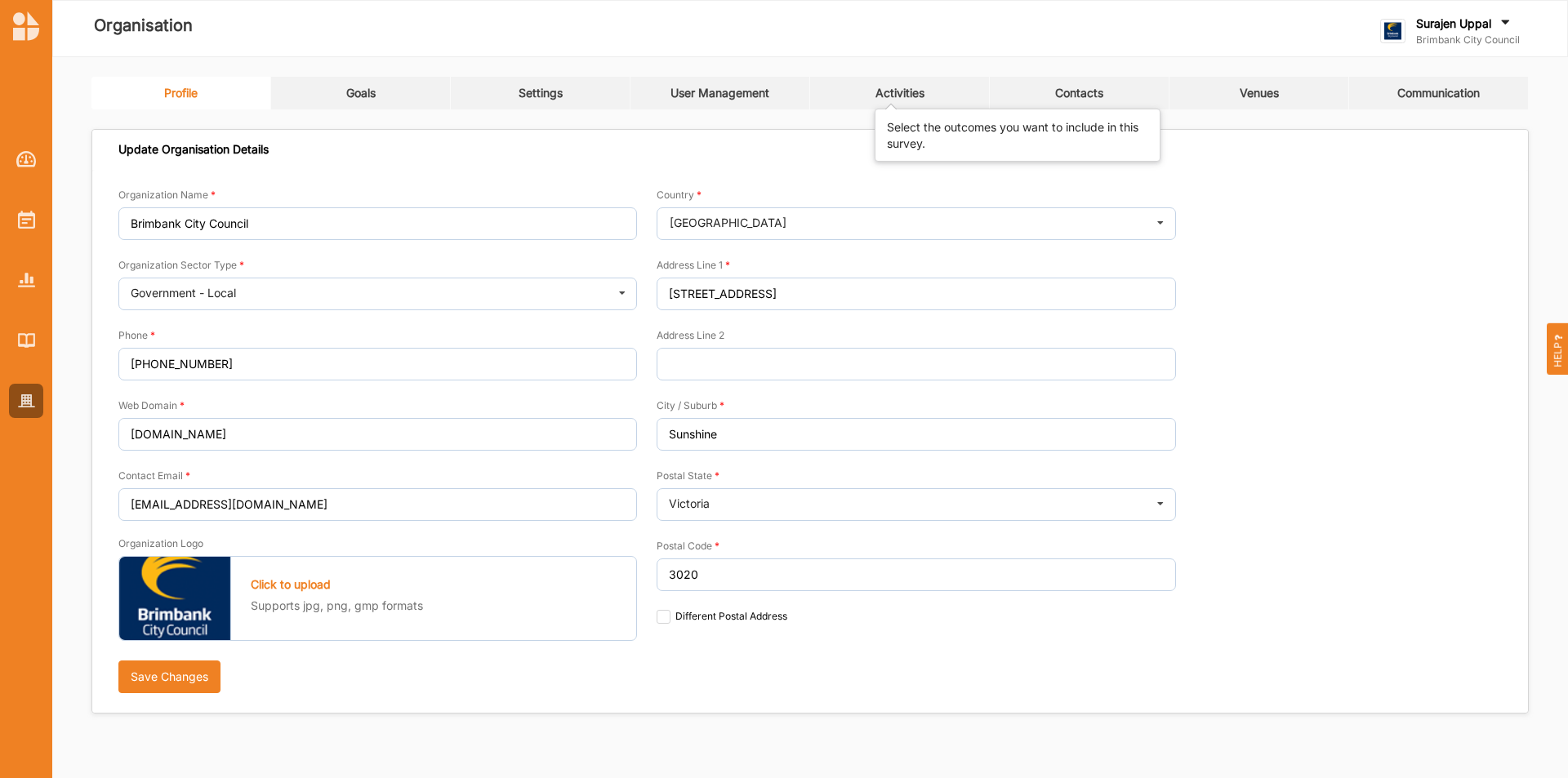
click at [906, 91] on div "Activities" at bounding box center [901, 93] width 49 height 14
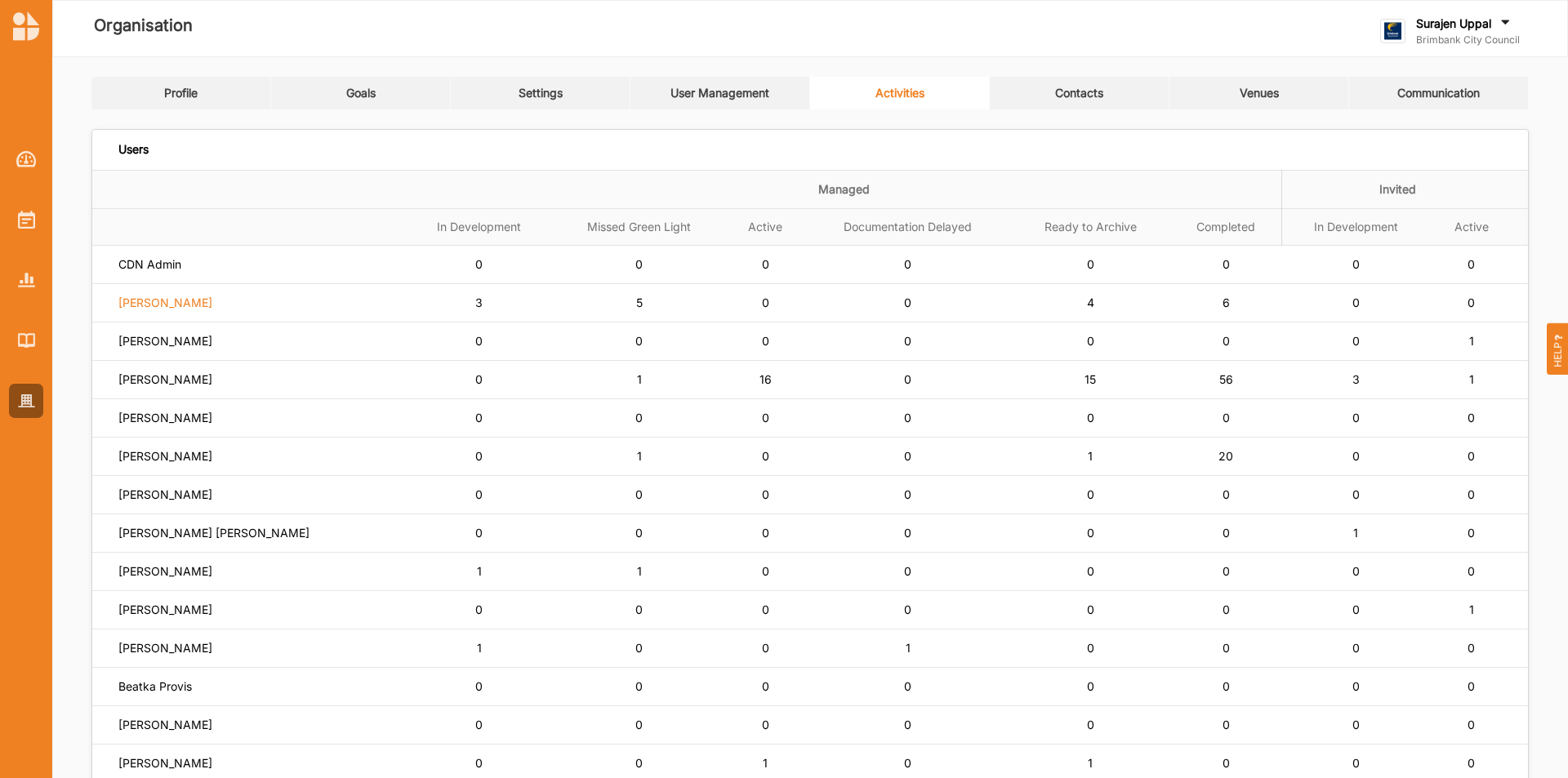
click at [131, 306] on label "Siena Balakrishnan" at bounding box center [165, 302] width 94 height 14
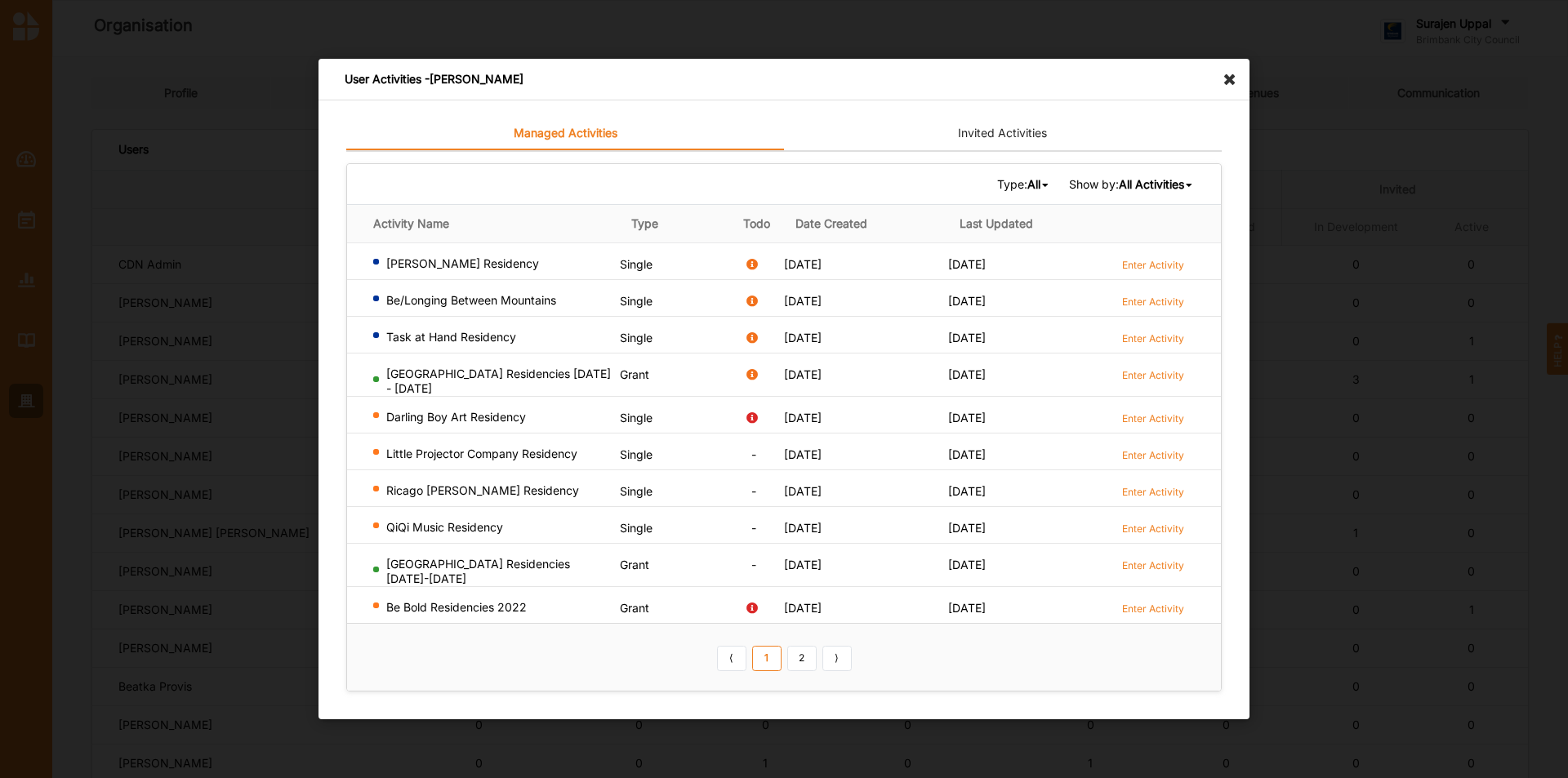
click at [1234, 85] on icon at bounding box center [1234, 72] width 26 height 26
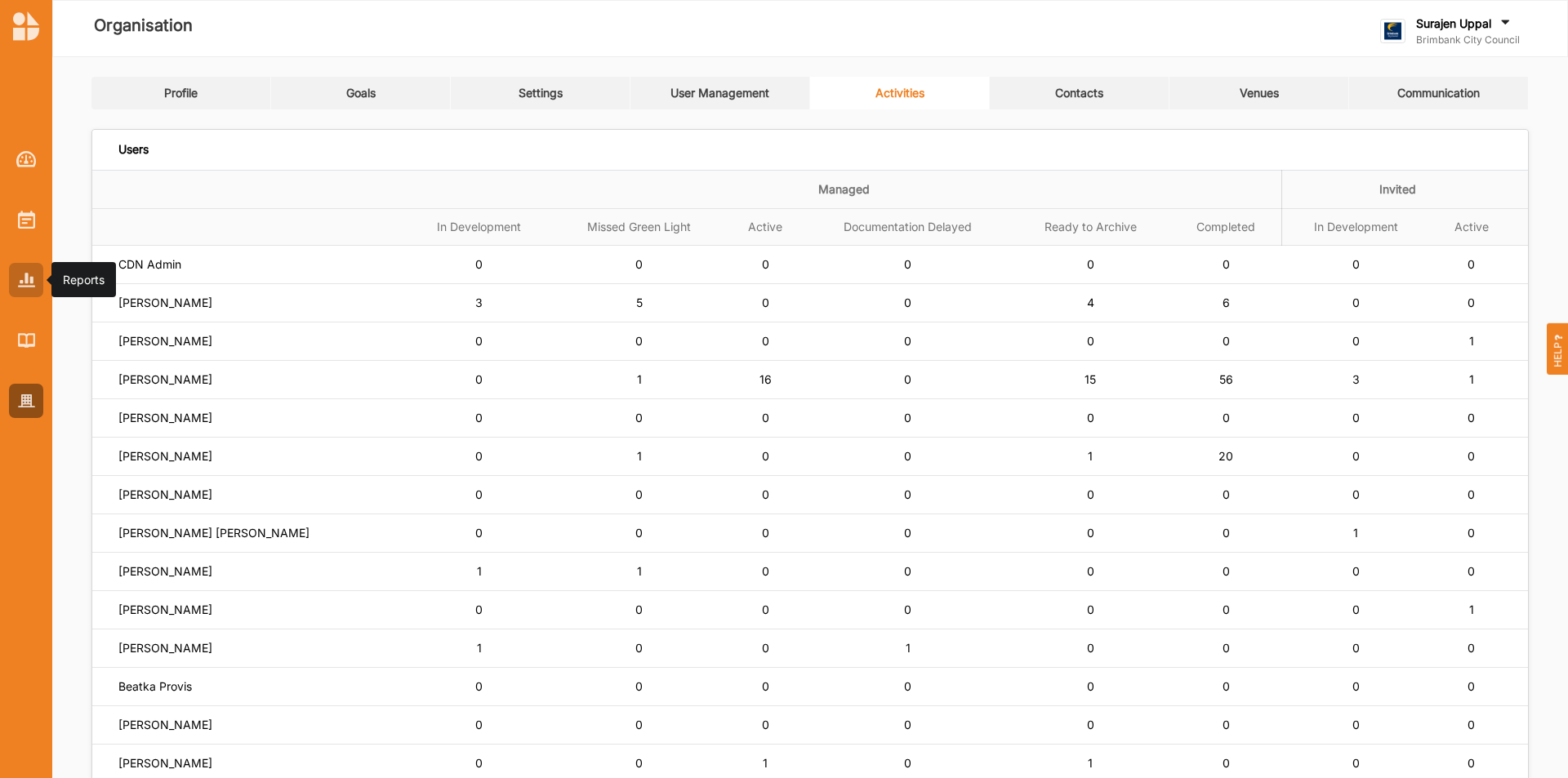
click at [19, 286] on img at bounding box center [26, 280] width 17 height 14
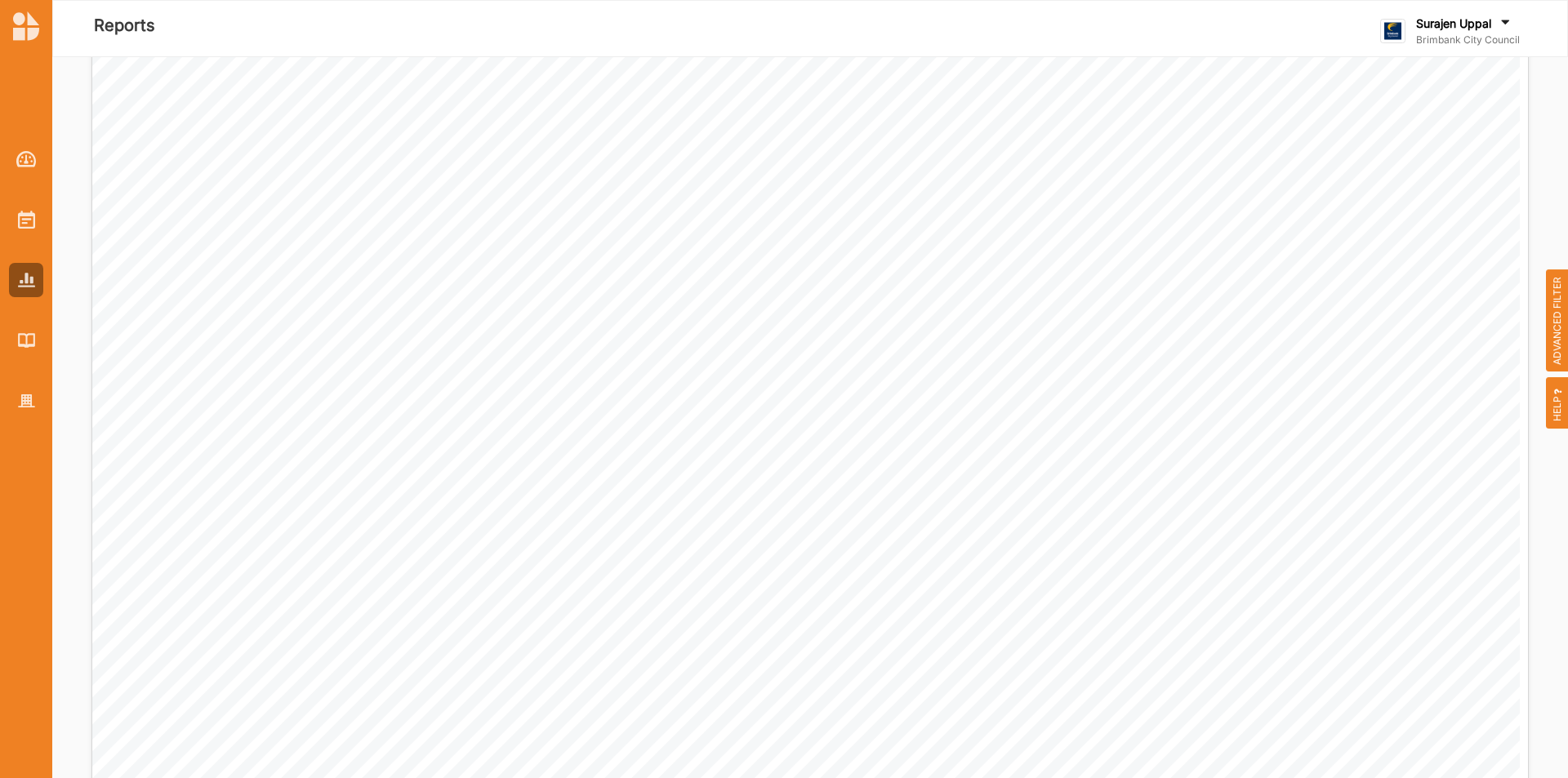
scroll to position [1960, 0]
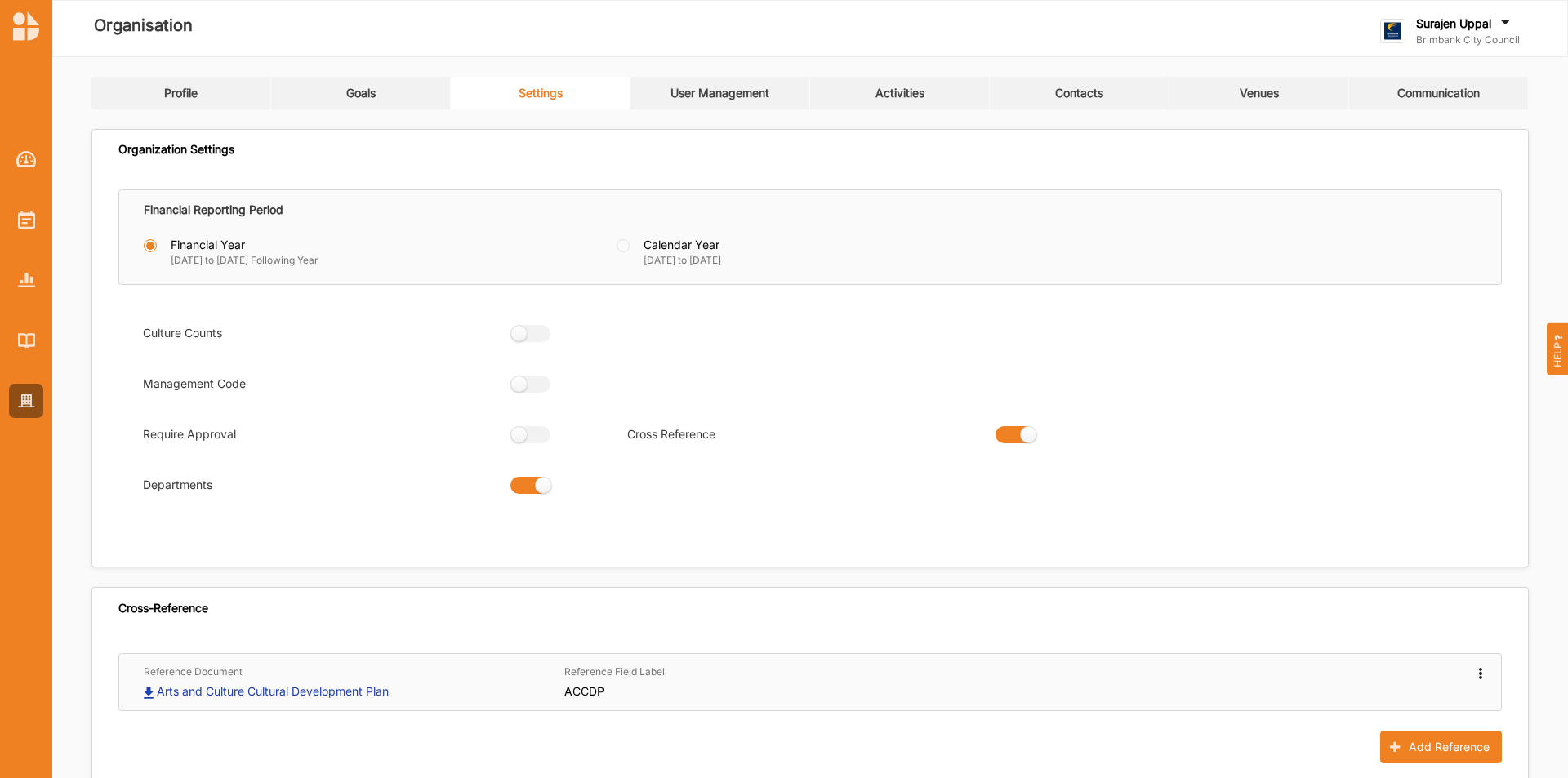
click at [20, 202] on div at bounding box center [26, 266] width 52 height 302
click at [35, 214] on div at bounding box center [26, 220] width 34 height 34
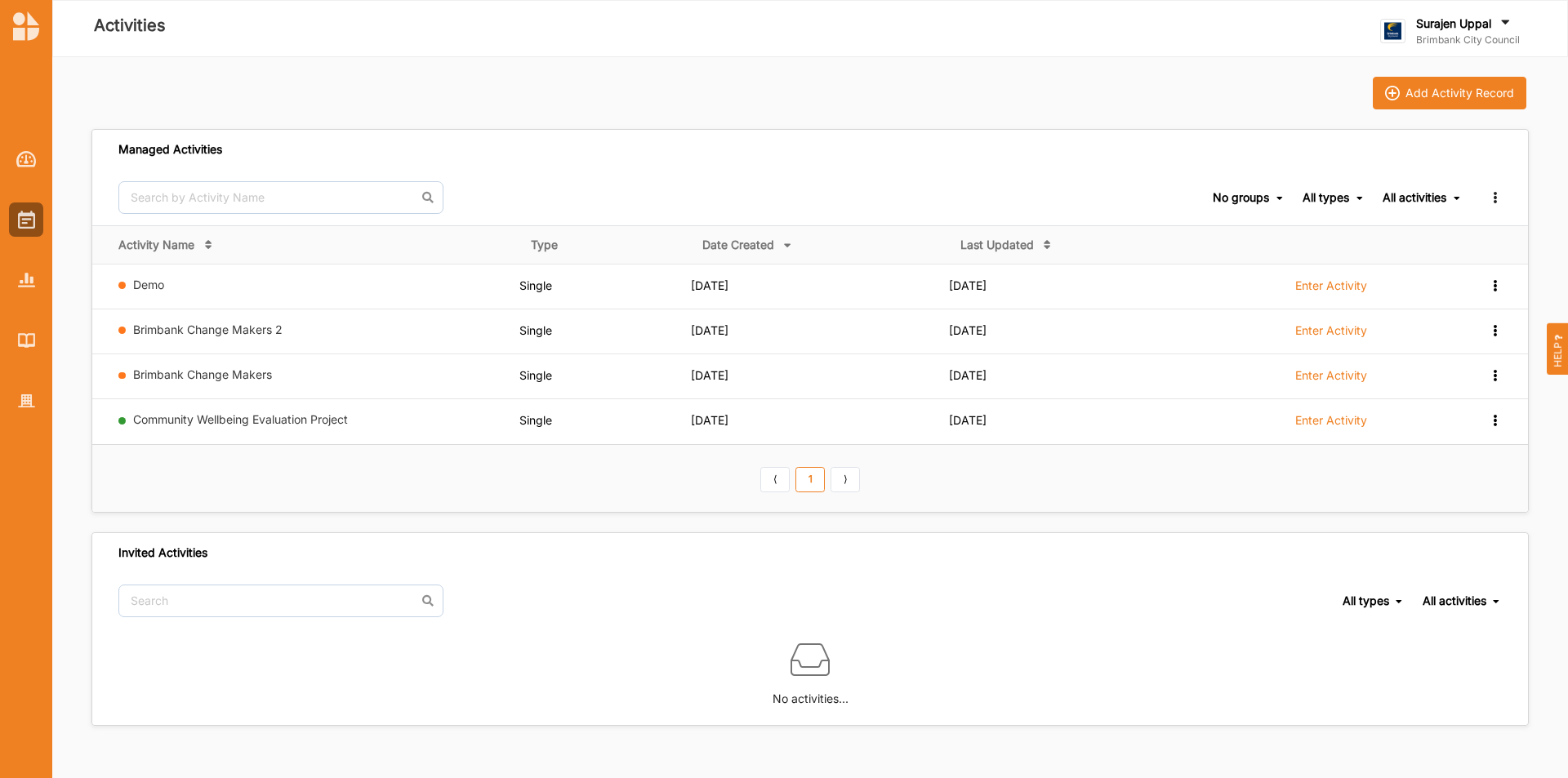
click at [1354, 284] on label "Enter Activity" at bounding box center [1331, 285] width 72 height 14
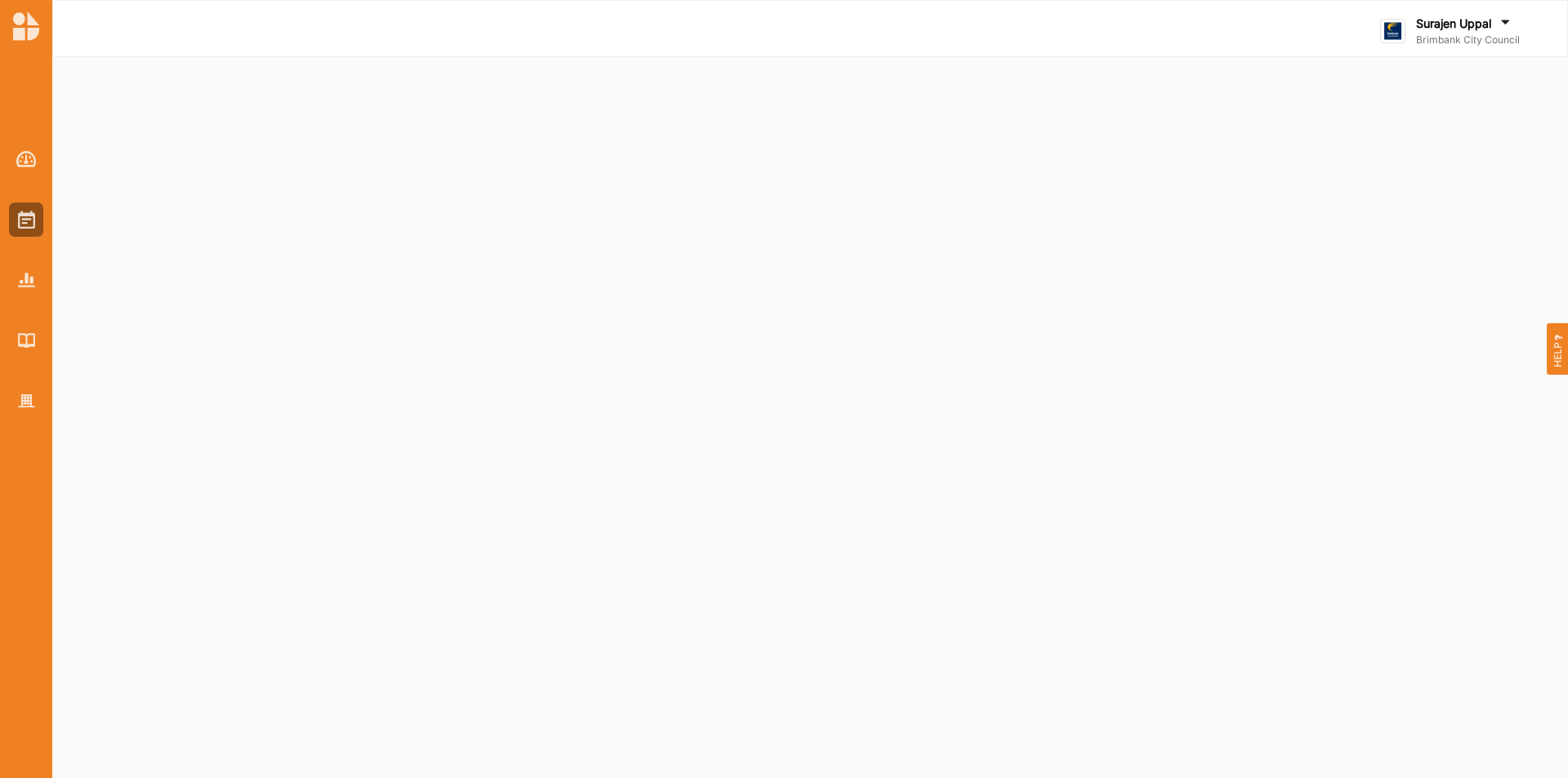
select select "2"
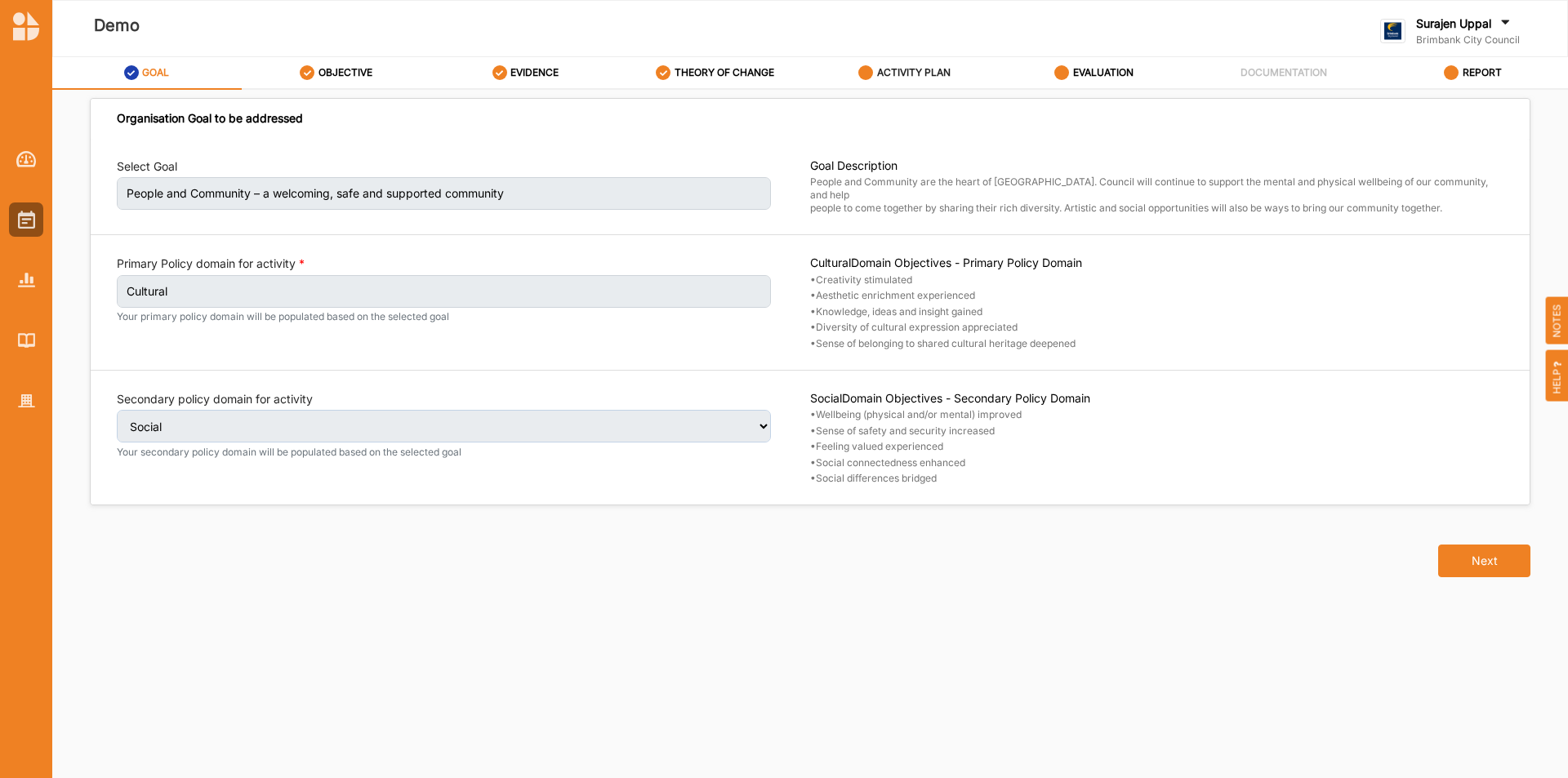
drag, startPoint x: 950, startPoint y: 68, endPoint x: 941, endPoint y: 84, distance: 18.4
click at [949, 68] on label "ACTIVITY PLAN" at bounding box center [914, 72] width 73 height 13
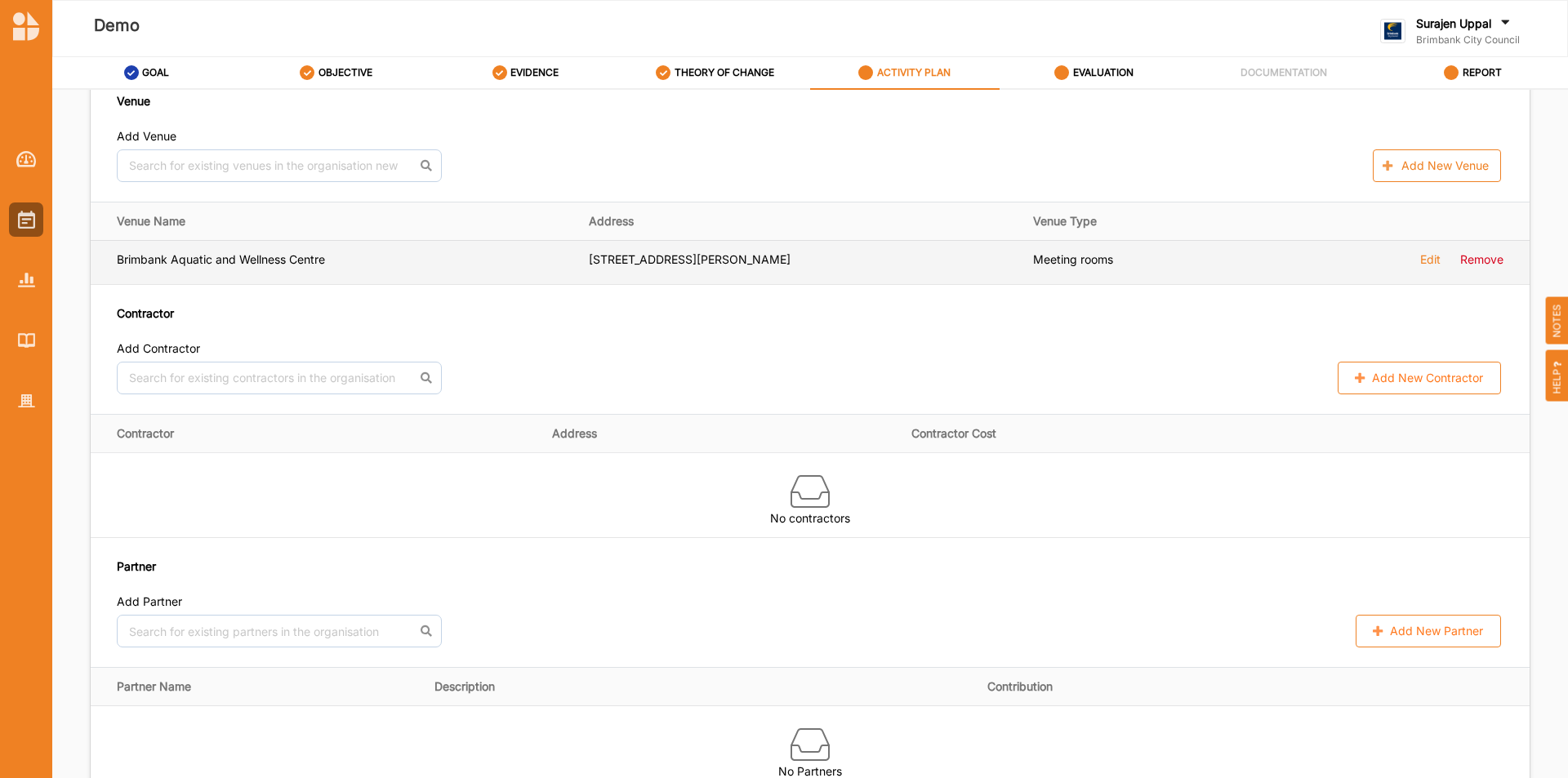
scroll to position [1061, 0]
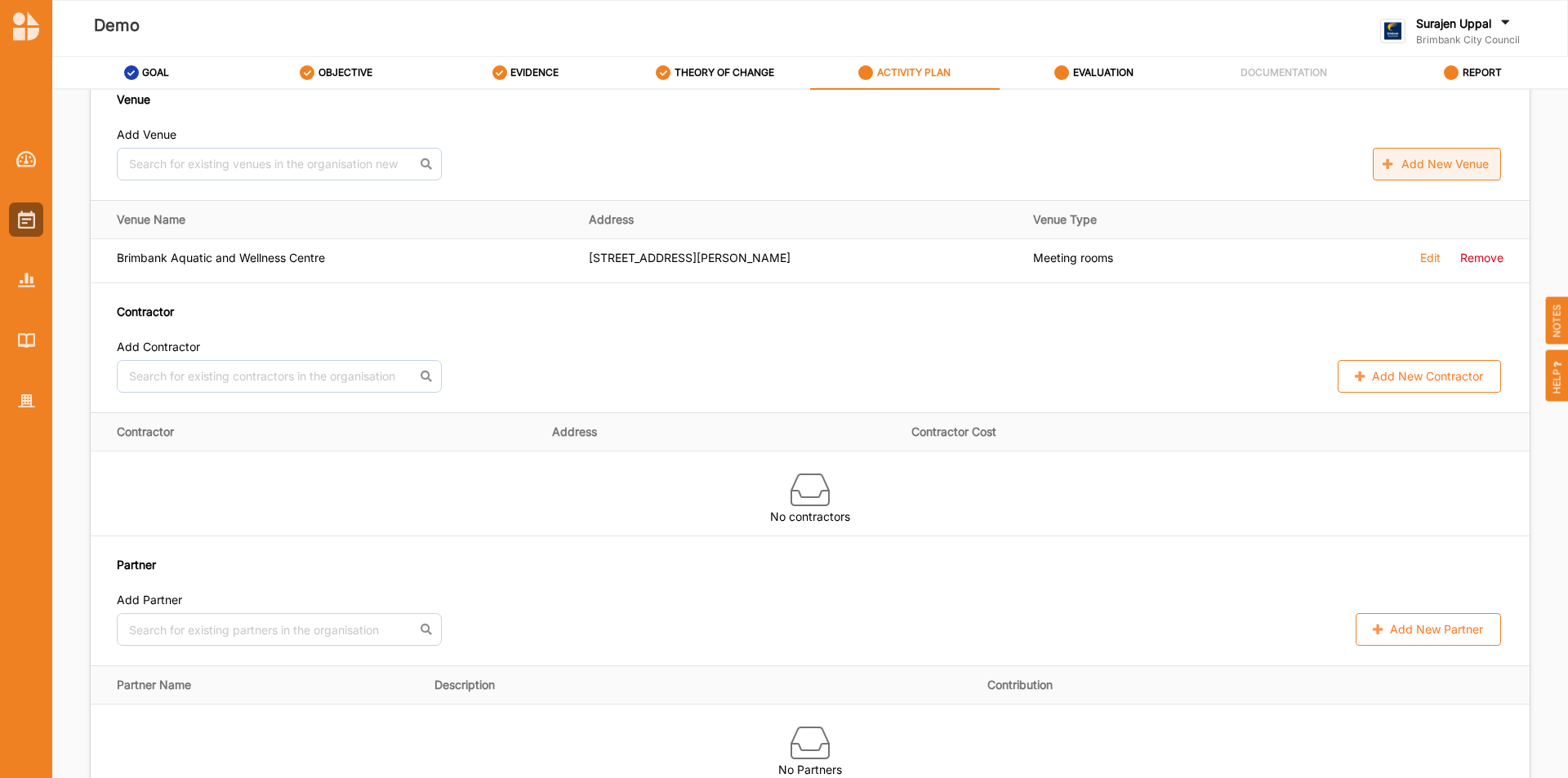
click at [1401, 163] on button "Add New Venue" at bounding box center [1437, 164] width 129 height 32
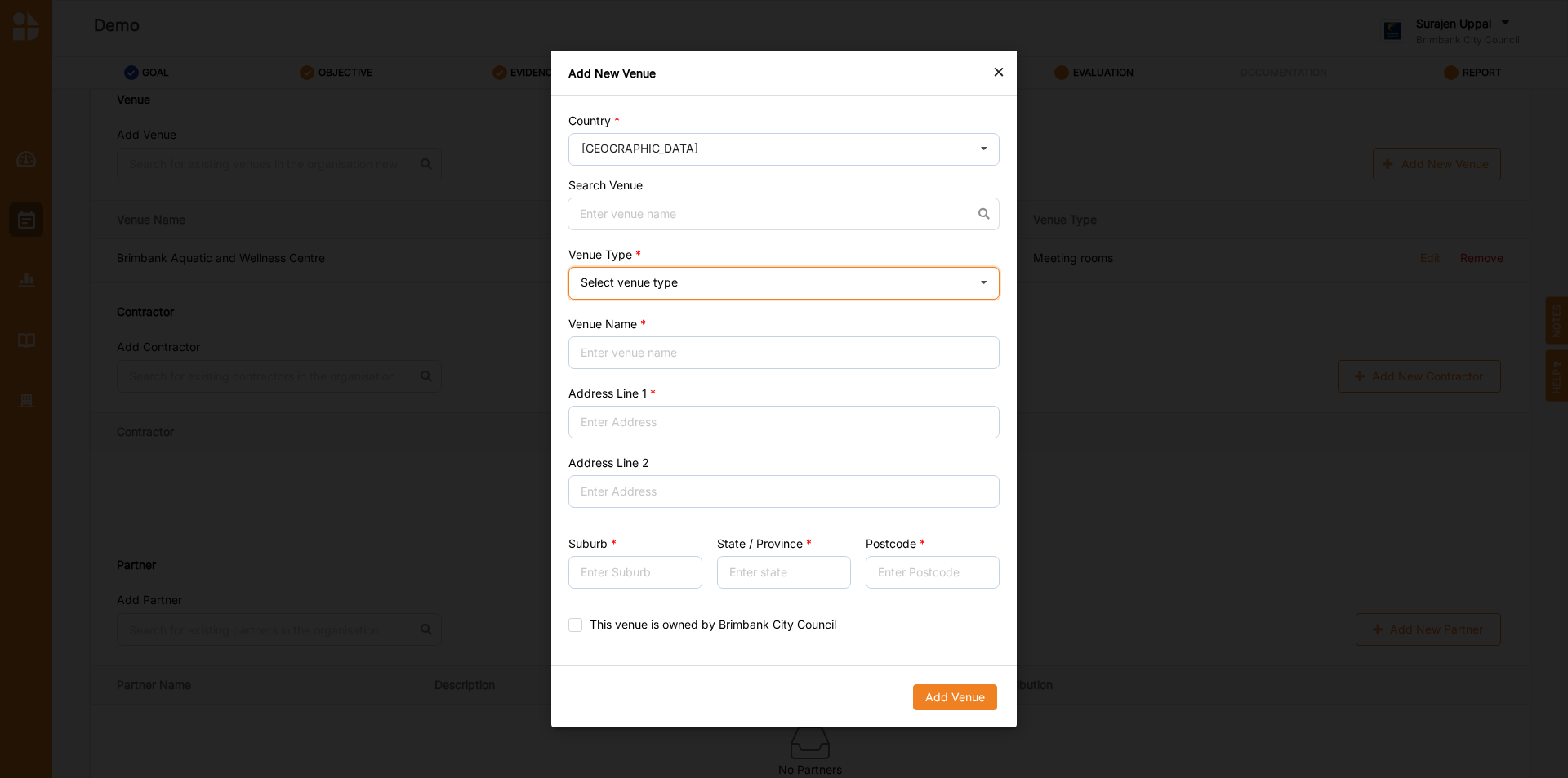
click at [734, 285] on div "Select venue type Cinema Distributed media Exhibition venue Flat floor space He…" at bounding box center [784, 283] width 432 height 32
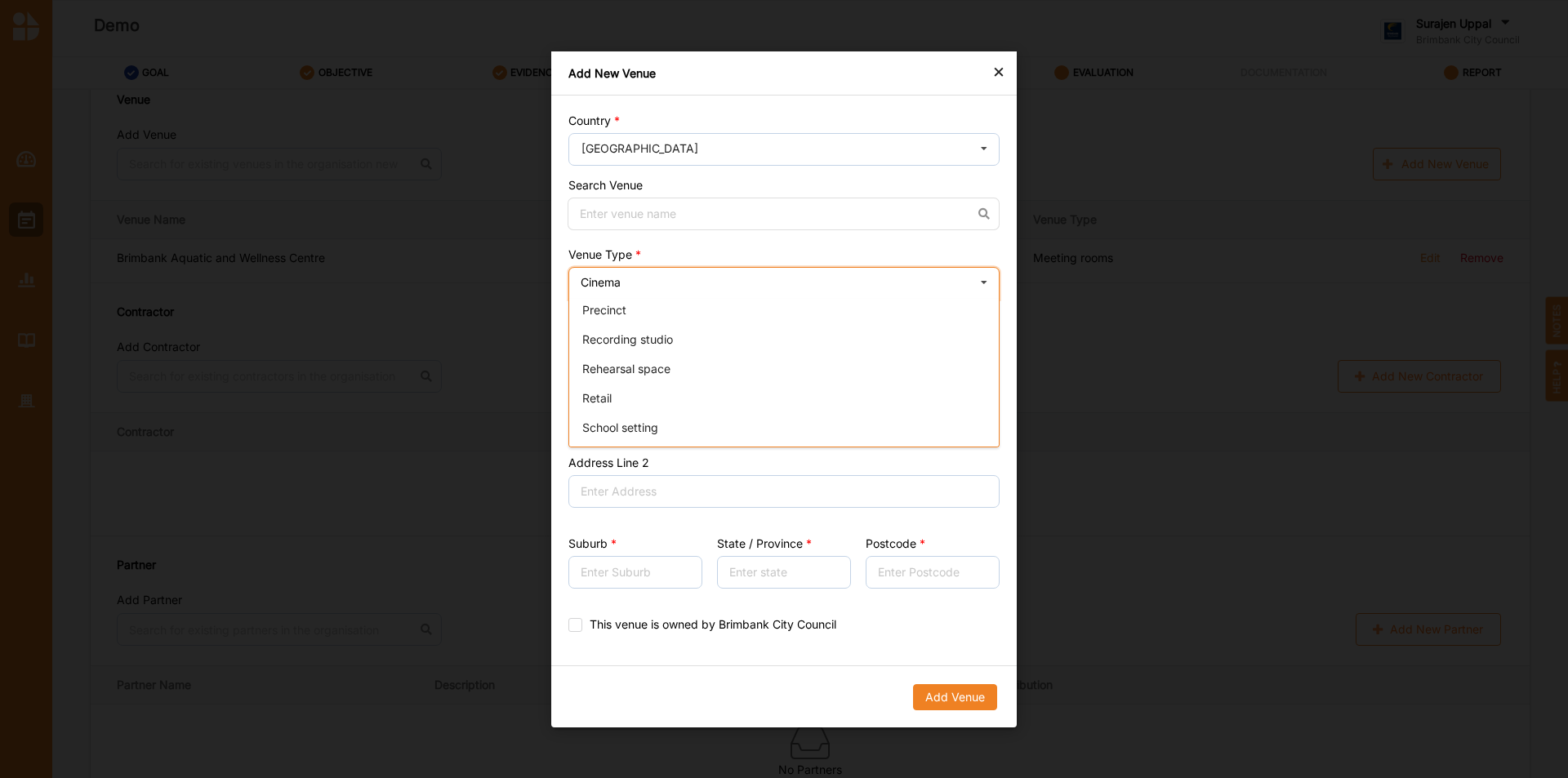
scroll to position [409, 0]
click at [765, 380] on div "Studio" at bounding box center [784, 375] width 430 height 30
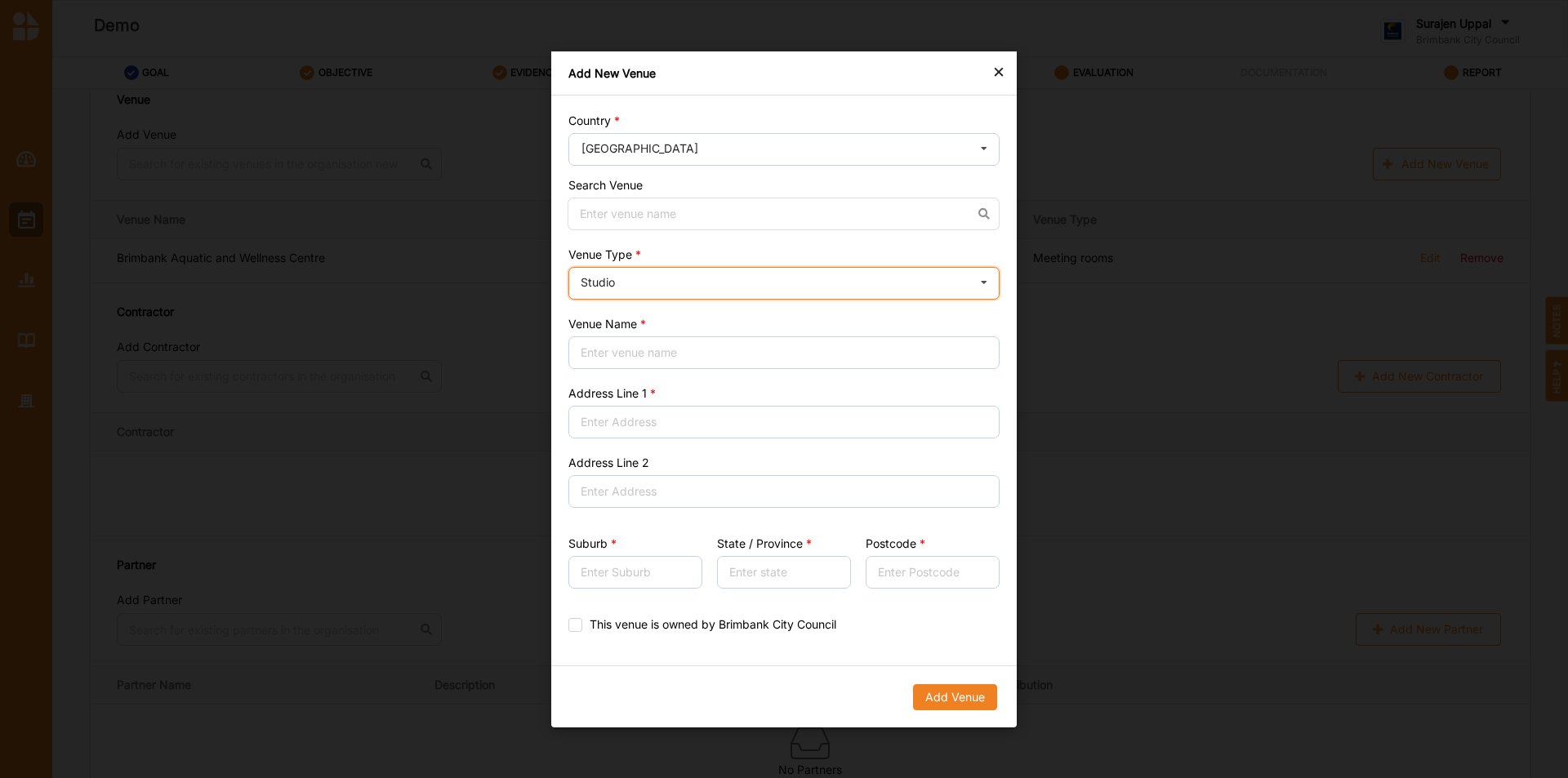
click at [653, 275] on div "Studio Cinema Distributed media Exhibition venue Flat floor space Heritage spac…" at bounding box center [784, 283] width 432 height 32
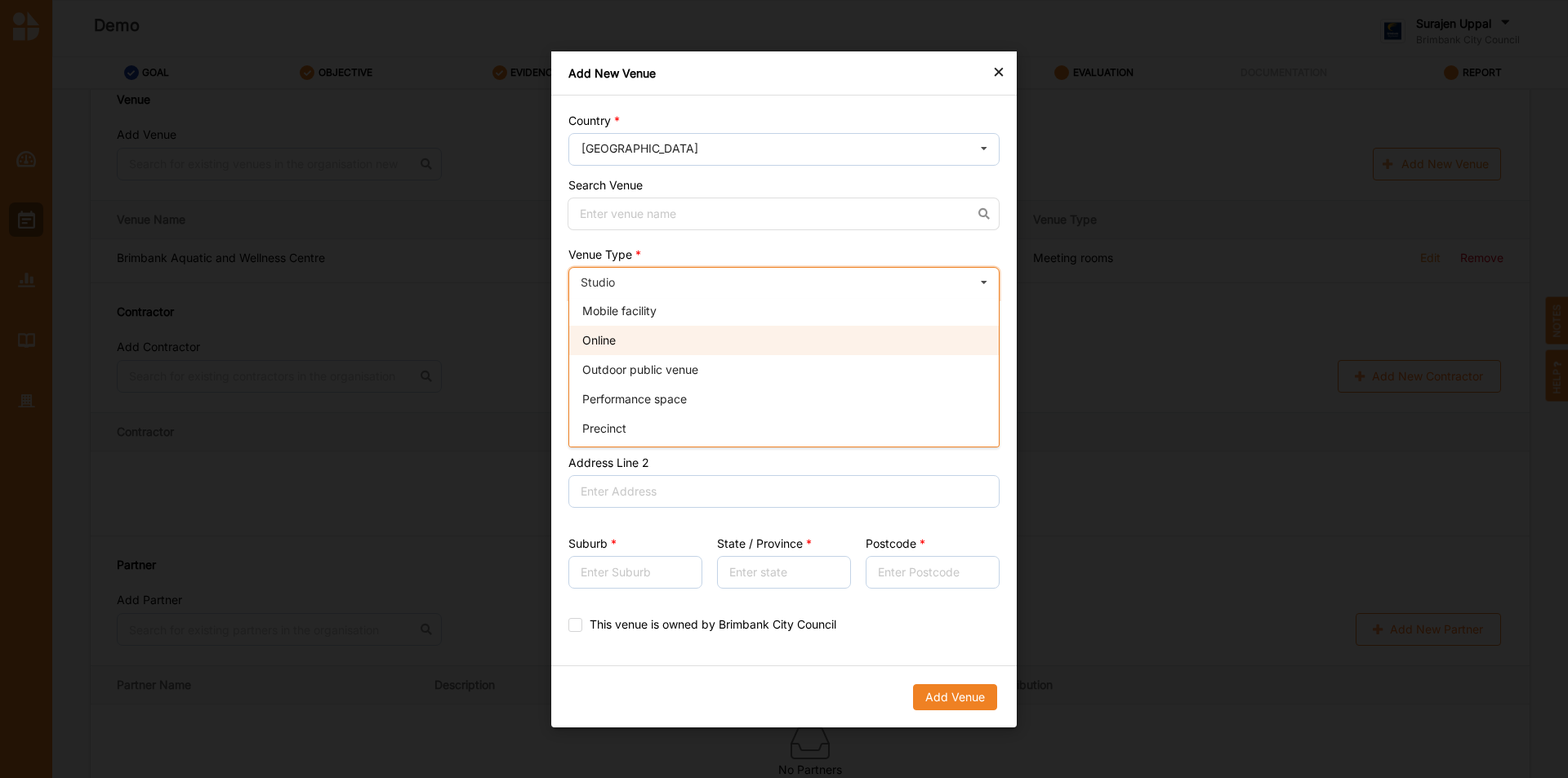
scroll to position [248, 0]
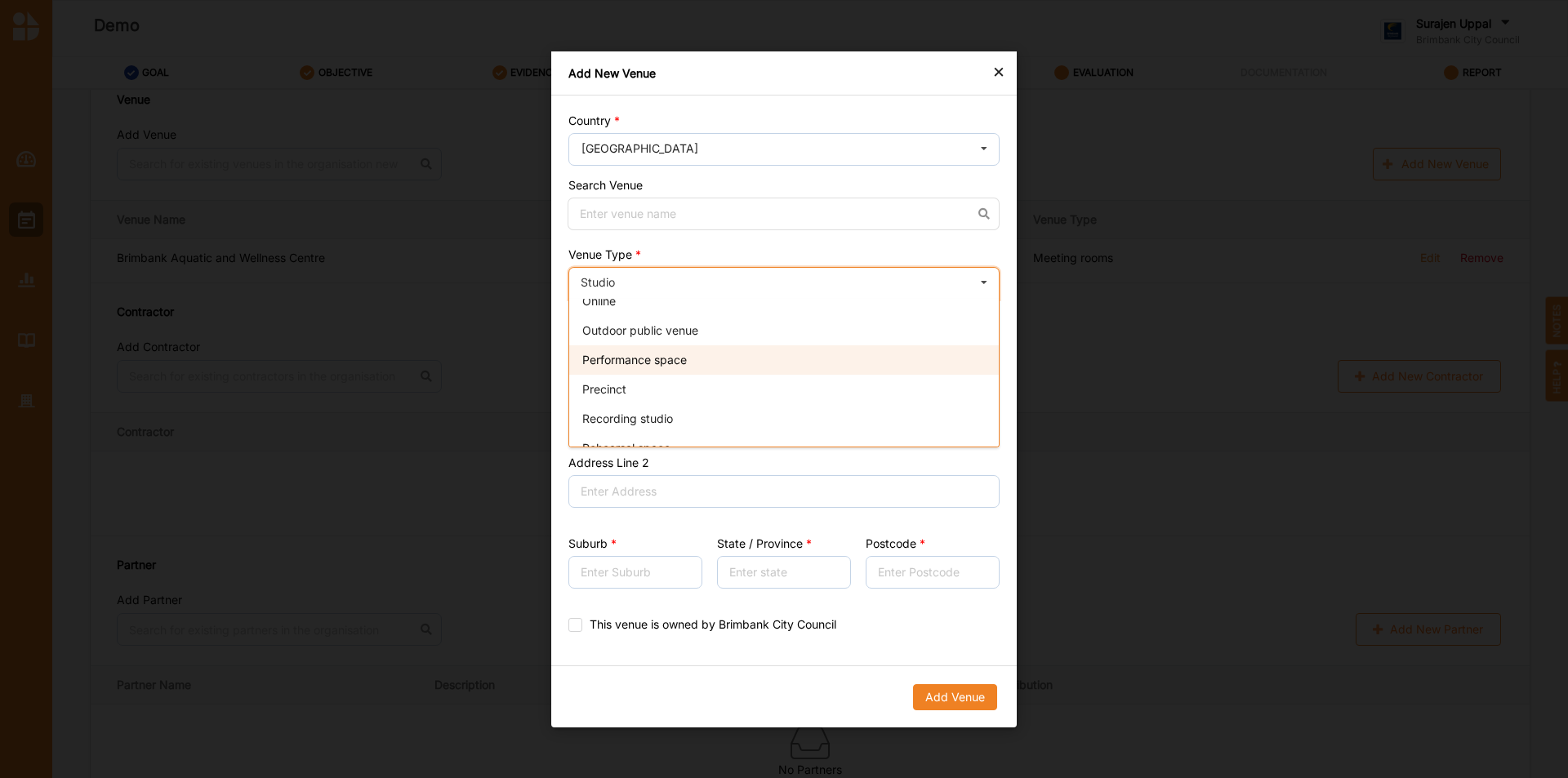
click at [689, 370] on div "Performance space" at bounding box center [784, 360] width 430 height 30
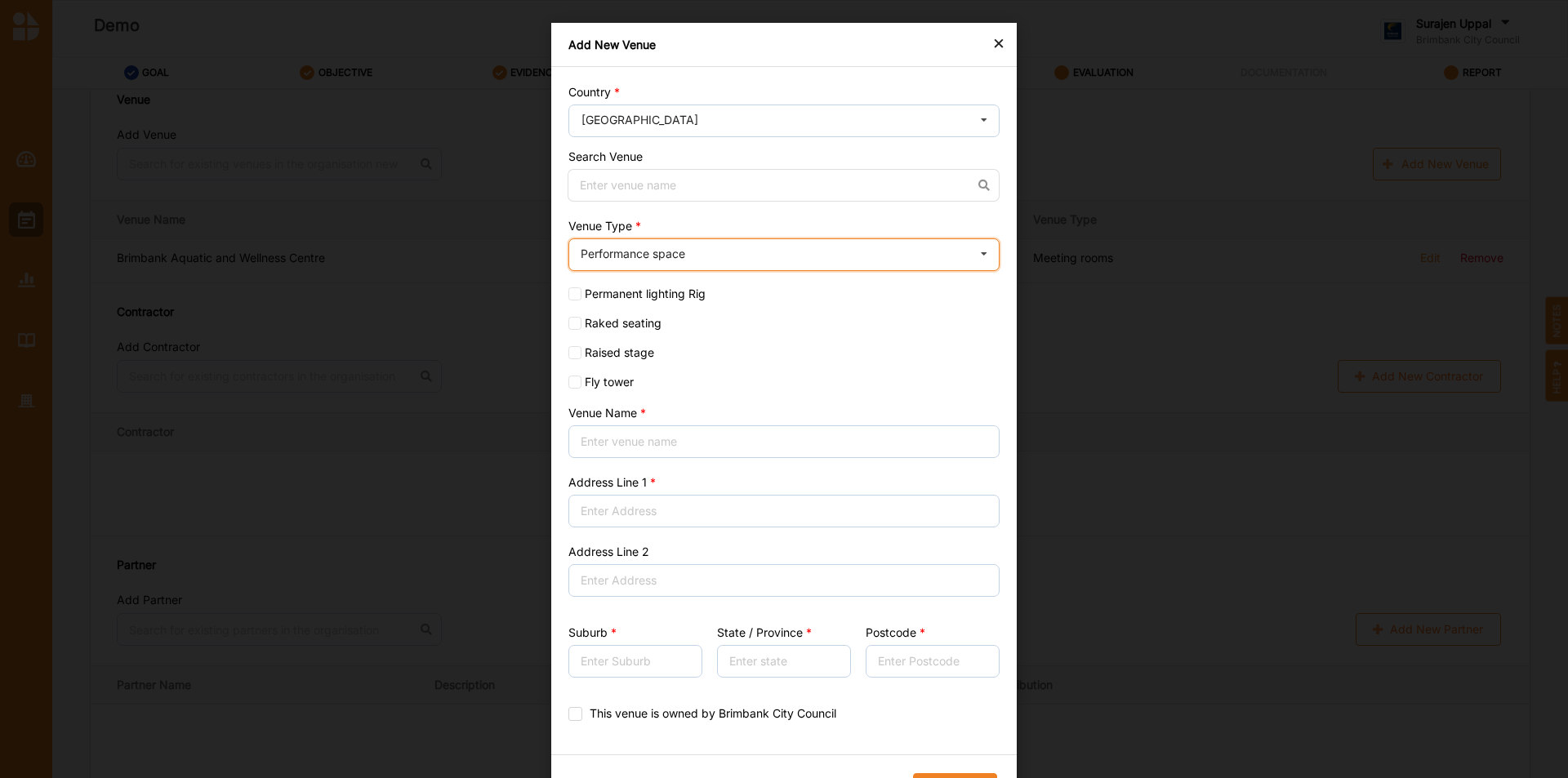
click at [665, 251] on div "Performance space" at bounding box center [632, 254] width 105 height 11
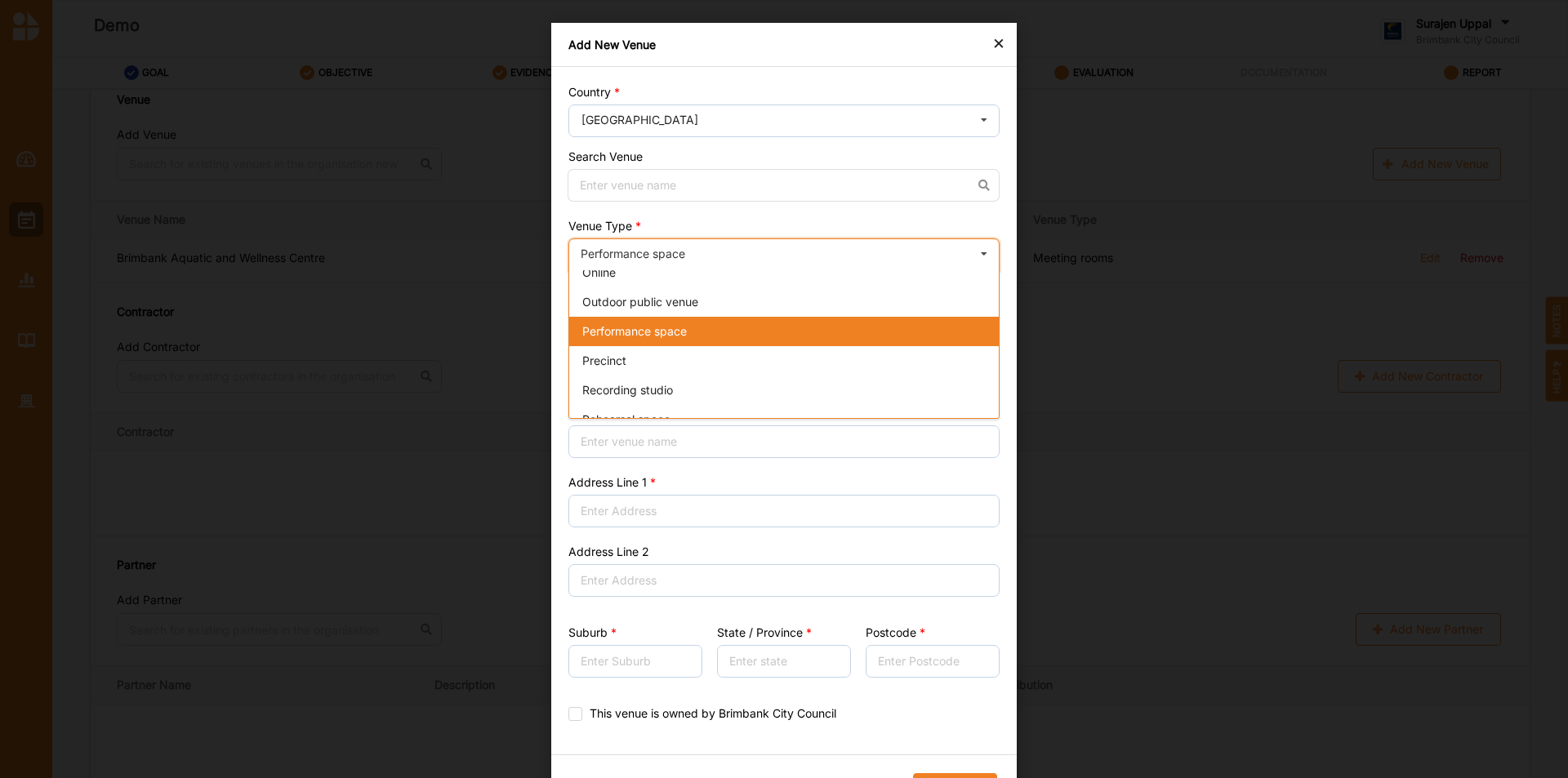
scroll to position [411, 0]
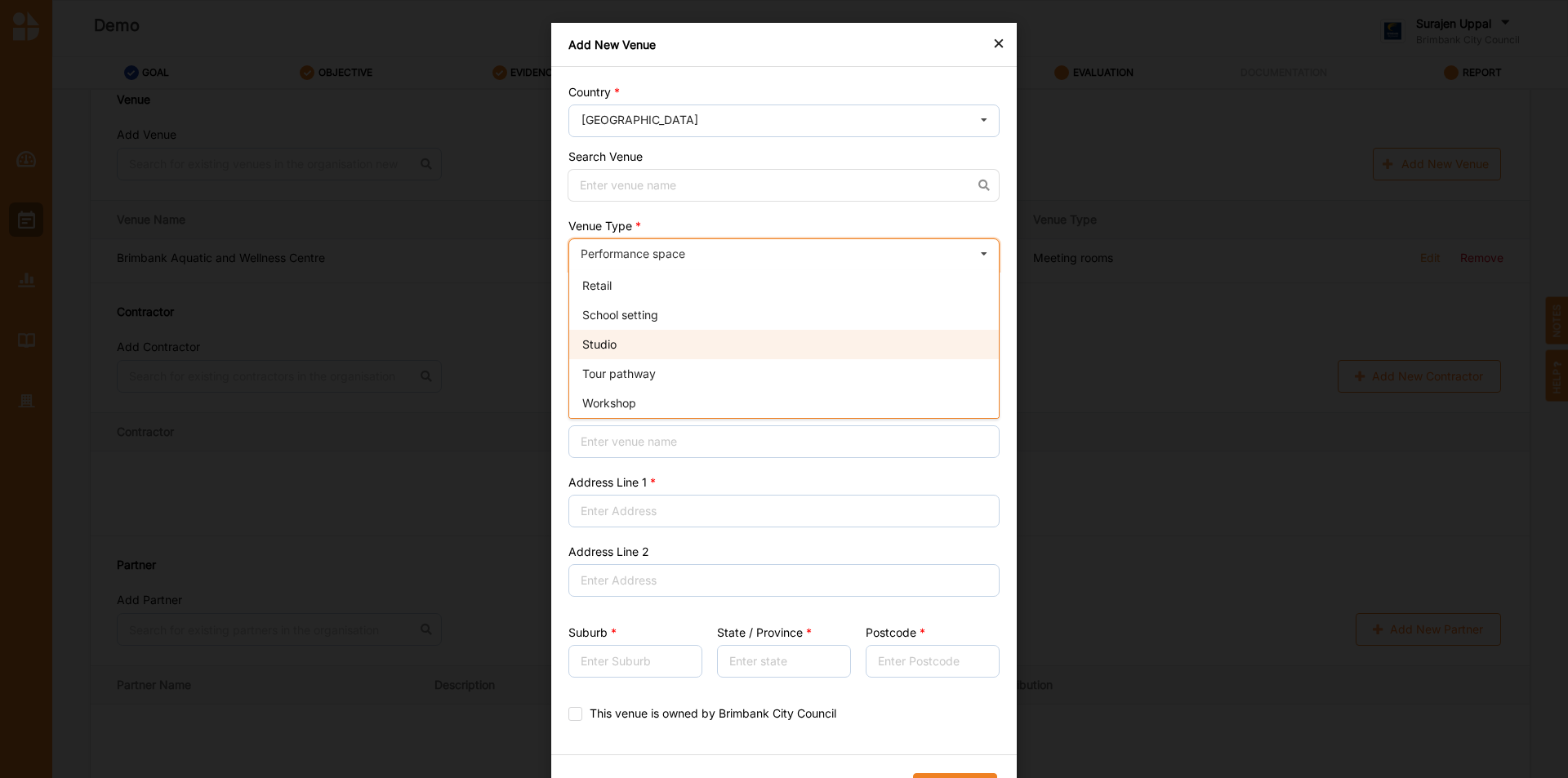
click at [653, 338] on div "Studio" at bounding box center [784, 345] width 430 height 30
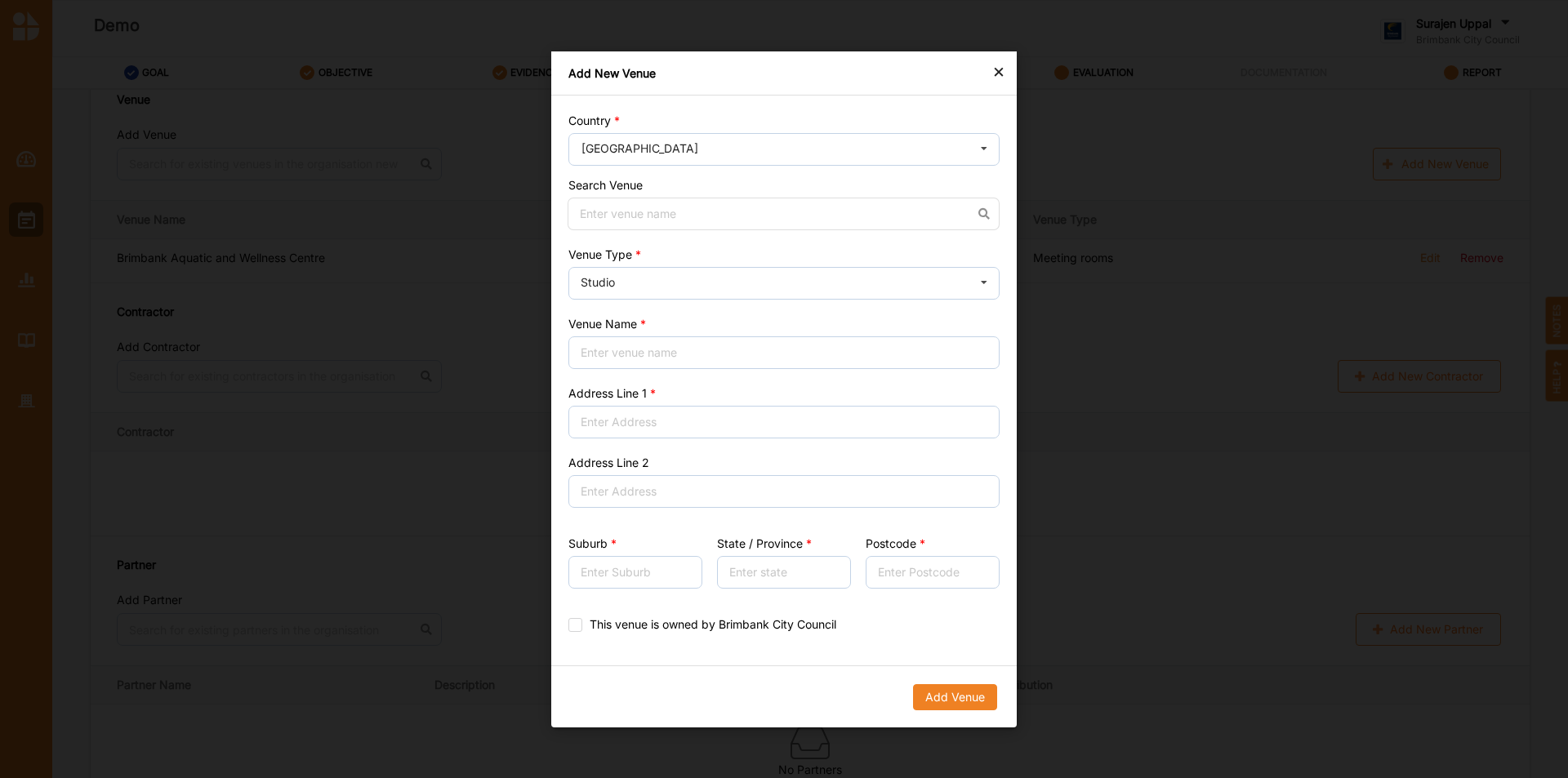
click at [1001, 73] on div "×" at bounding box center [999, 71] width 13 height 20
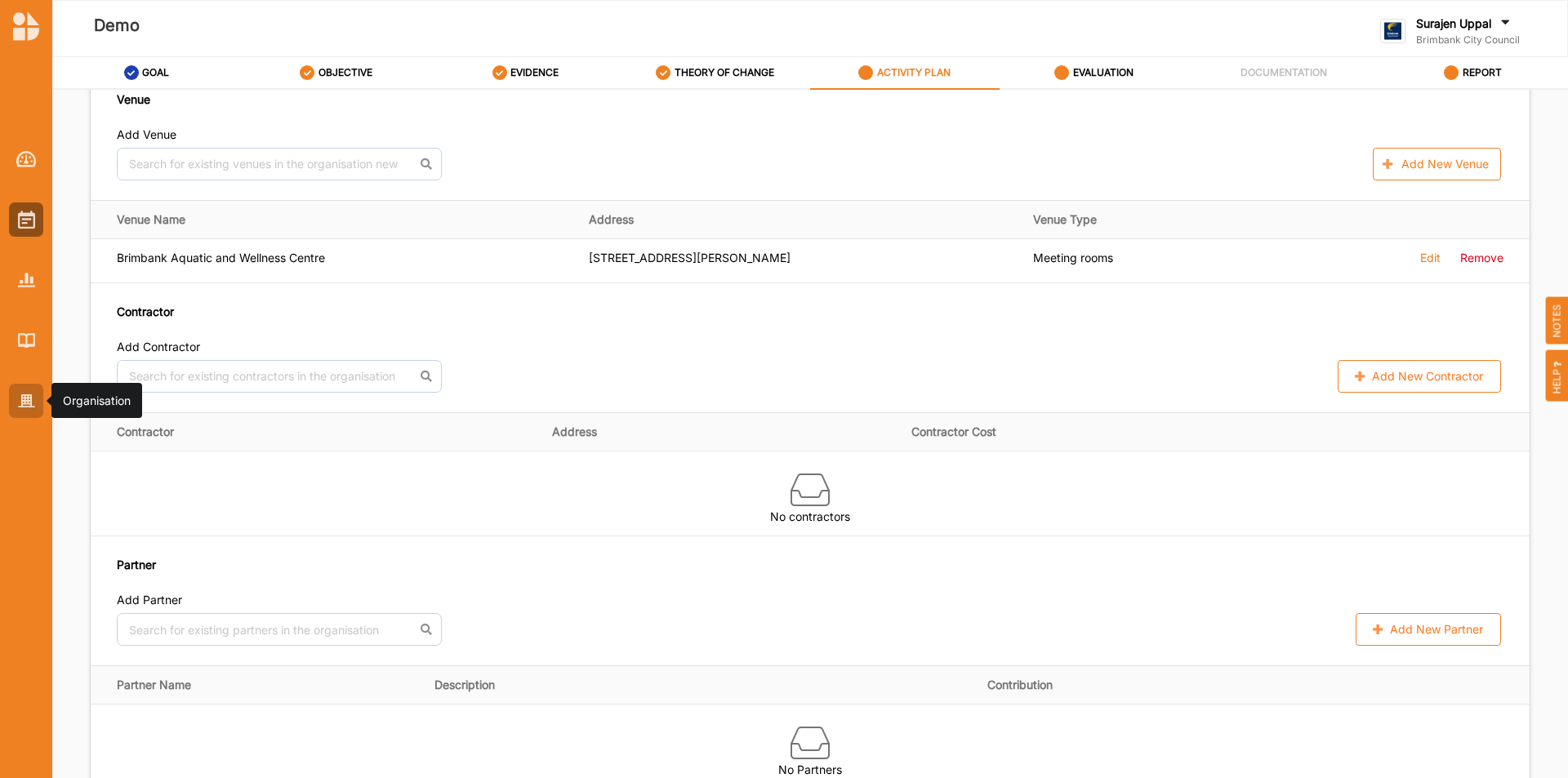
click at [15, 403] on div at bounding box center [26, 401] width 34 height 34
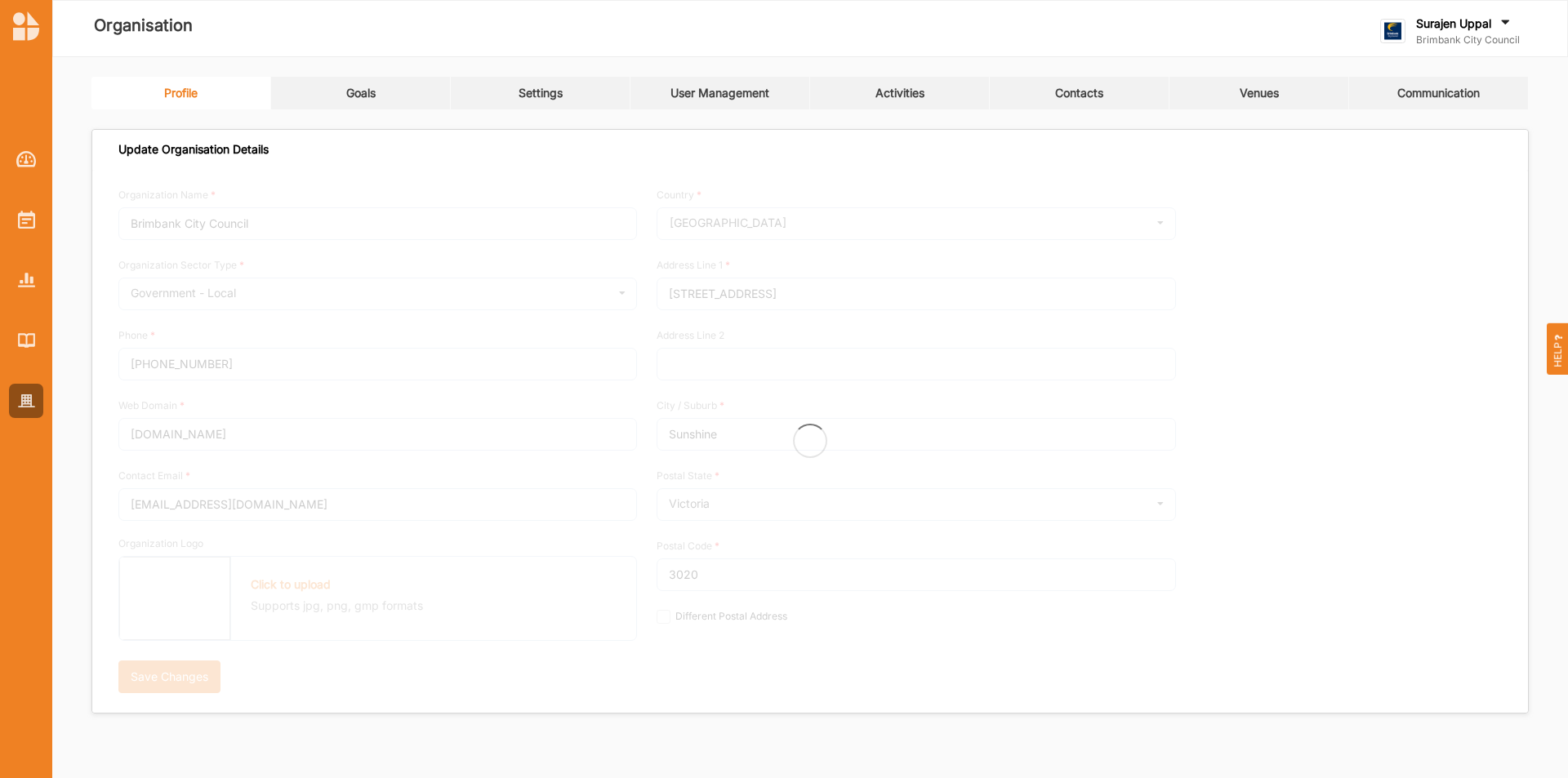
click at [1284, 94] on link "Venues" at bounding box center [1259, 93] width 180 height 32
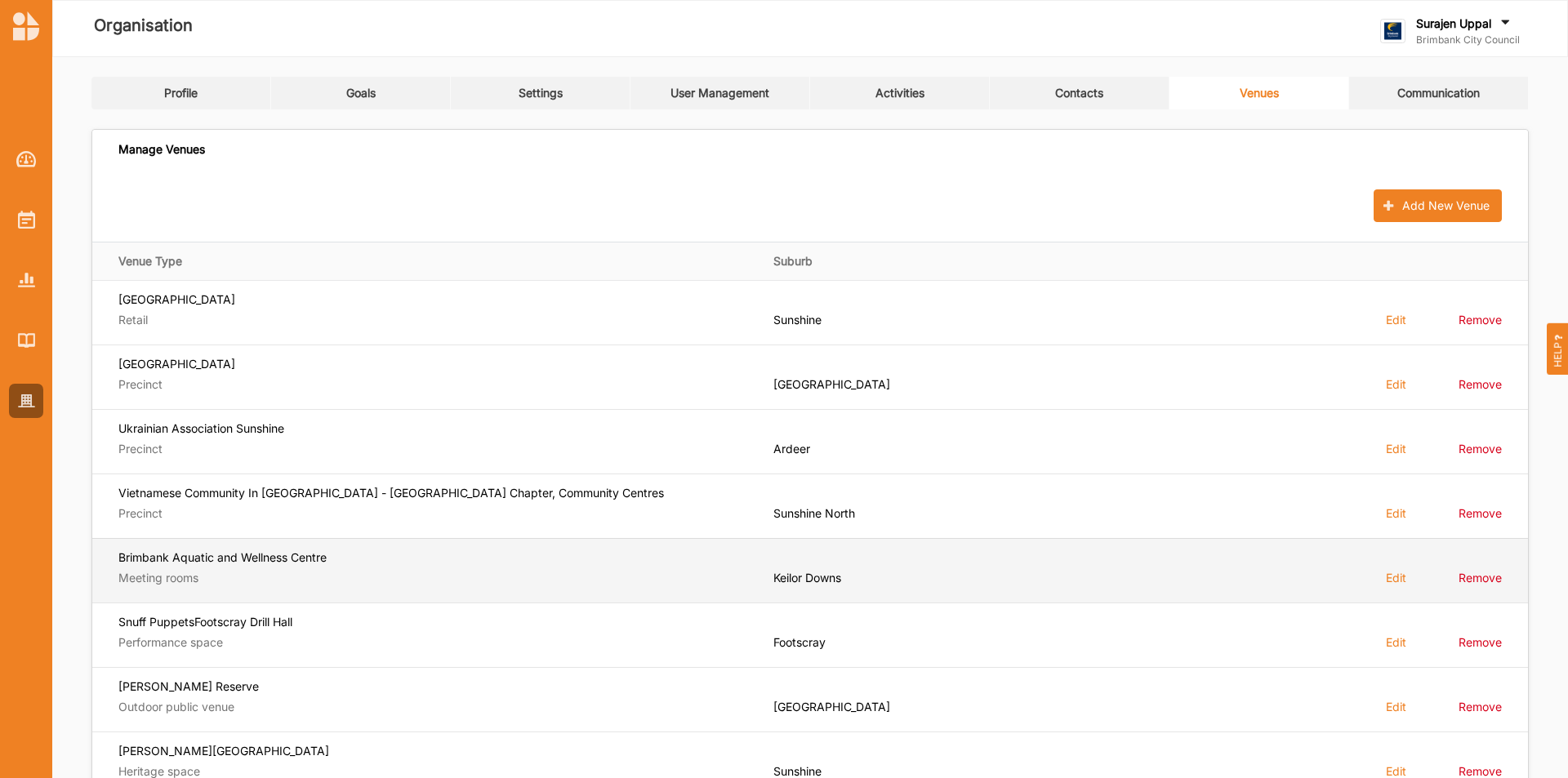
click at [1391, 581] on label "Edit" at bounding box center [1396, 578] width 20 height 15
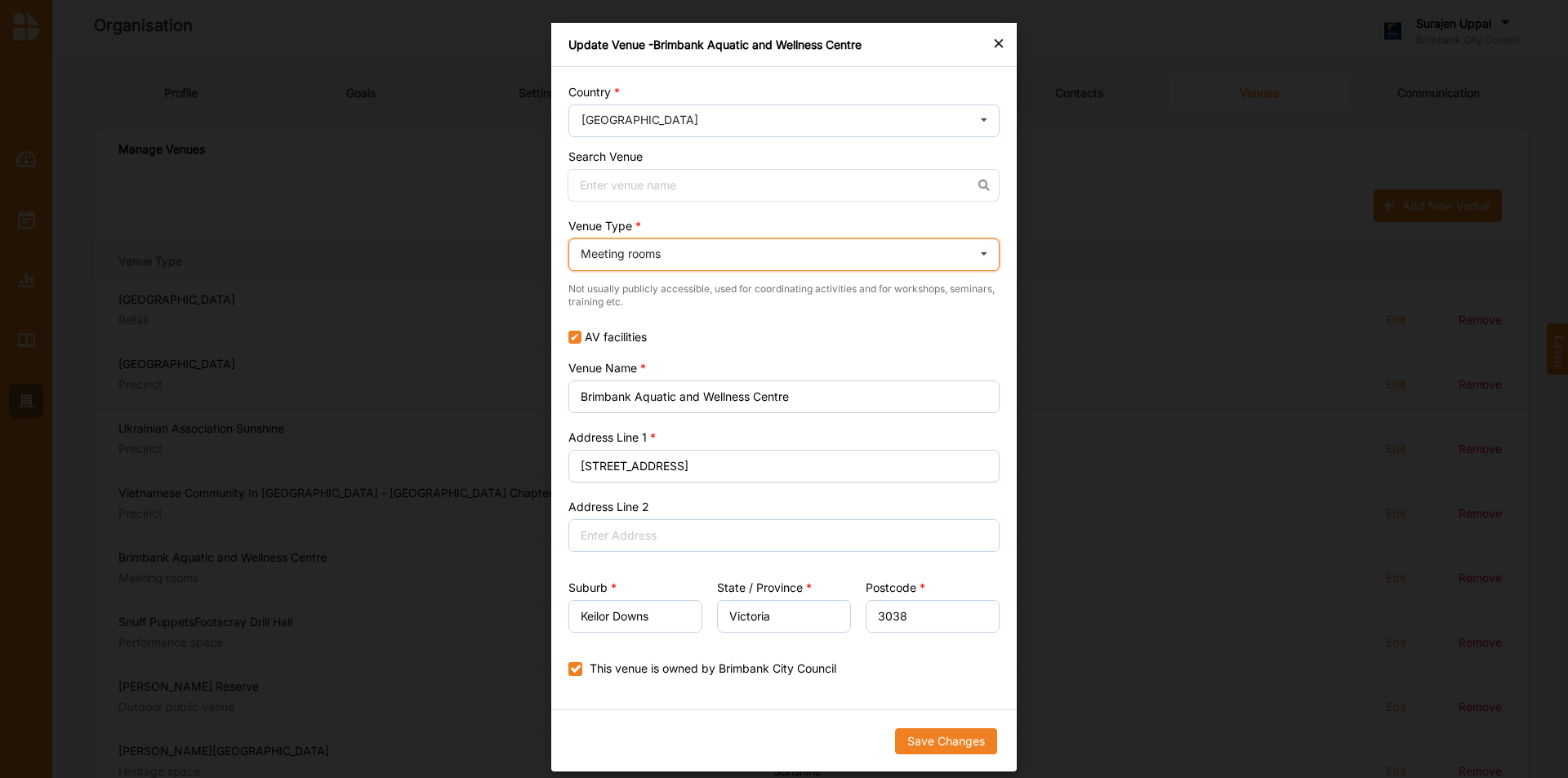
click at [802, 270] on div "Meeting rooms Cinema Distributed media Exhibition venue Flat floor space Herita…" at bounding box center [784, 255] width 432 height 32
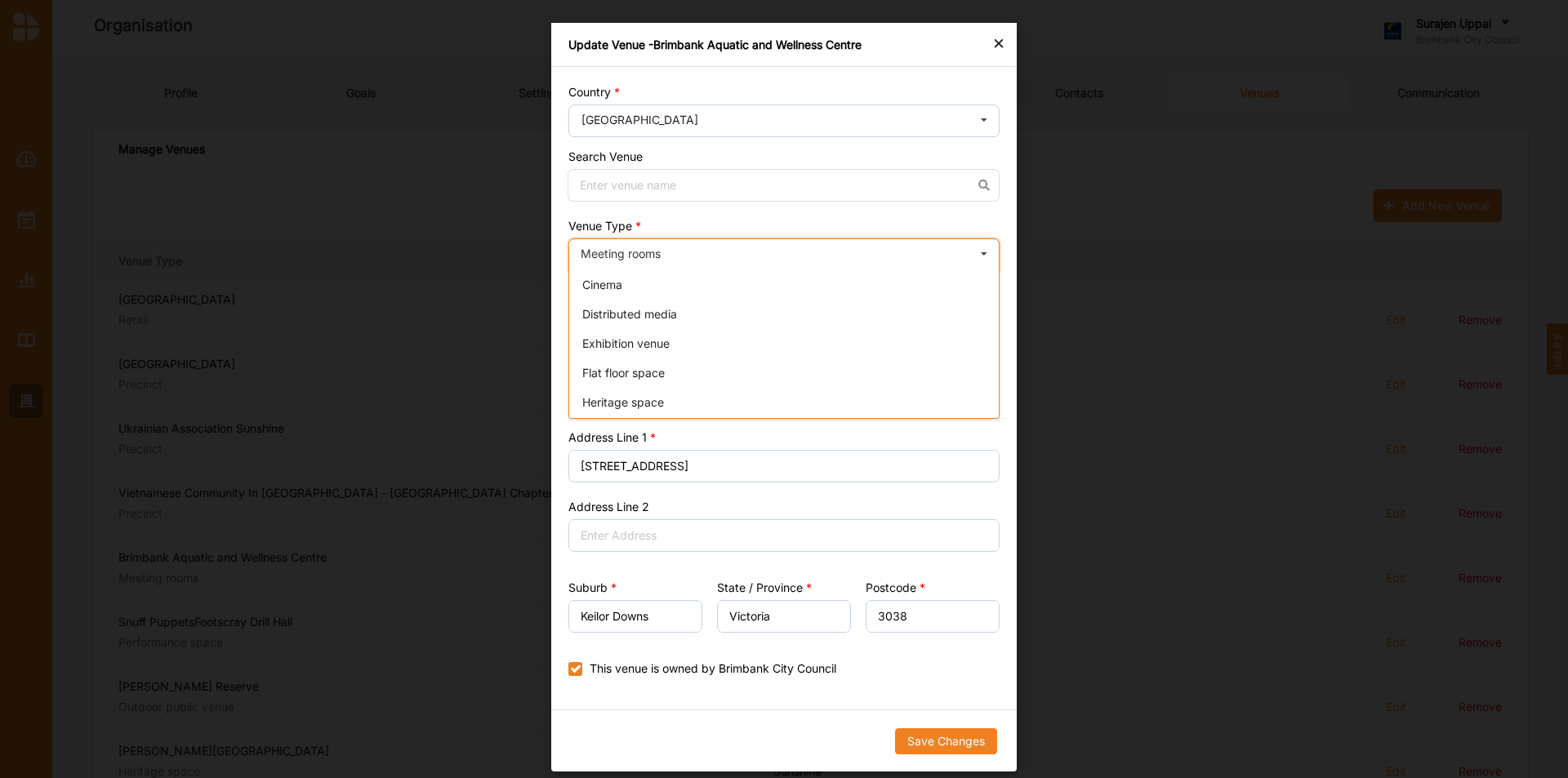
scroll to position [58, 0]
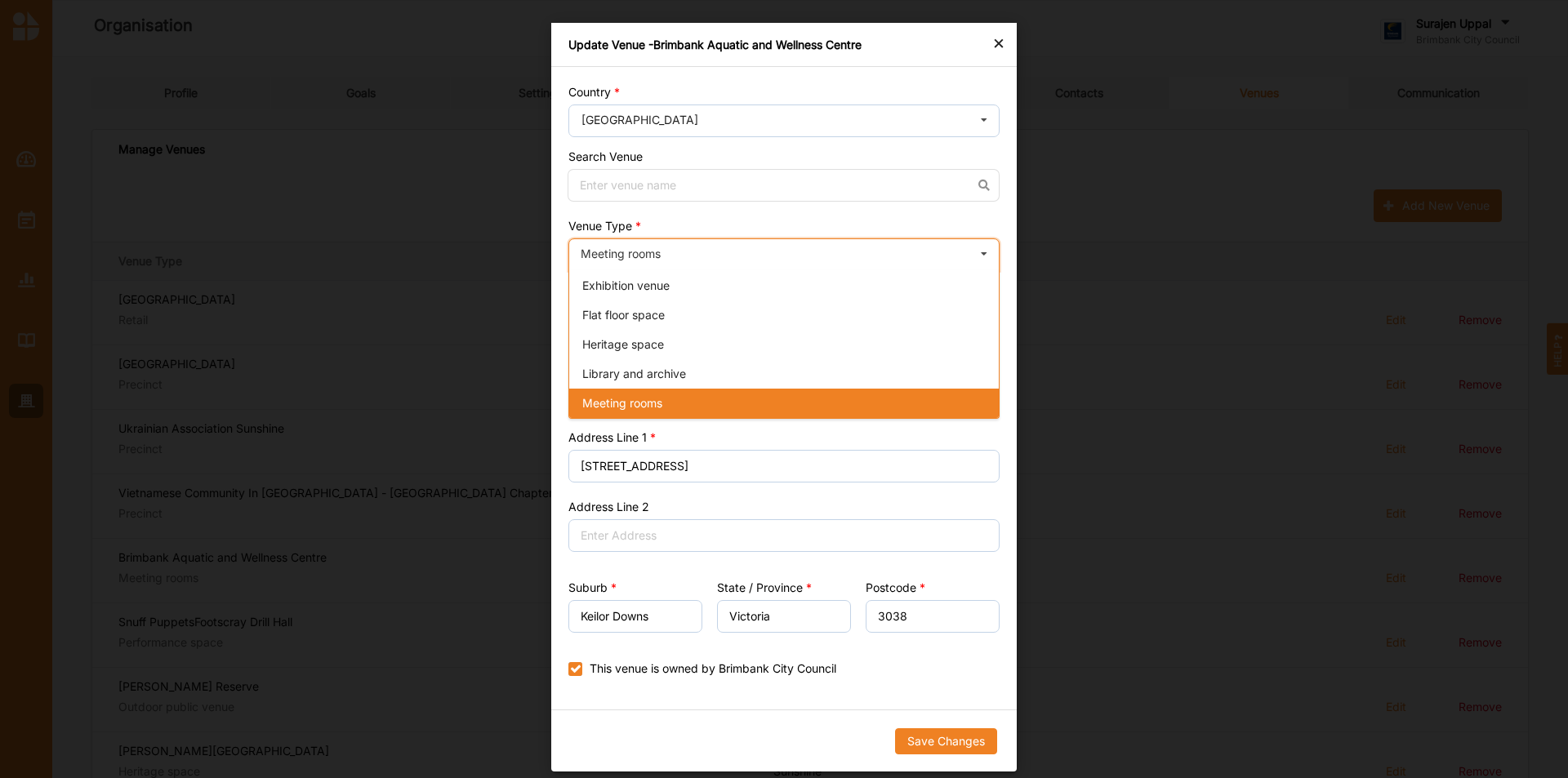
click at [802, 270] on div "Meeting rooms Cinema Distributed media Exhibition venue Flat floor space Herita…" at bounding box center [784, 255] width 432 height 32
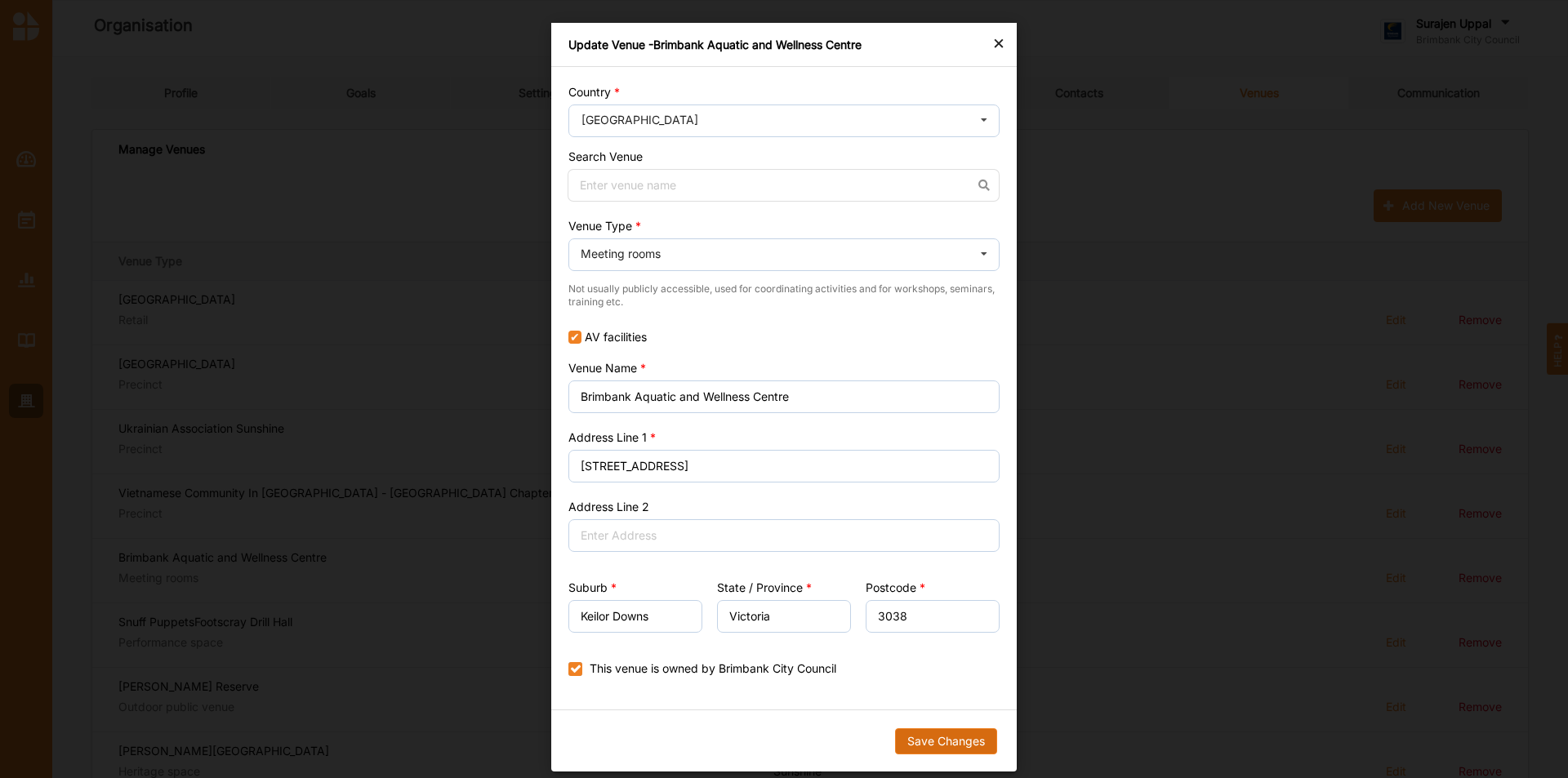
click at [932, 741] on button "Save Changes" at bounding box center [947, 741] width 102 height 26
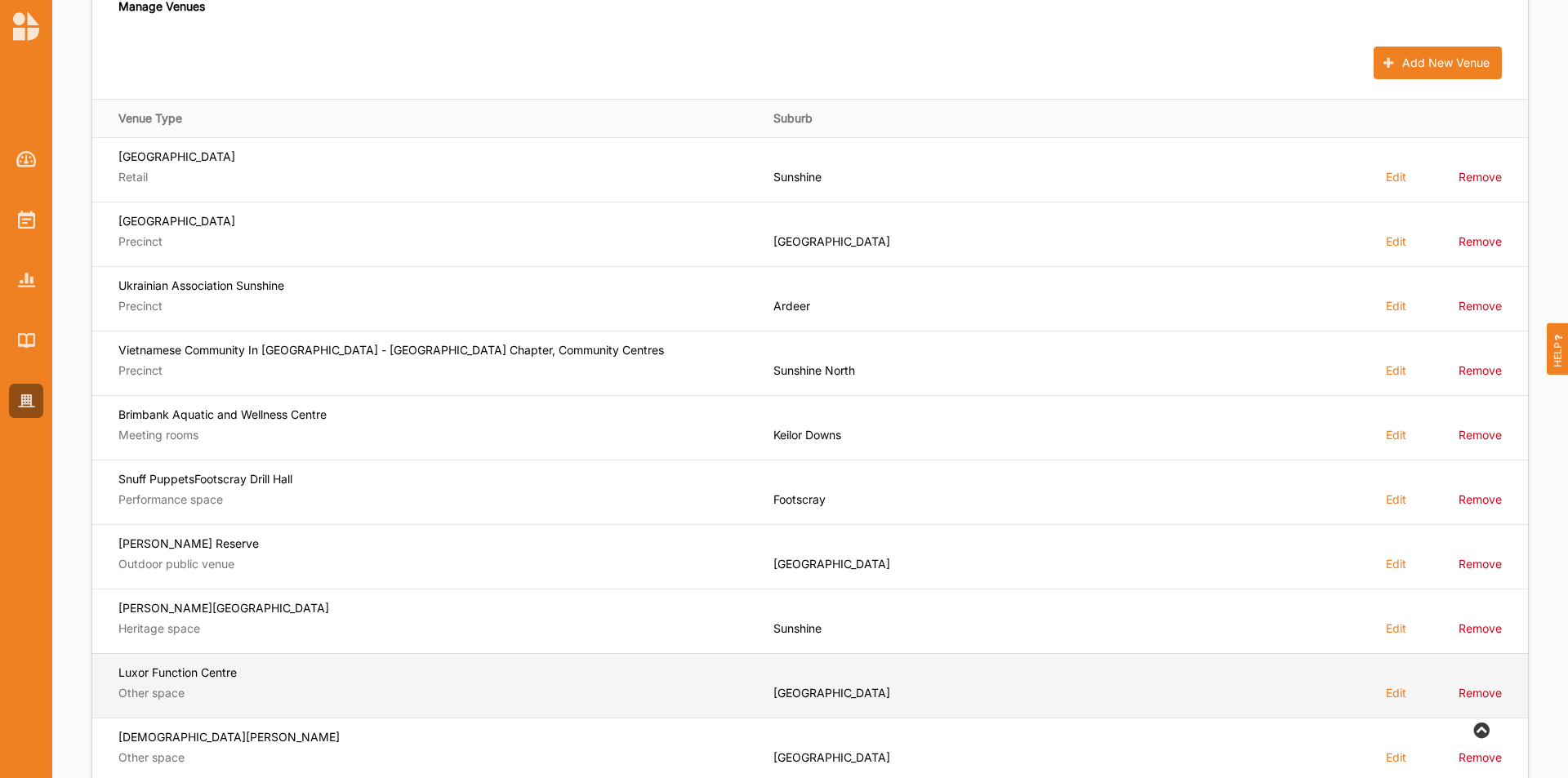
scroll to position [249, 0]
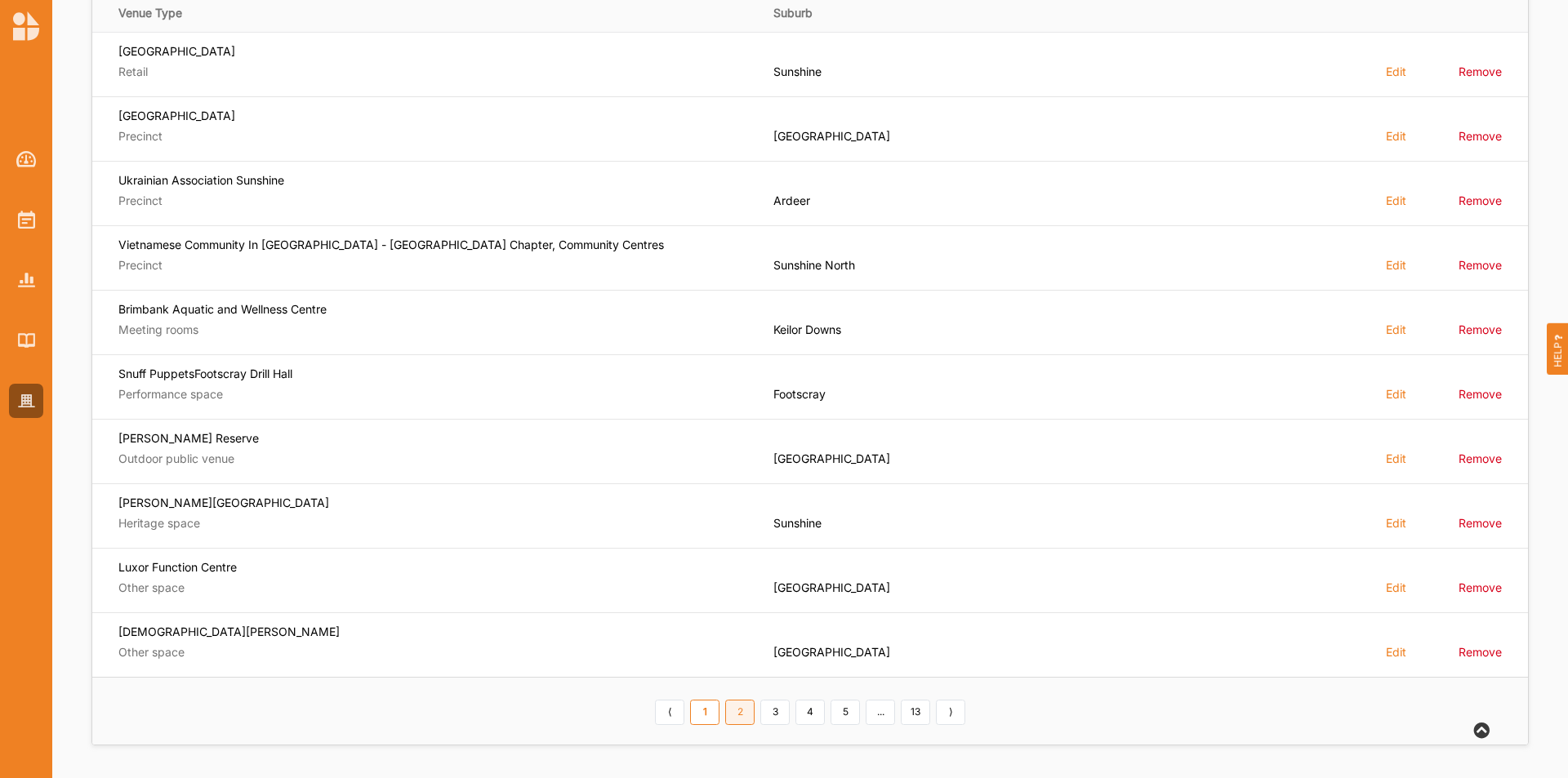
click at [743, 717] on link "2" at bounding box center [740, 712] width 30 height 26
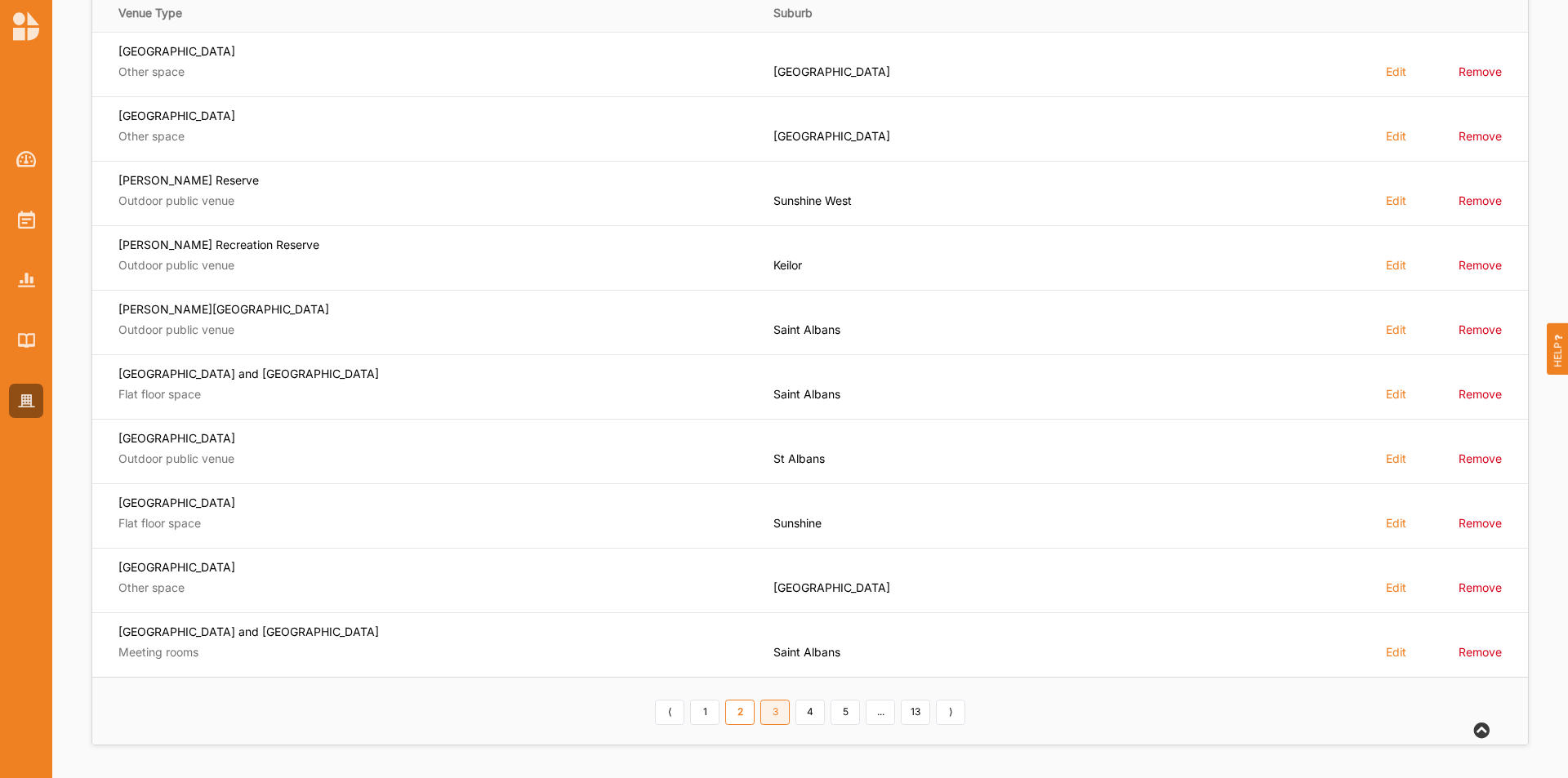
click at [782, 724] on link "3" at bounding box center [775, 712] width 30 height 26
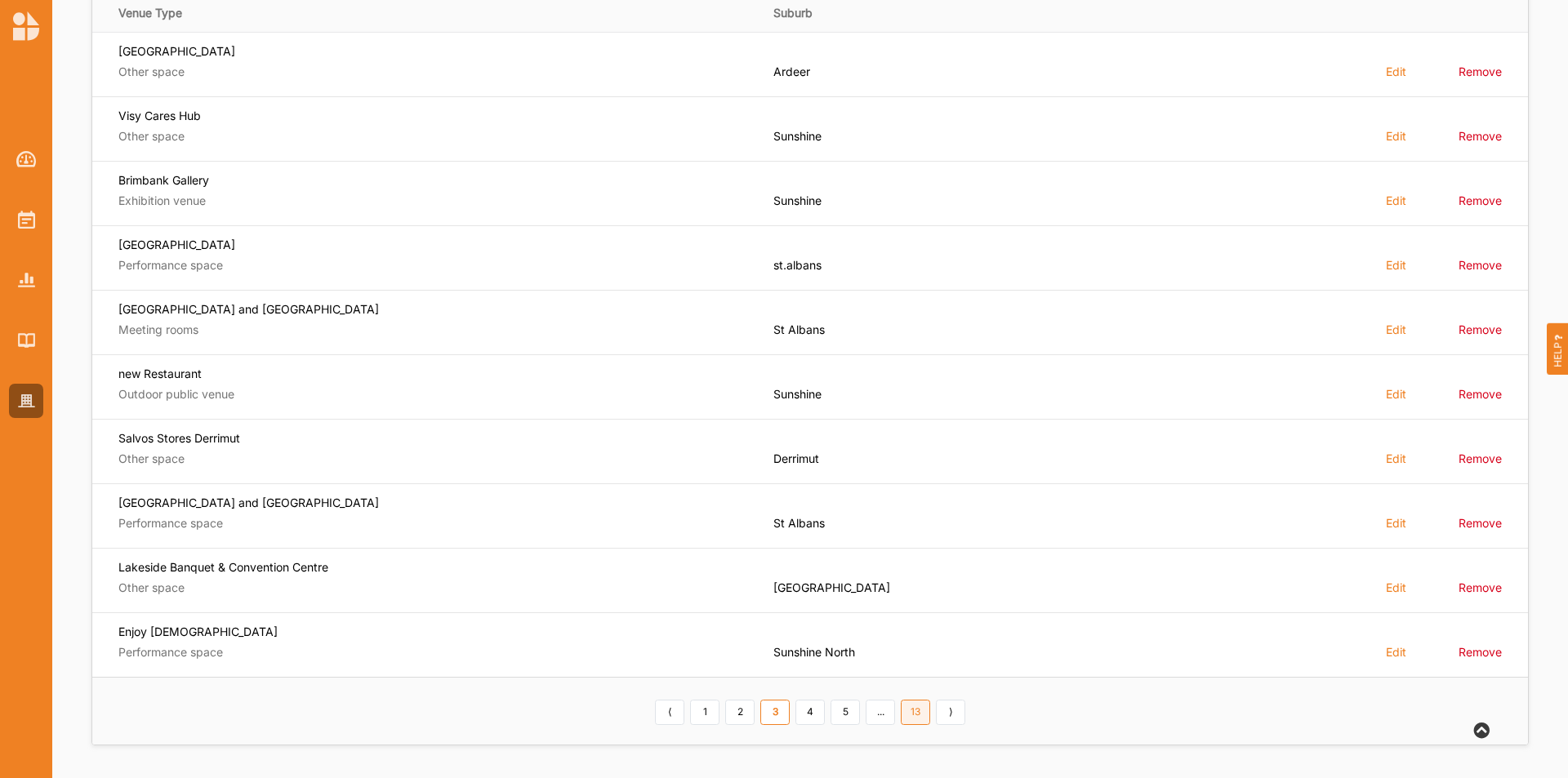
click at [926, 724] on link "13" at bounding box center [915, 712] width 30 height 26
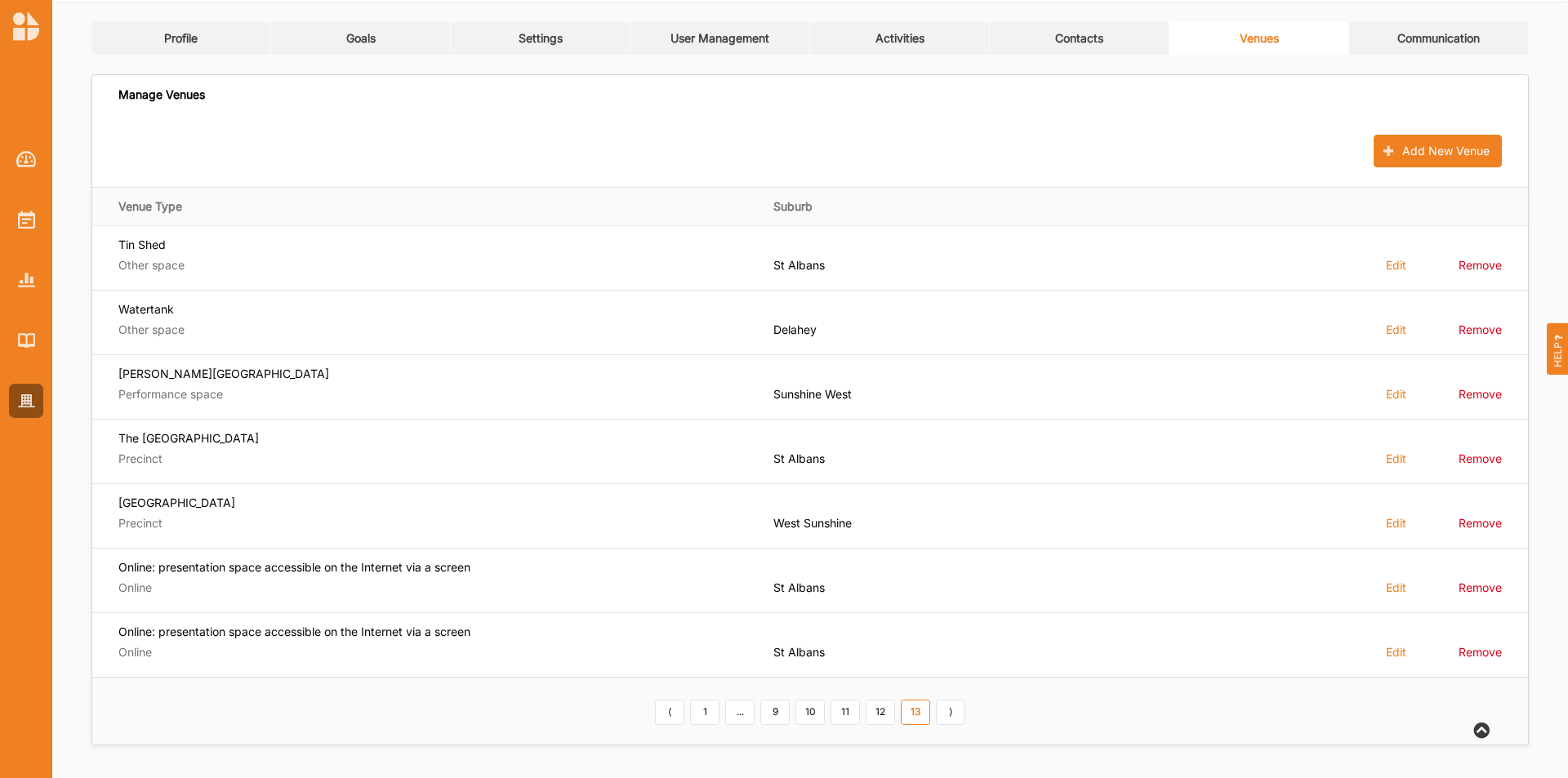
scroll to position [54, 0]
click at [27, 227] on img at bounding box center [26, 220] width 17 height 18
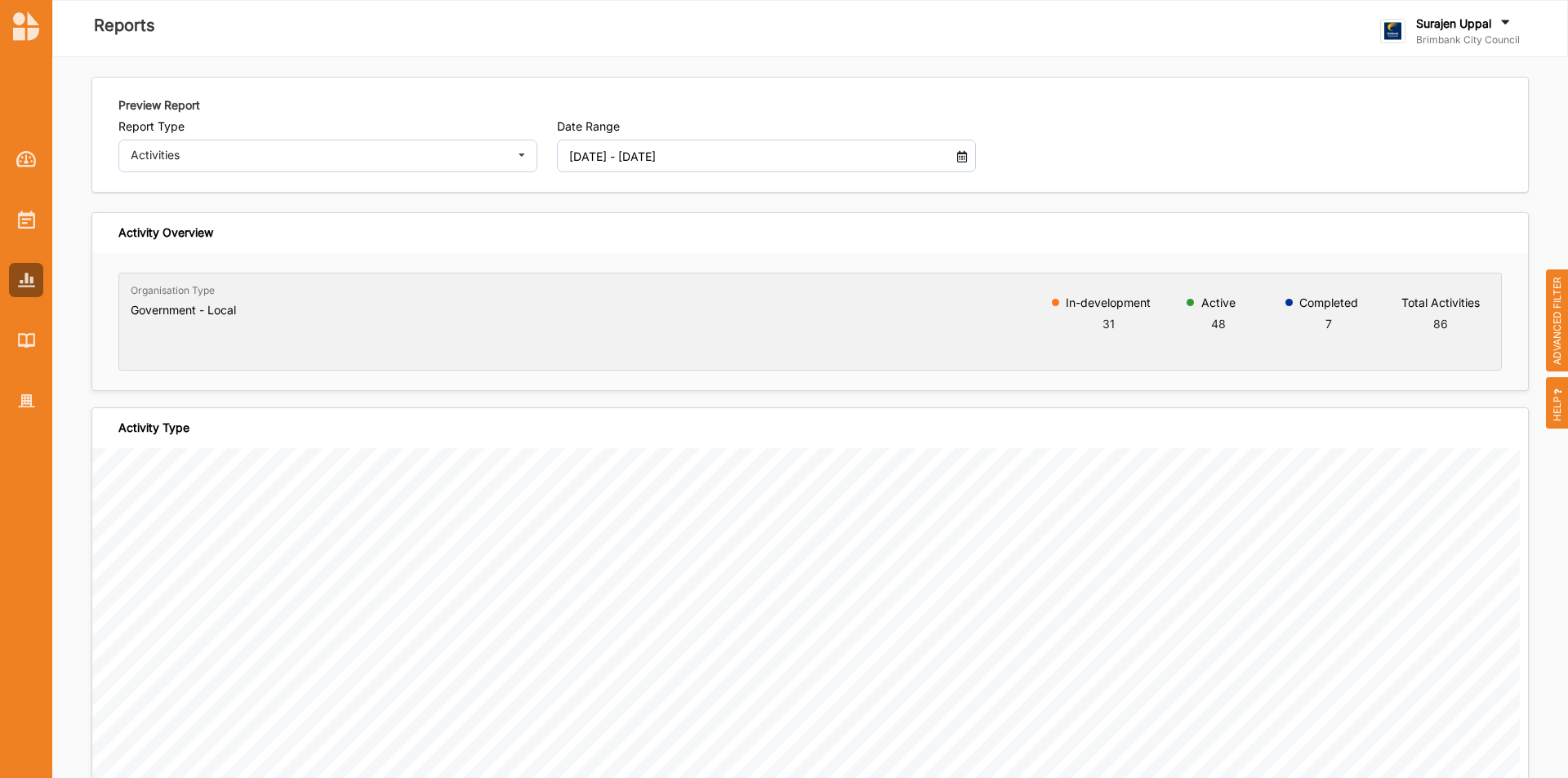
scroll to position [1960, 0]
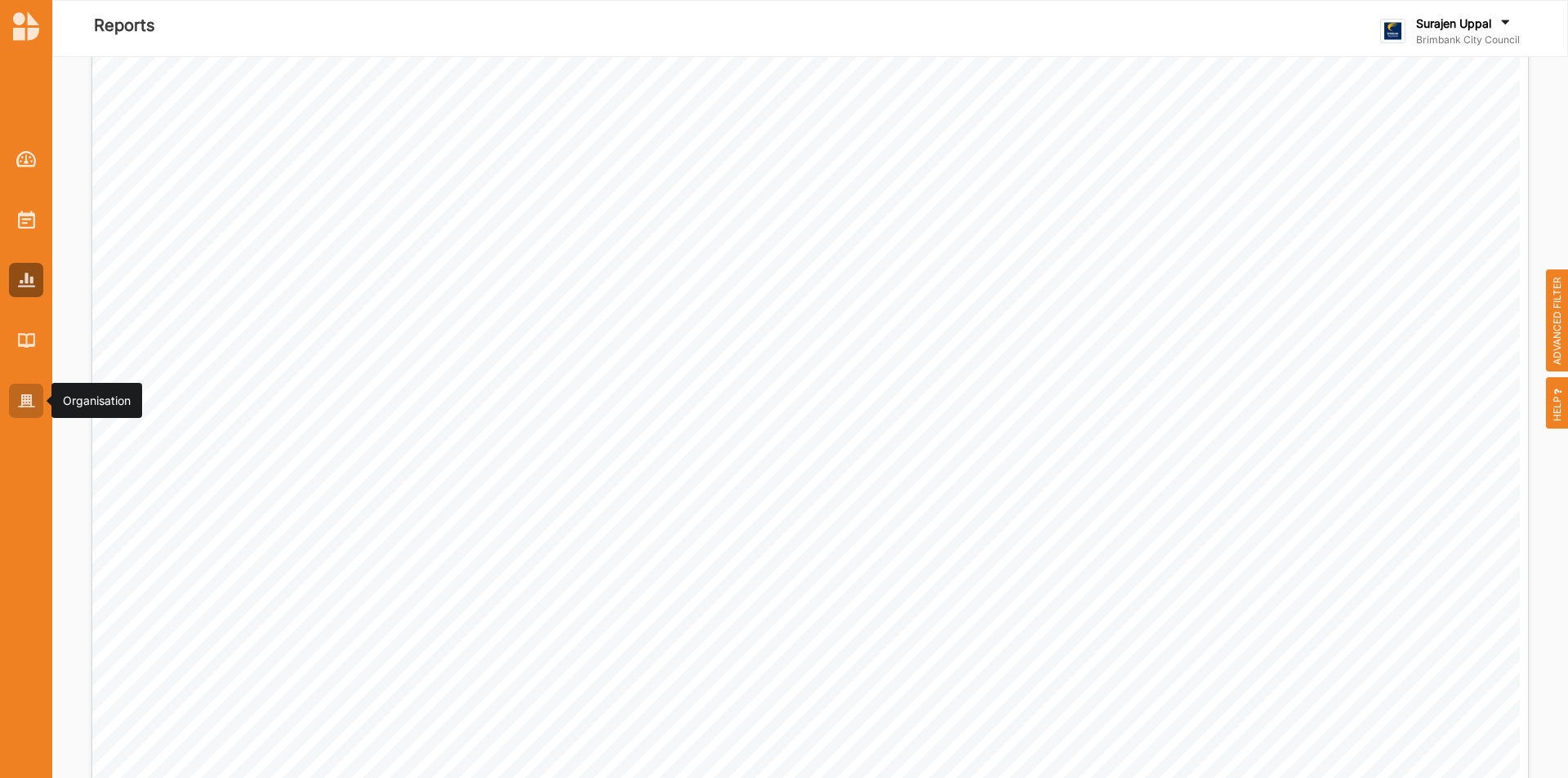
click at [20, 394] on img at bounding box center [26, 401] width 17 height 14
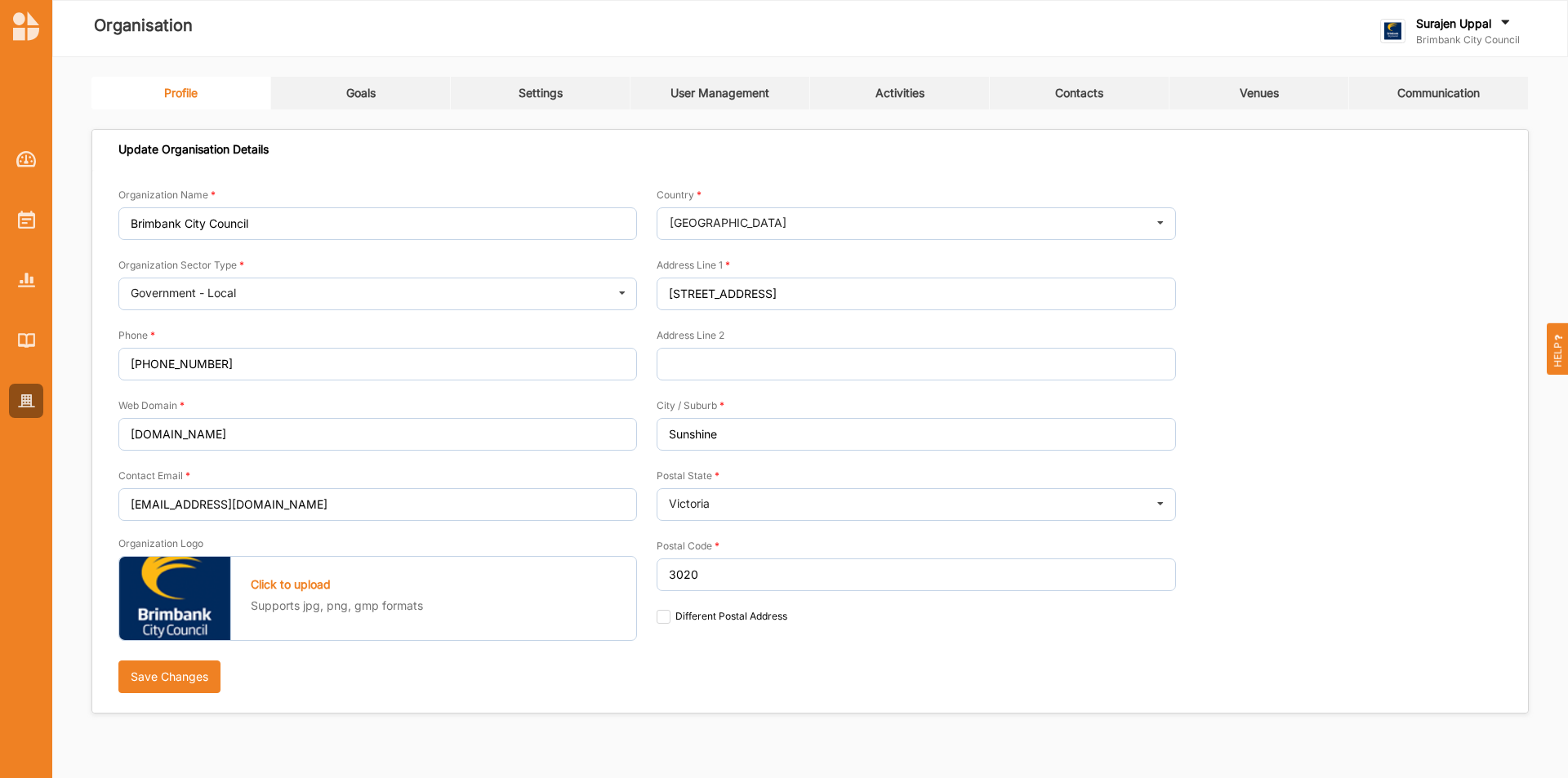
drag, startPoint x: 2, startPoint y: 177, endPoint x: 58, endPoint y: 191, distance: 57.7
click at [11, 179] on div at bounding box center [26, 266] width 52 height 302
click at [896, 78] on link "Activities" at bounding box center [900, 93] width 180 height 32
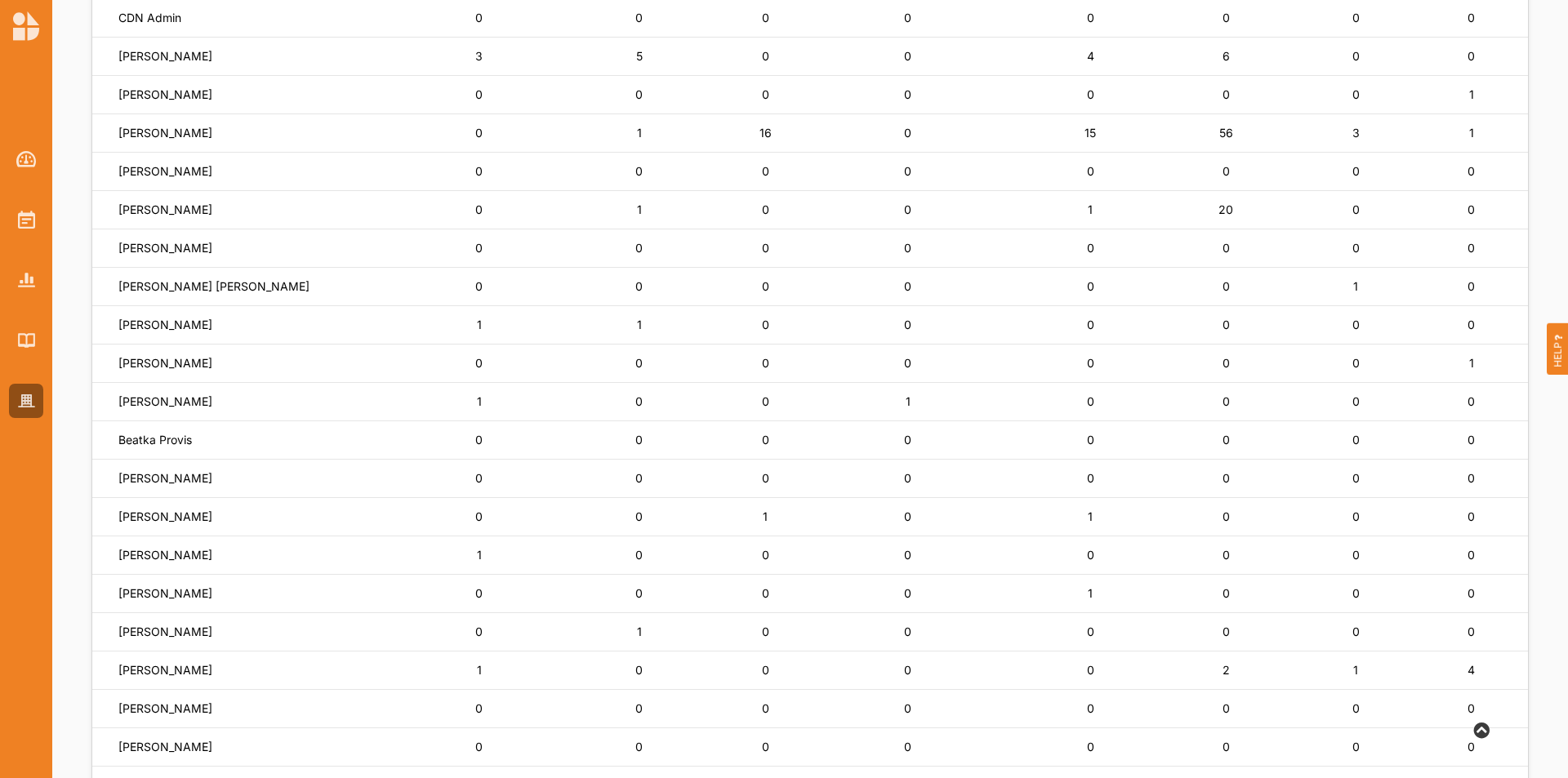
scroll to position [245, 0]
click at [175, 209] on label "[PERSON_NAME]" at bounding box center [165, 211] width 94 height 14
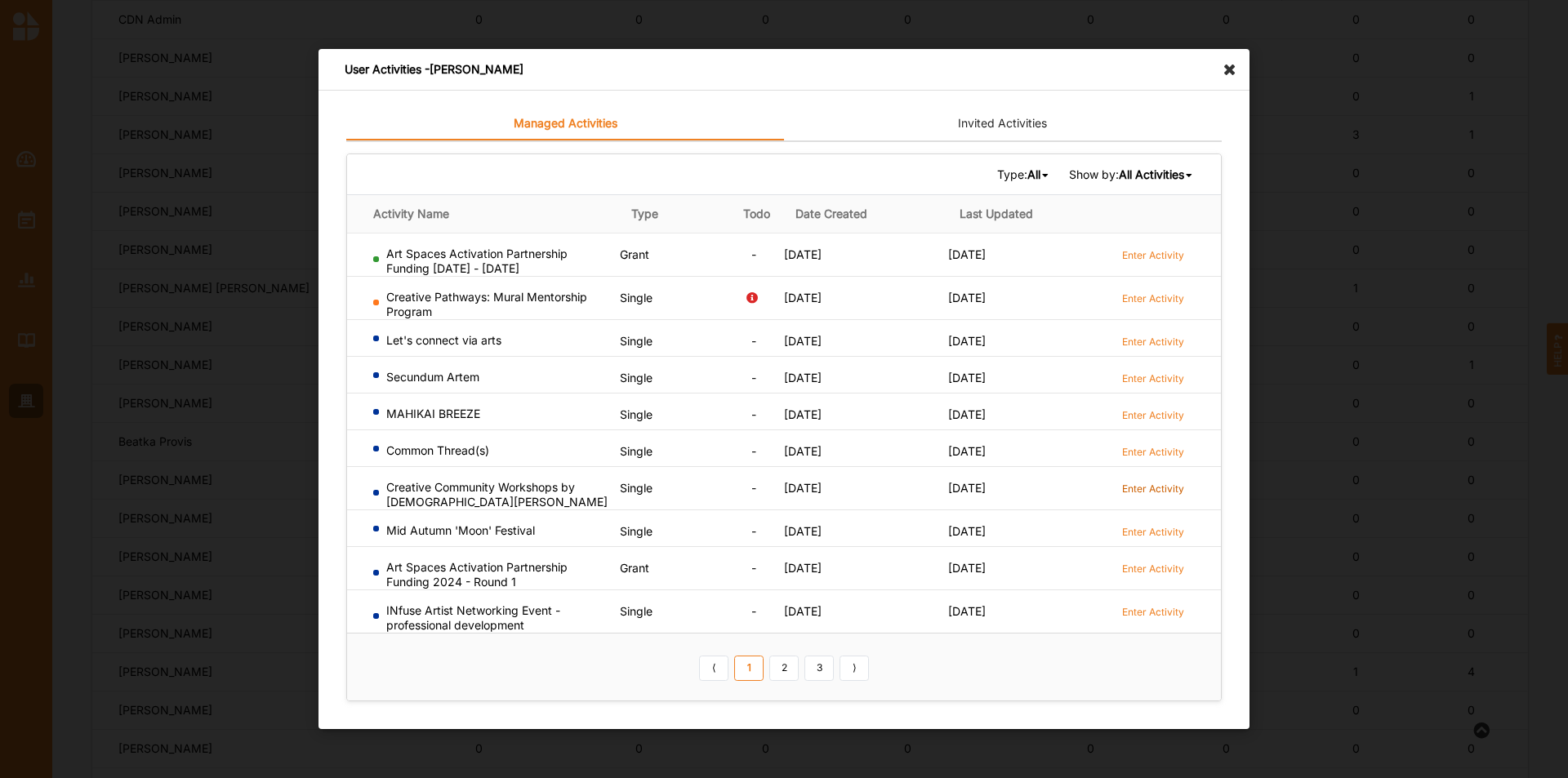
click at [1154, 483] on label "Enter Activity" at bounding box center [1153, 489] width 62 height 14
click at [1151, 448] on label "Enter Activity" at bounding box center [1153, 452] width 62 height 14
click at [1158, 340] on label "Enter Activity" at bounding box center [1153, 341] width 62 height 14
click at [1162, 373] on label "Enter Activity" at bounding box center [1153, 379] width 62 height 14
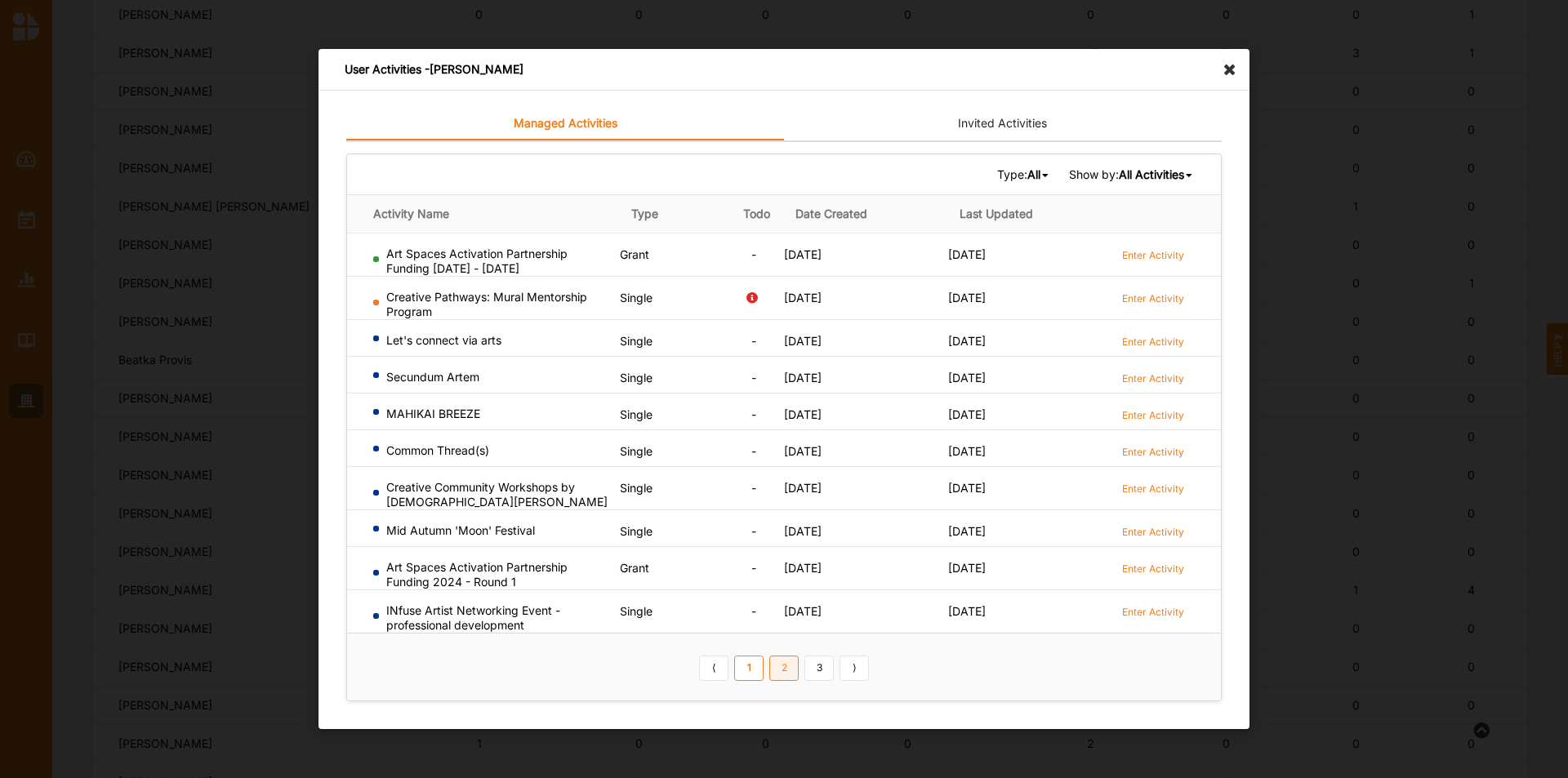
click at [793, 669] on link "2" at bounding box center [784, 668] width 30 height 26
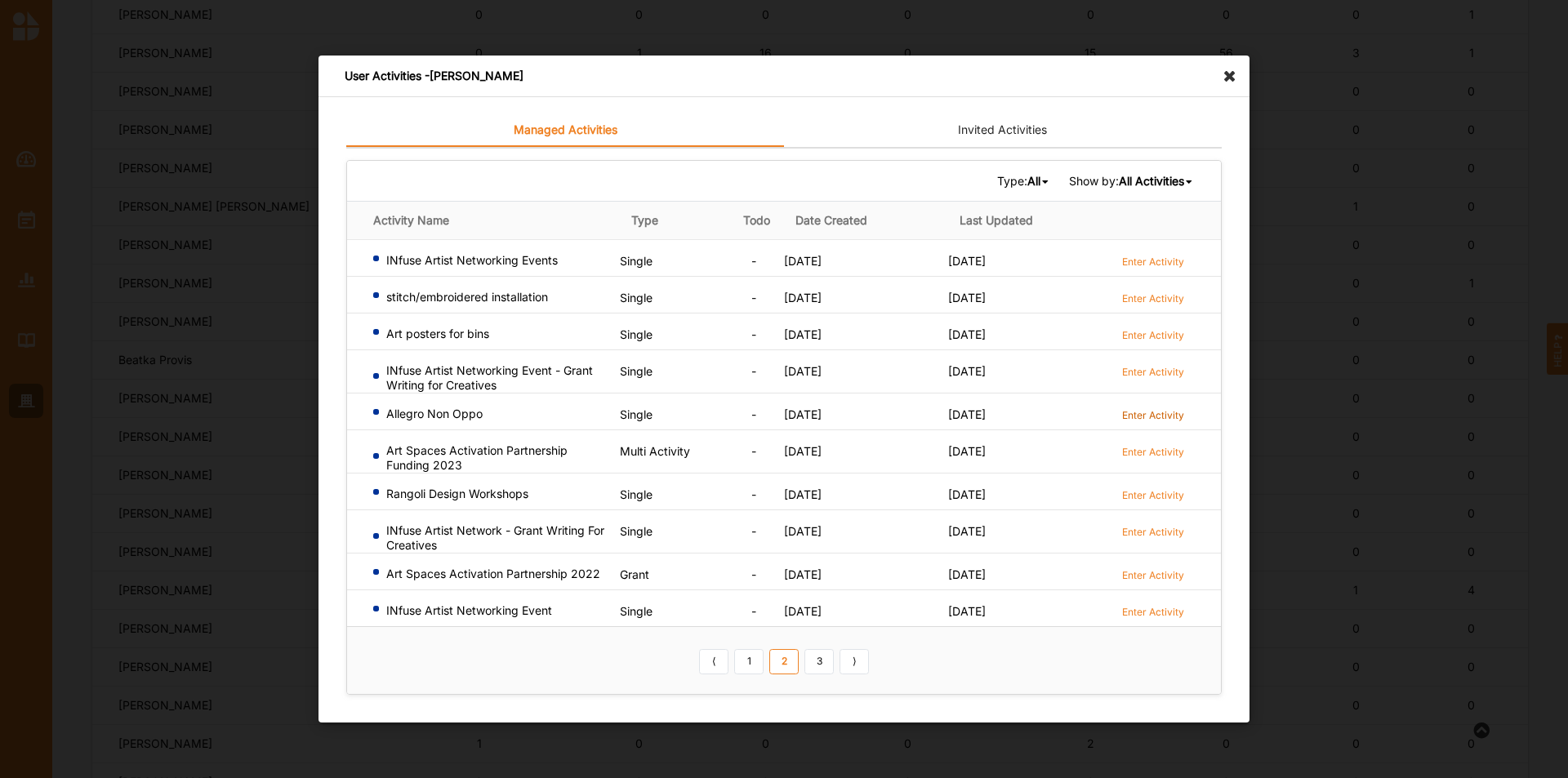
click at [1160, 415] on label "Enter Activity" at bounding box center [1153, 415] width 62 height 14
click at [817, 663] on link "3" at bounding box center [819, 661] width 30 height 26
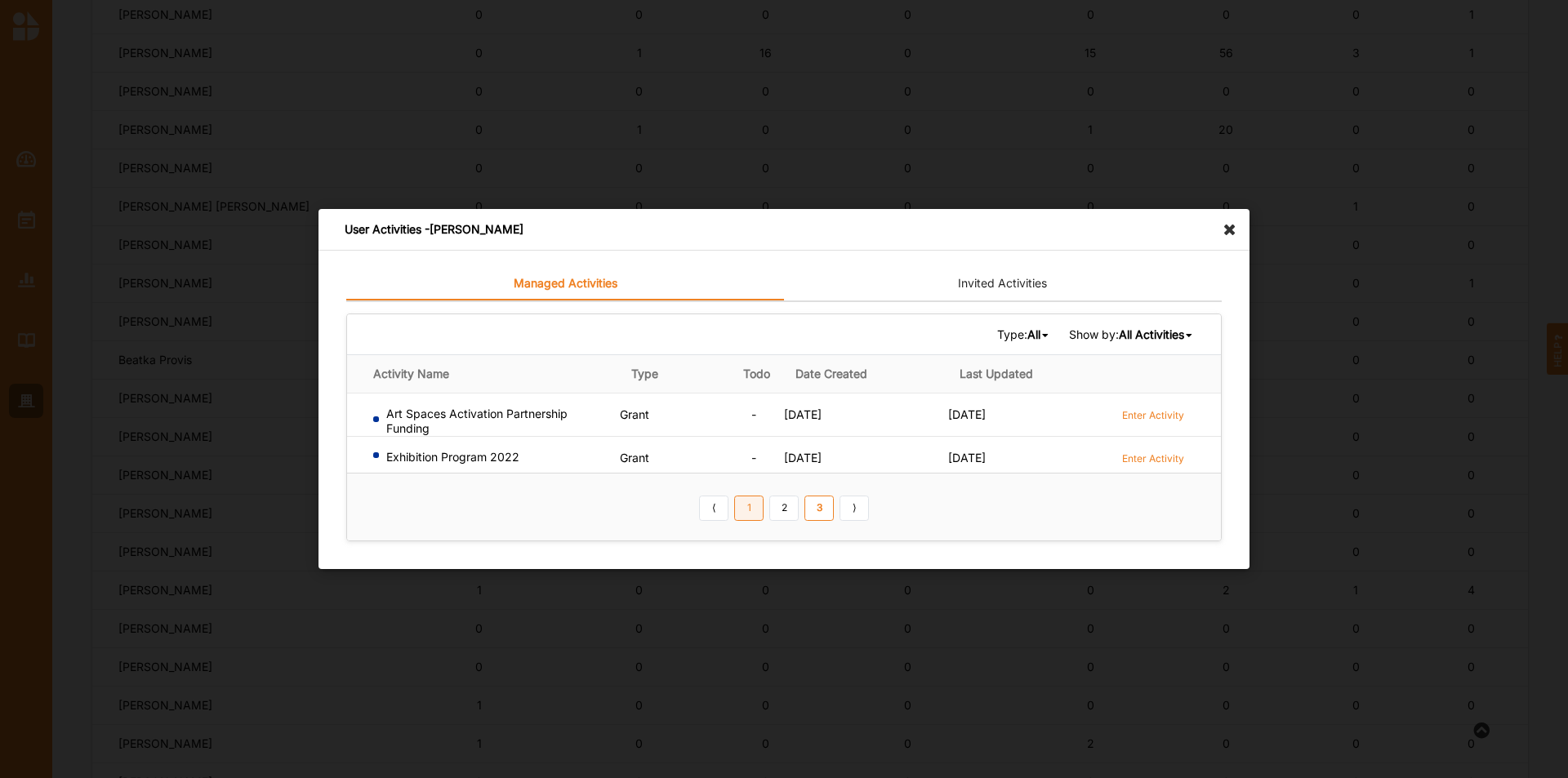
click at [739, 506] on link "1" at bounding box center [749, 508] width 30 height 26
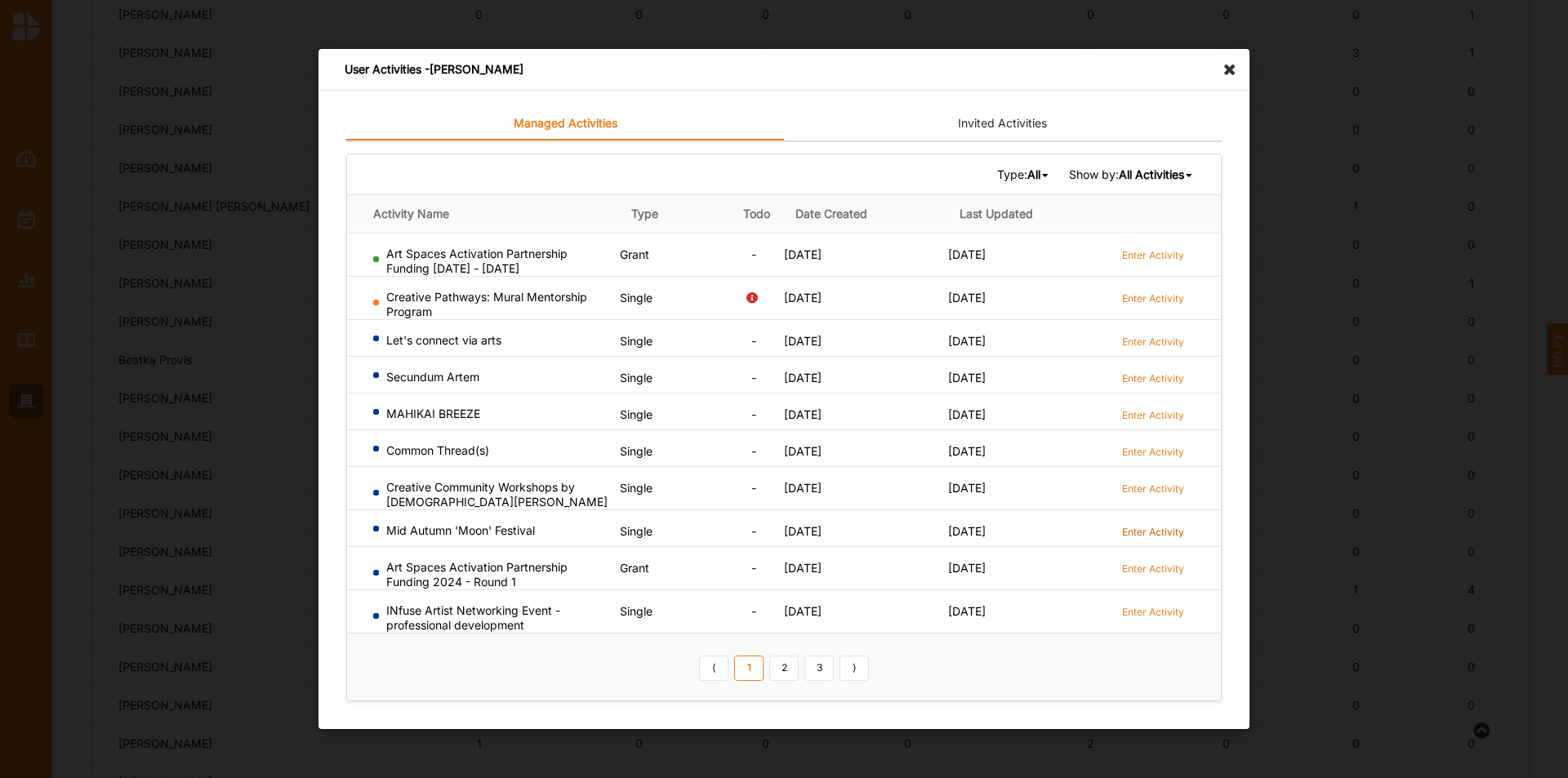
click at [1144, 531] on label "Enter Activity" at bounding box center [1153, 532] width 62 height 14
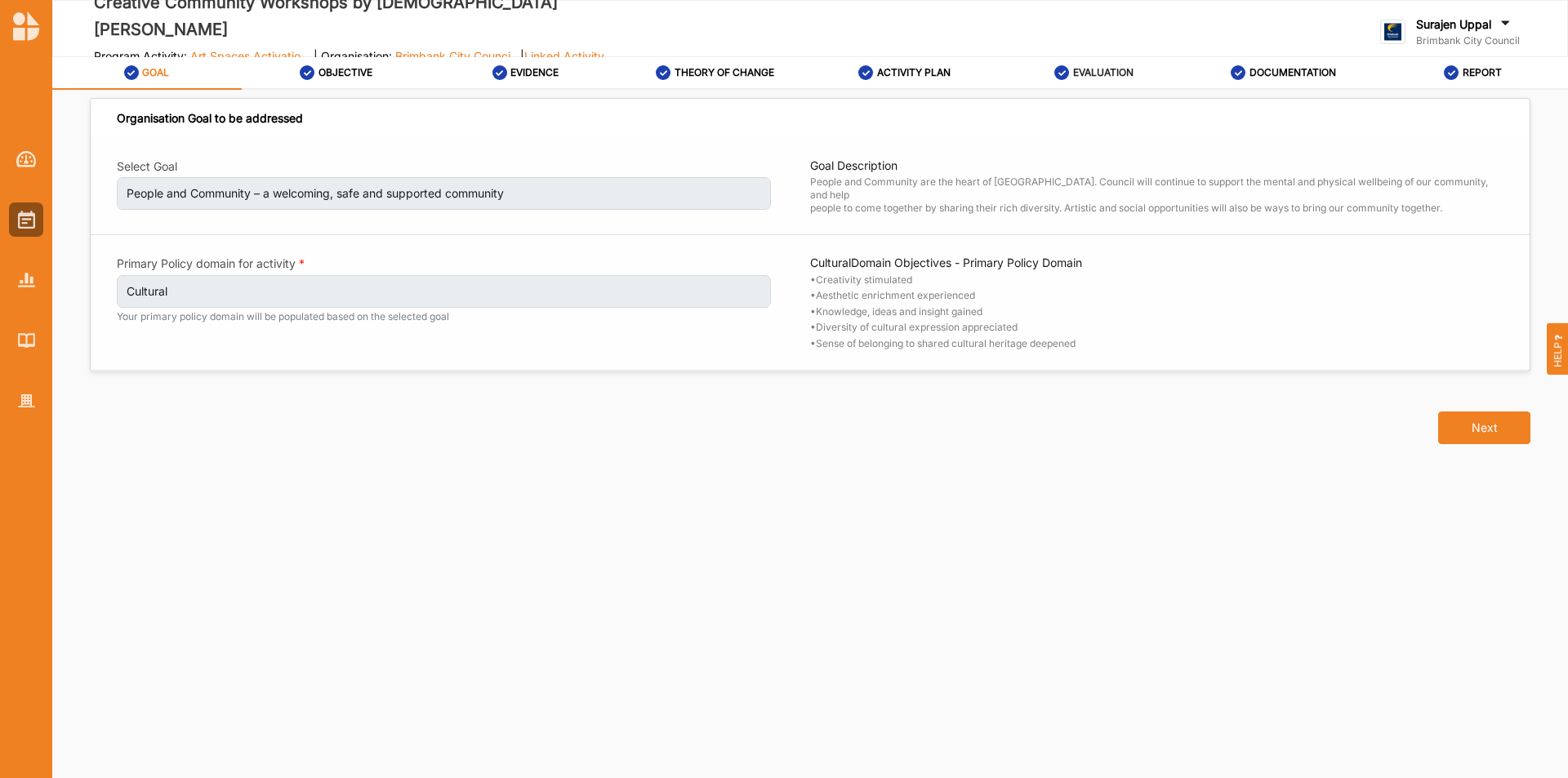
click at [1130, 77] on label "EVALUATION" at bounding box center [1103, 72] width 60 height 13
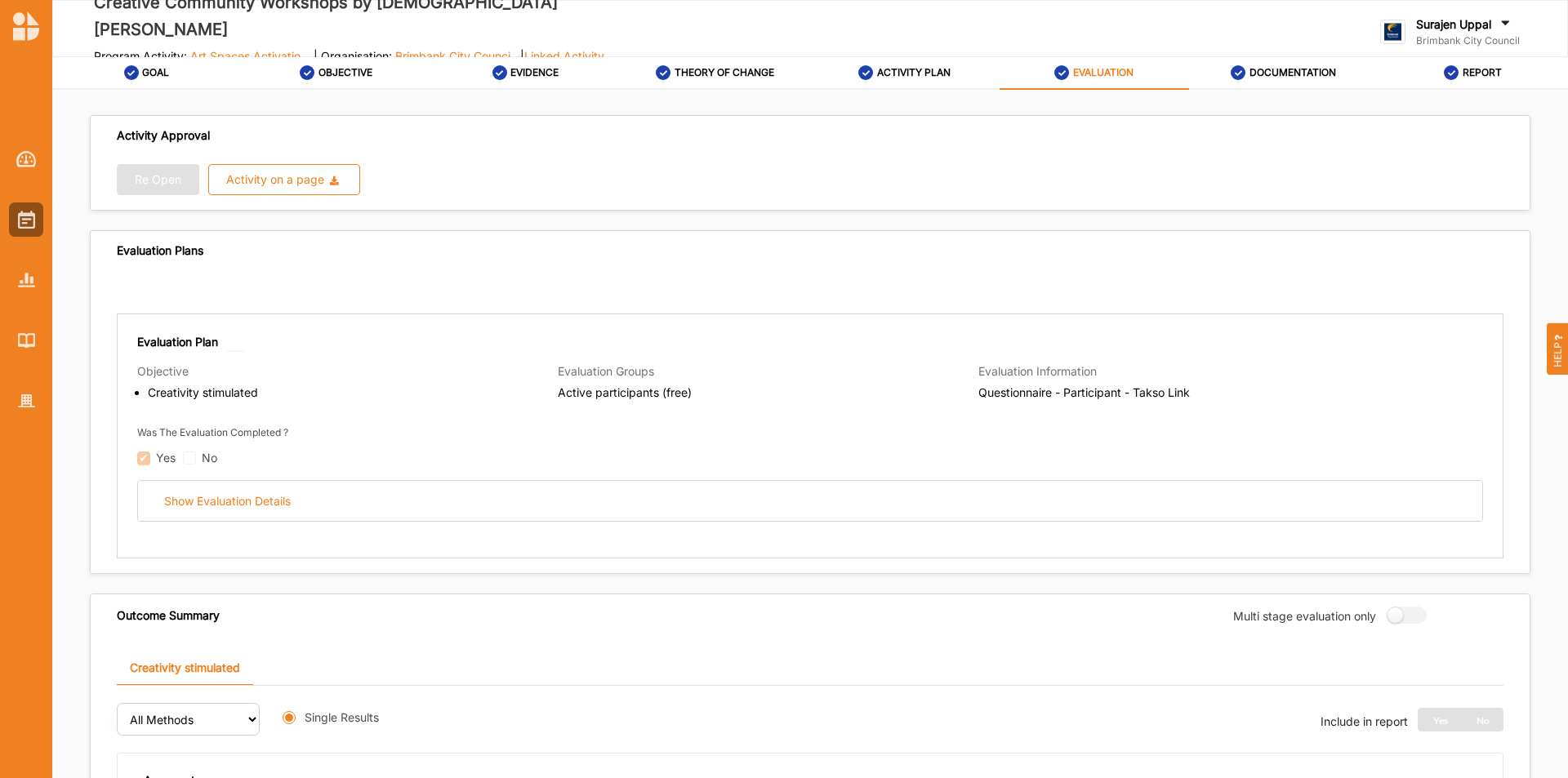
radio input "true"
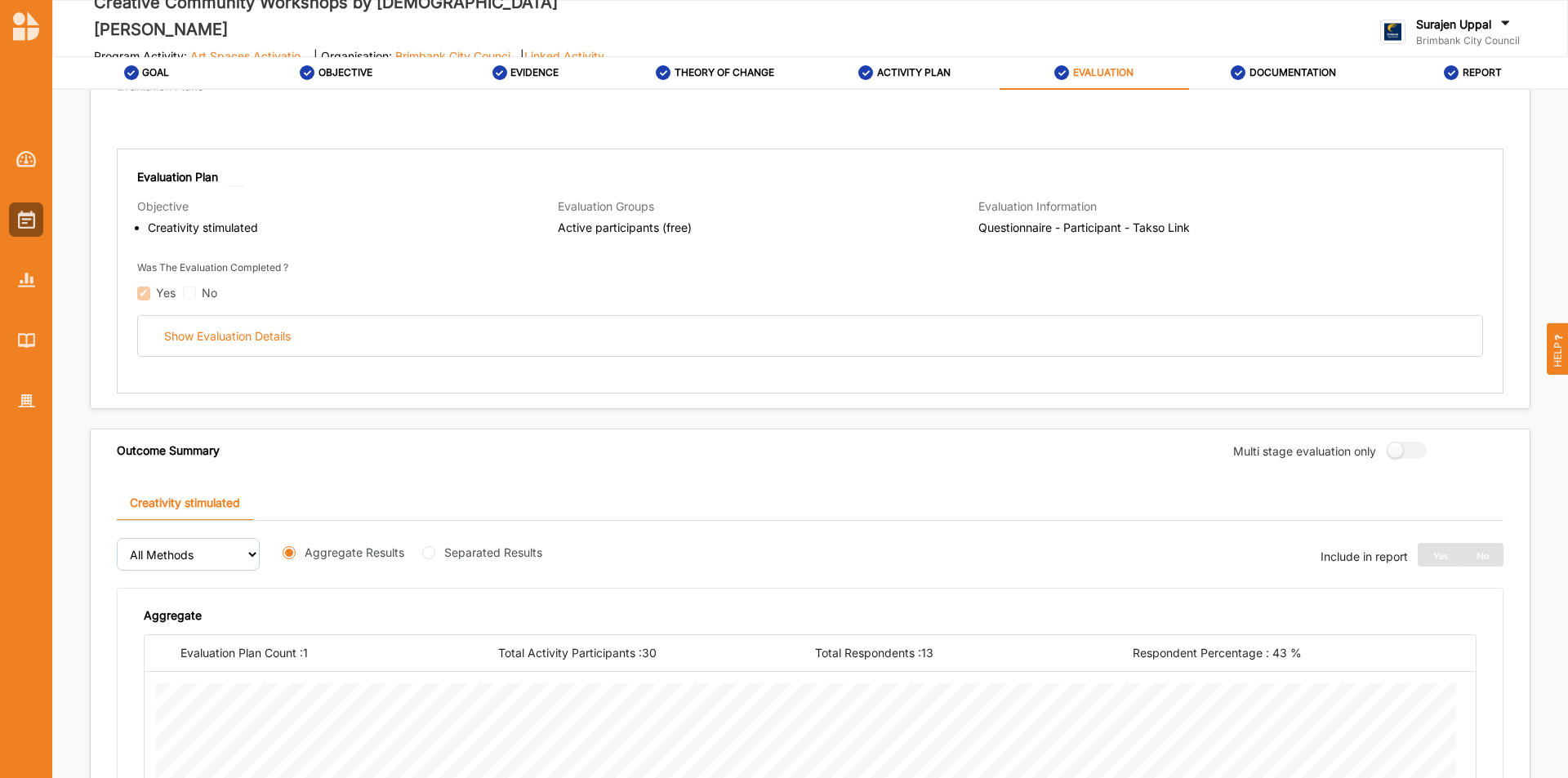
scroll to position [163, 0]
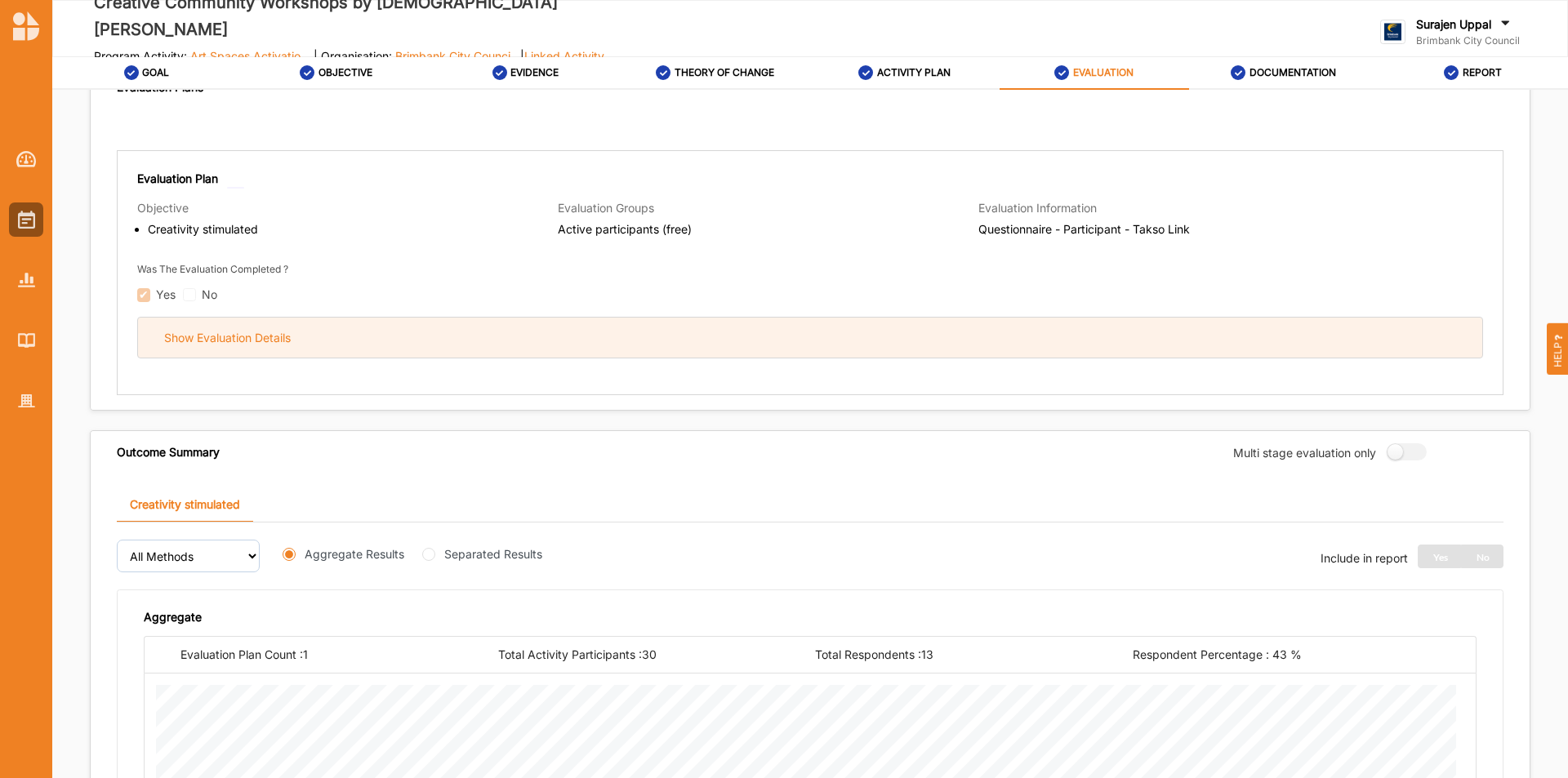
drag, startPoint x: 576, startPoint y: 328, endPoint x: 566, endPoint y: 340, distance: 15.6
click at [579, 329] on div "Show Evaluation Details" at bounding box center [810, 337] width 1344 height 40
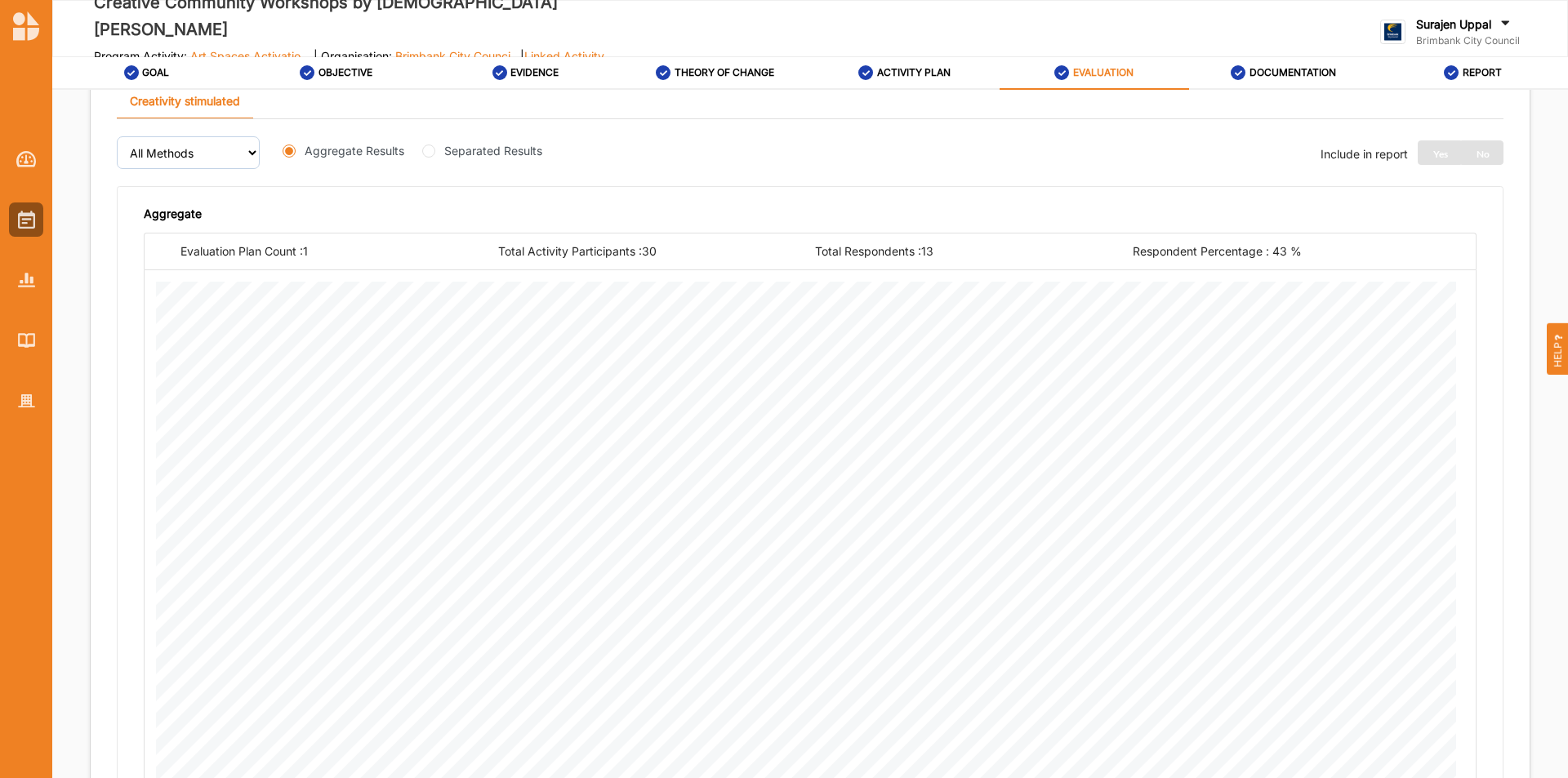
scroll to position [2205, 0]
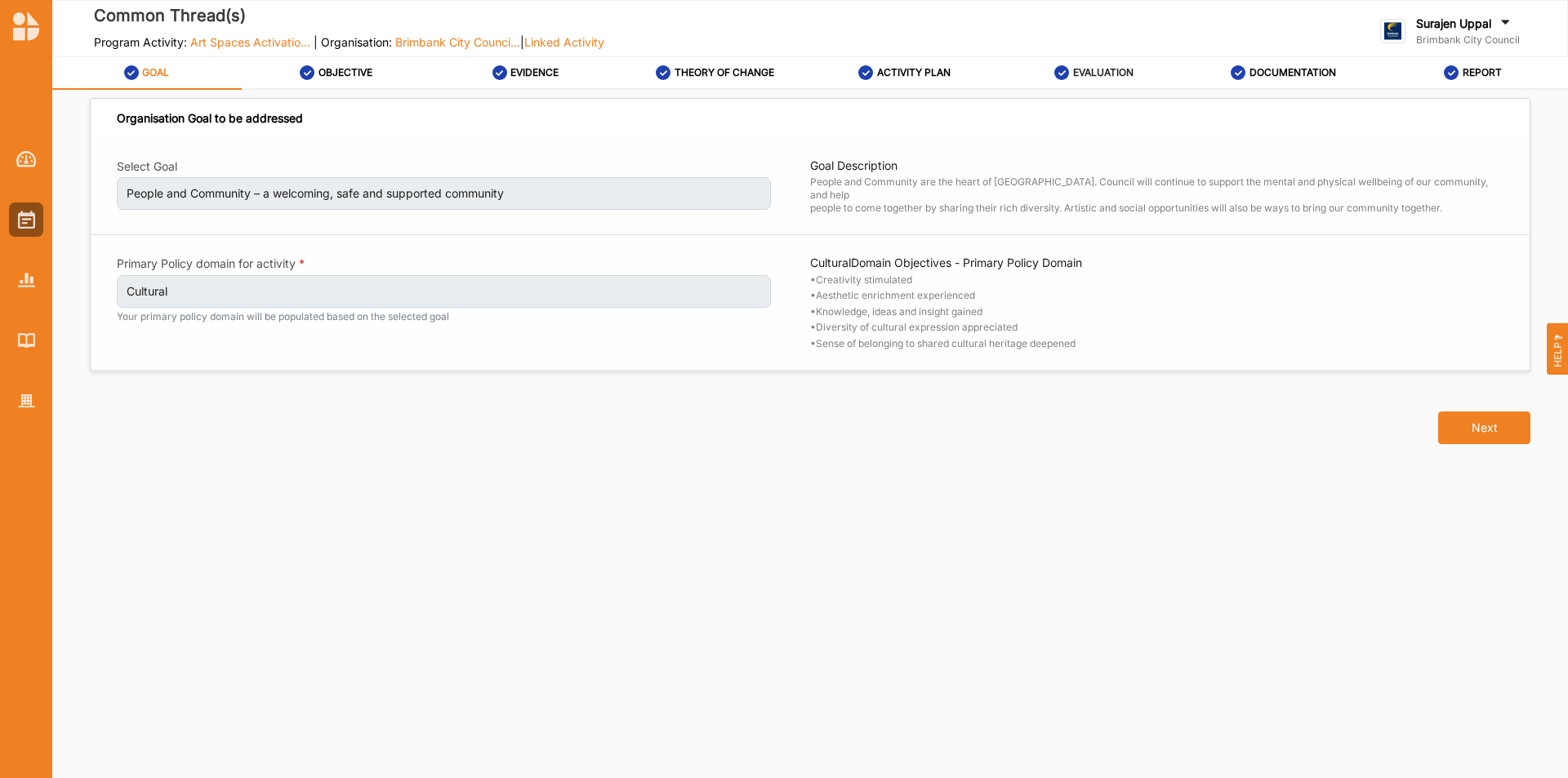
click at [1096, 64] on div "EVALUATION" at bounding box center [1094, 72] width 79 height 30
click at [1105, 73] on label "EVALUATION" at bounding box center [1103, 72] width 60 height 13
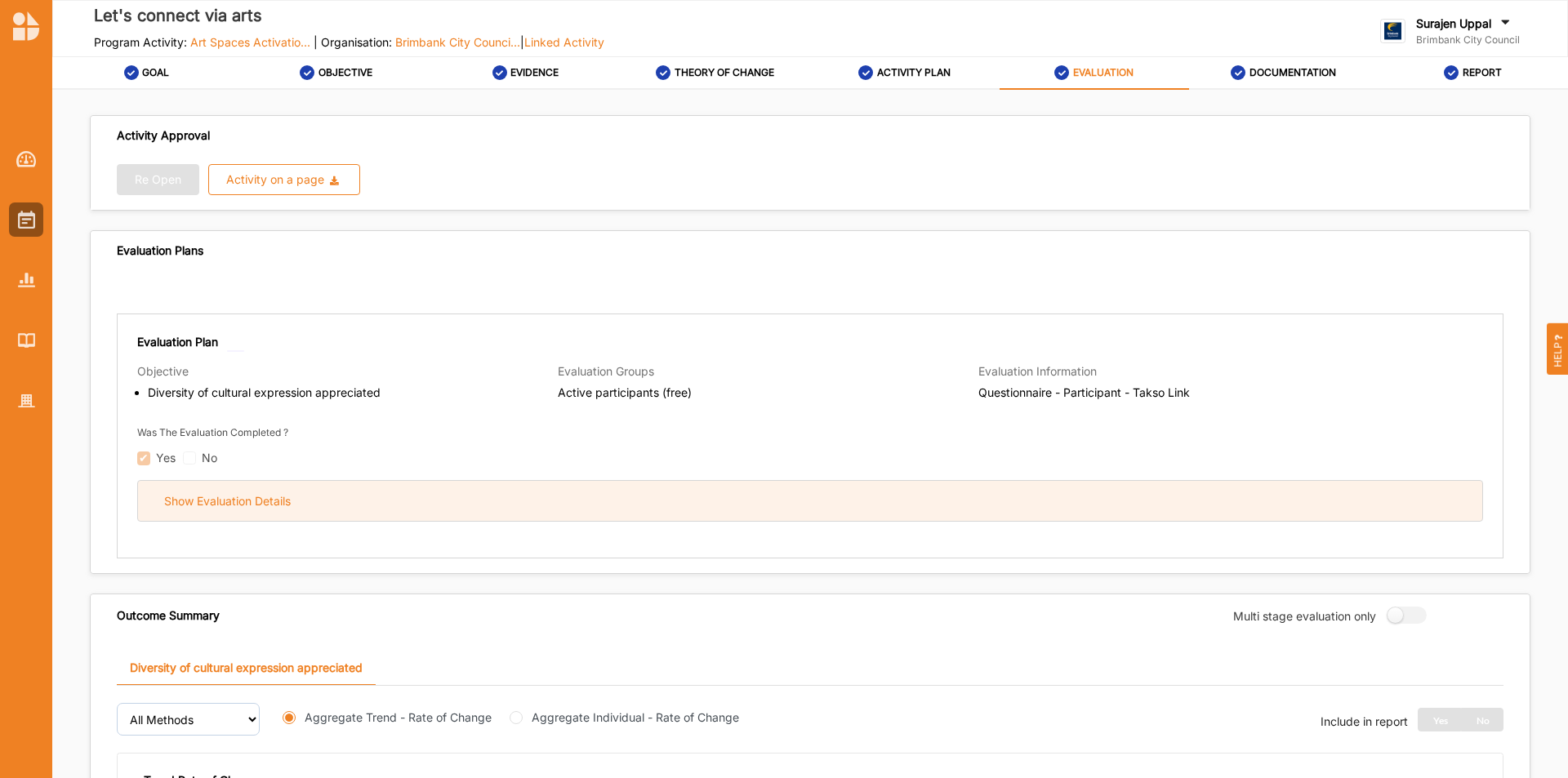
click at [295, 500] on div "Show Evaluation Details" at bounding box center [810, 501] width 1344 height 40
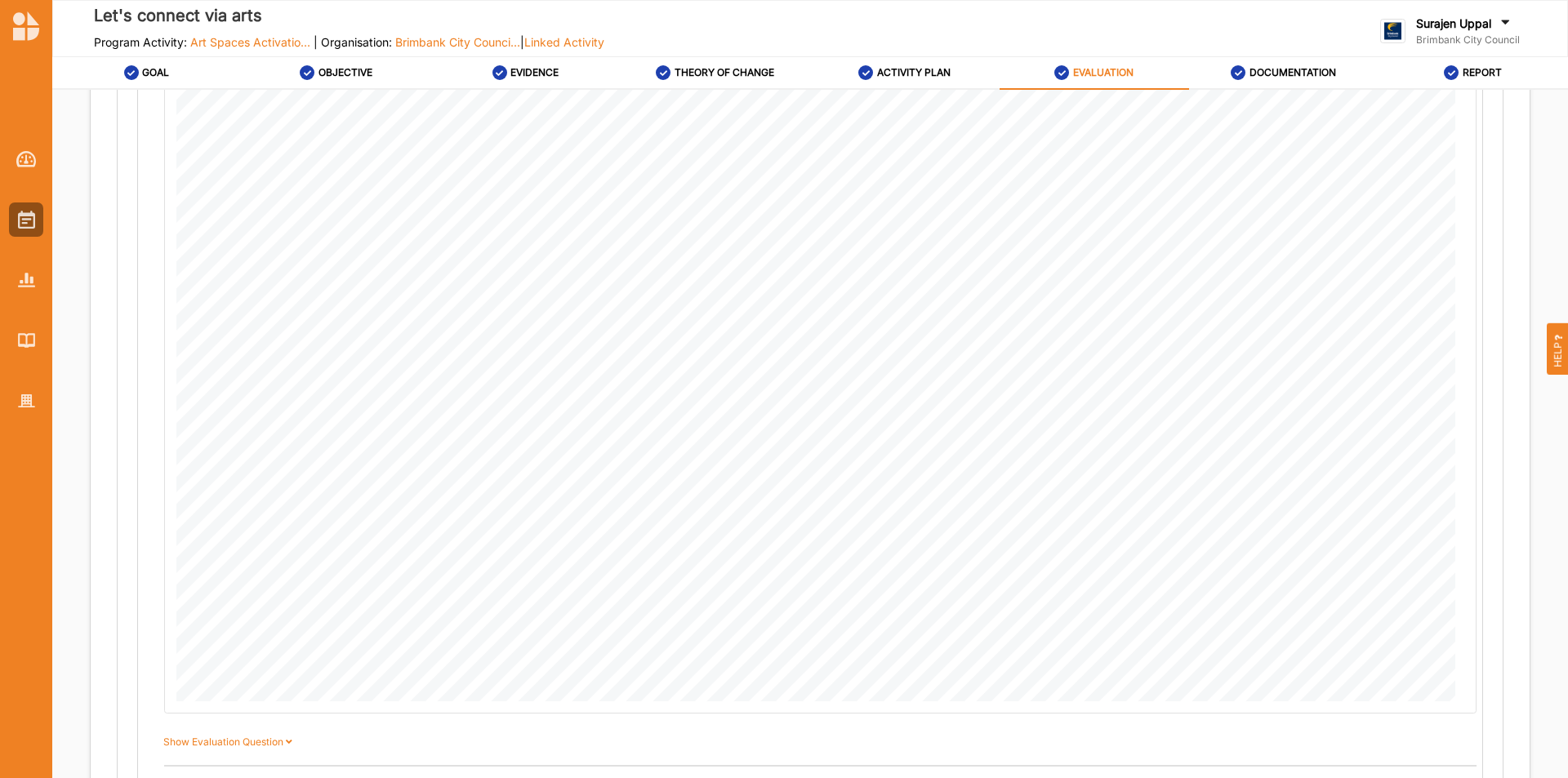
scroll to position [654, 0]
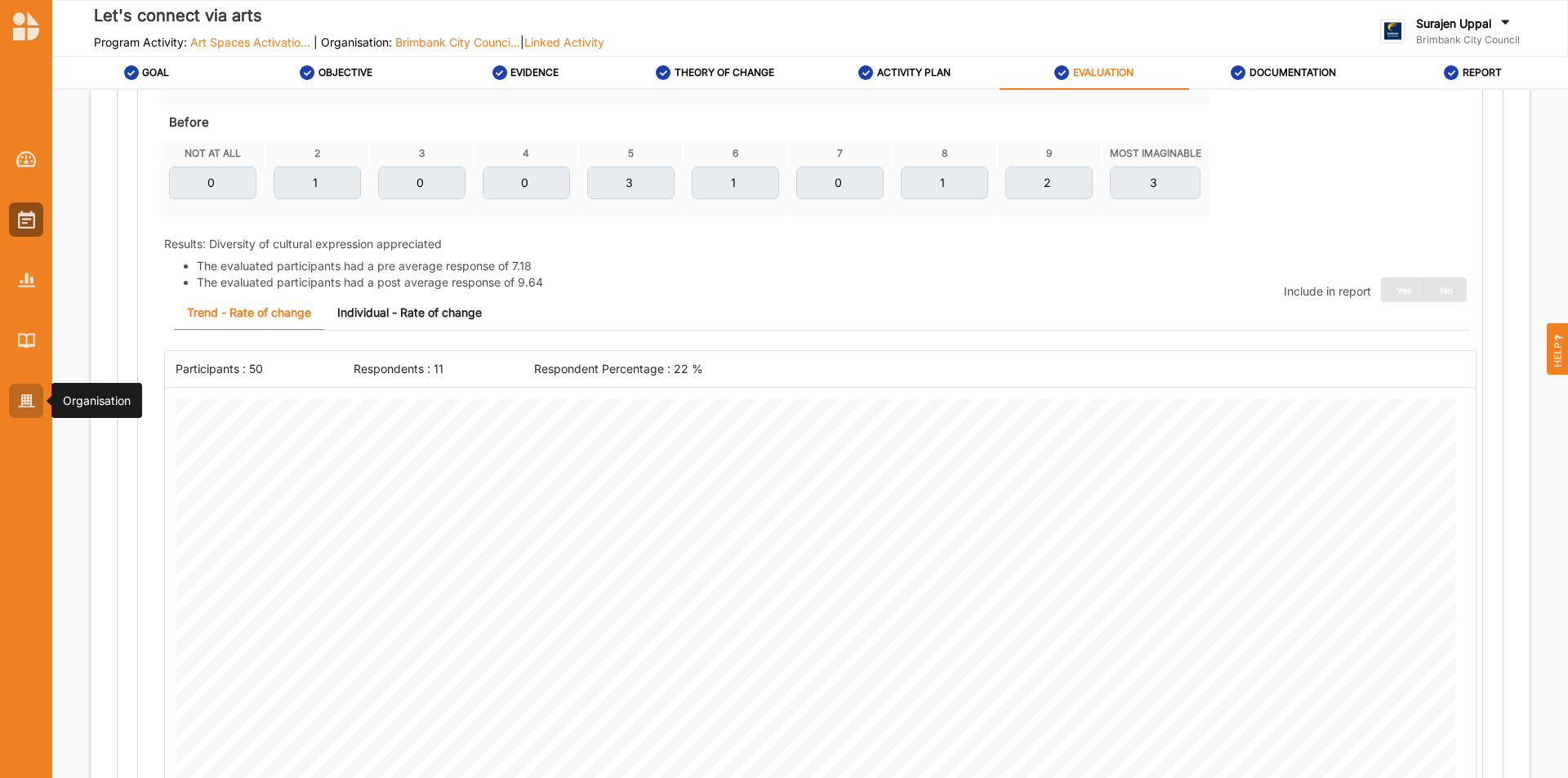
click at [26, 410] on div at bounding box center [26, 401] width 34 height 34
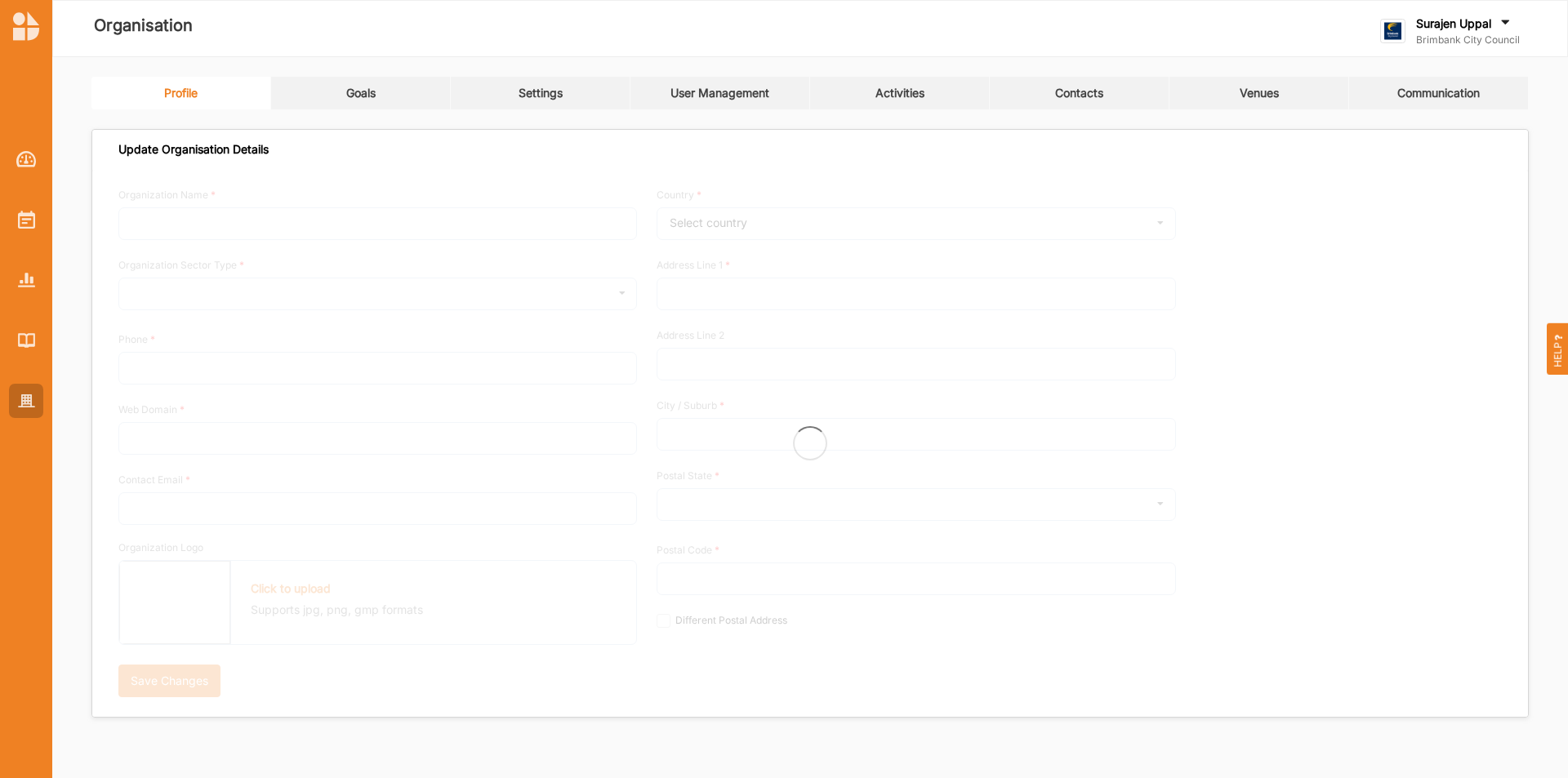
type input "Brimbank City Council"
type input "[PHONE_NUMBER]"
type input "[DOMAIN_NAME]"
type input "[EMAIL_ADDRESS][DOMAIN_NAME]"
type input "[STREET_ADDRESS]"
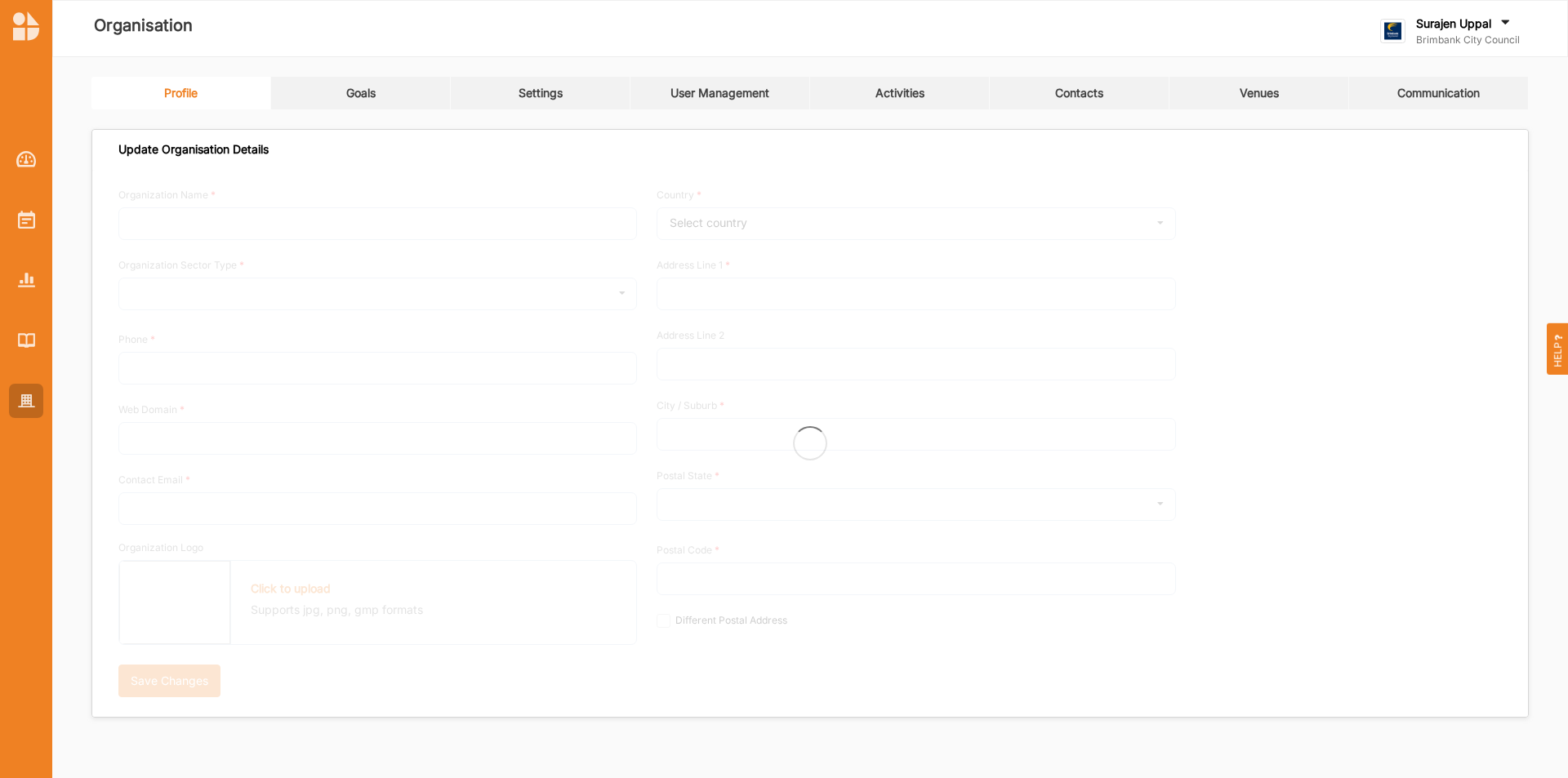
type input "Sunshine"
type input "3020"
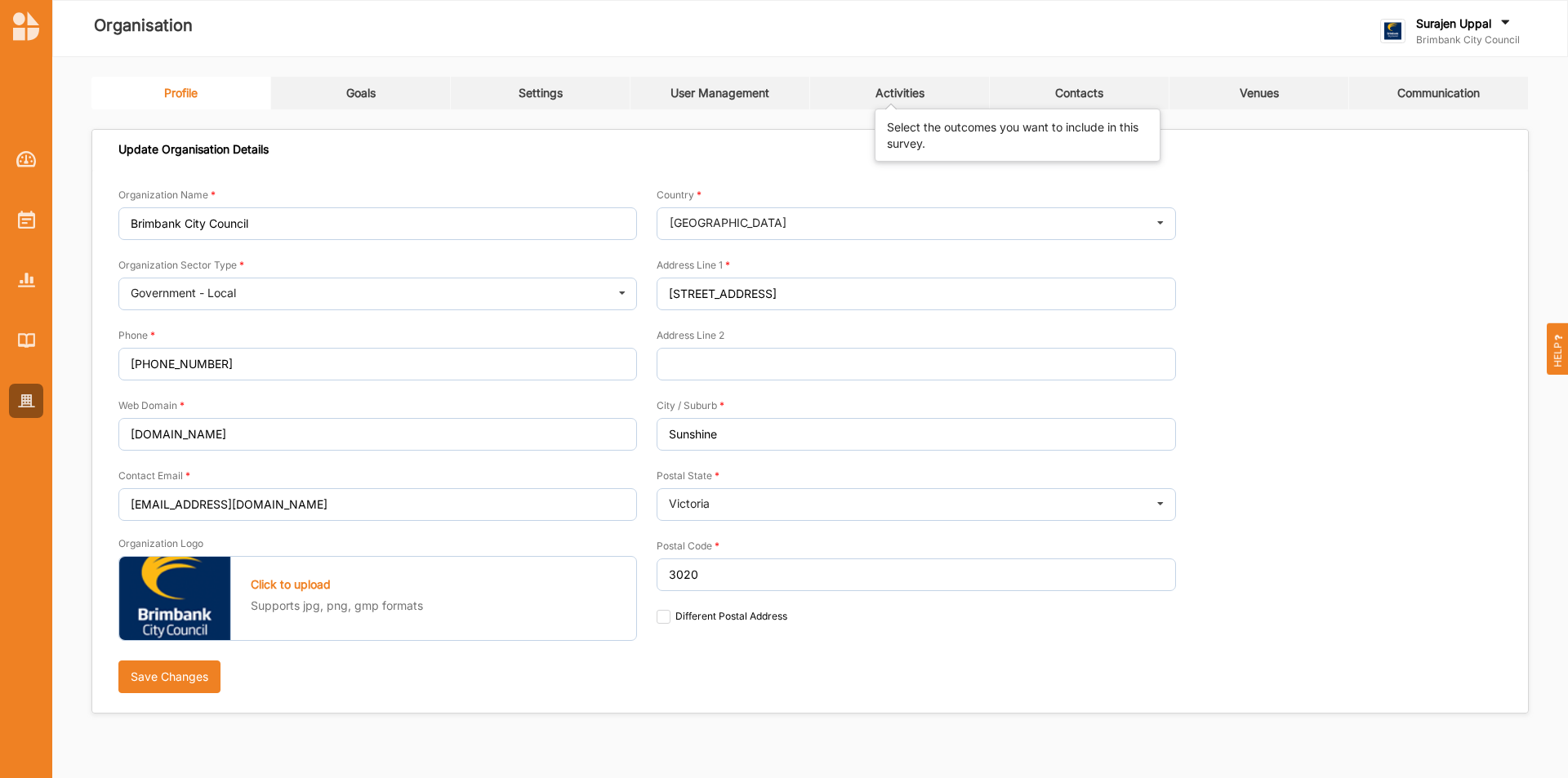
click at [902, 91] on div "Activities" at bounding box center [901, 93] width 49 height 14
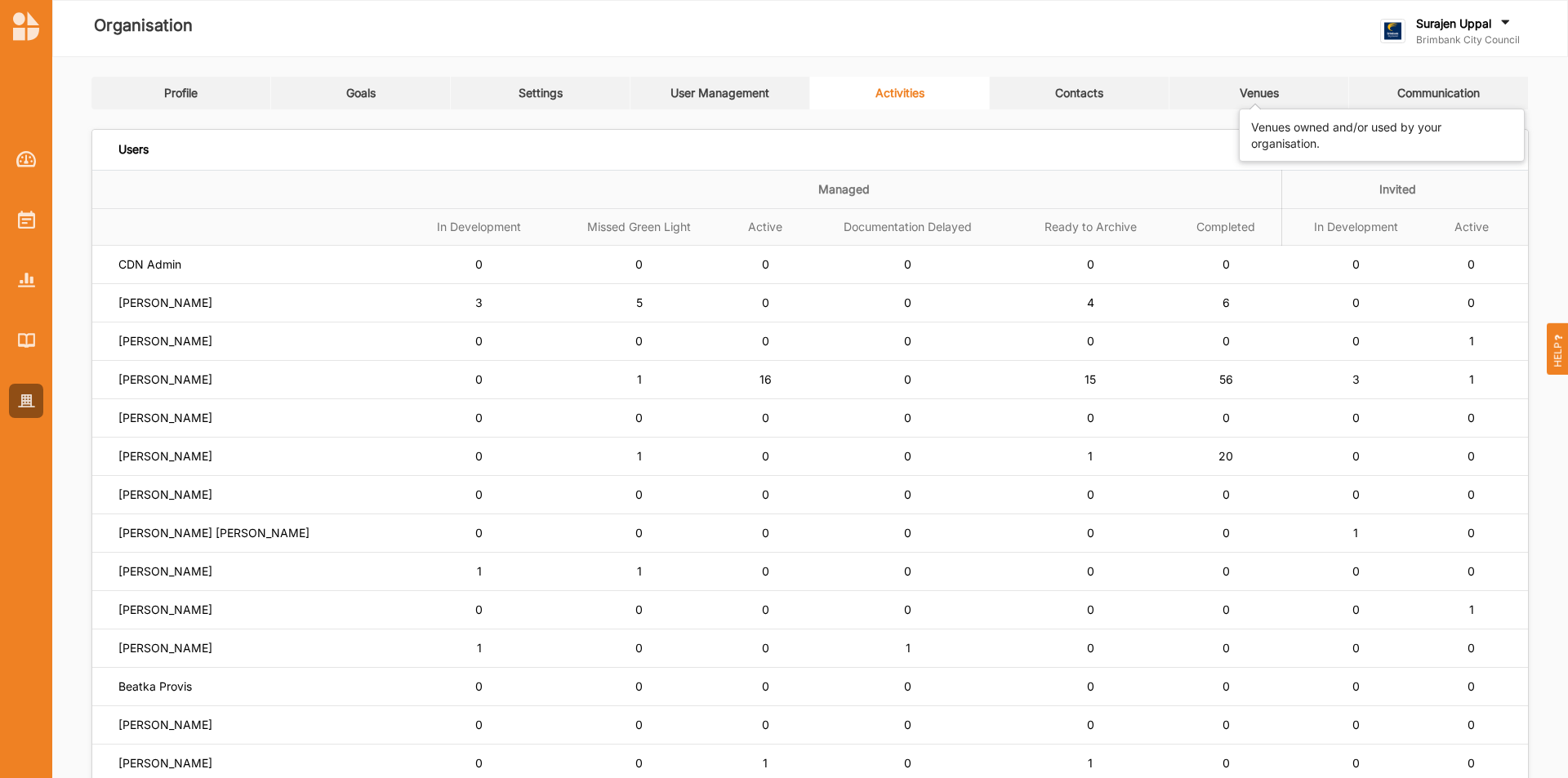
click at [1268, 93] on div "Venues" at bounding box center [1260, 93] width 39 height 14
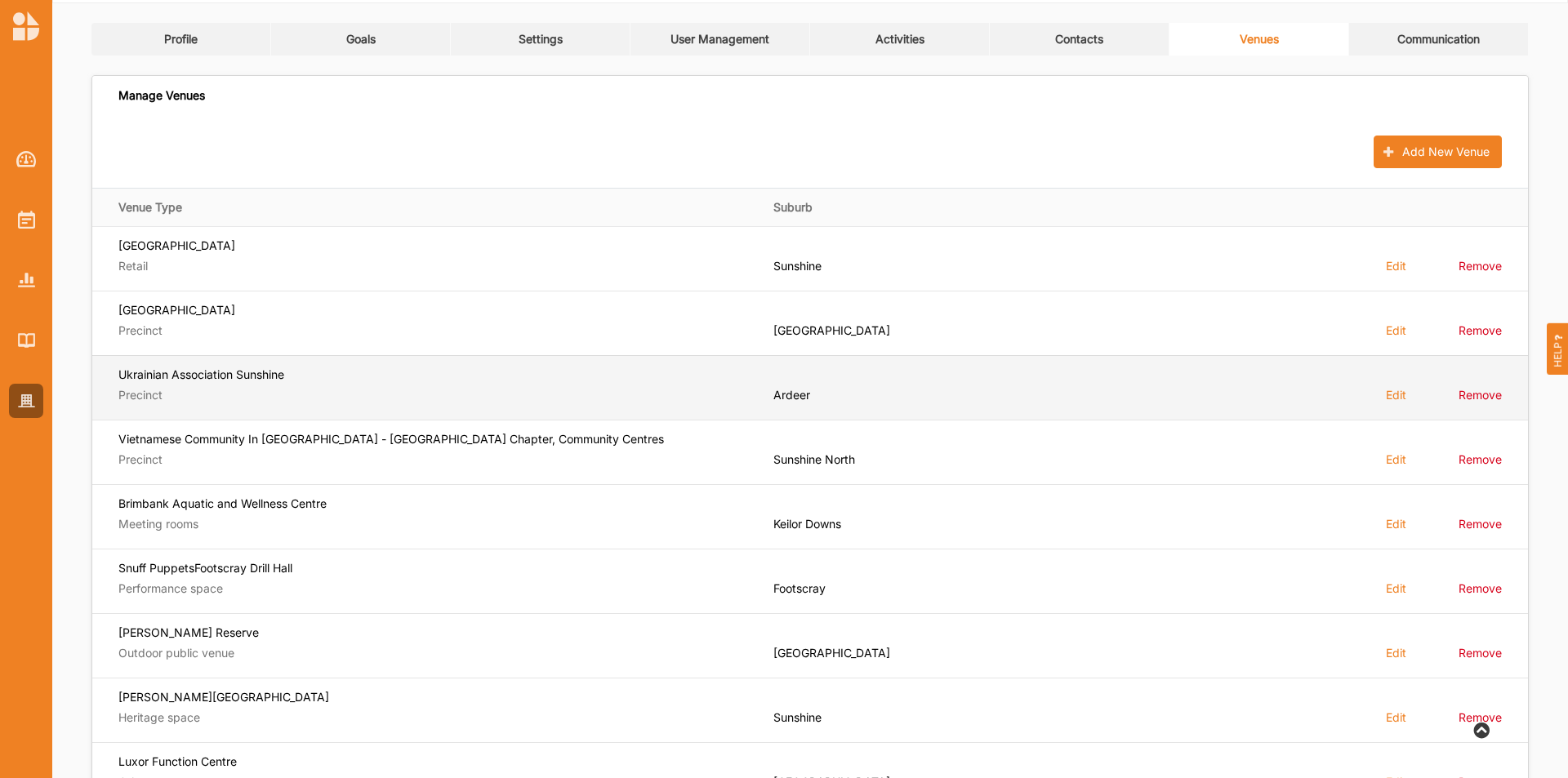
scroll to position [163, 0]
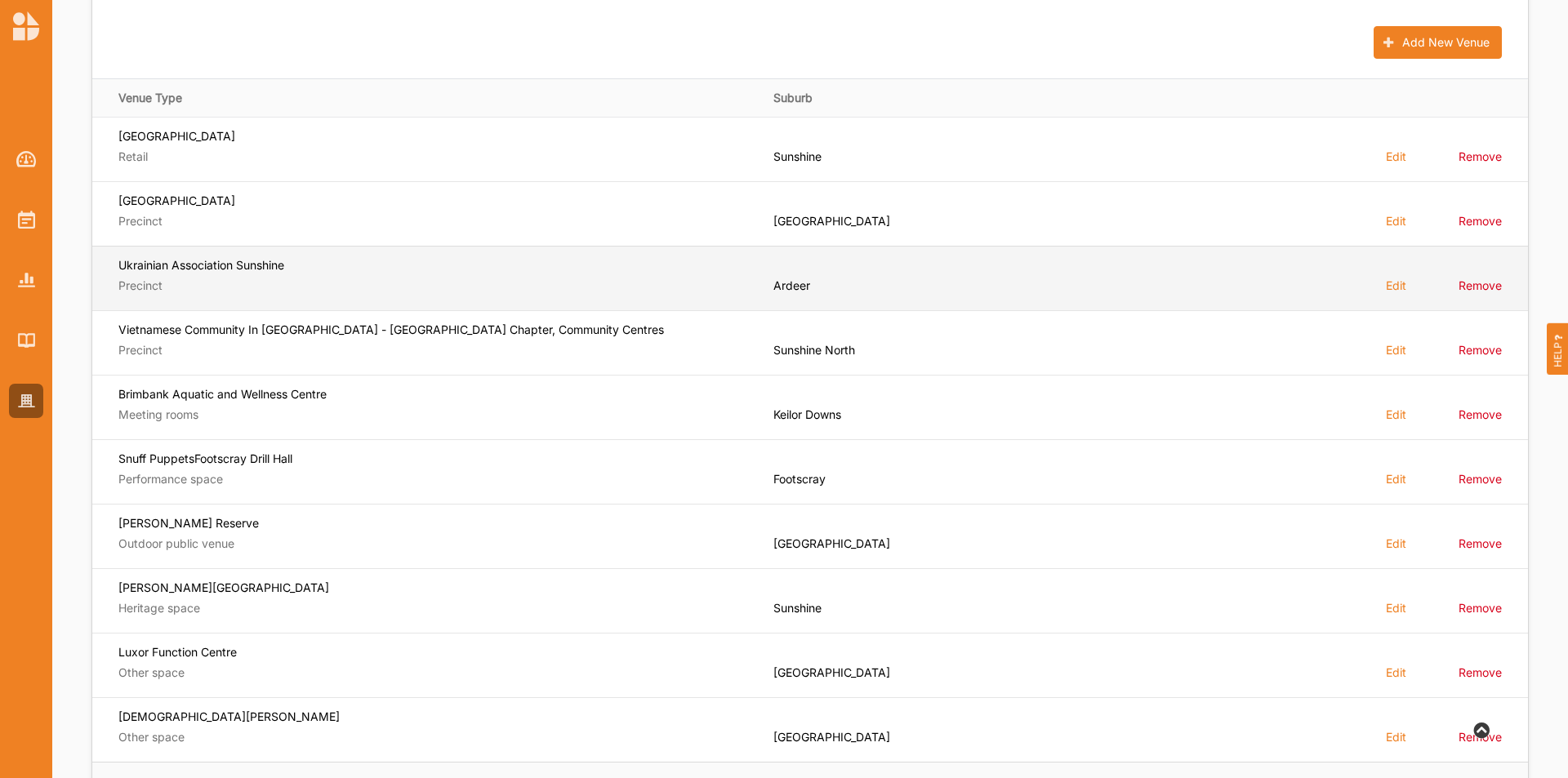
click at [431, 395] on label "Brimbank Aquatic and Wellness Centre" at bounding box center [434, 394] width 632 height 14
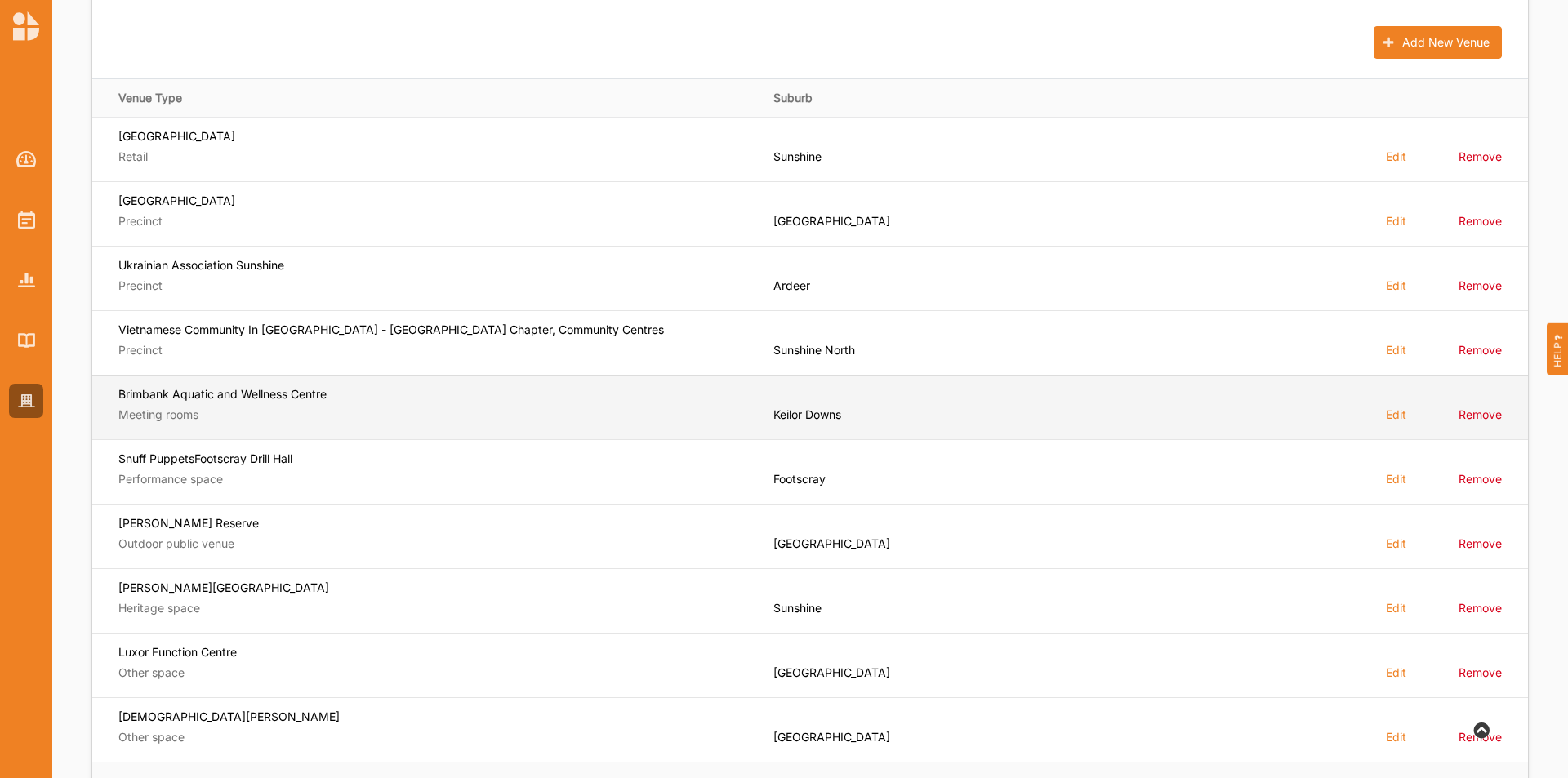
click at [1392, 414] on label "Edit" at bounding box center [1396, 415] width 20 height 15
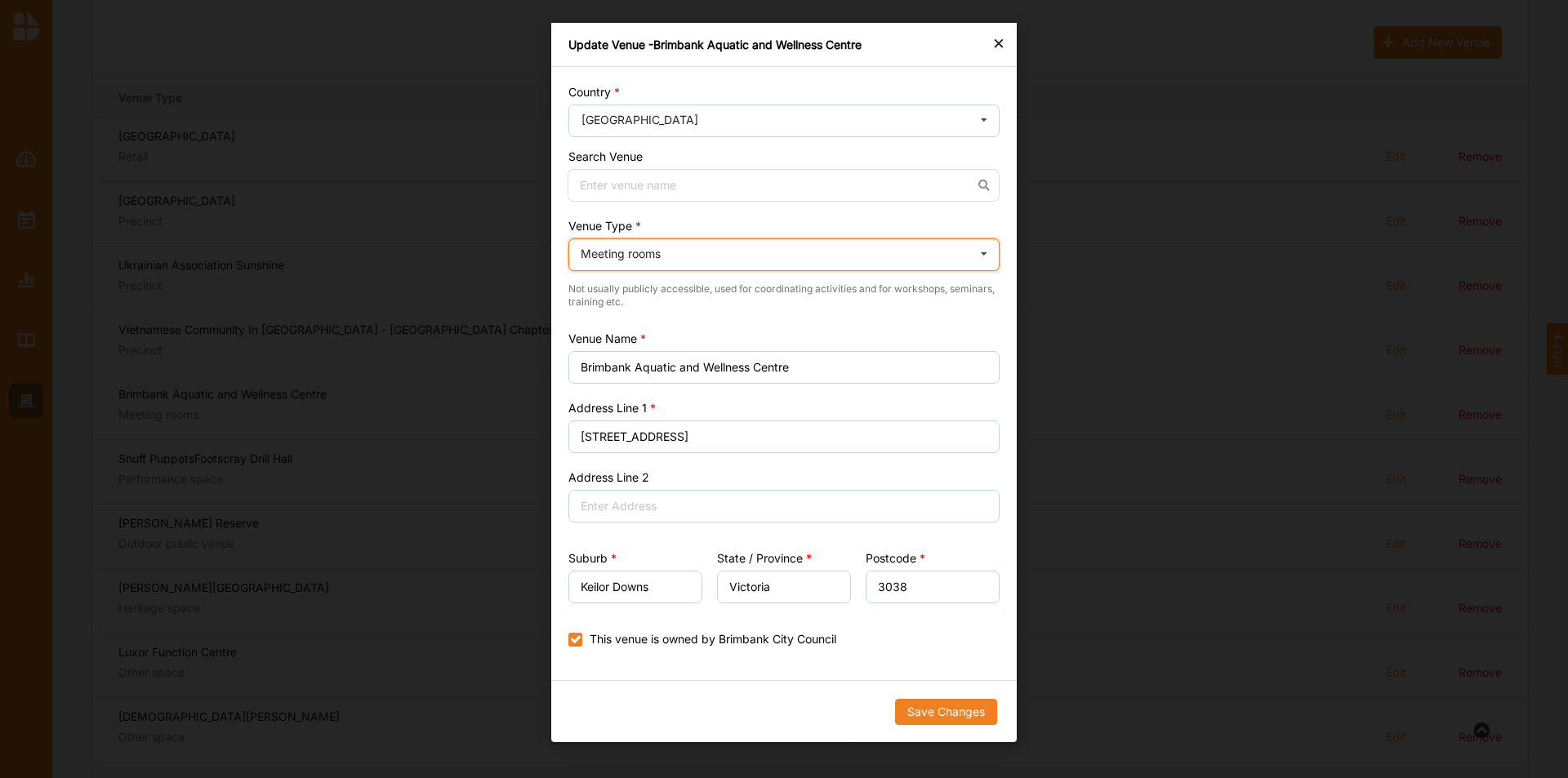
click at [978, 255] on icon at bounding box center [984, 255] width 25 height 32
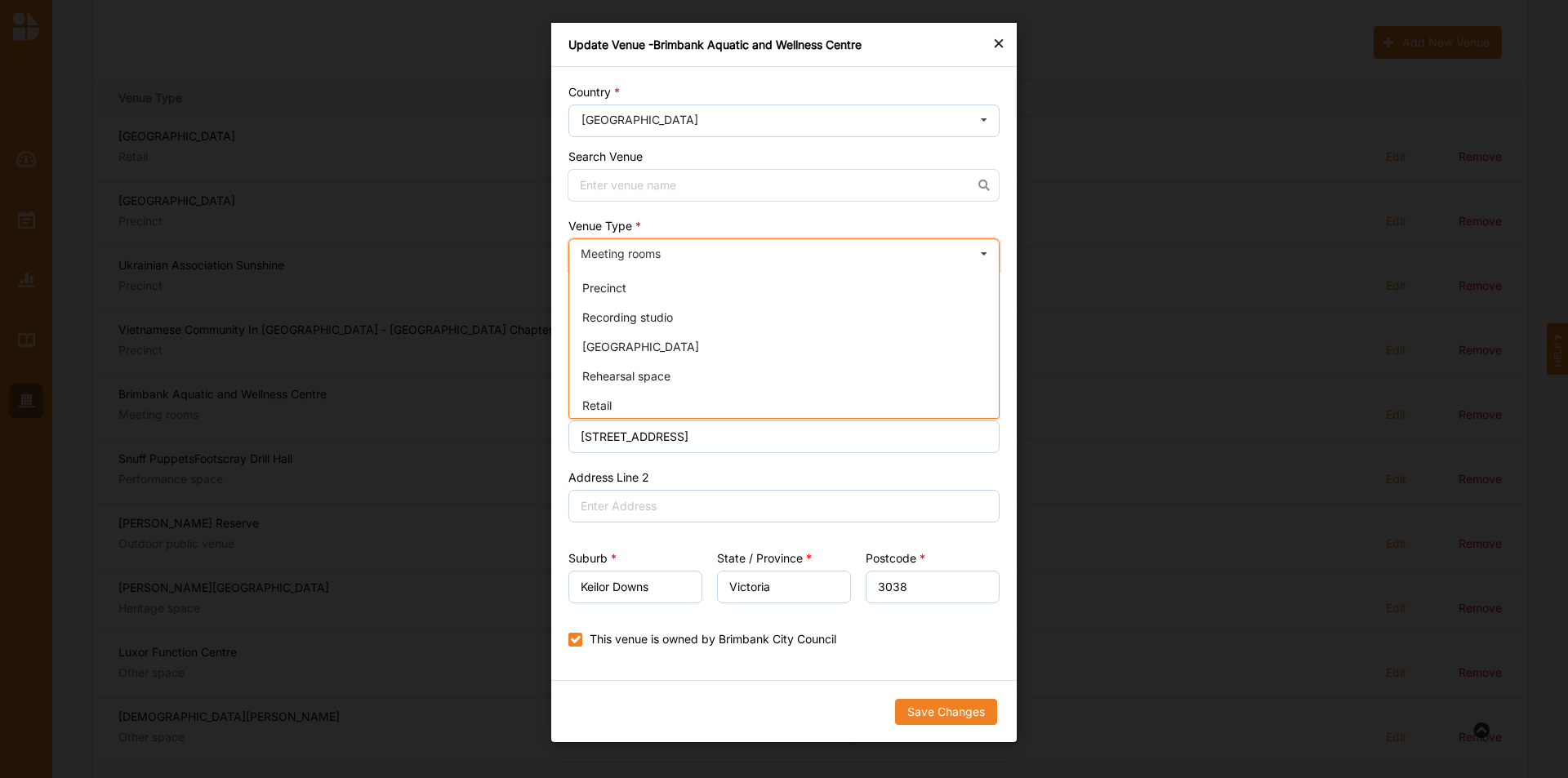
scroll to position [385, 0]
click at [857, 282] on div "[GEOGRAPHIC_DATA]" at bounding box center [784, 283] width 430 height 30
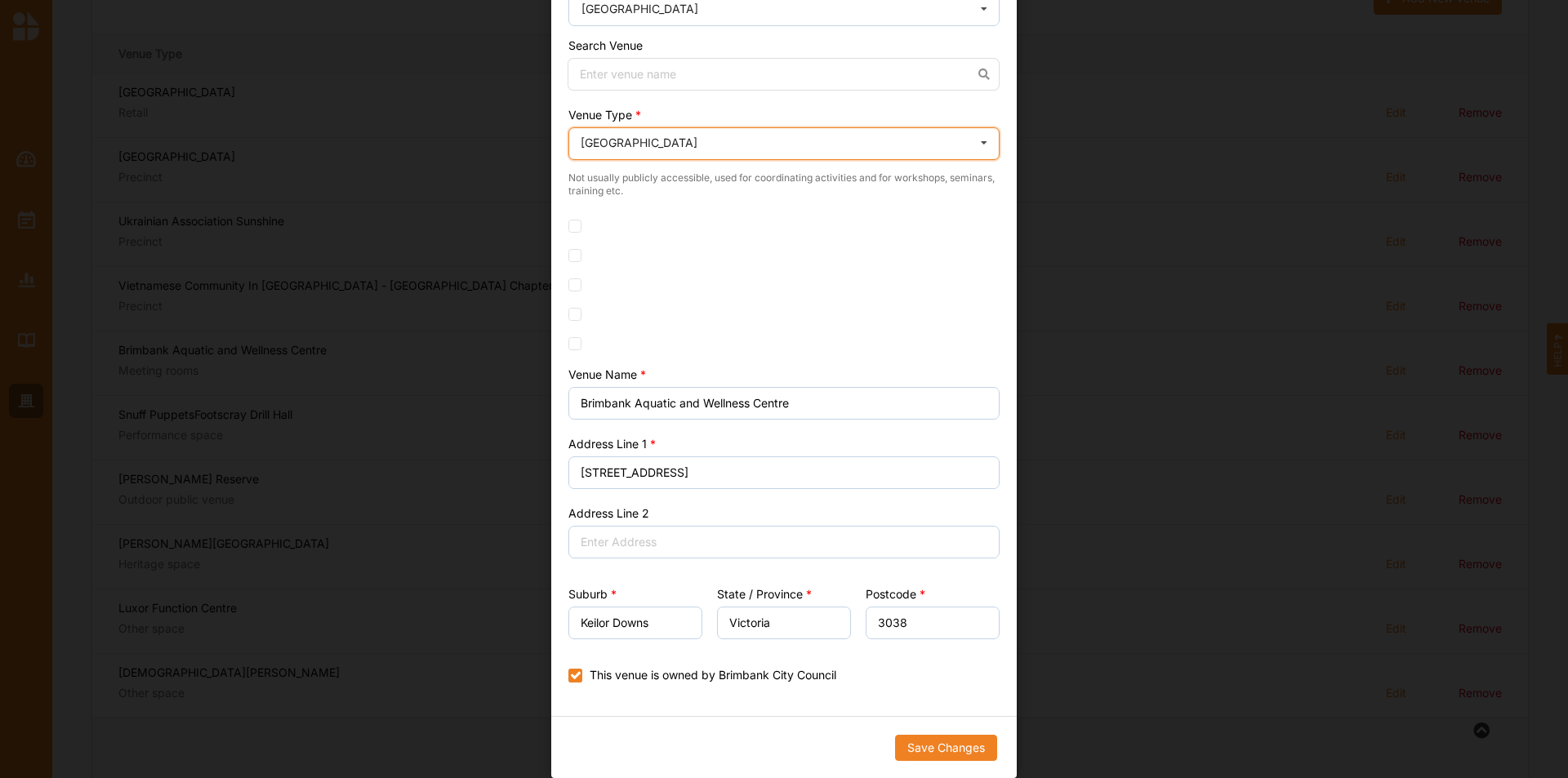
scroll to position [249, 0]
click at [962, 744] on button "Save Changes" at bounding box center [947, 748] width 102 height 26
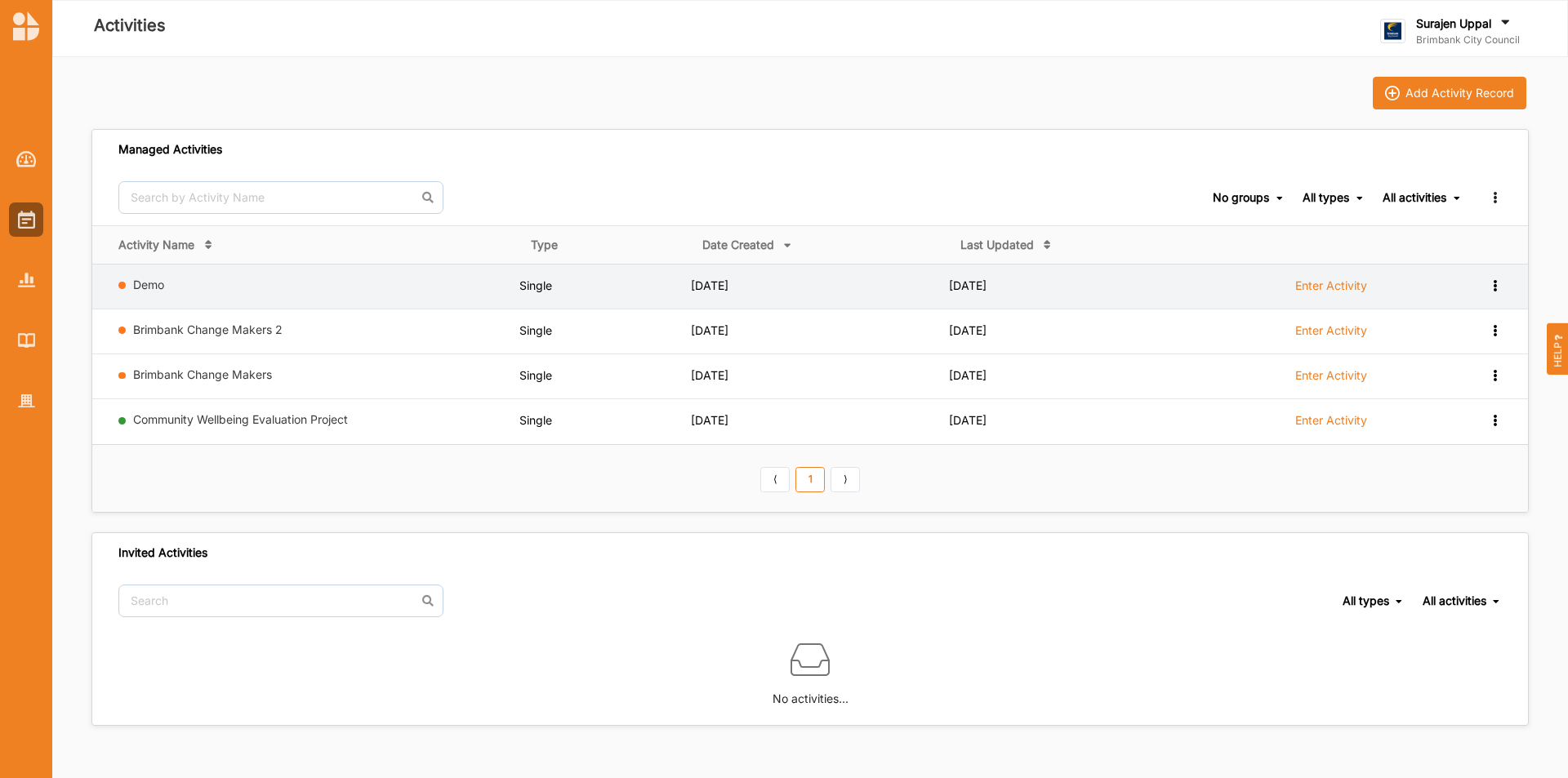
click at [1327, 279] on label "Enter Activity" at bounding box center [1331, 285] width 72 height 14
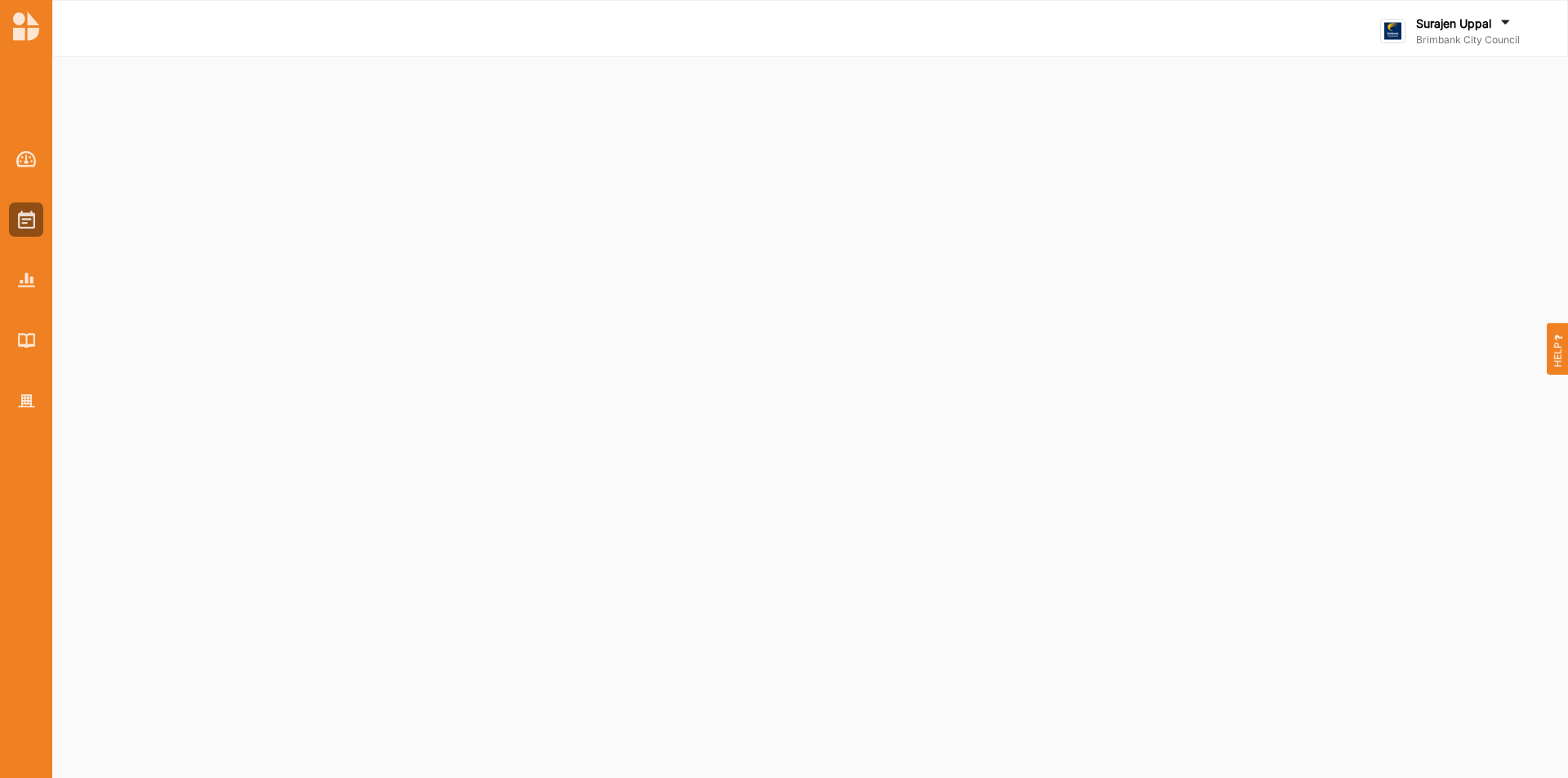
select select "2"
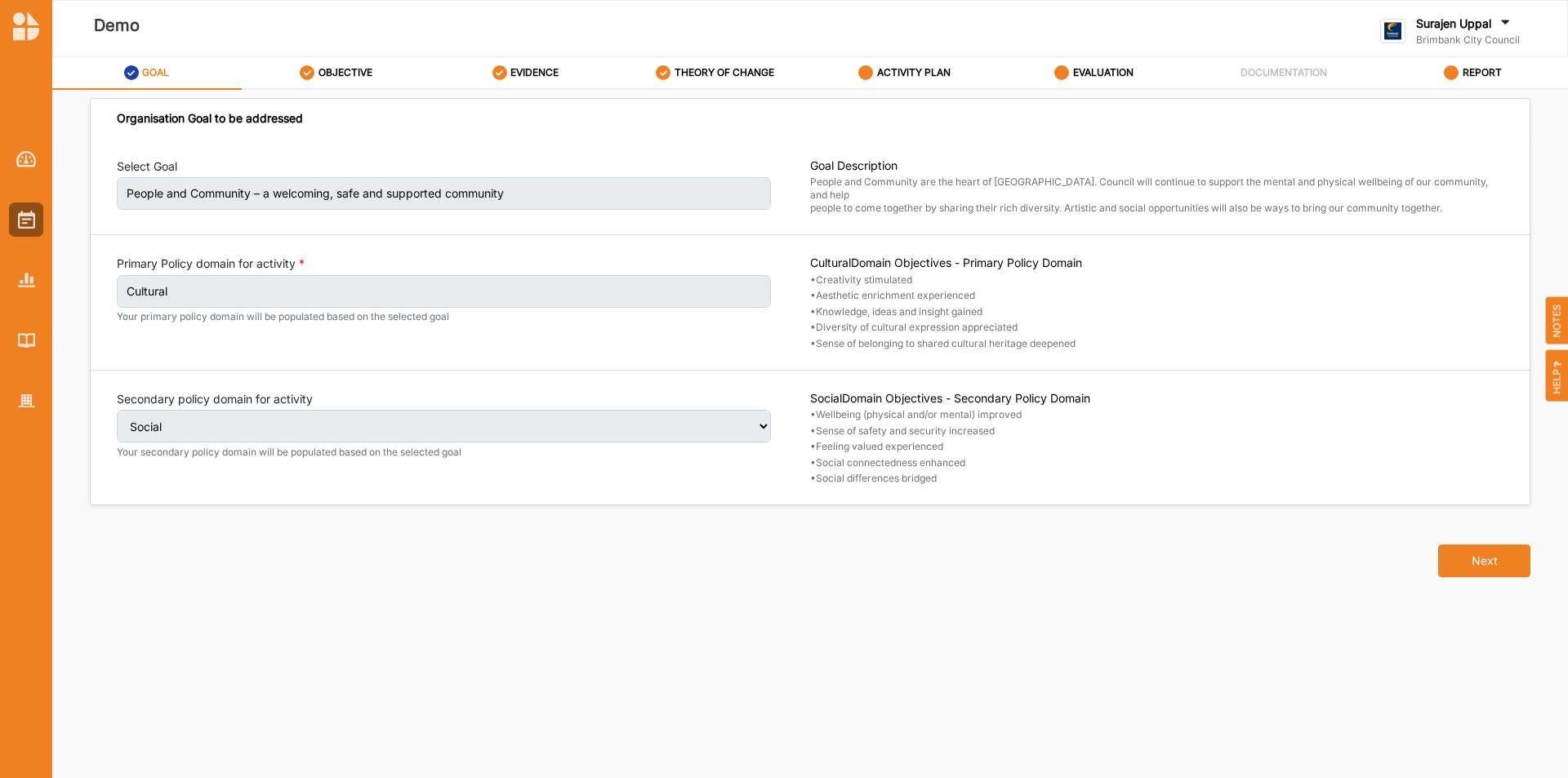
click at [919, 68] on label "ACTIVITY PLAN" at bounding box center [914, 72] width 73 height 13
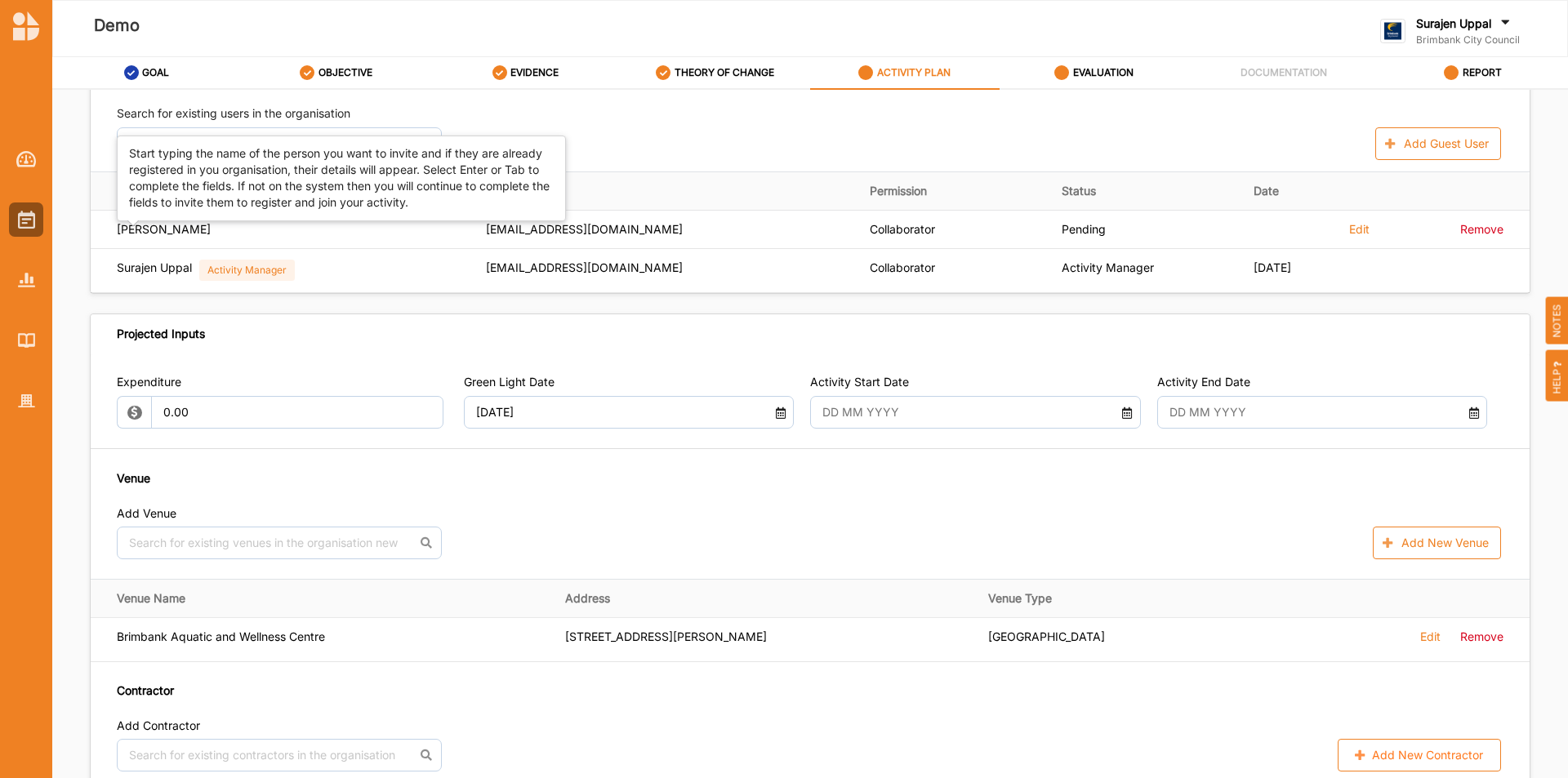
scroll to position [817, 0]
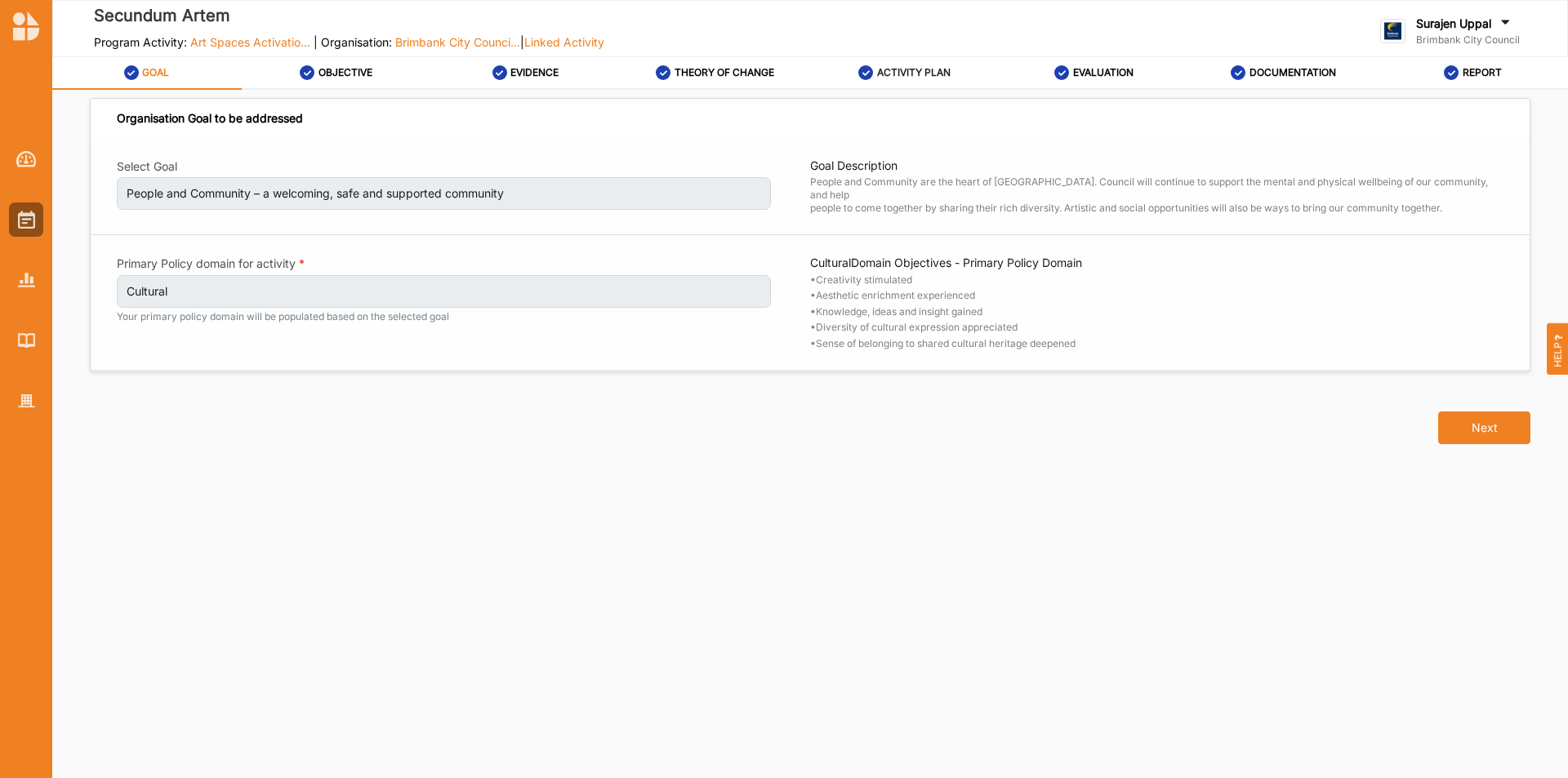
click at [890, 77] on label "ACTIVITY PLAN" at bounding box center [914, 72] width 73 height 13
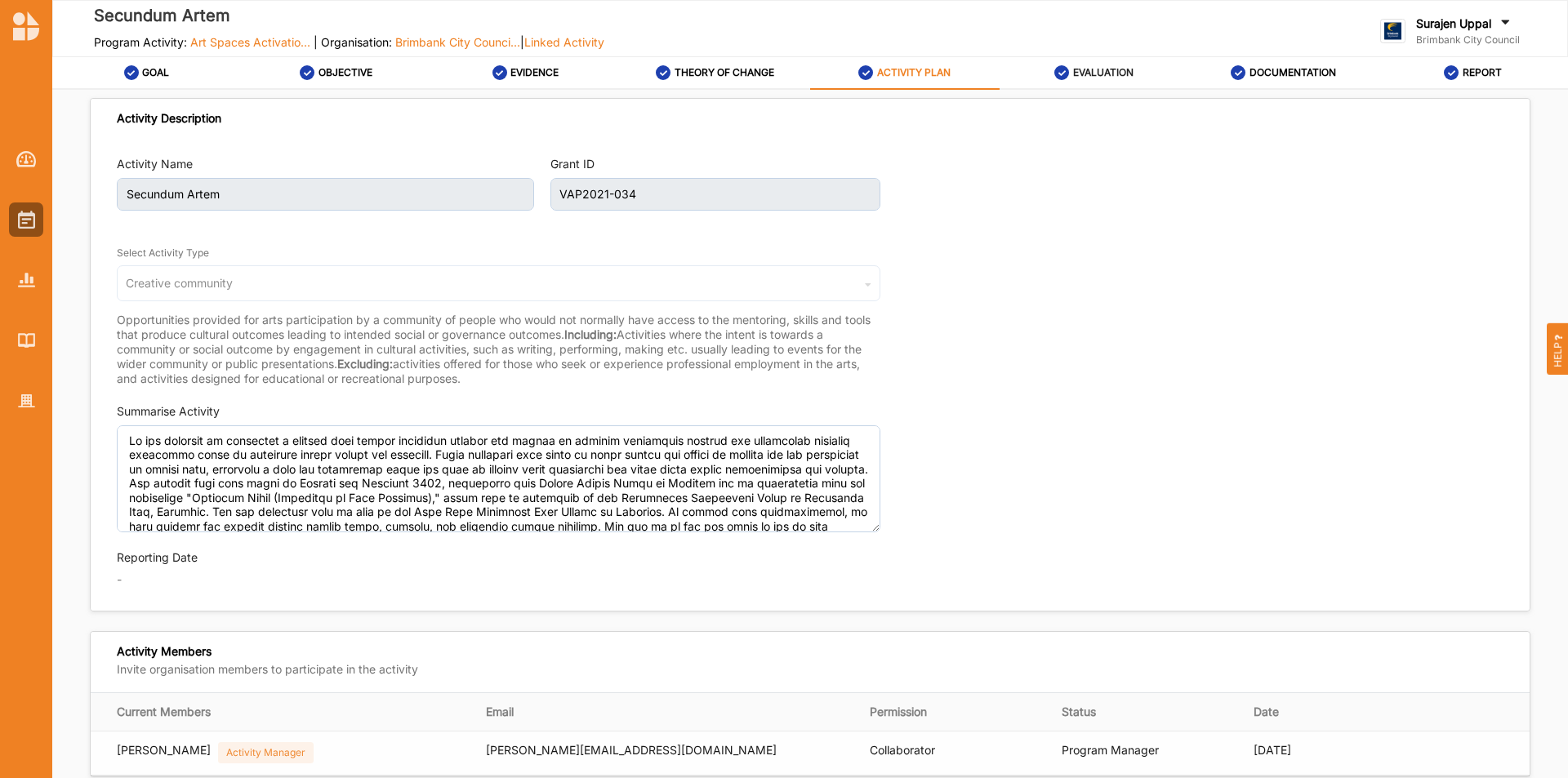
click at [1107, 76] on label "EVALUATION" at bounding box center [1103, 72] width 60 height 13
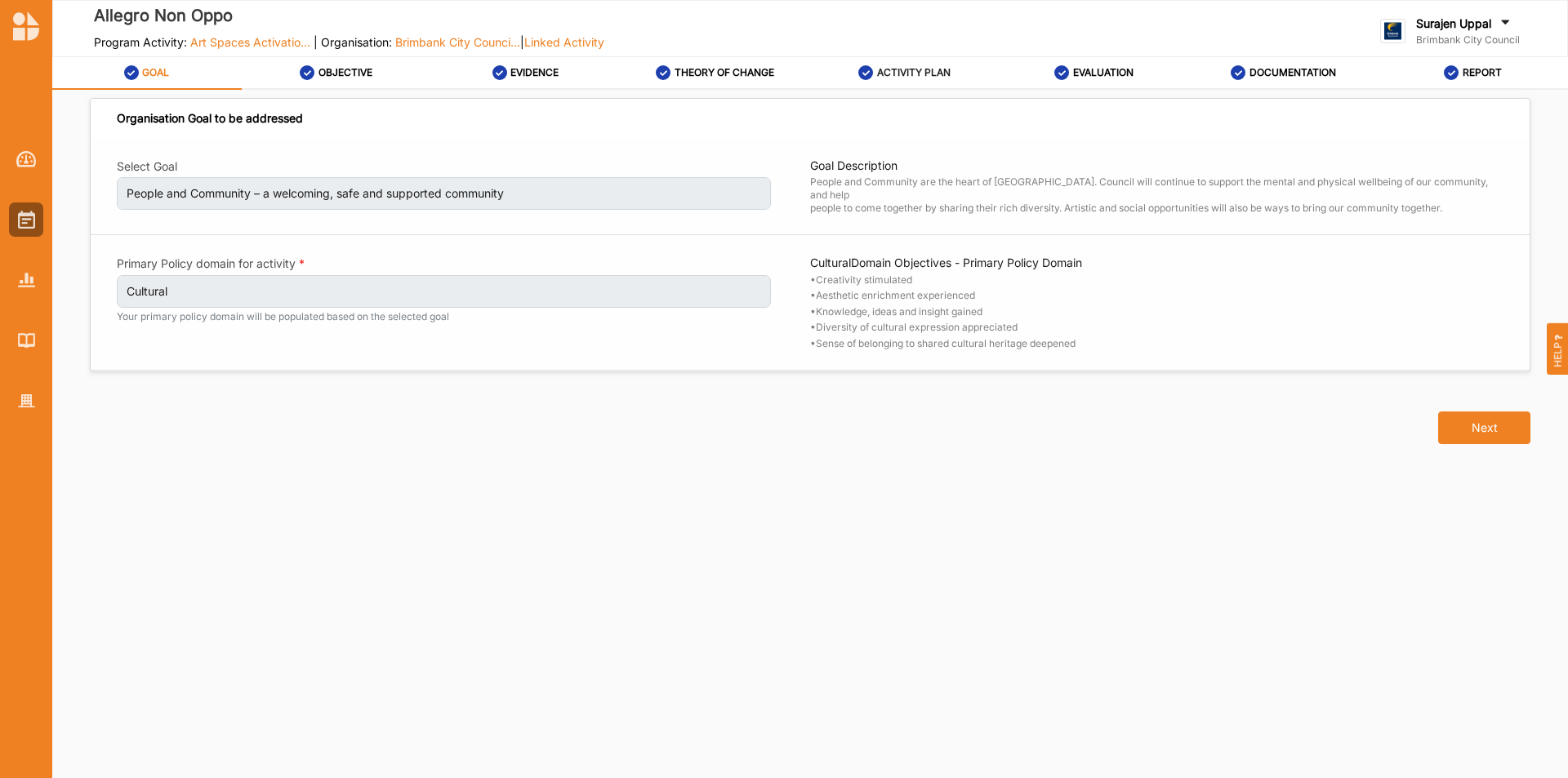
click at [926, 72] on label "ACTIVITY PLAN" at bounding box center [914, 72] width 73 height 13
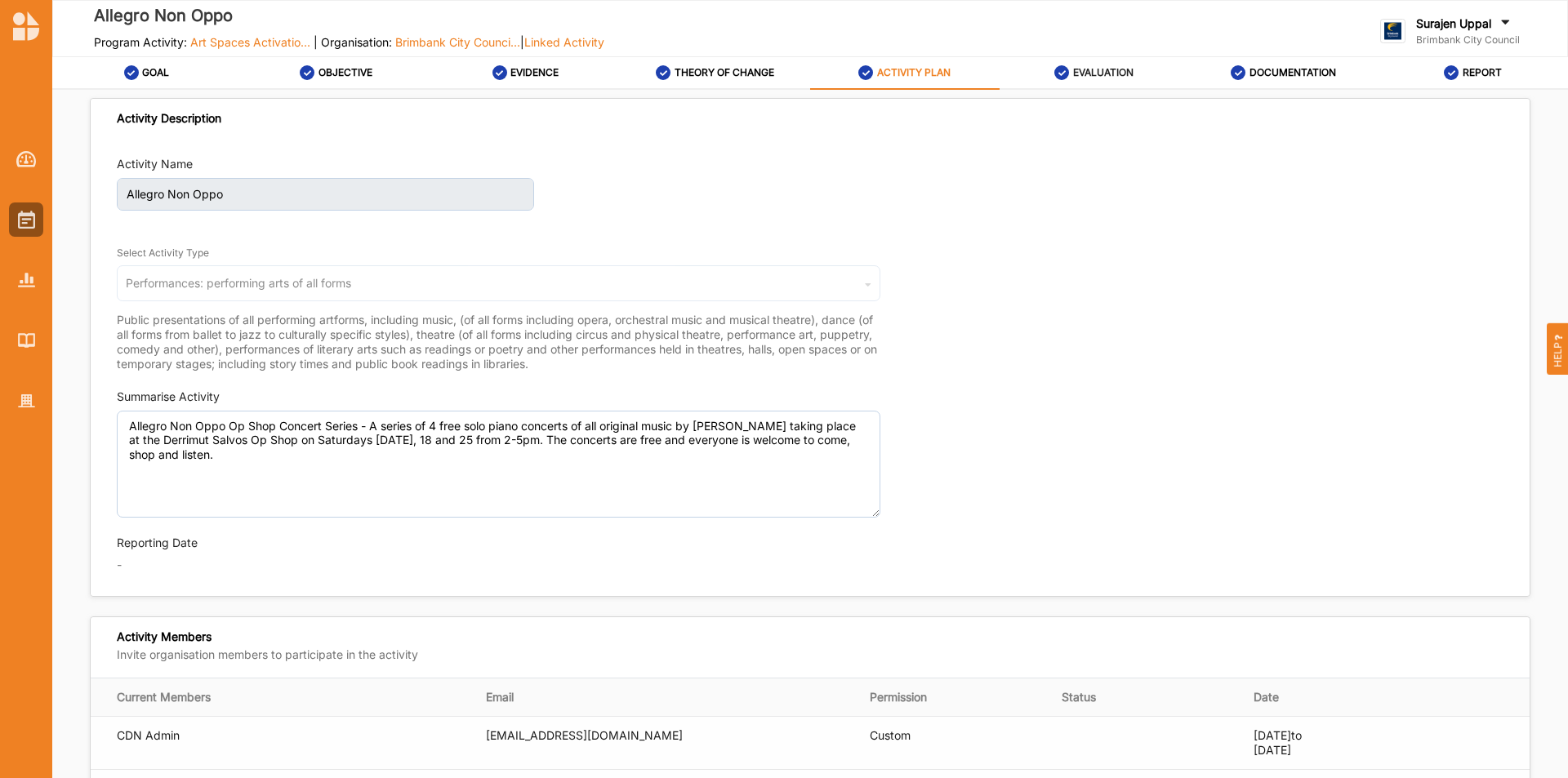
click at [1127, 73] on label "EVALUATION" at bounding box center [1103, 72] width 60 height 13
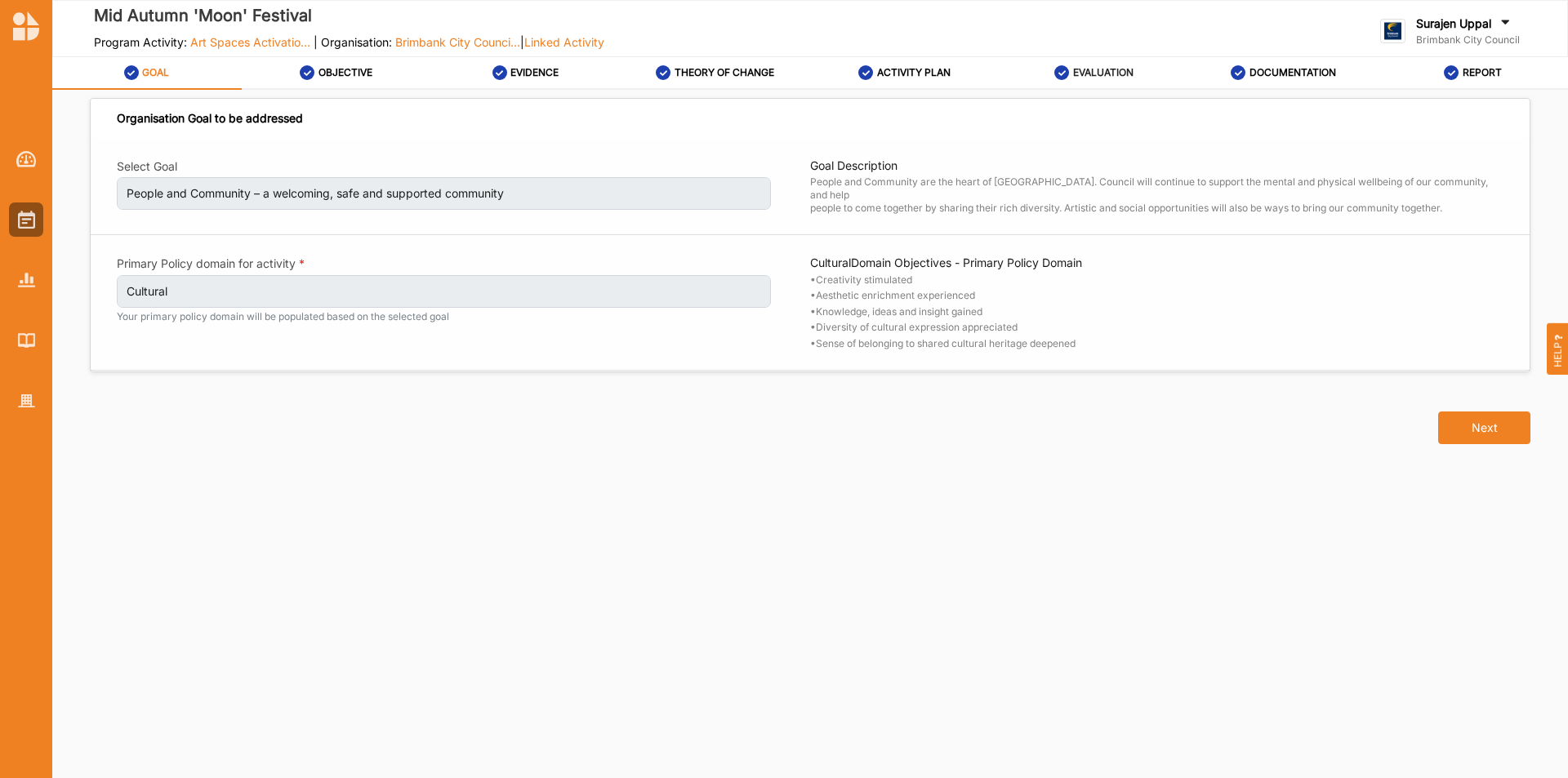
click at [1102, 68] on label "EVALUATION" at bounding box center [1103, 72] width 60 height 13
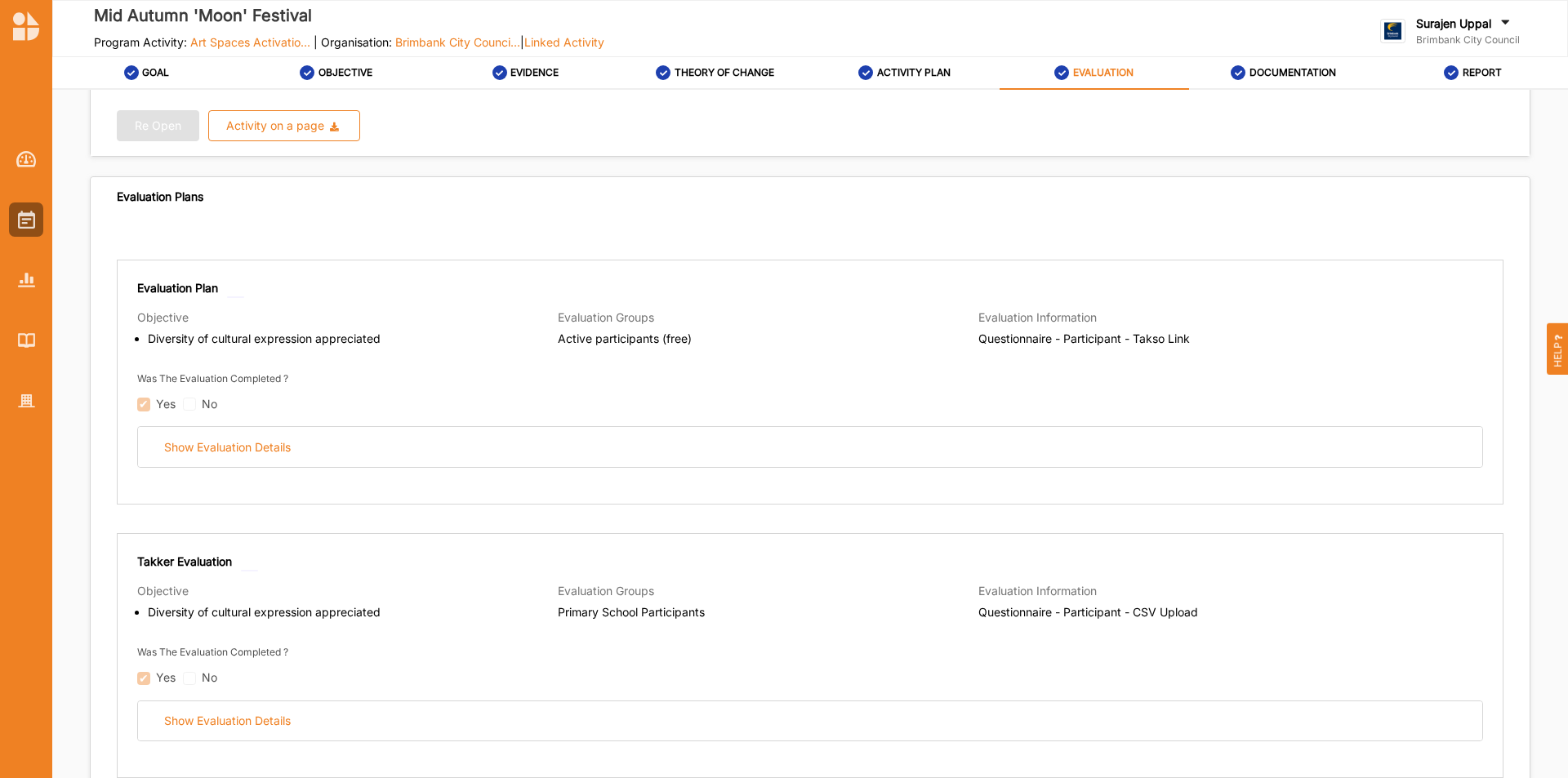
scroll to position [82, 0]
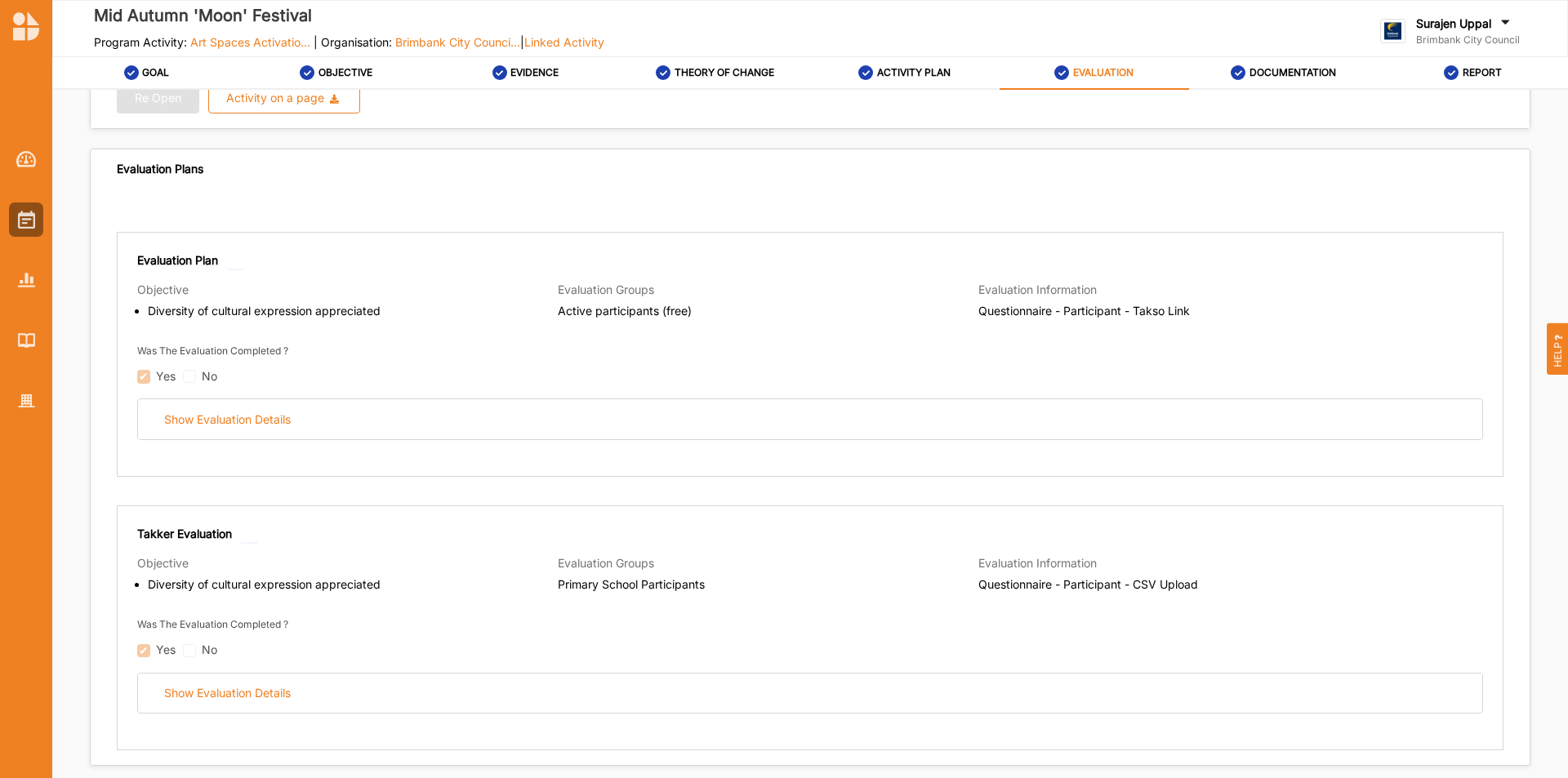
click at [701, 419] on div "Show Evaluation Details" at bounding box center [810, 419] width 1344 height 40
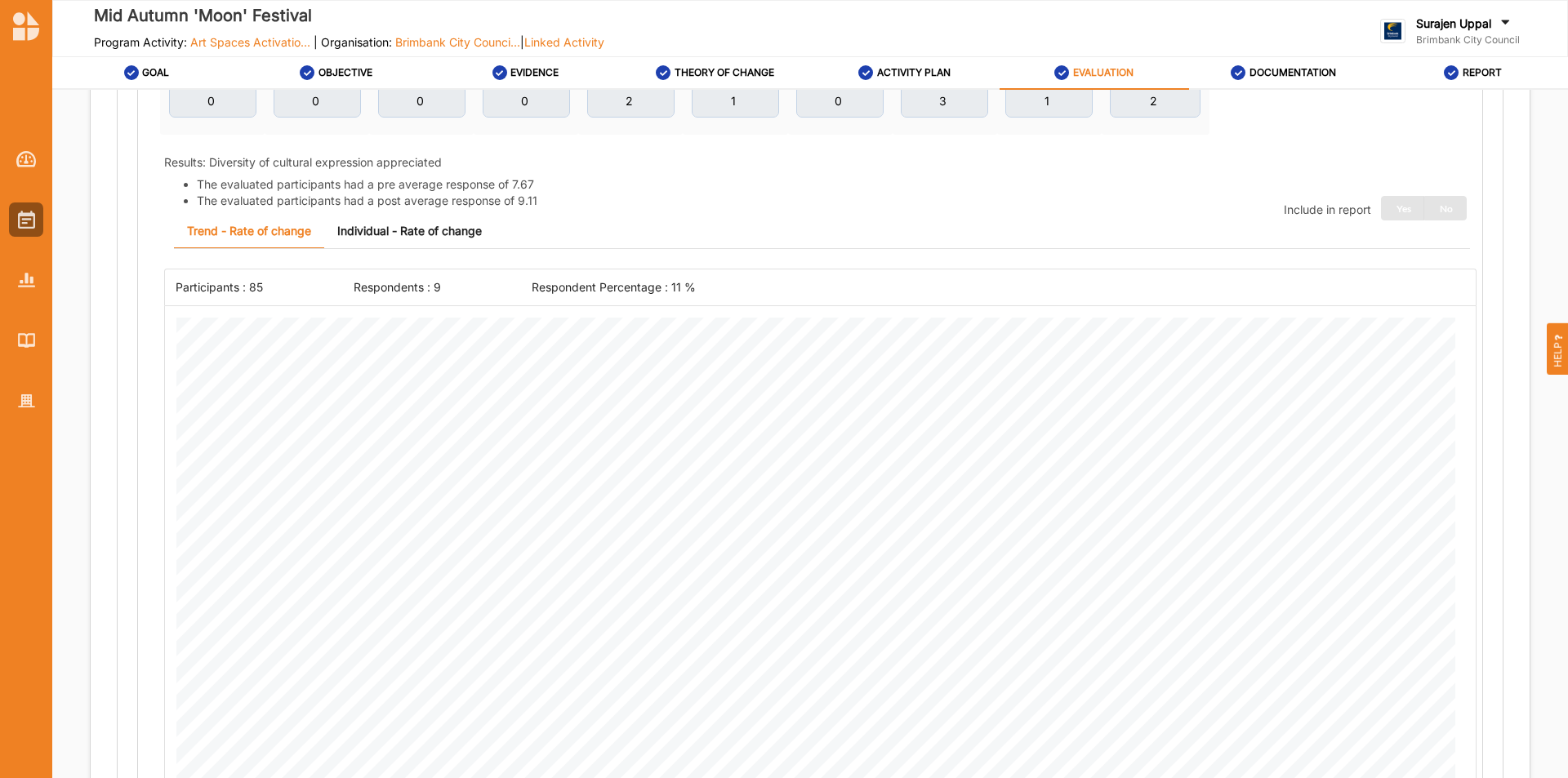
scroll to position [981, 0]
